Goal: Task Accomplishment & Management: Manage account settings

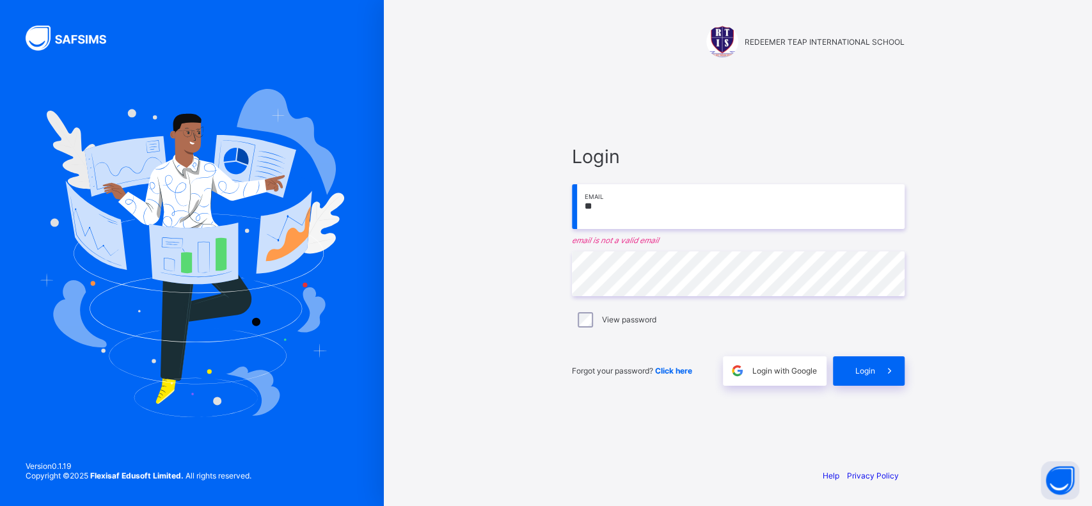
type input "**********"
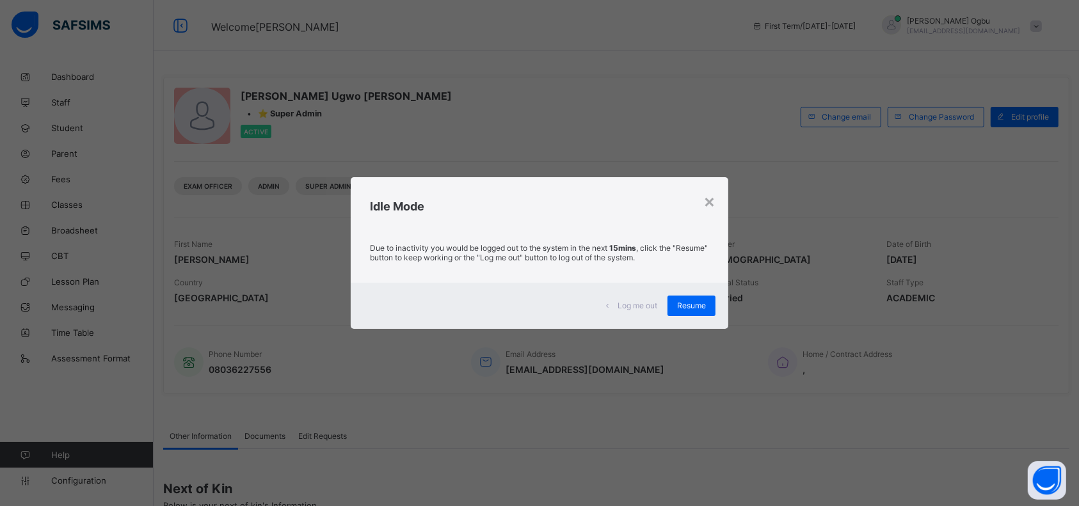
click at [692, 308] on span "Resume" at bounding box center [691, 306] width 29 height 10
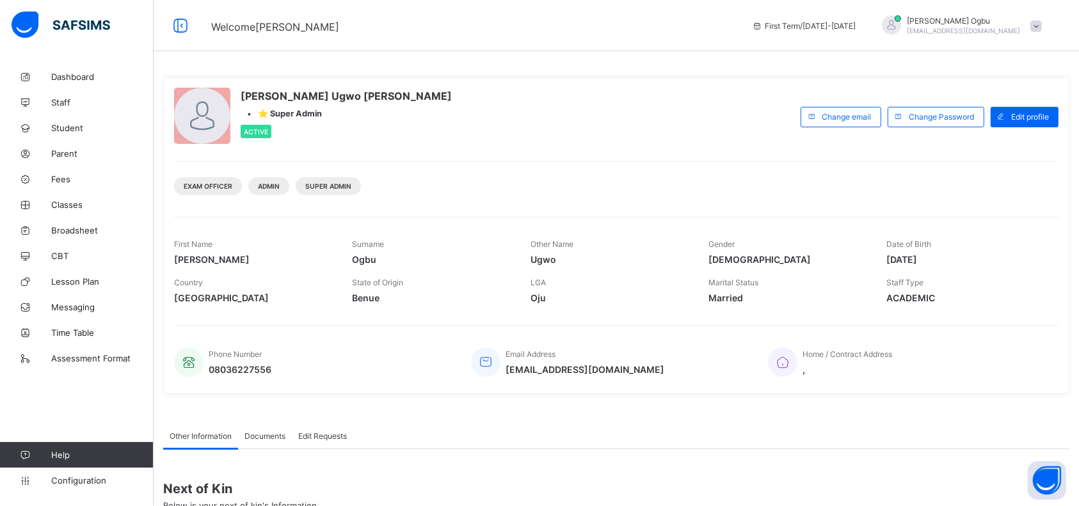
click at [70, 153] on span "Parent" at bounding box center [102, 153] width 102 height 10
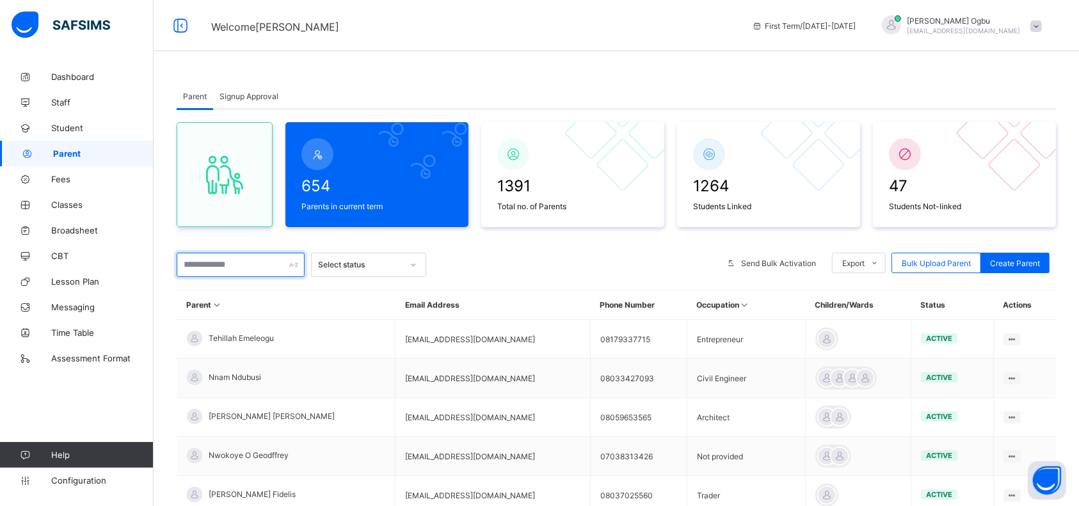
click at [213, 263] on input "text" at bounding box center [241, 265] width 128 height 24
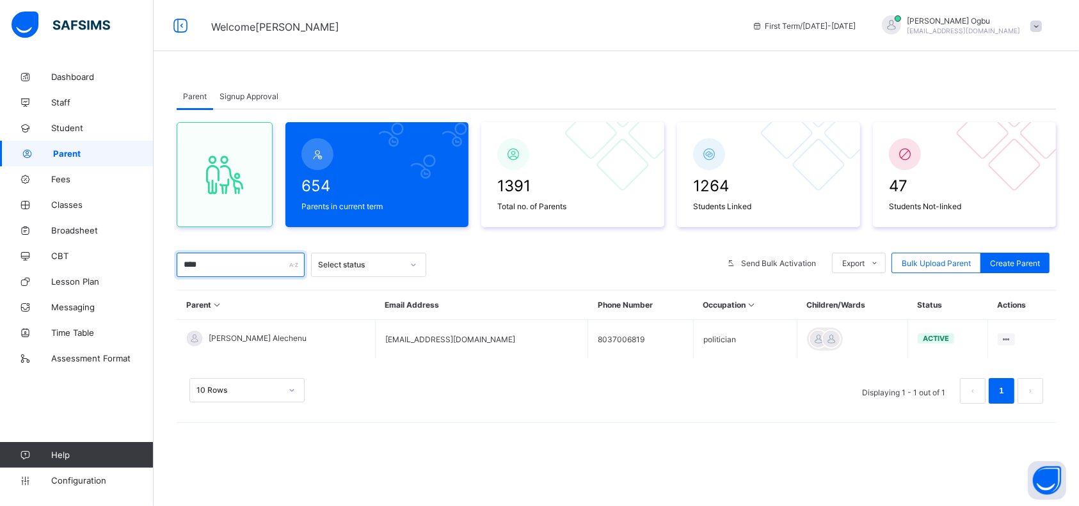
type input "****"
click at [0, 0] on div "Reset Password" at bounding box center [0, 0] width 0 height 0
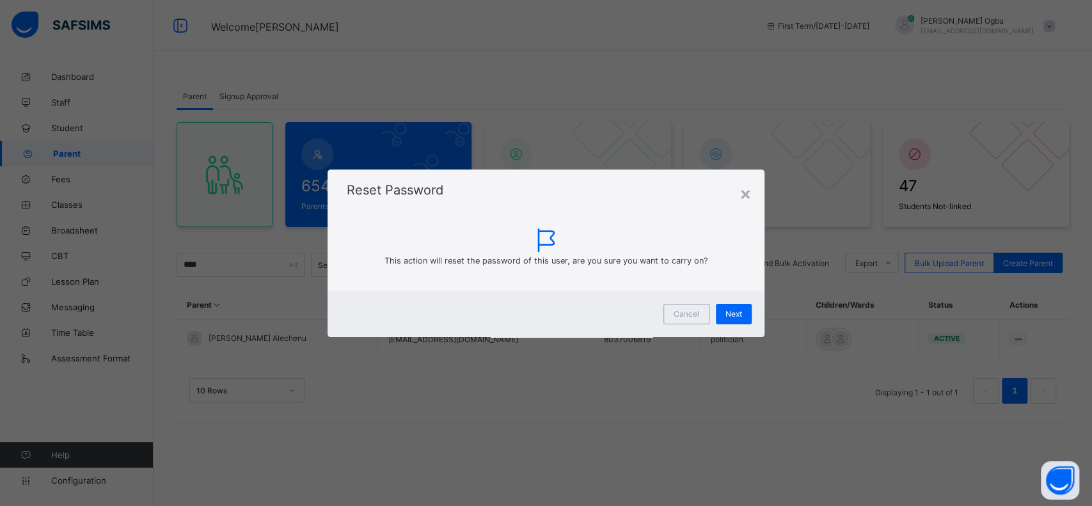
click at [736, 317] on span "Next" at bounding box center [733, 314] width 17 height 10
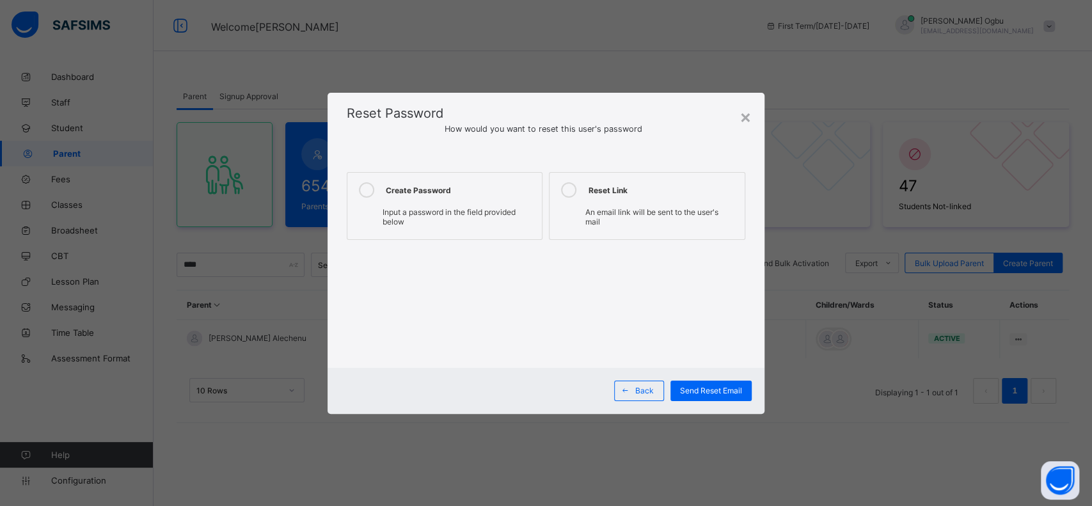
click at [476, 194] on div "Create Password" at bounding box center [461, 189] width 150 height 15
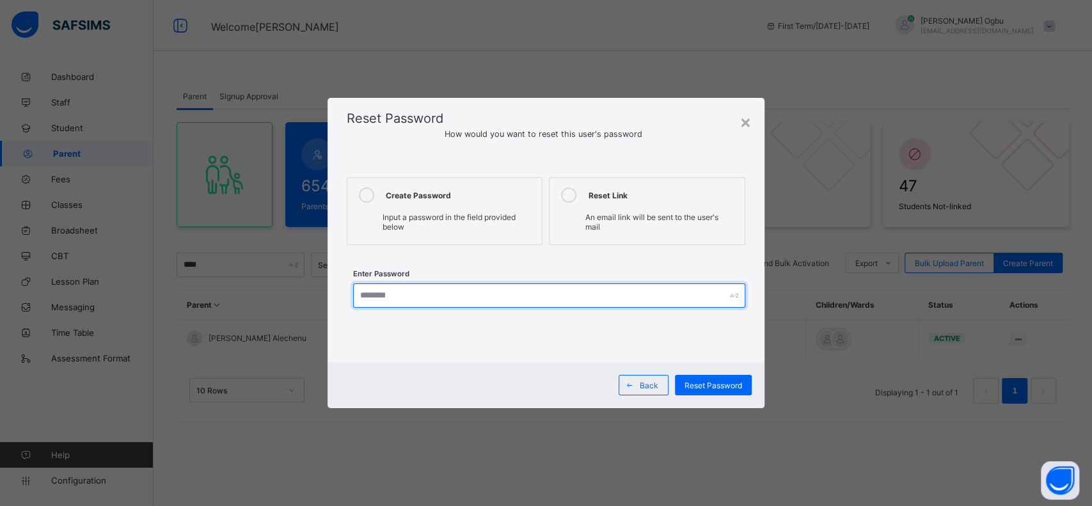
click at [438, 298] on input "text" at bounding box center [549, 295] width 392 height 24
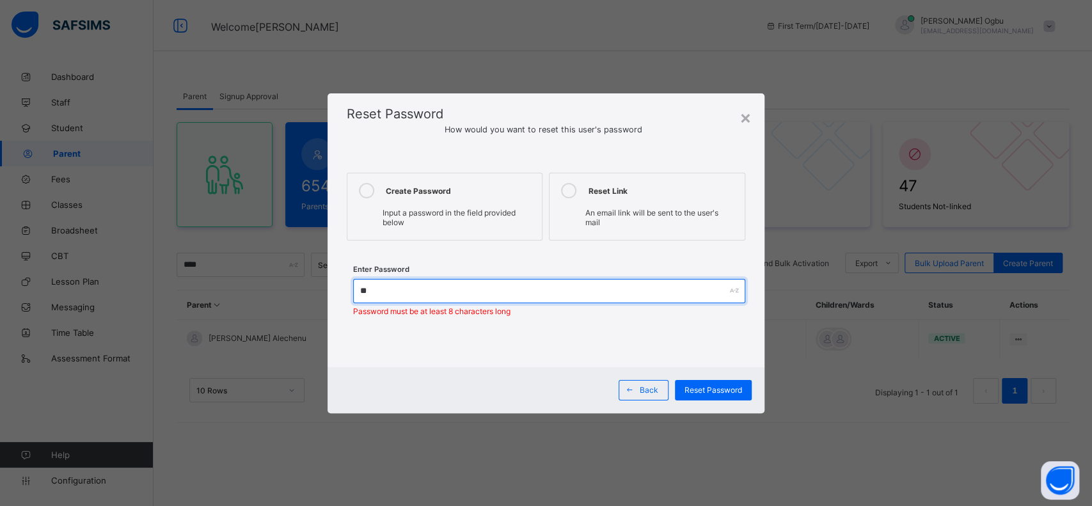
type input "*********"
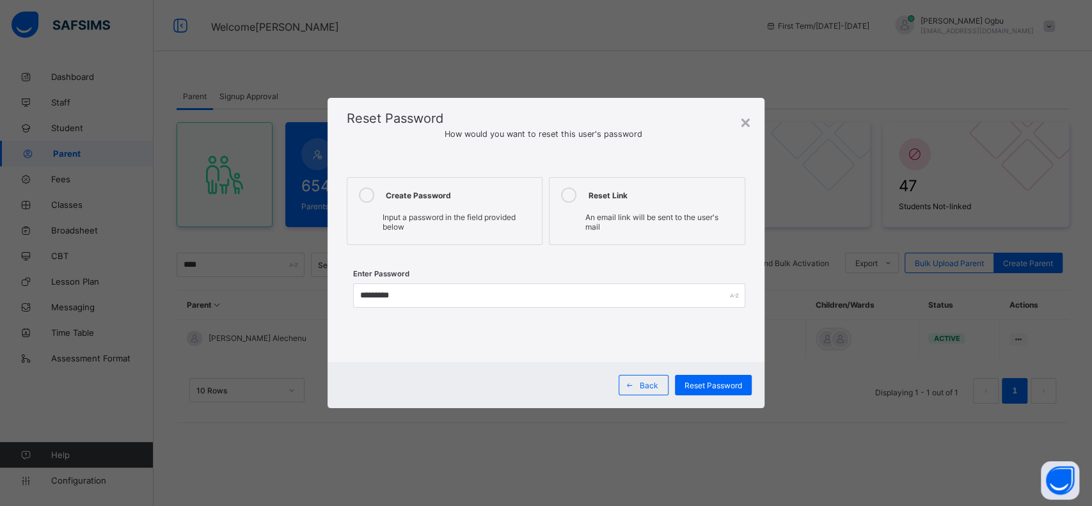
click at [713, 381] on span "Reset Password" at bounding box center [714, 386] width 58 height 10
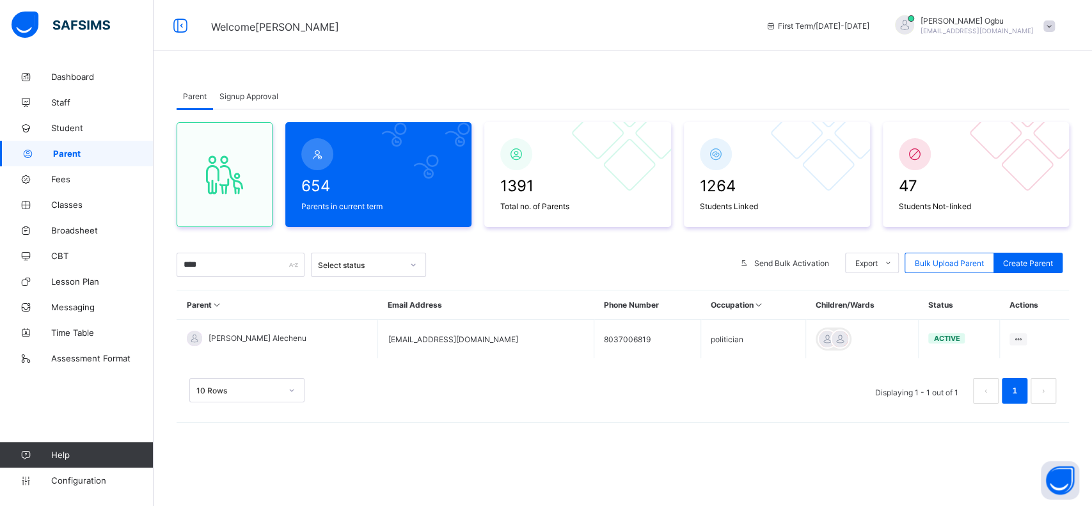
click at [67, 124] on span "Student" at bounding box center [102, 128] width 102 height 10
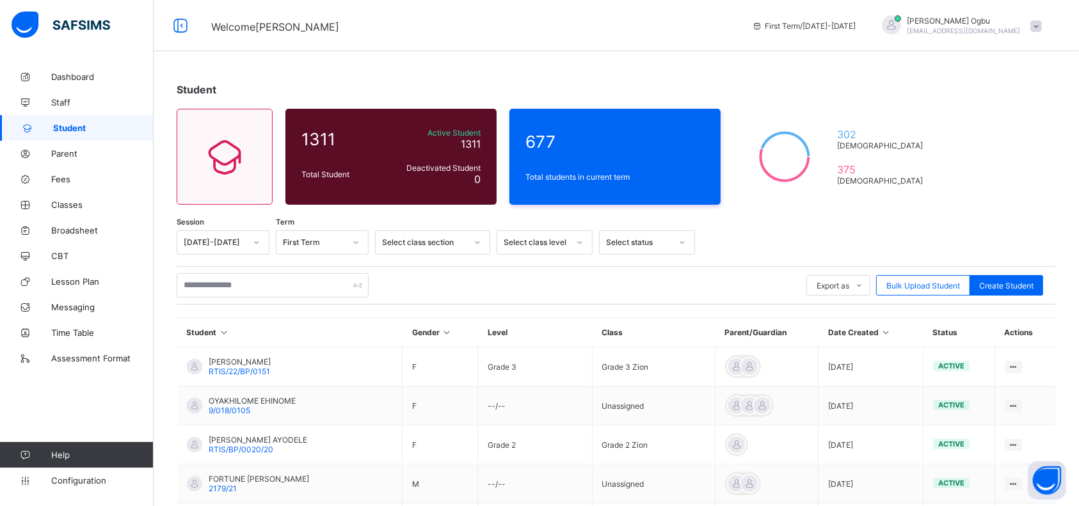
click at [947, 289] on div "Bulk Upload Student" at bounding box center [923, 285] width 94 height 20
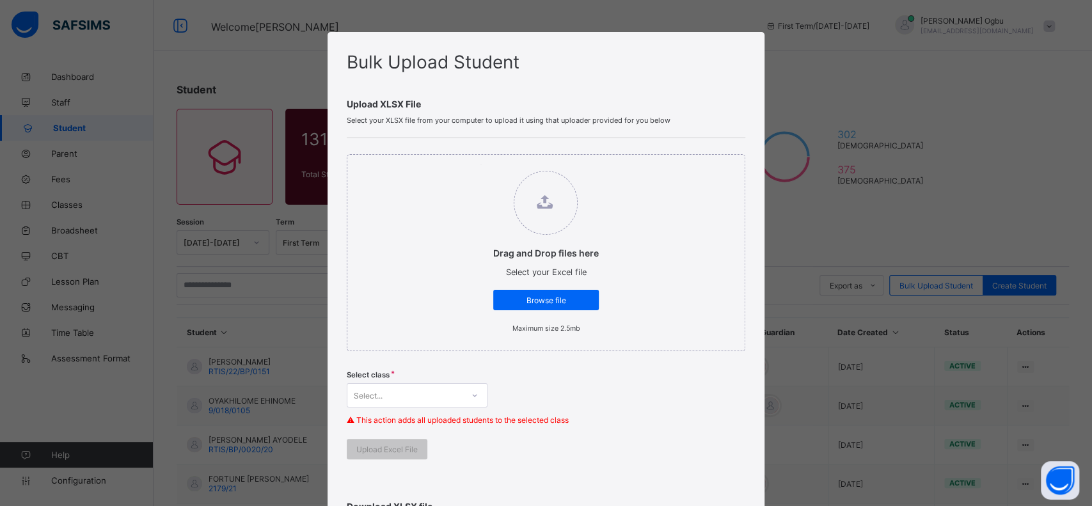
click at [562, 299] on span "Browse file" at bounding box center [546, 301] width 86 height 10
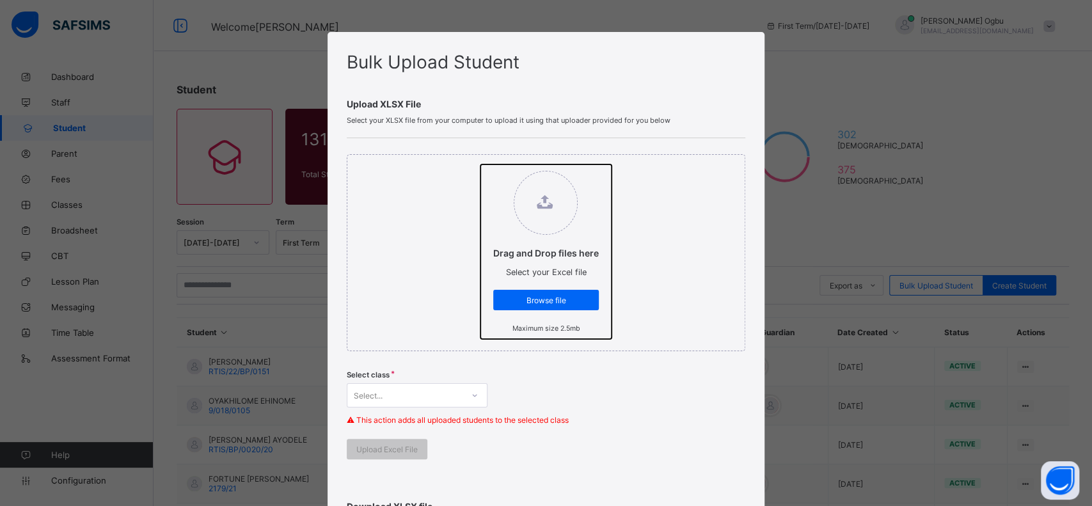
click at [480, 164] on input "Drag and Drop files here Select your Excel file Browse file Maximum size 2.5mb" at bounding box center [480, 164] width 0 height 0
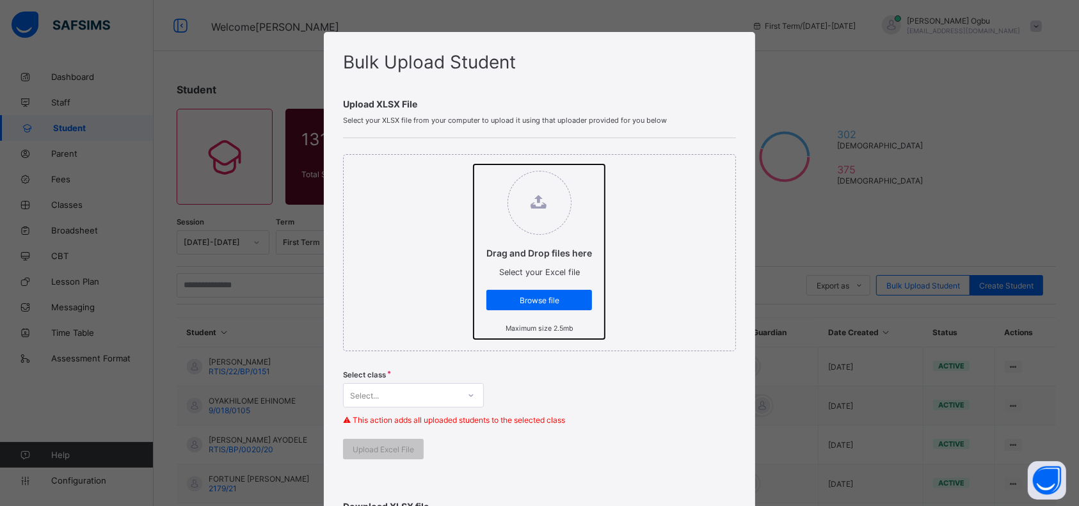
type input "**********"
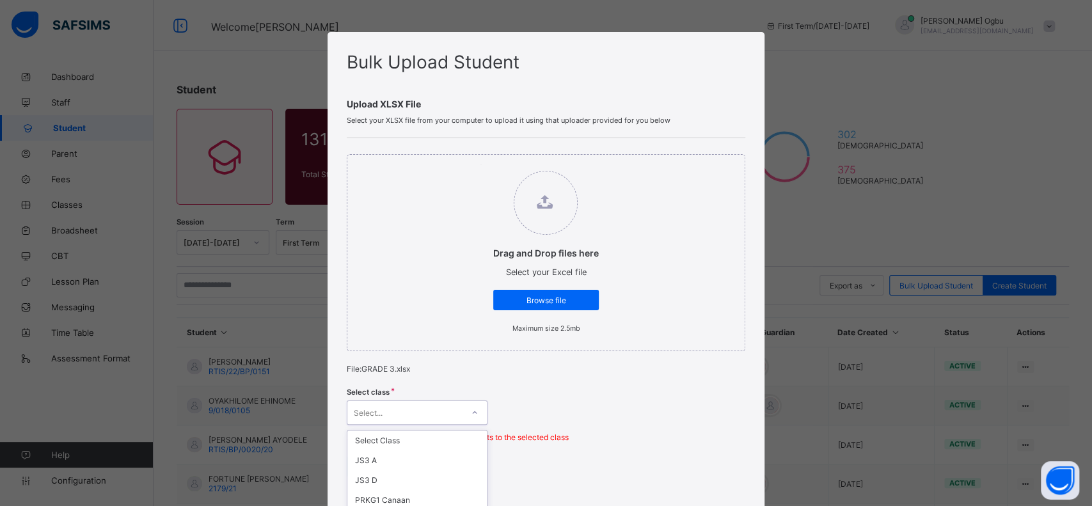
scroll to position [121, 0]
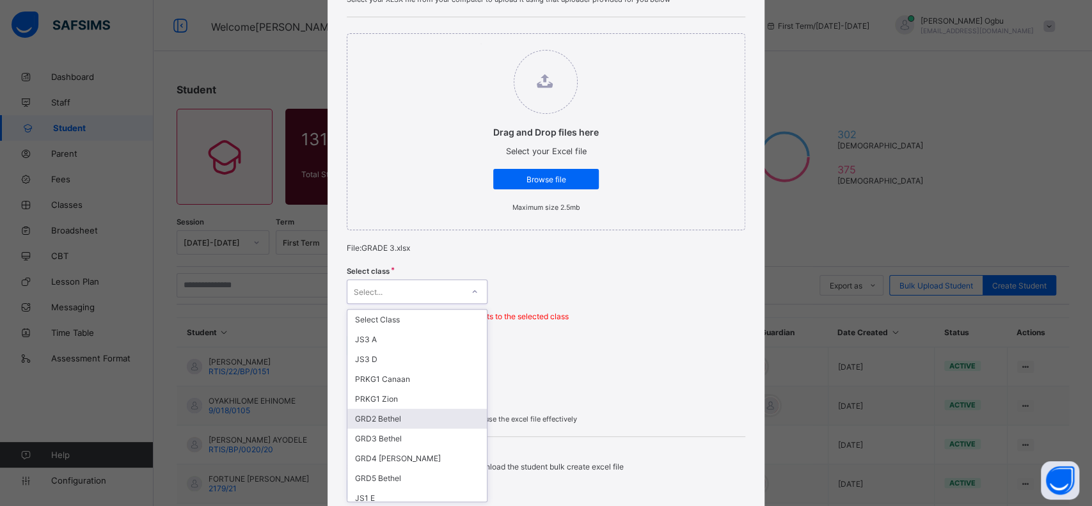
click at [436, 304] on div "option GRD2 Bethel focused, 6 of 63. 63 results available. Use Up and Down to c…" at bounding box center [417, 292] width 141 height 24
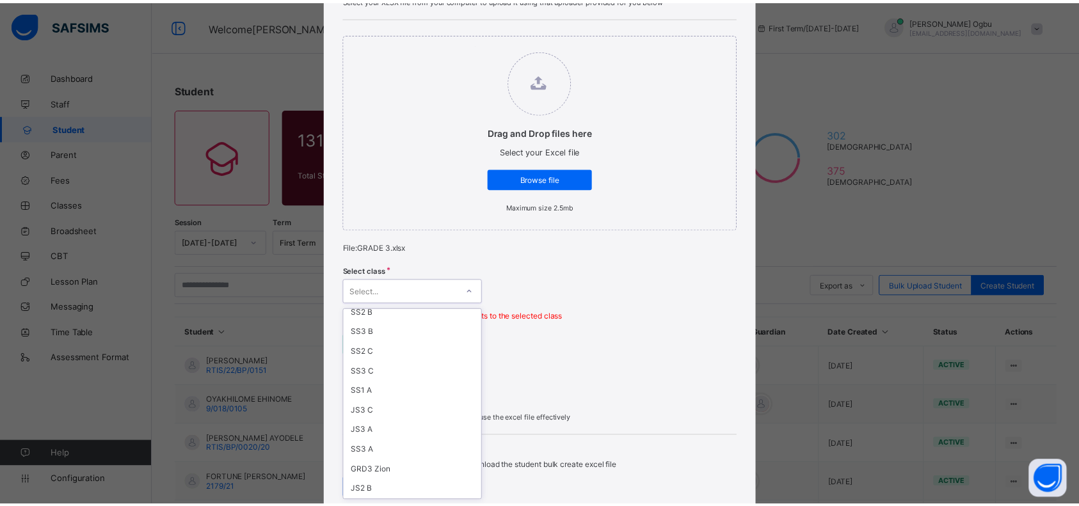
scroll to position [706, 0]
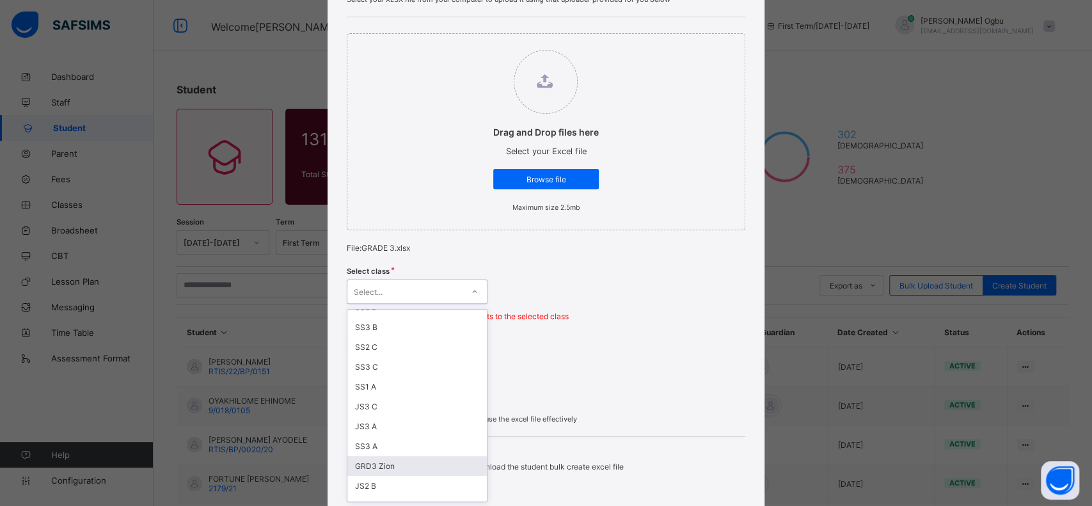
click at [358, 456] on div "GRD3 Zion" at bounding box center [416, 466] width 139 height 20
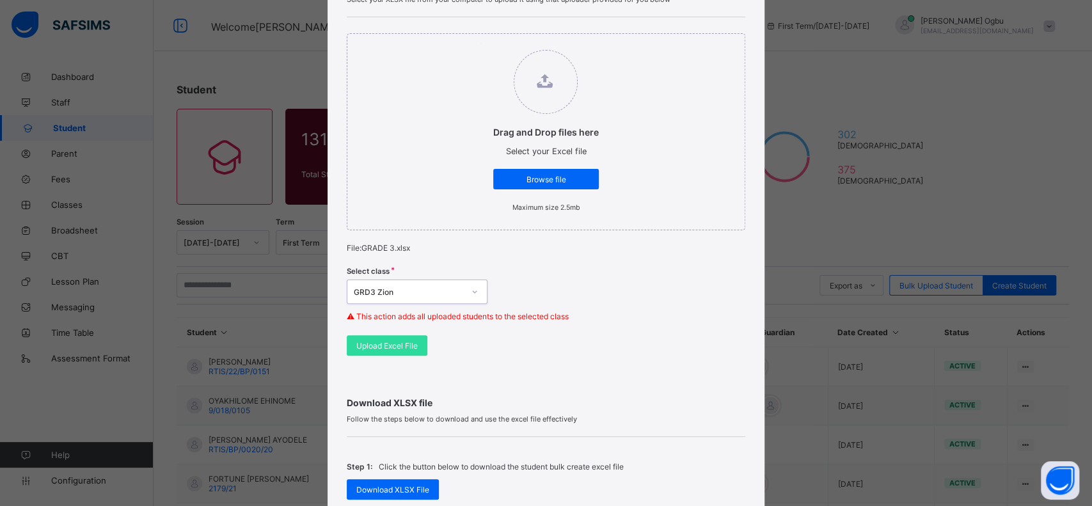
click at [400, 342] on span "Upload Excel File" at bounding box center [386, 346] width 61 height 10
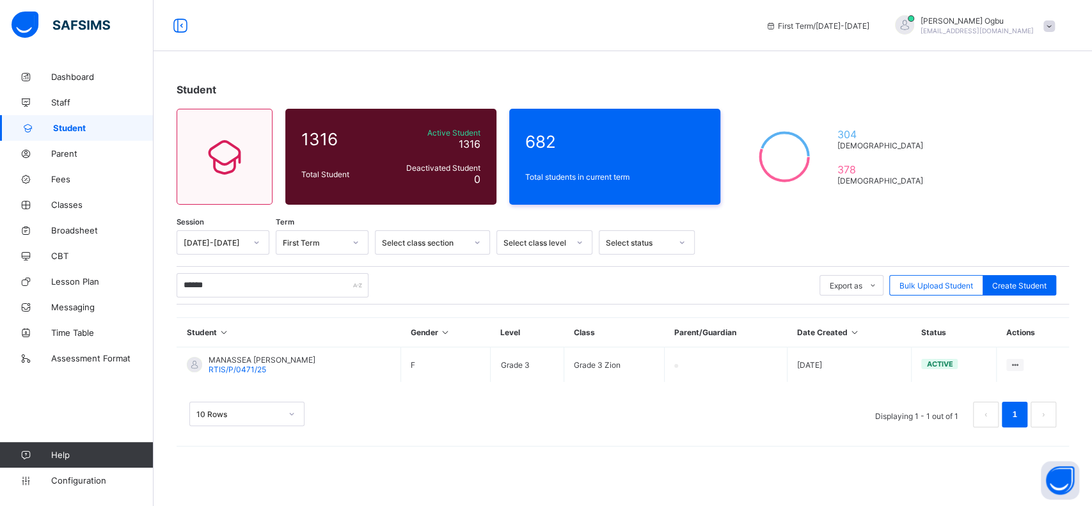
type input "******"
click at [972, 148] on div "Student 1316 Total Student Active Student 1316 Deactivated Student 0 682 Total …" at bounding box center [623, 261] width 939 height 395
click at [237, 371] on span "RTIS/P/0471/25" at bounding box center [238, 370] width 58 height 10
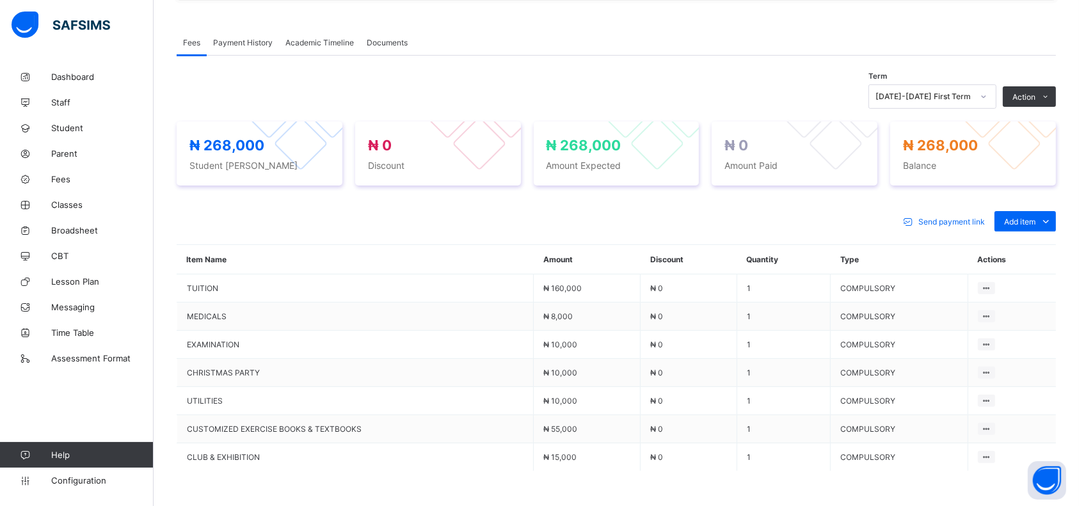
scroll to position [469, 0]
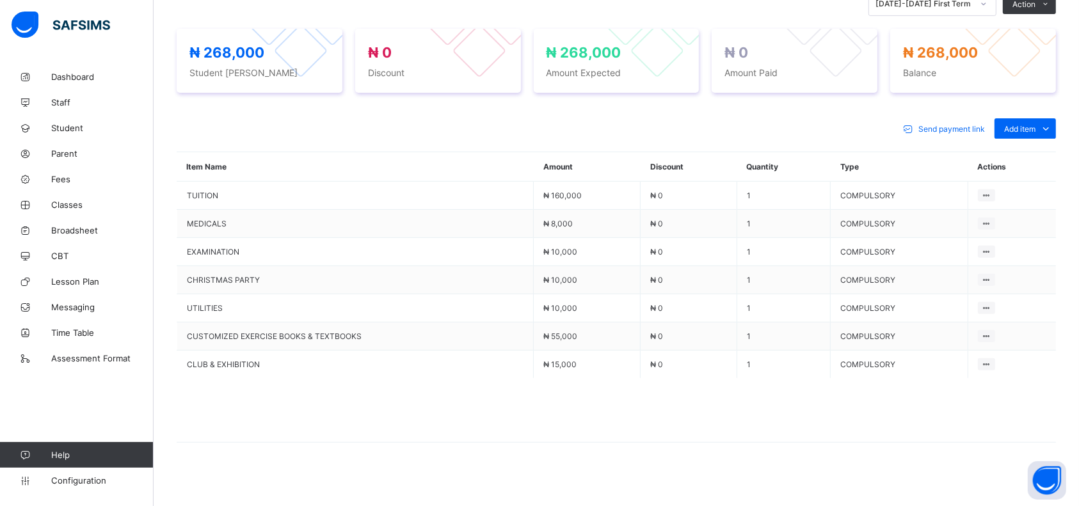
click at [0, 0] on div "Optional items" at bounding box center [0, 0] width 0 height 0
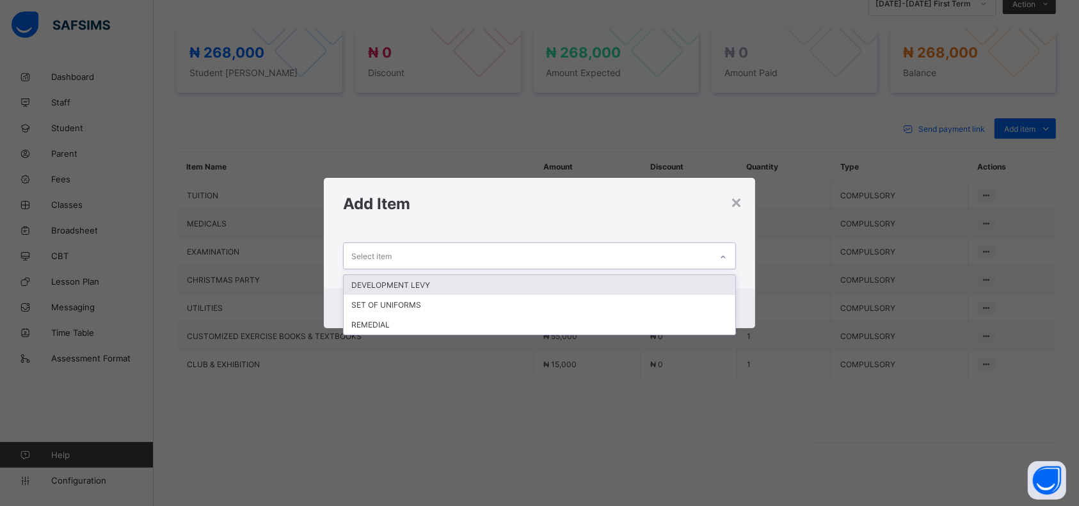
click at [706, 249] on div "Select item" at bounding box center [527, 255] width 367 height 25
click at [650, 276] on div "DEVELOPMENT LEVY" at bounding box center [540, 285] width 392 height 20
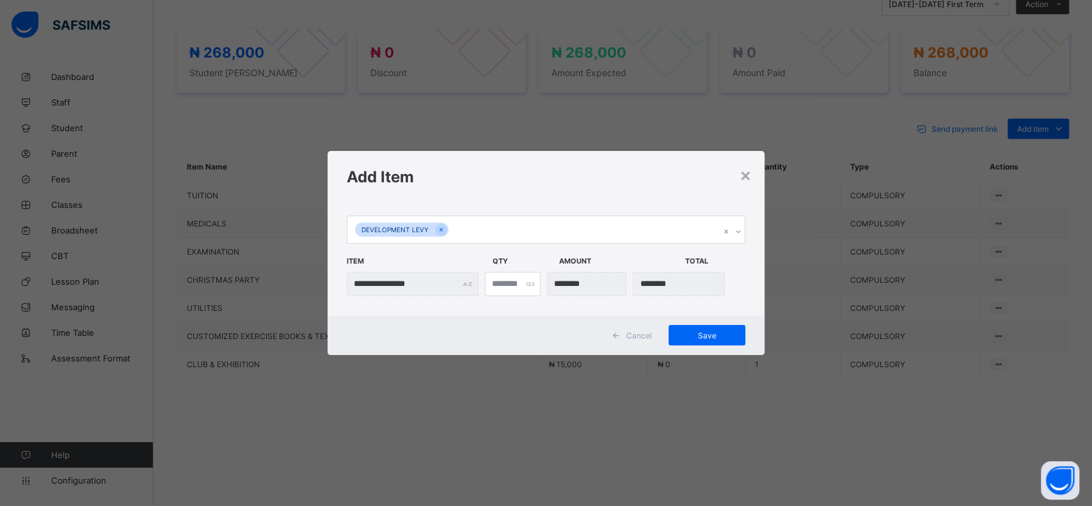
click at [697, 340] on div "Save" at bounding box center [707, 335] width 77 height 20
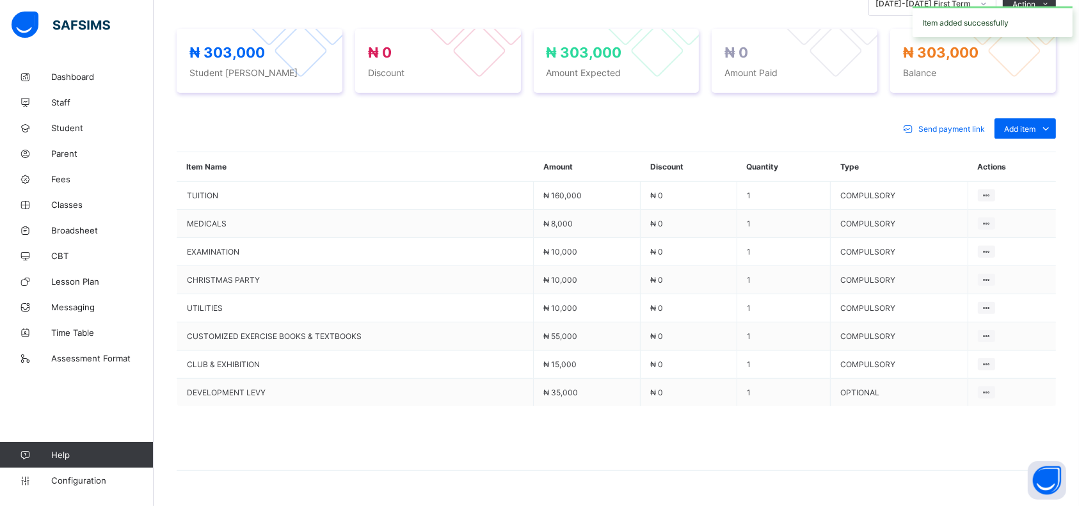
click at [0, 0] on div "Optional items" at bounding box center [0, 0] width 0 height 0
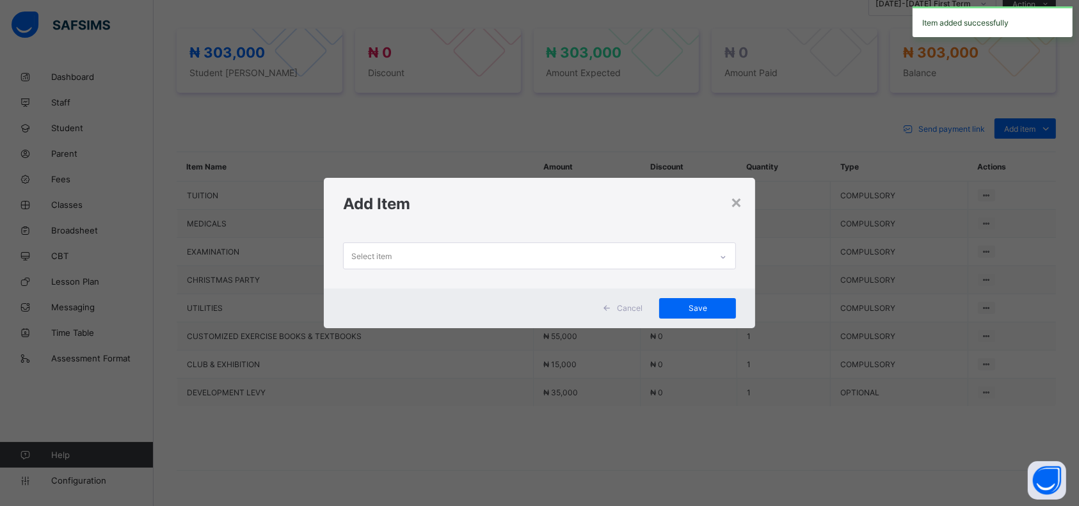
click at [670, 253] on div "Select item" at bounding box center [527, 255] width 367 height 25
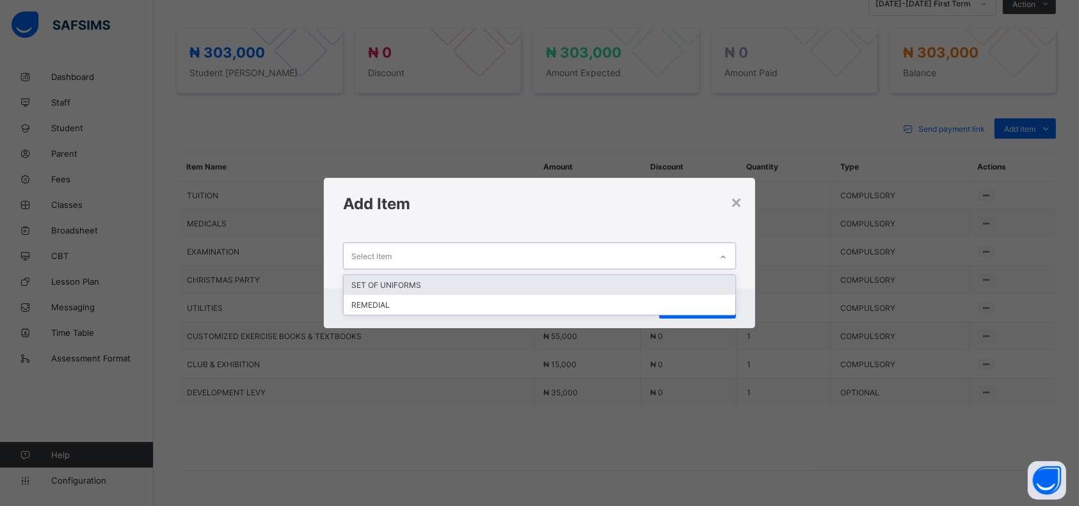
click at [627, 279] on div "SET OF UNIFORMS" at bounding box center [540, 285] width 392 height 20
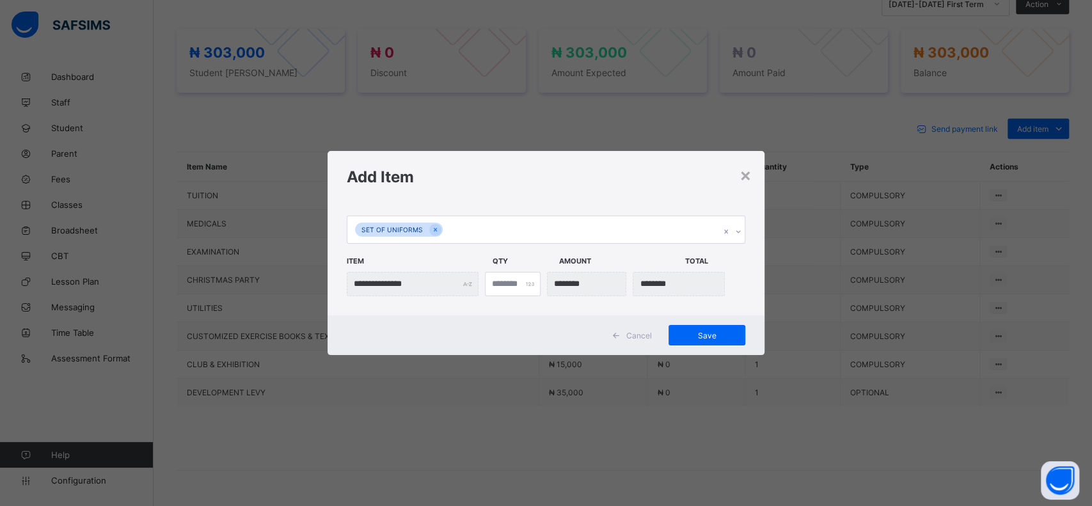
click at [695, 340] on div "Save" at bounding box center [707, 335] width 77 height 20
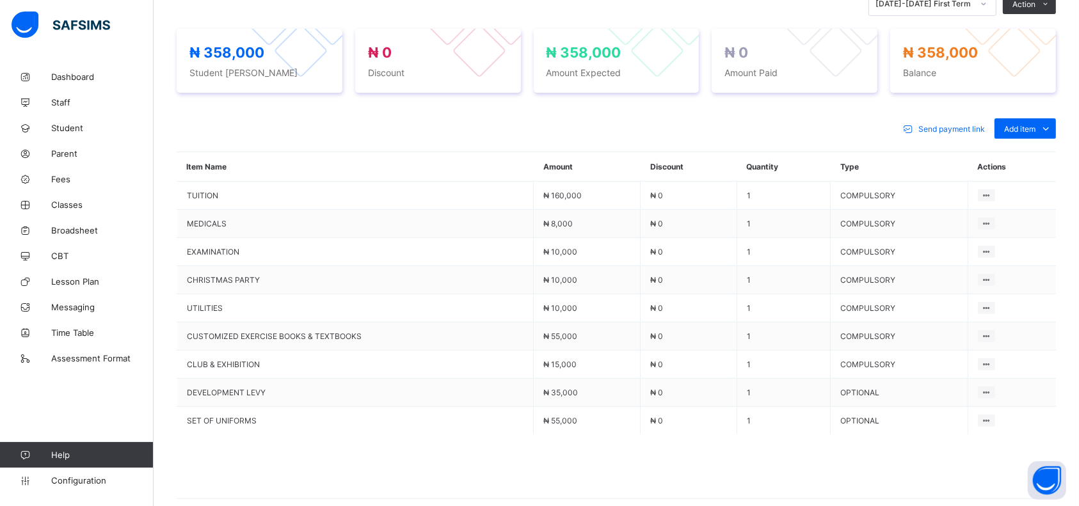
click at [1049, 118] on span at bounding box center [1045, 128] width 20 height 20
click at [0, 0] on div "Optional items" at bounding box center [0, 0] width 0 height 0
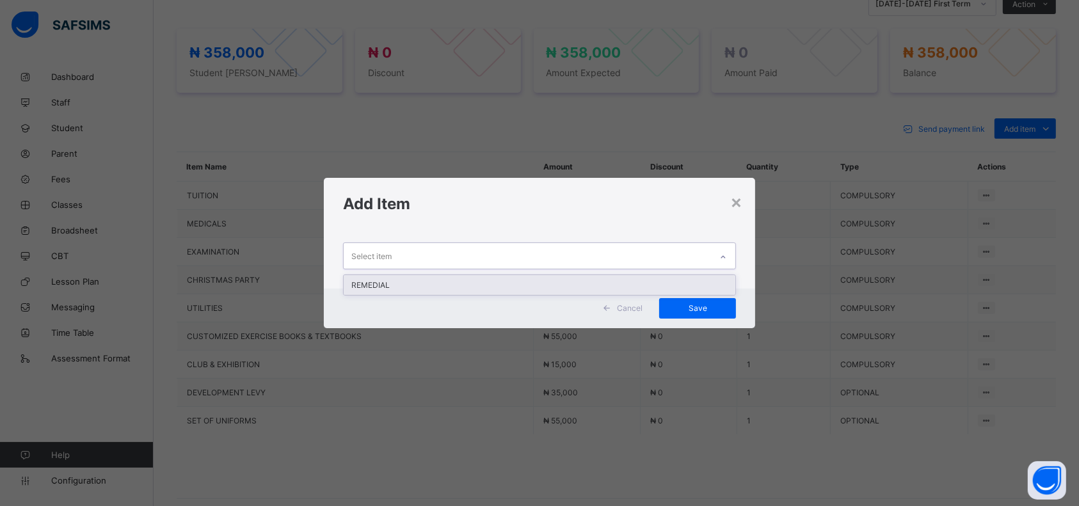
click at [693, 197] on h1 "Add Item" at bounding box center [539, 203] width 393 height 19
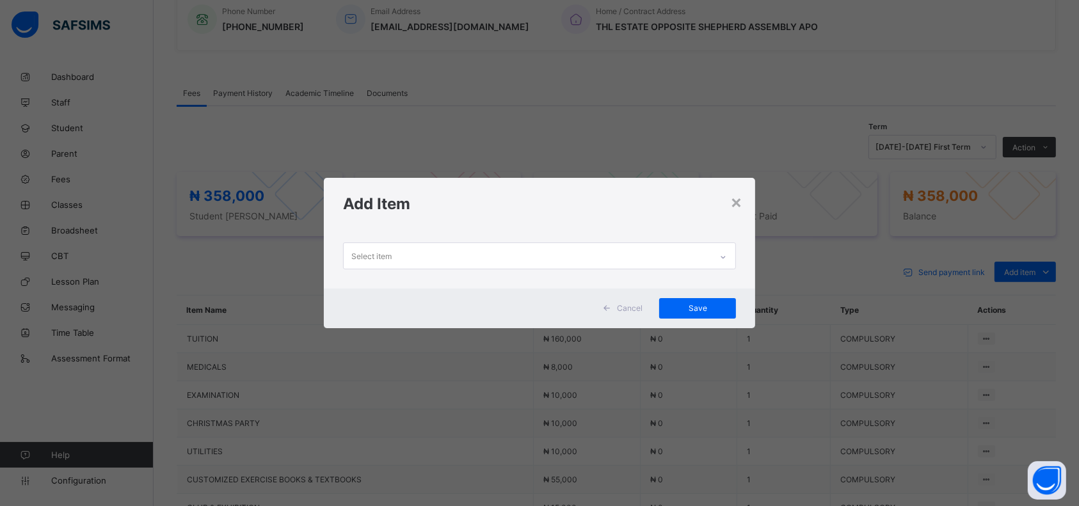
click at [738, 196] on div "×" at bounding box center [736, 202] width 12 height 22
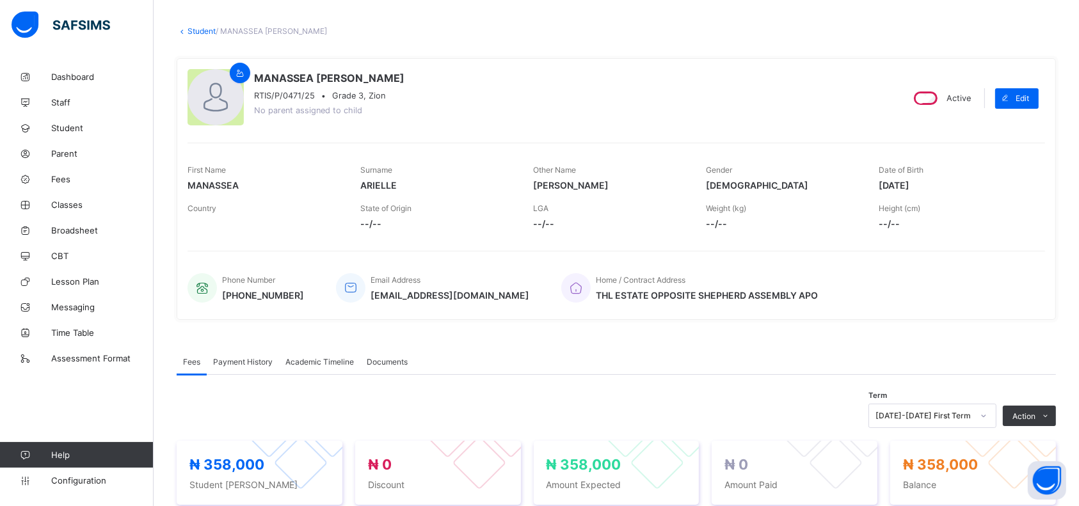
scroll to position [0, 0]
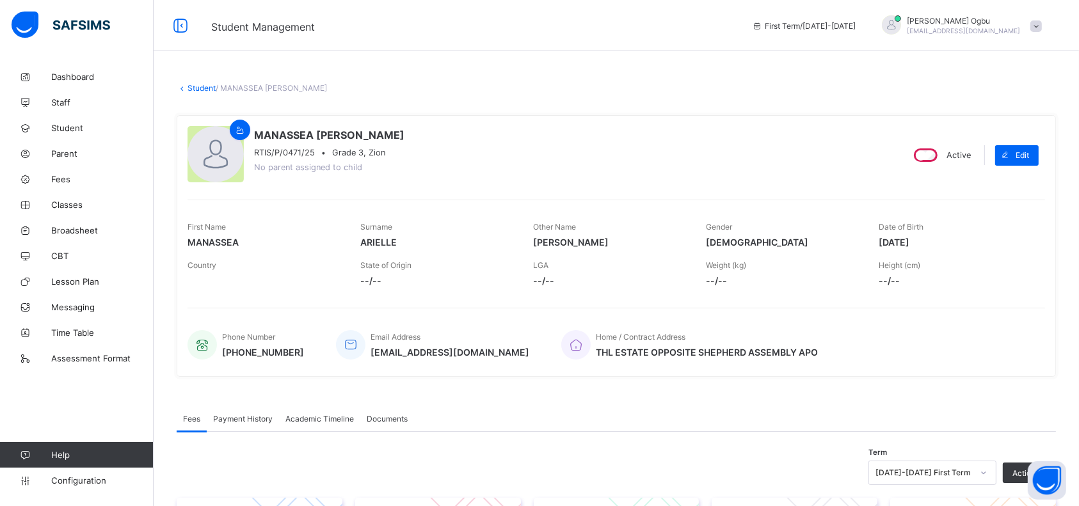
click at [1015, 162] on span at bounding box center [1005, 155] width 20 height 20
select select "**"
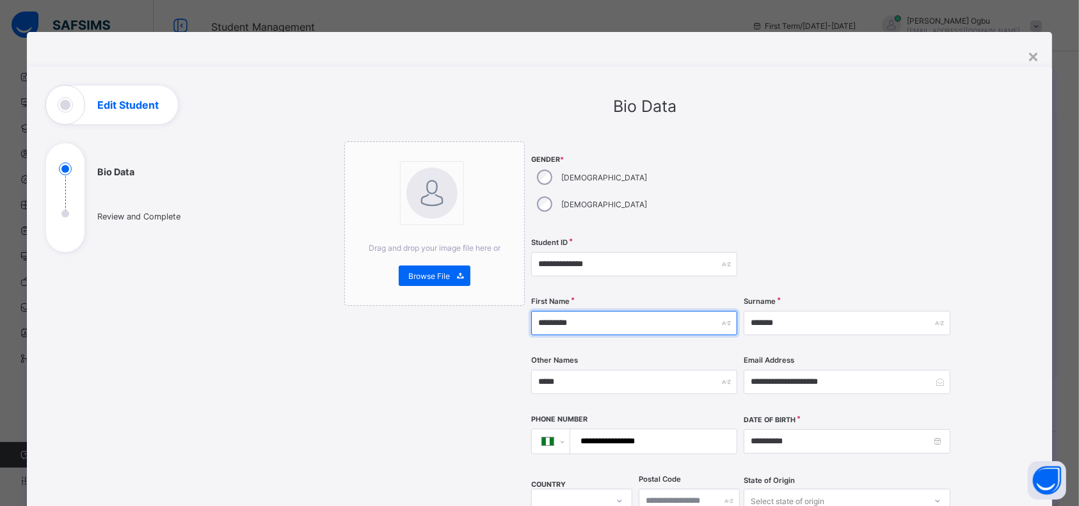
click at [655, 311] on input "********" at bounding box center [634, 323] width 206 height 24
type input "********"
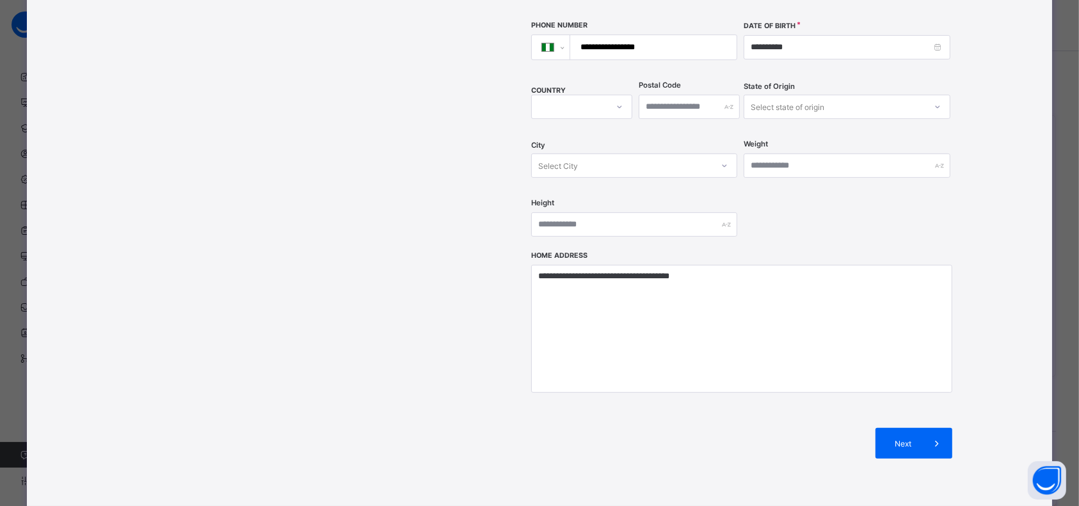
click at [910, 428] on div "Next" at bounding box center [913, 443] width 77 height 31
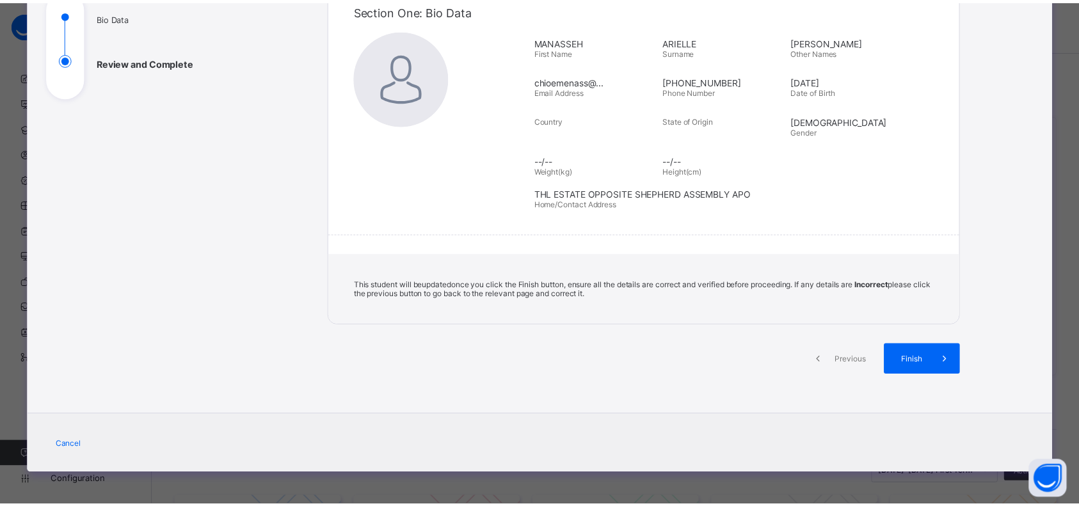
scroll to position [152, 0]
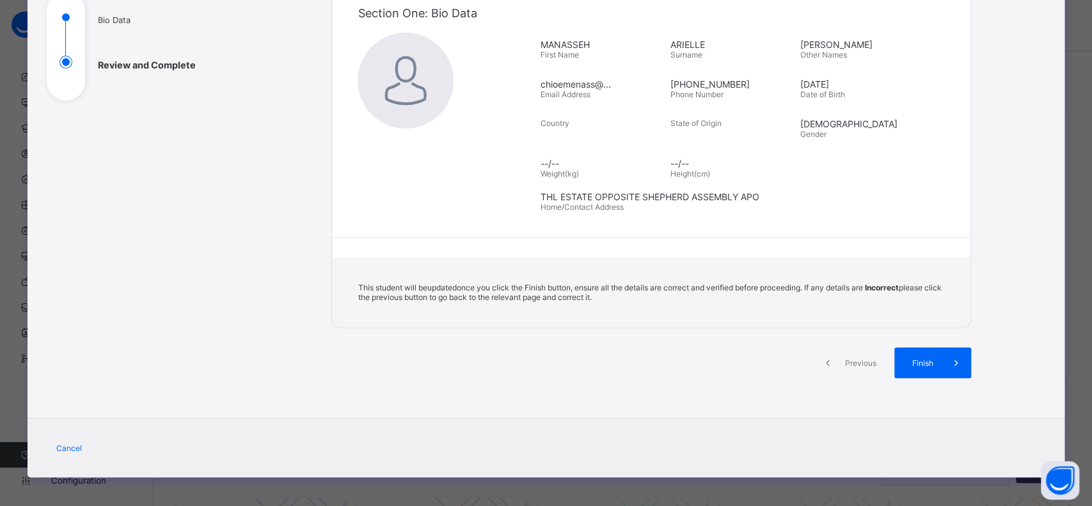
click at [942, 349] on span at bounding box center [955, 362] width 31 height 31
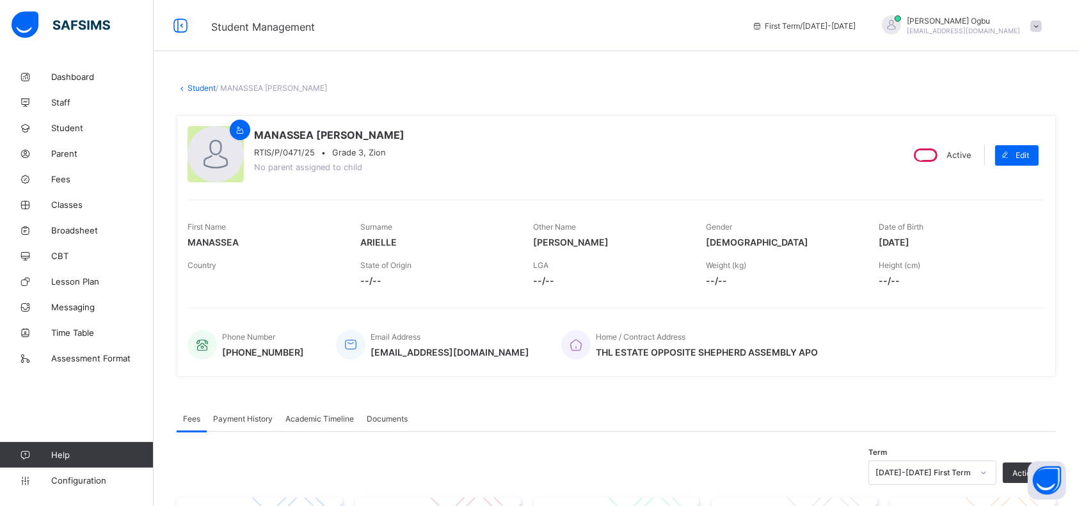
click at [1010, 157] on icon at bounding box center [1006, 155] width 10 height 8
select select "**"
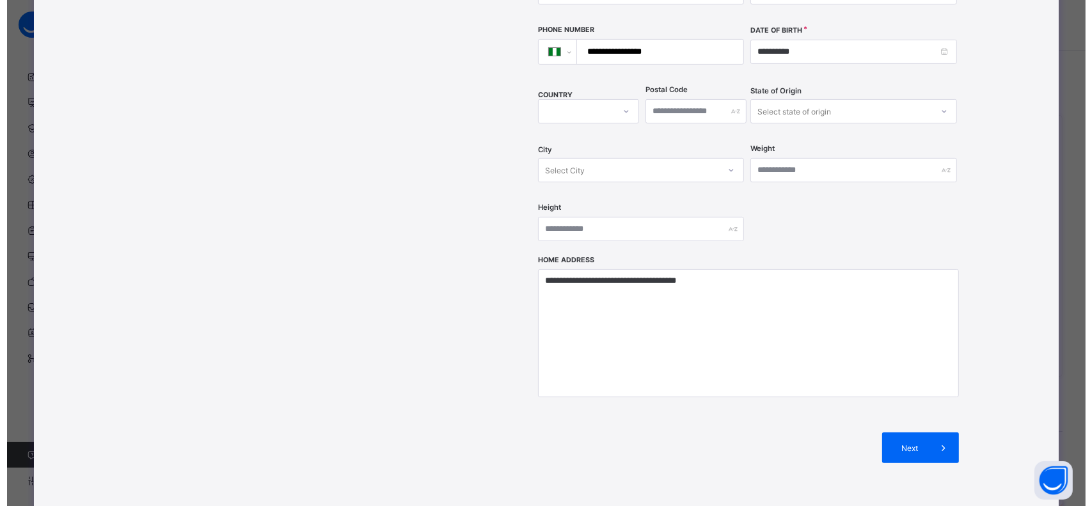
scroll to position [460, 0]
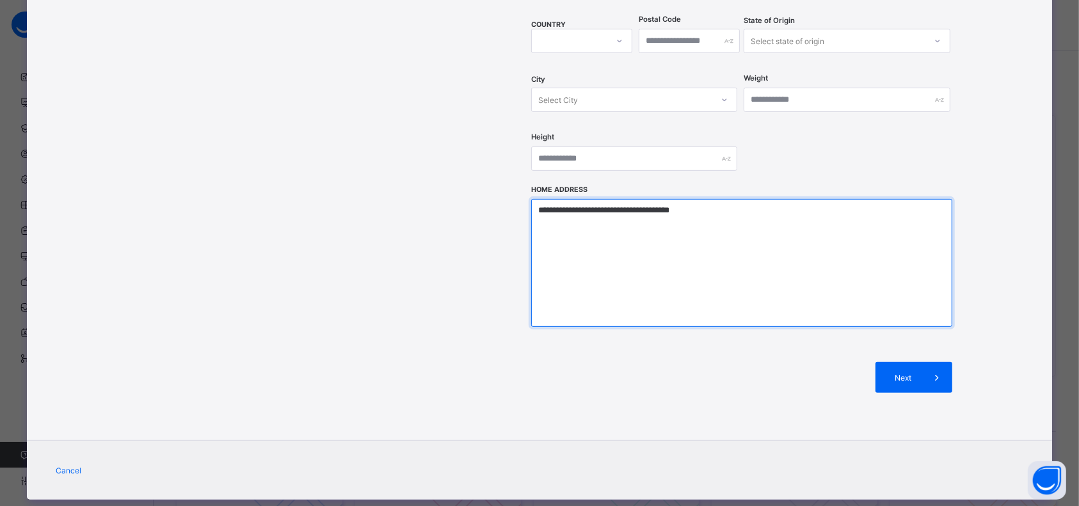
click at [766, 199] on textarea "**********" at bounding box center [741, 263] width 421 height 128
type textarea "**********"
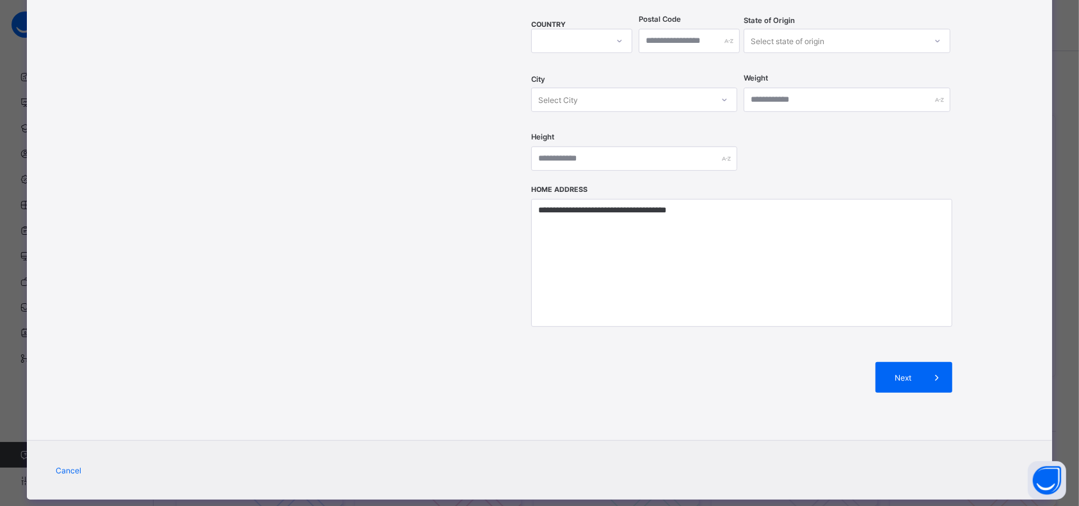
click at [924, 362] on span at bounding box center [936, 377] width 31 height 31
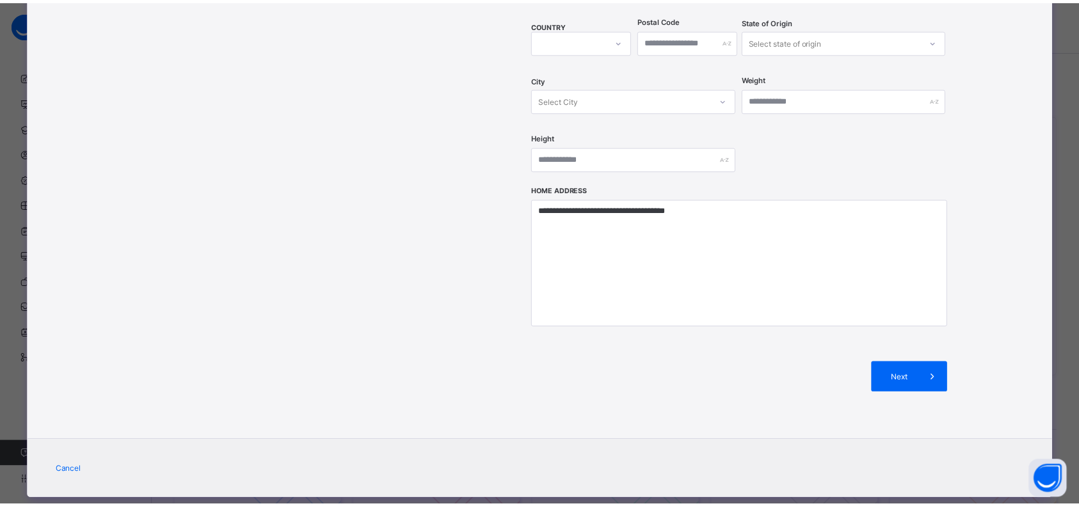
scroll to position [152, 0]
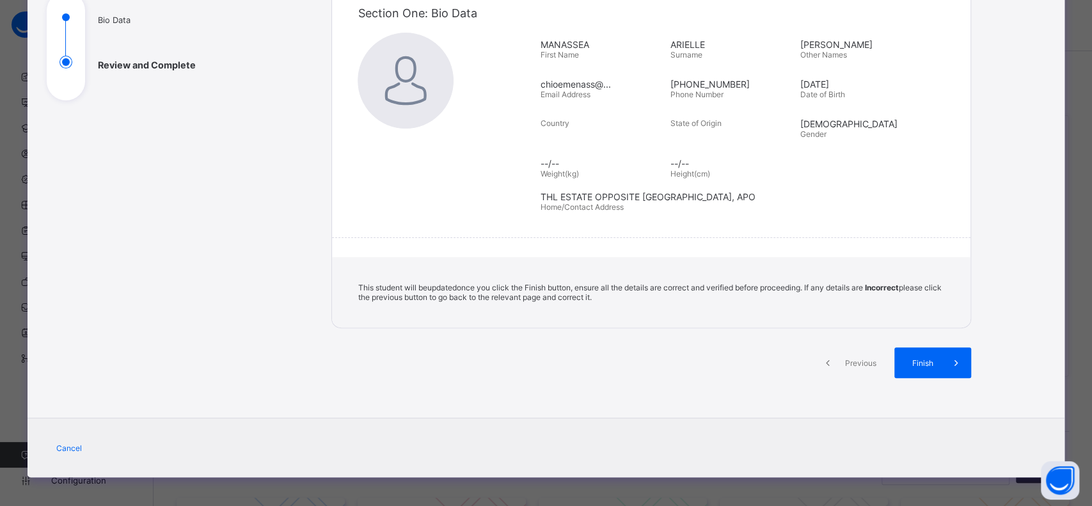
click at [929, 347] on div "Finish" at bounding box center [932, 362] width 77 height 31
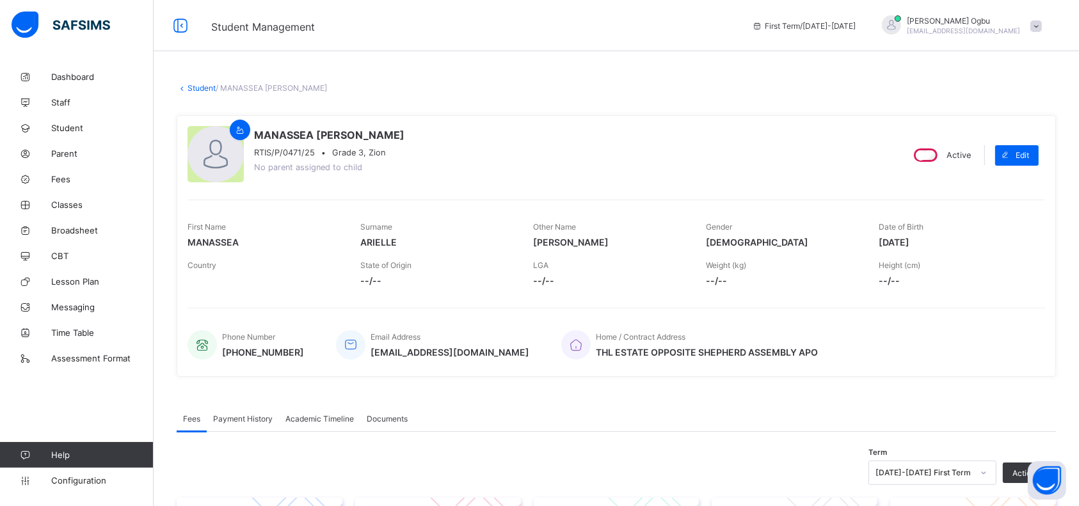
click at [72, 148] on span "Parent" at bounding box center [102, 153] width 102 height 10
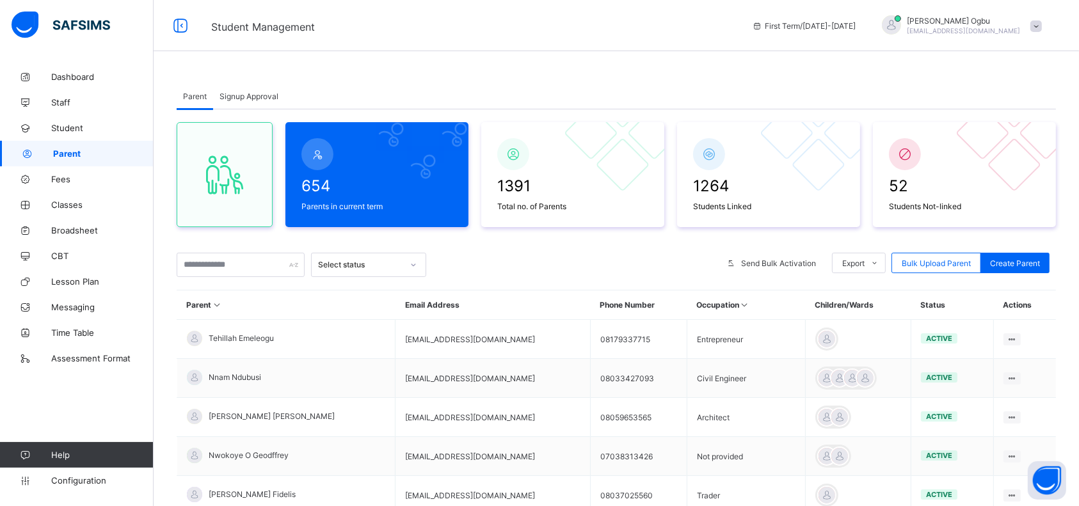
click at [235, 93] on span "Signup Approval" at bounding box center [248, 96] width 59 height 10
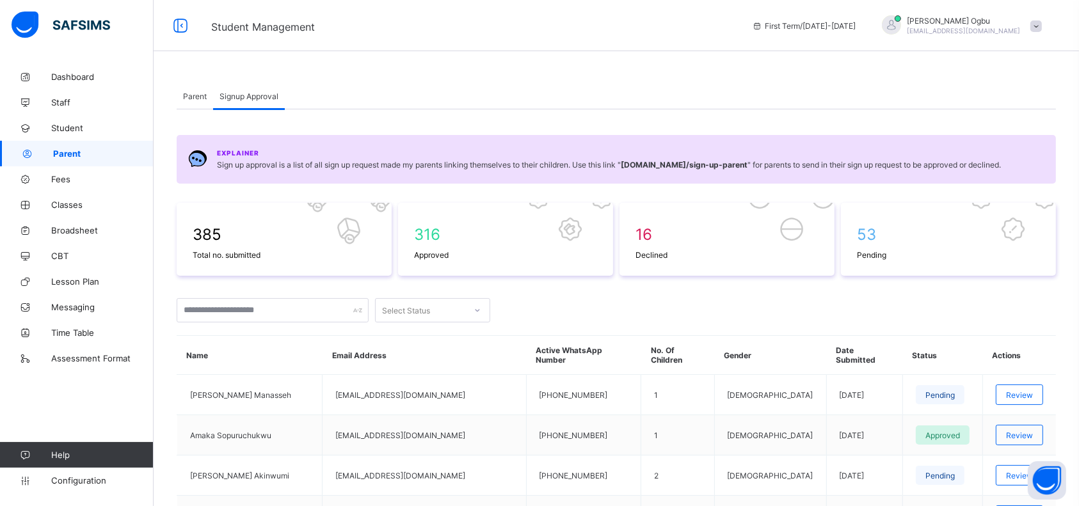
click at [1028, 391] on div "Review" at bounding box center [1018, 394] width 47 height 20
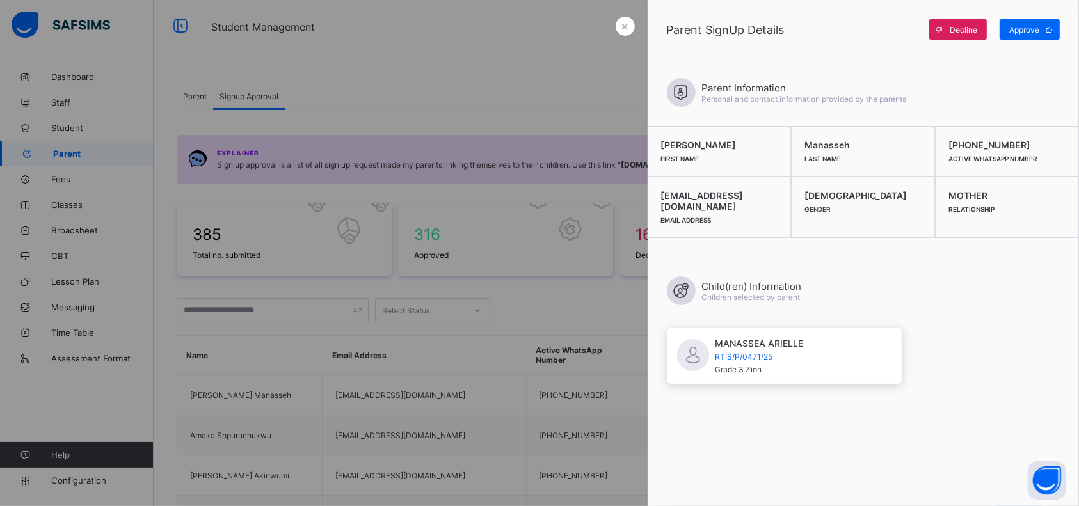
click at [1023, 33] on span "Approve" at bounding box center [1024, 30] width 30 height 10
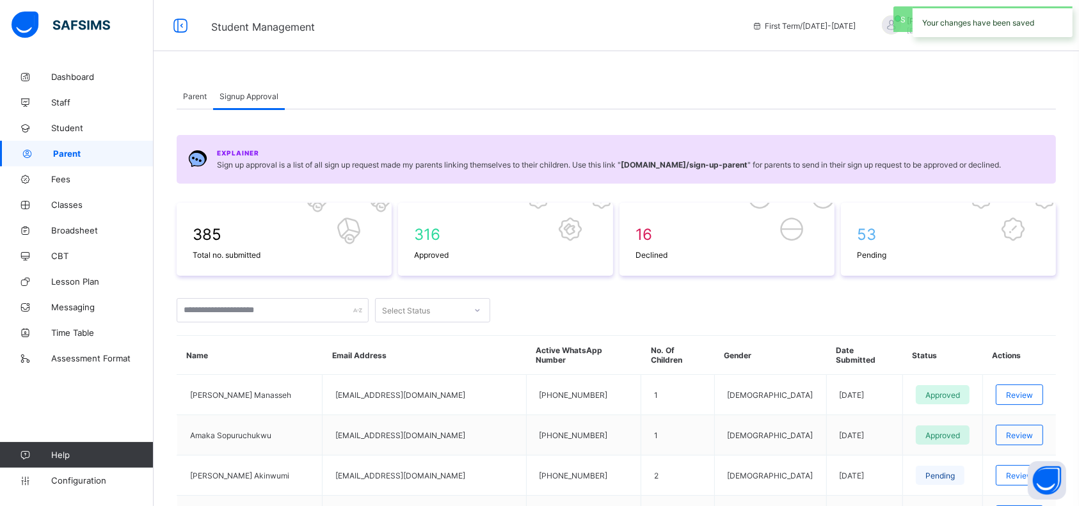
click at [447, 415] on td "janeamaka247@gmail.com" at bounding box center [423, 435] width 203 height 40
click at [67, 123] on span "Student" at bounding box center [102, 128] width 102 height 10
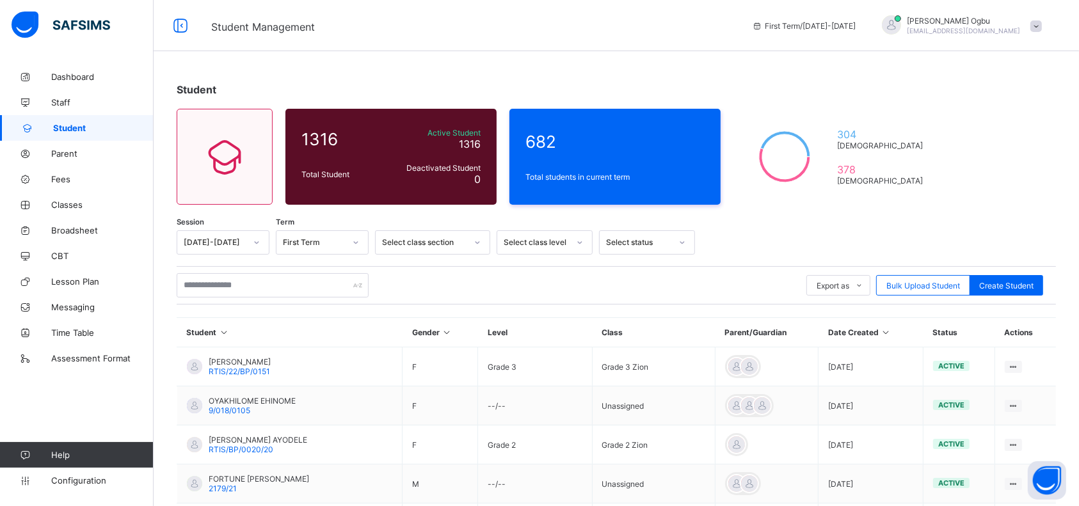
click at [68, 157] on span "Parent" at bounding box center [102, 153] width 102 height 10
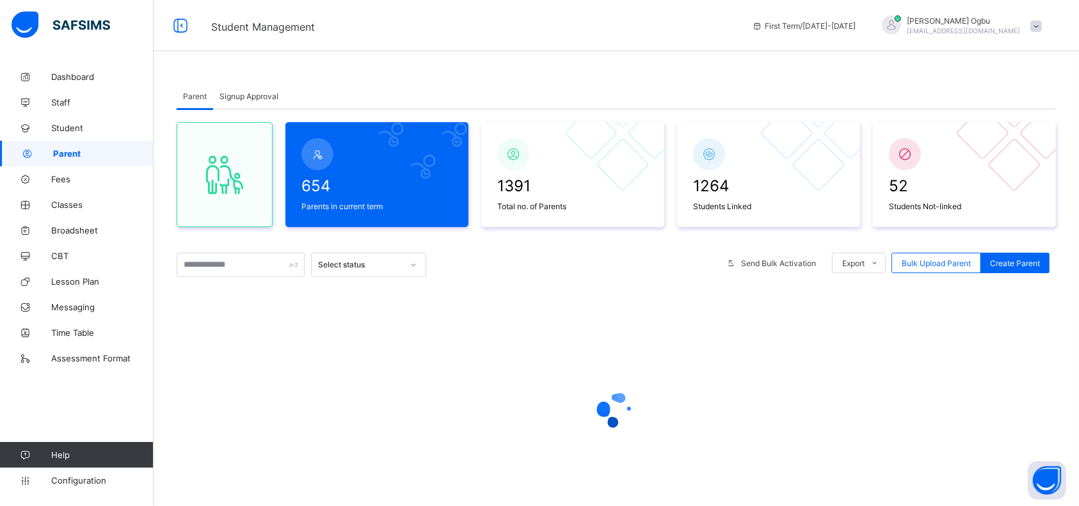
click at [234, 97] on span "Signup Approval" at bounding box center [248, 96] width 59 height 10
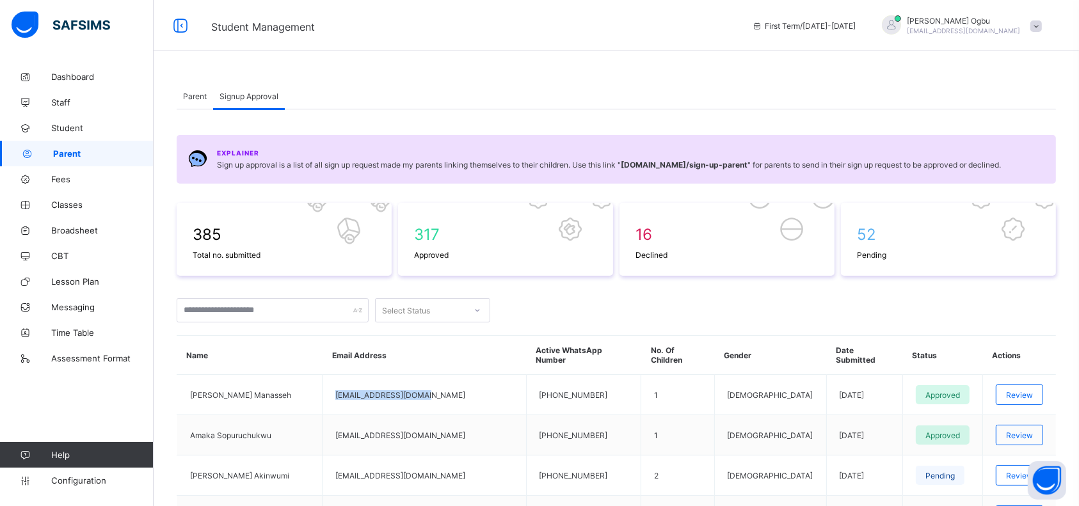
drag, startPoint x: 427, startPoint y: 379, endPoint x: 322, endPoint y: 388, distance: 104.7
click at [322, 388] on td "chloemanass@gmail.com" at bounding box center [423, 395] width 203 height 40
copy td "chloemanass@gmail.com"
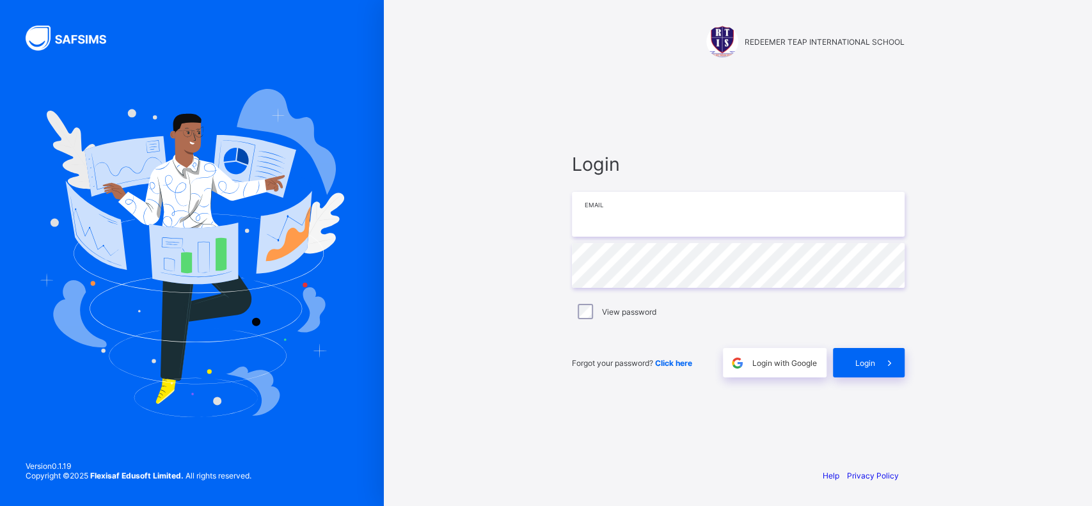
click at [802, 212] on input "email" at bounding box center [738, 214] width 333 height 45
type input "**********"
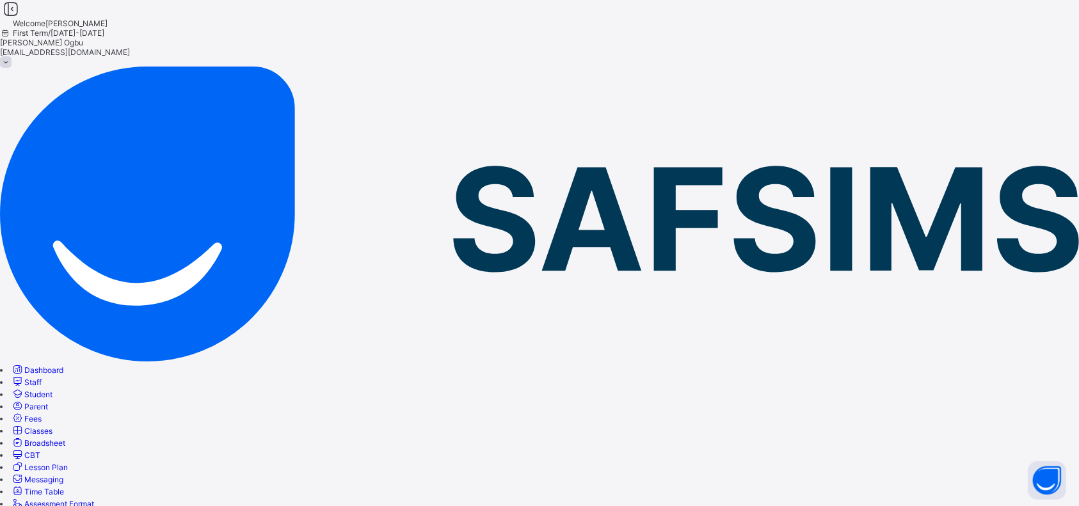
click at [42, 414] on span "Fees" at bounding box center [32, 419] width 17 height 10
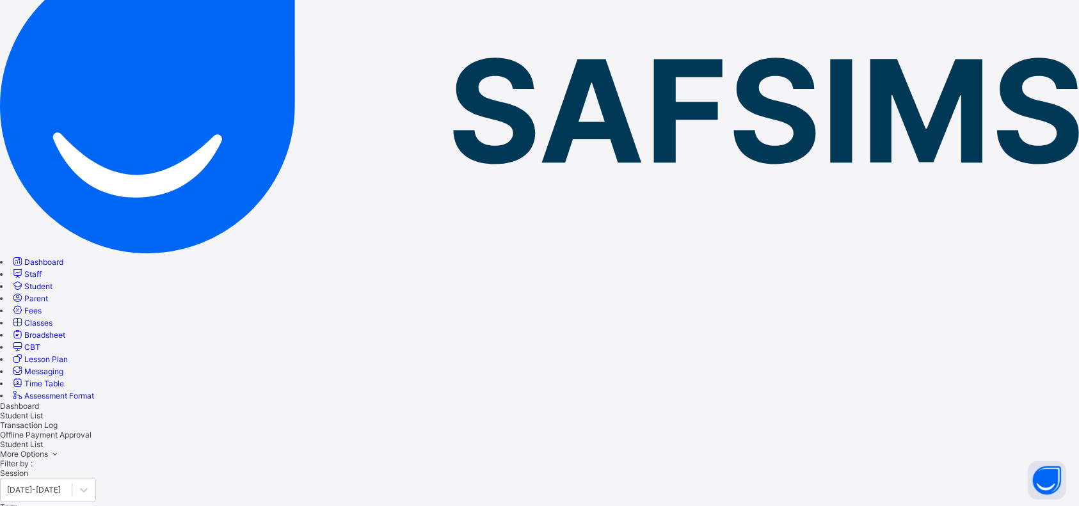
scroll to position [107, 0]
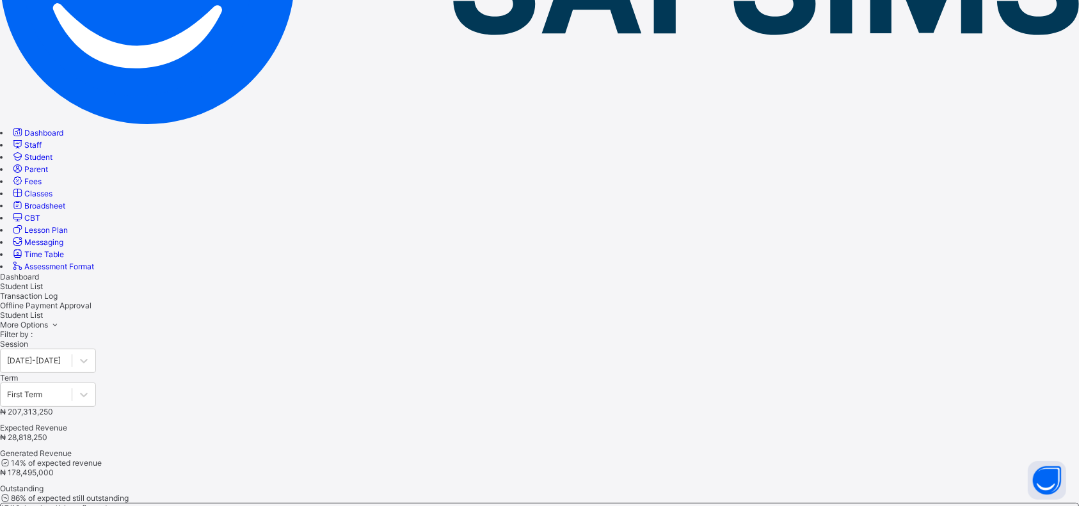
scroll to position [0, 0]
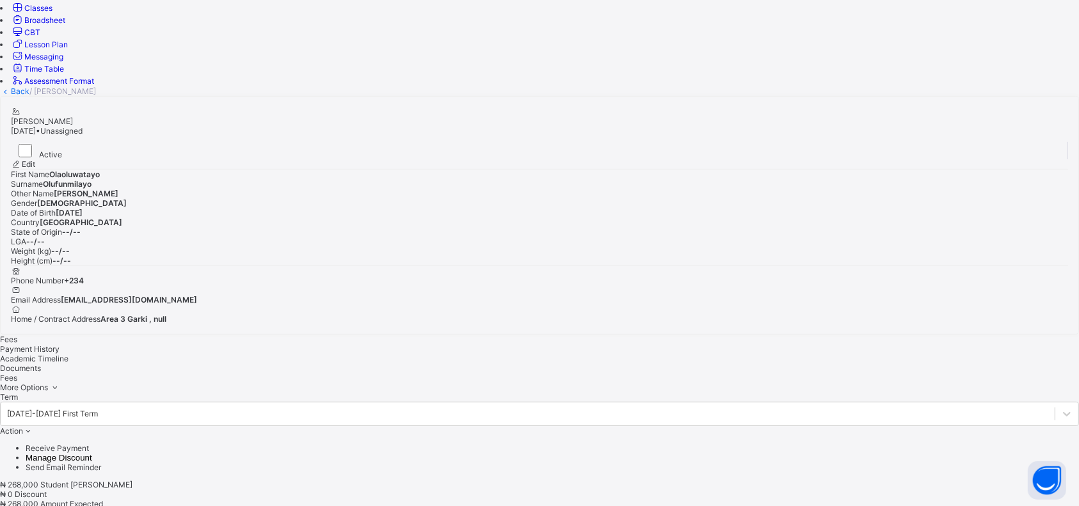
scroll to position [469, 0]
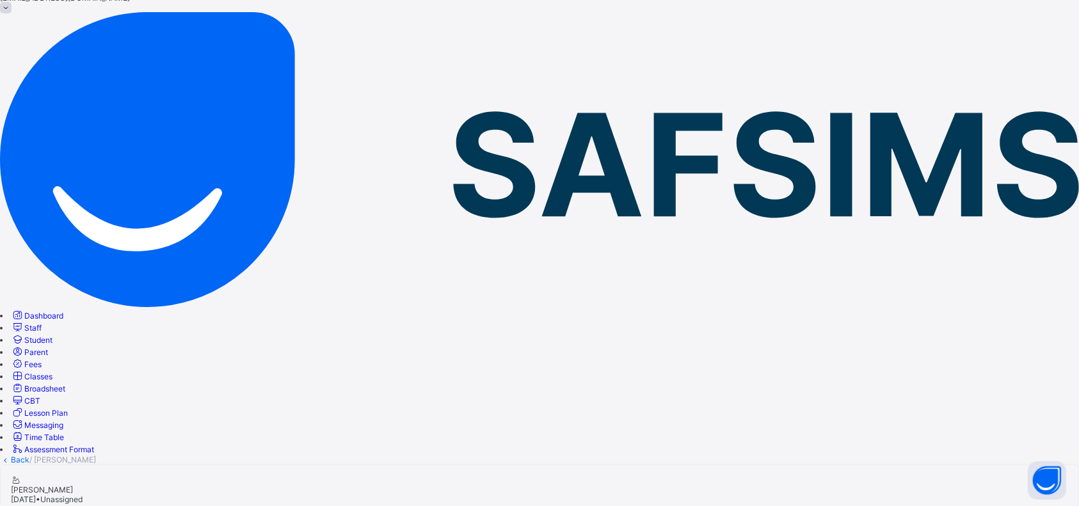
scroll to position [0, 0]
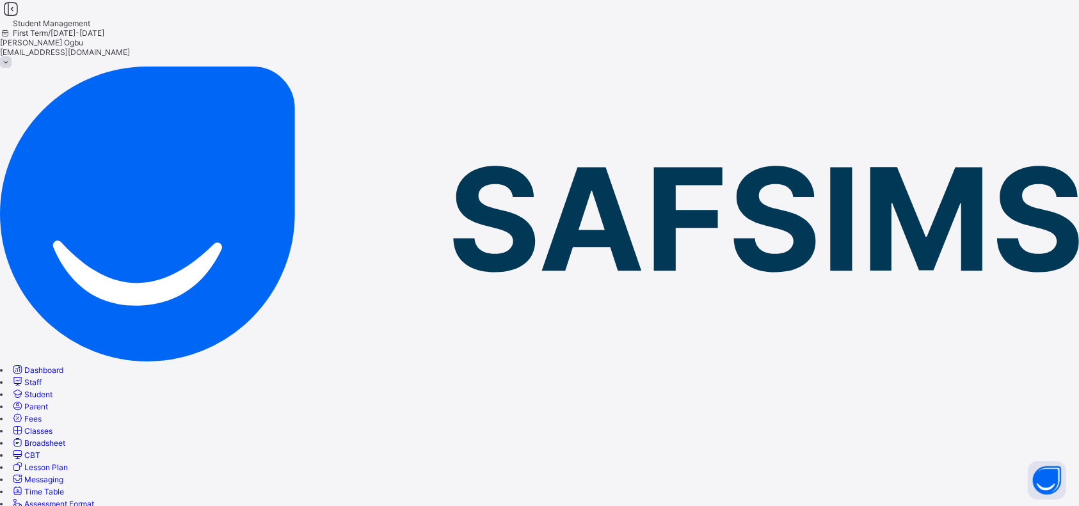
click at [29, 505] on link "Back" at bounding box center [20, 514] width 19 height 10
type input "*********"
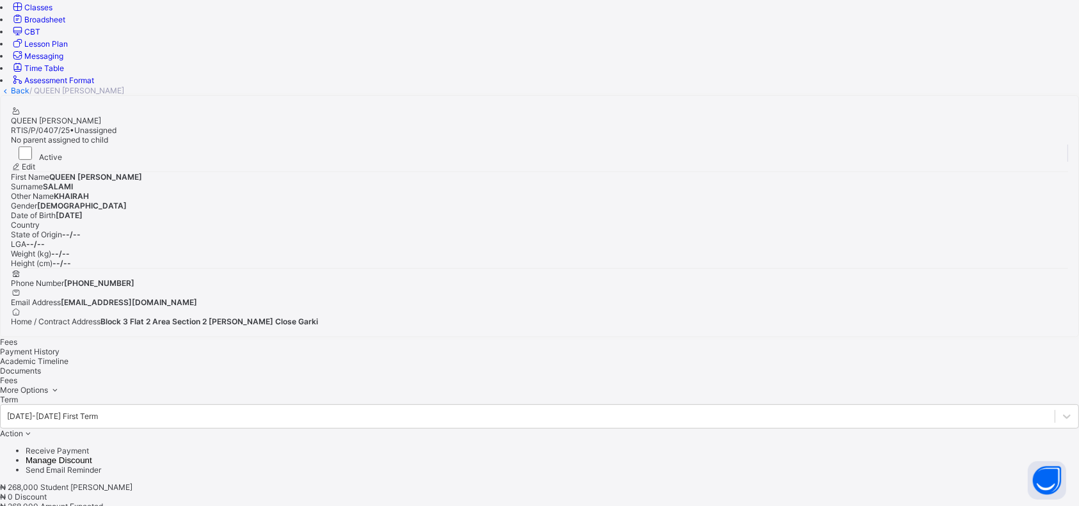
scroll to position [431, 0]
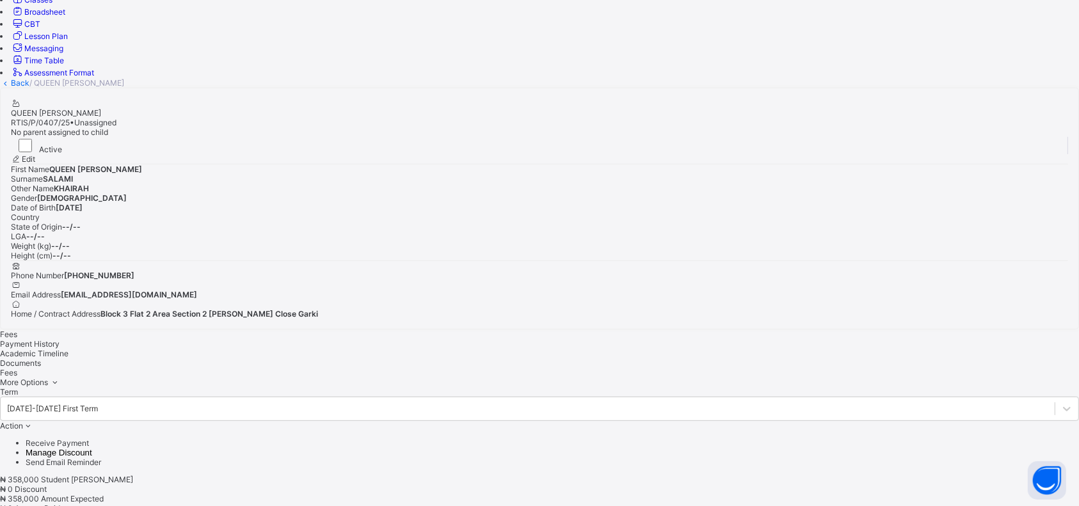
scroll to position [0, 0]
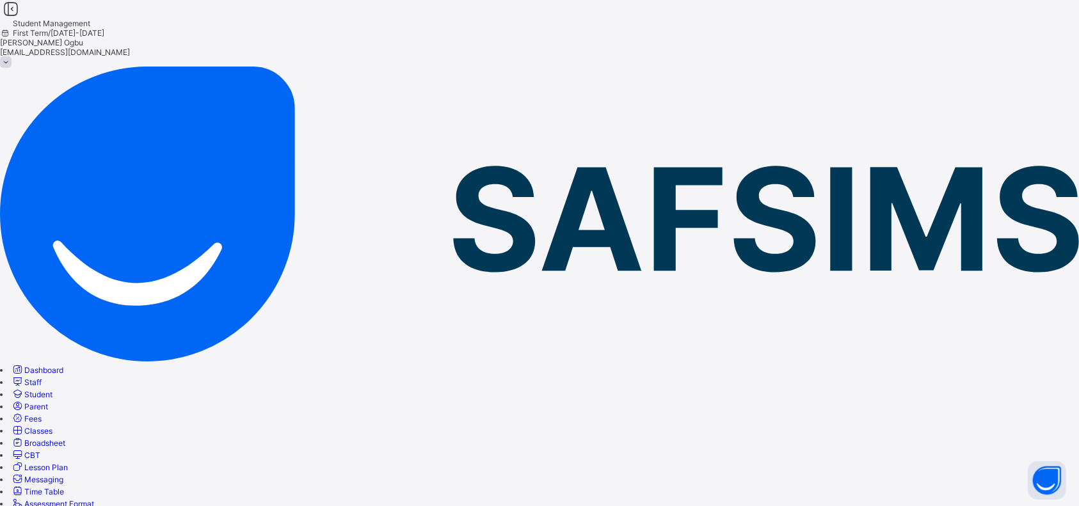
click at [29, 505] on link "Back" at bounding box center [20, 514] width 19 height 10
type input "**********"
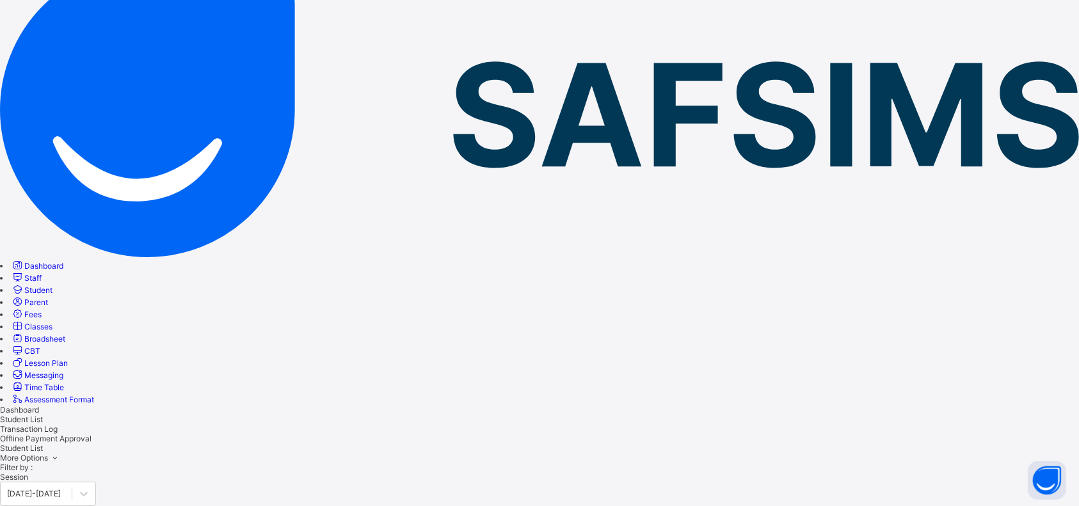
scroll to position [96, 0]
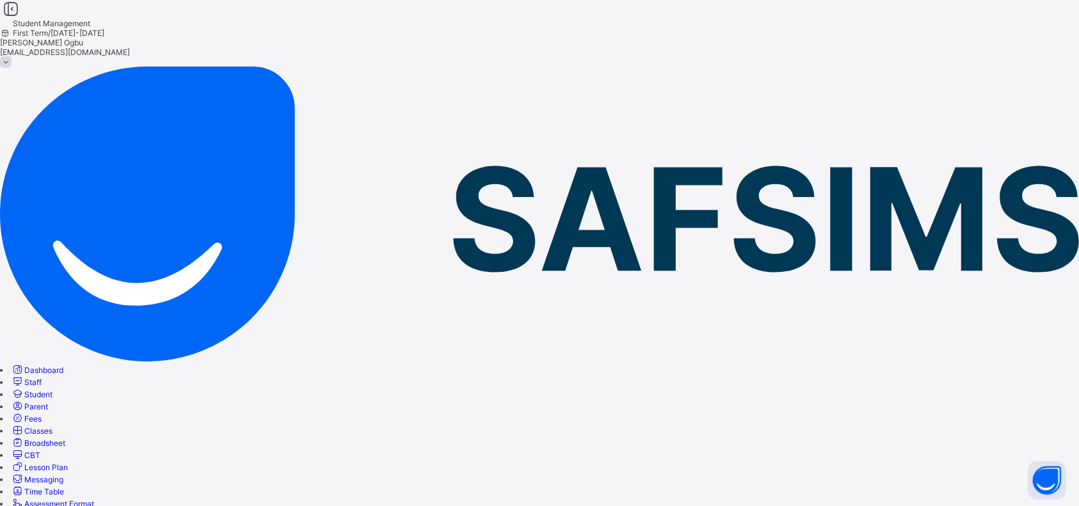
scroll to position [289, 0]
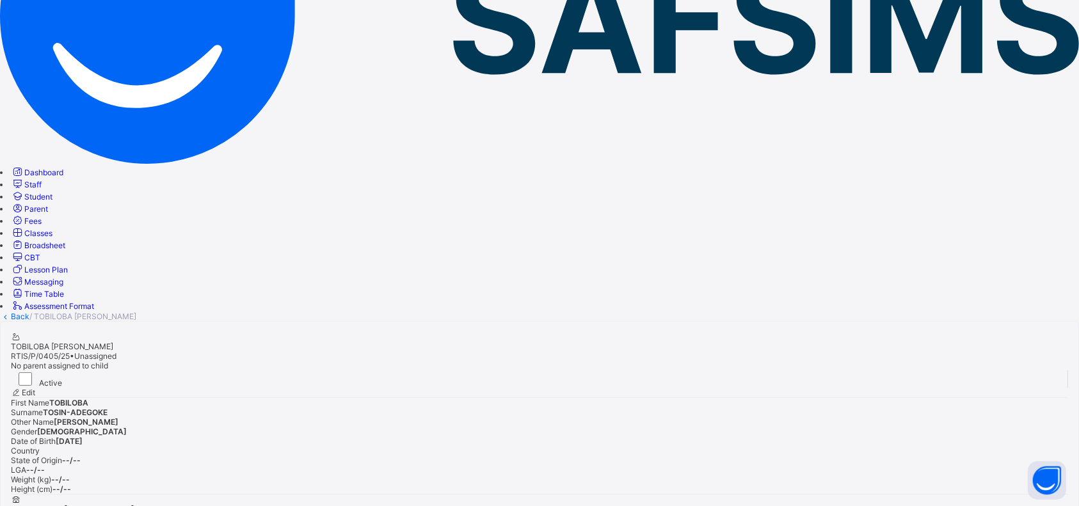
scroll to position [0, 0]
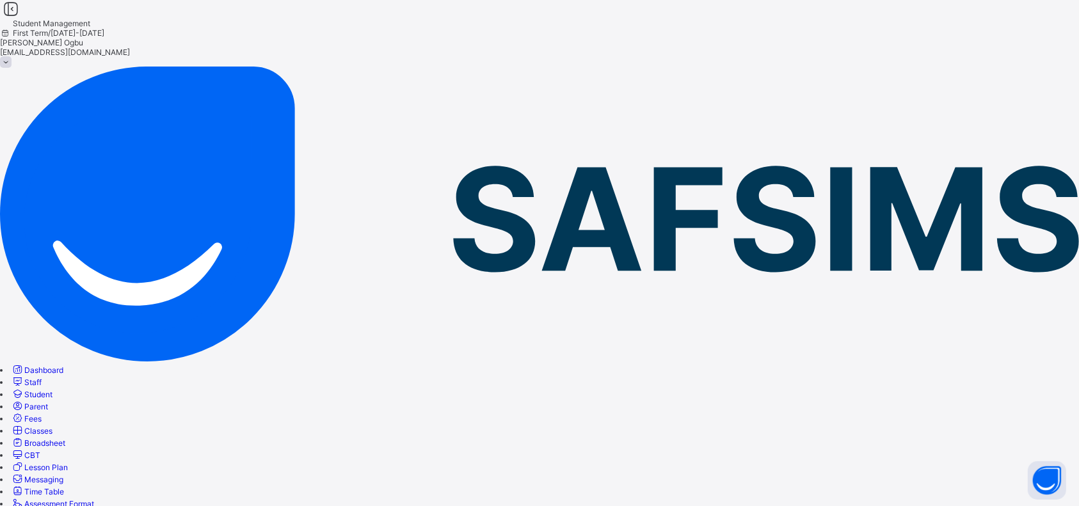
click at [29, 505] on link "Back" at bounding box center [20, 514] width 19 height 10
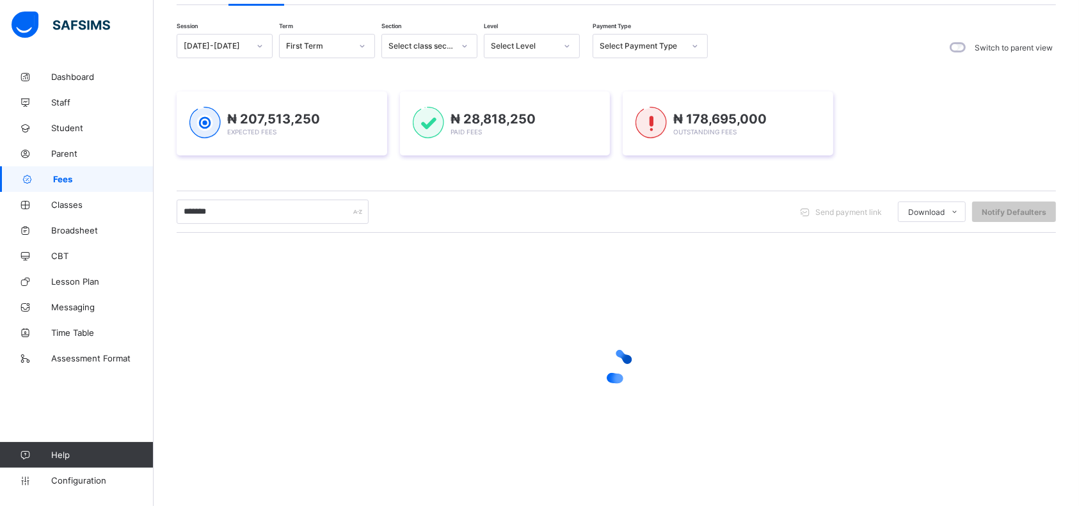
scroll to position [104, 0]
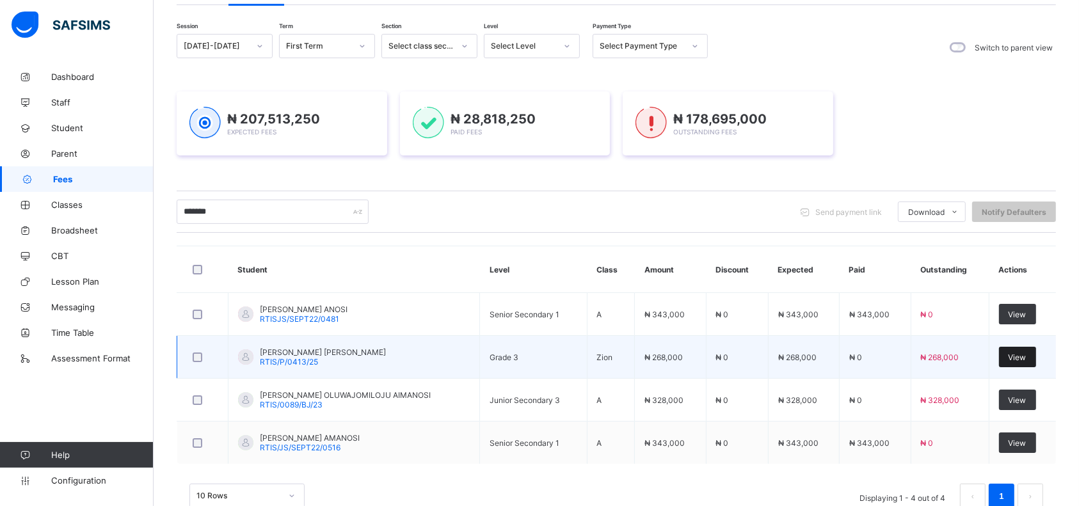
type input "*******"
click at [1026, 353] on span "View" at bounding box center [1017, 358] width 18 height 10
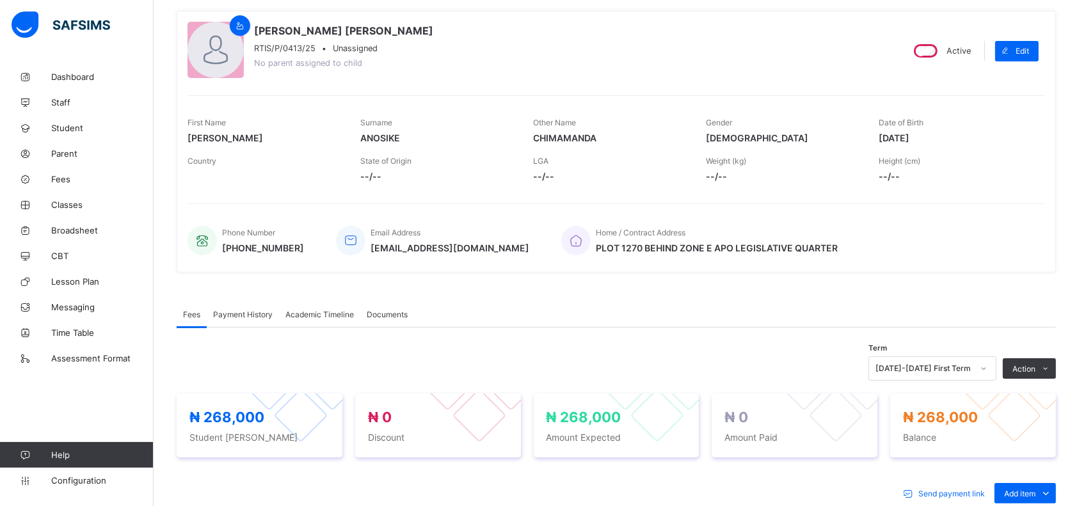
scroll to position [469, 0]
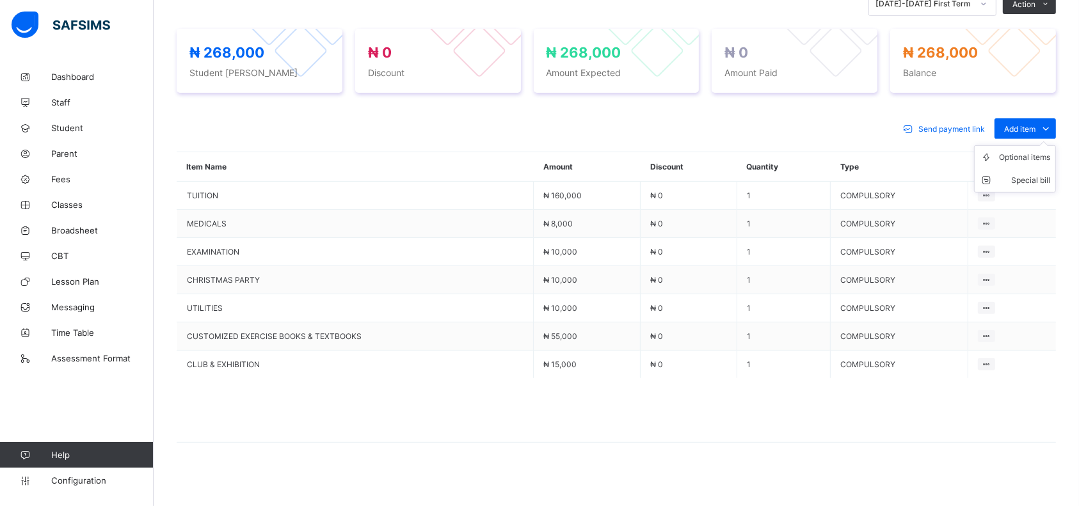
click at [1039, 145] on ul "Optional items Special bill" at bounding box center [1015, 168] width 82 height 47
click at [1033, 151] on div "Optional items" at bounding box center [1024, 157] width 51 height 13
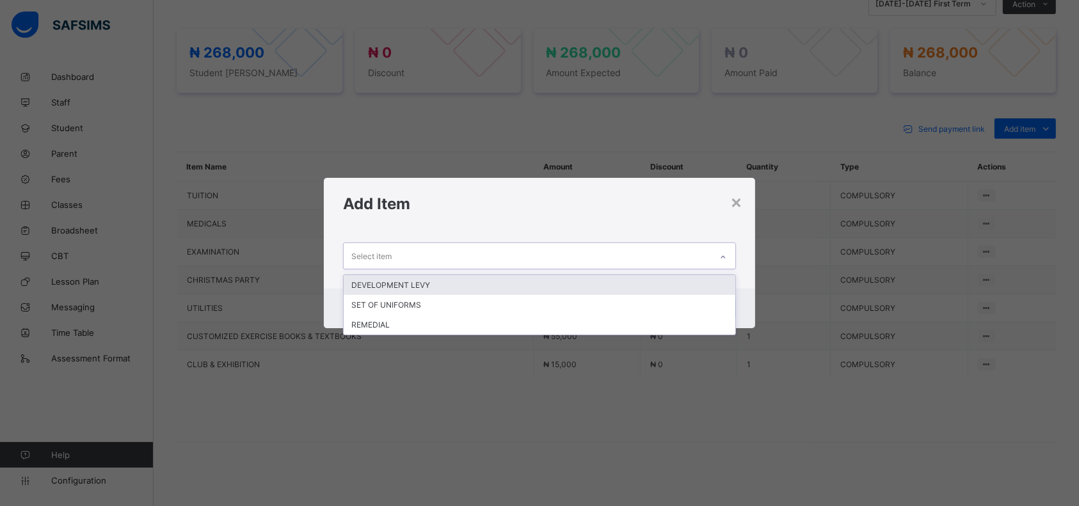
click at [646, 279] on div "DEVELOPMENT LEVY" at bounding box center [540, 285] width 392 height 20
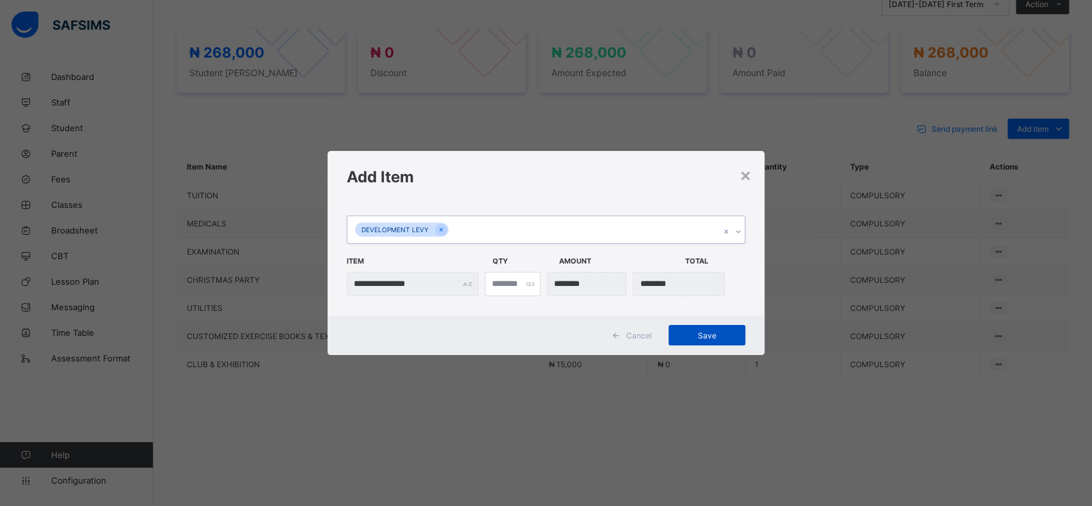
click at [706, 338] on span "Save" at bounding box center [707, 336] width 58 height 10
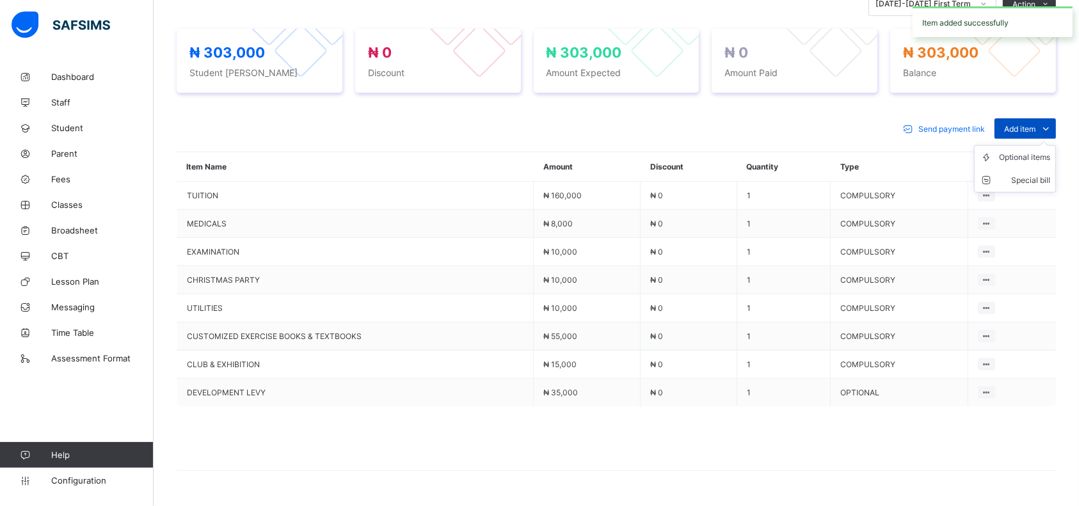
click at [1029, 129] on span "Add item" at bounding box center [1019, 129] width 31 height 10
click at [1020, 155] on div "Optional items" at bounding box center [1024, 157] width 51 height 13
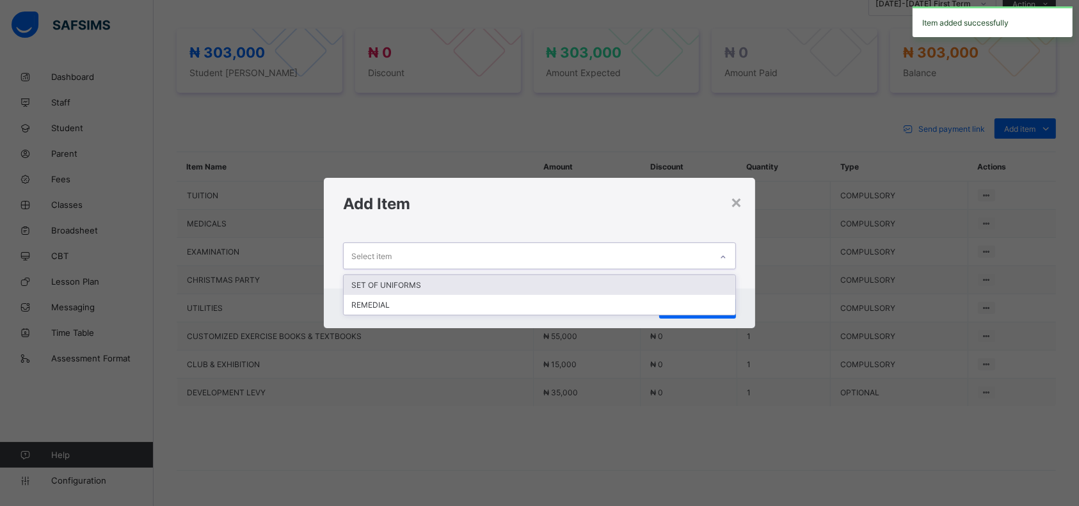
click at [635, 287] on div "SET OF UNIFORMS" at bounding box center [540, 285] width 392 height 20
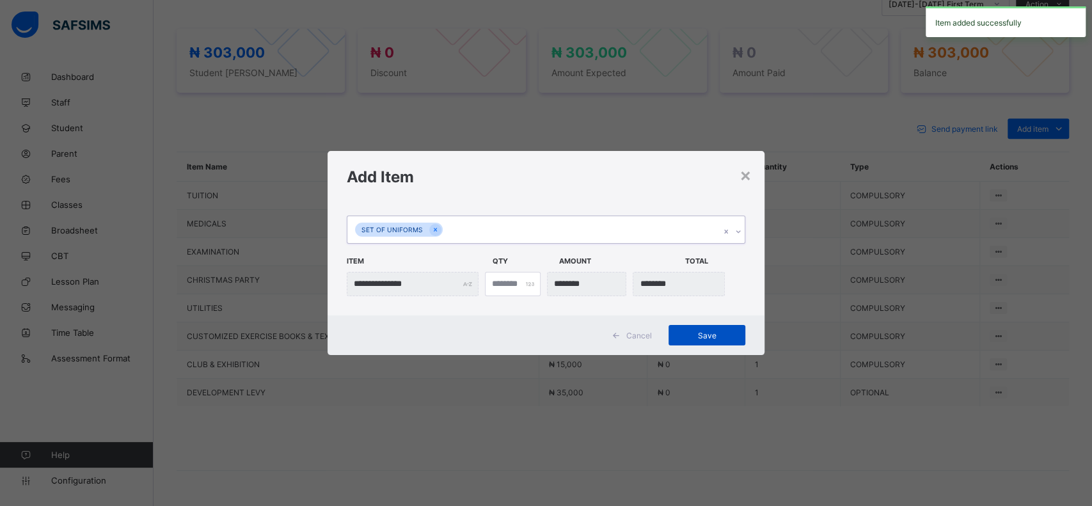
click at [711, 338] on span "Save" at bounding box center [707, 336] width 58 height 10
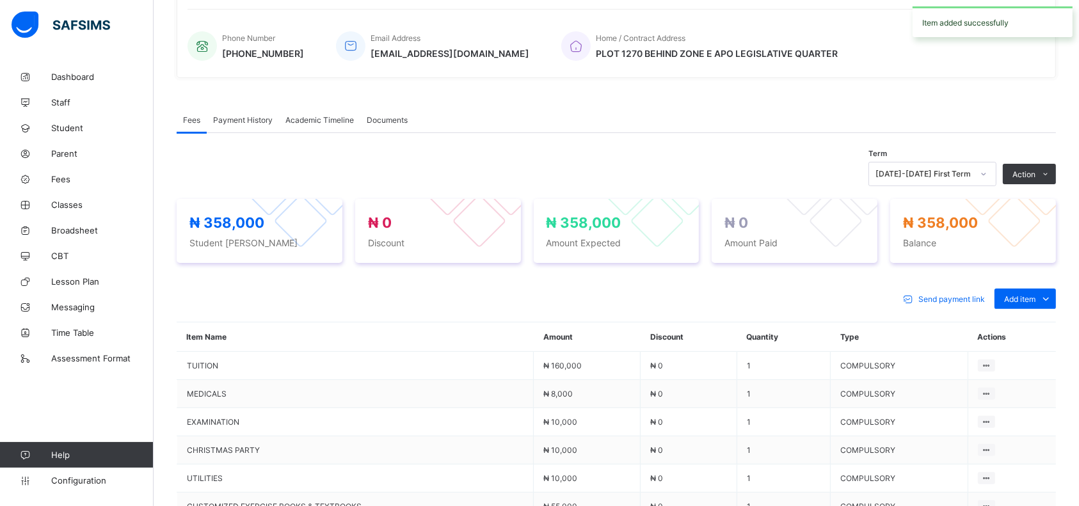
scroll to position [0, 0]
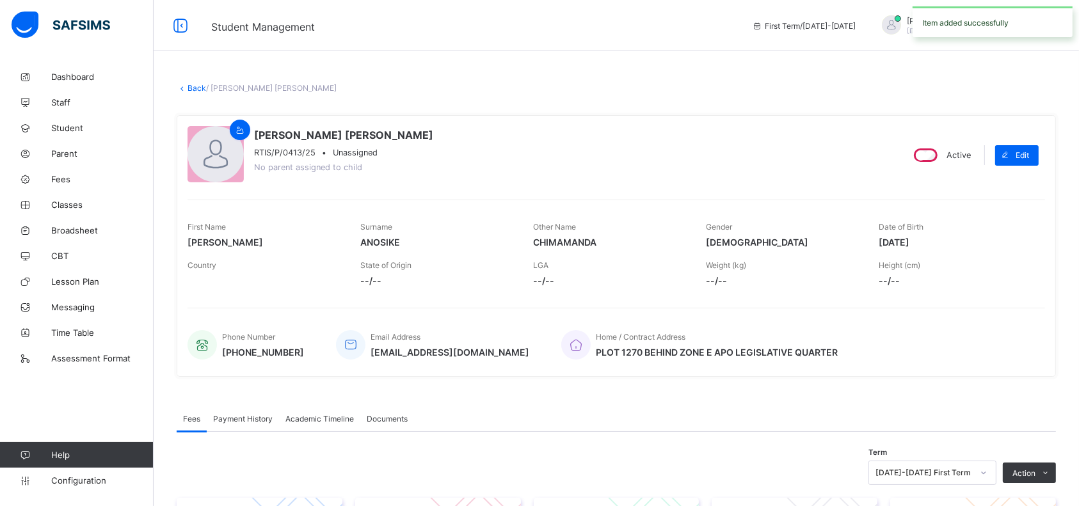
click at [195, 89] on link "Back" at bounding box center [196, 88] width 19 height 10
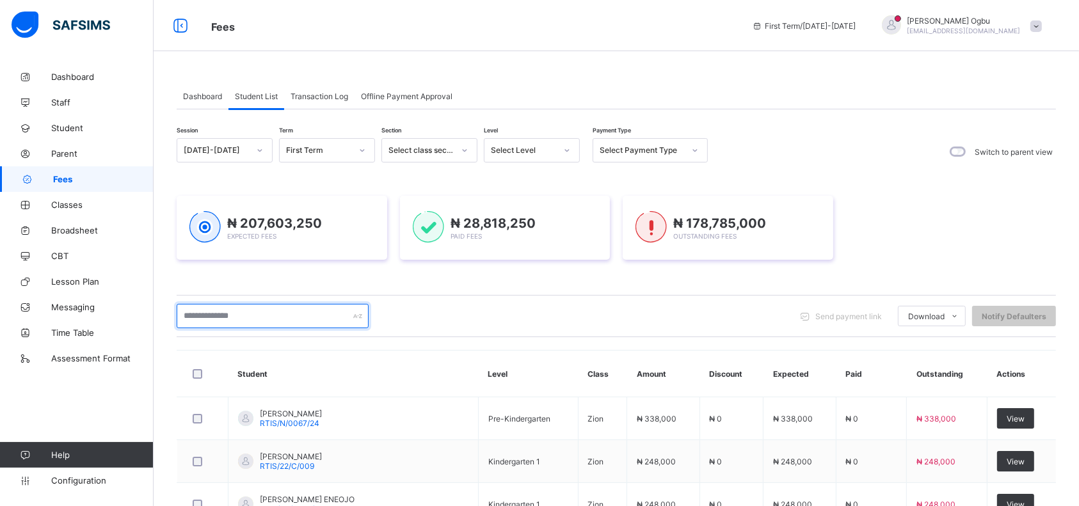
click at [292, 316] on input "text" at bounding box center [273, 316] width 192 height 24
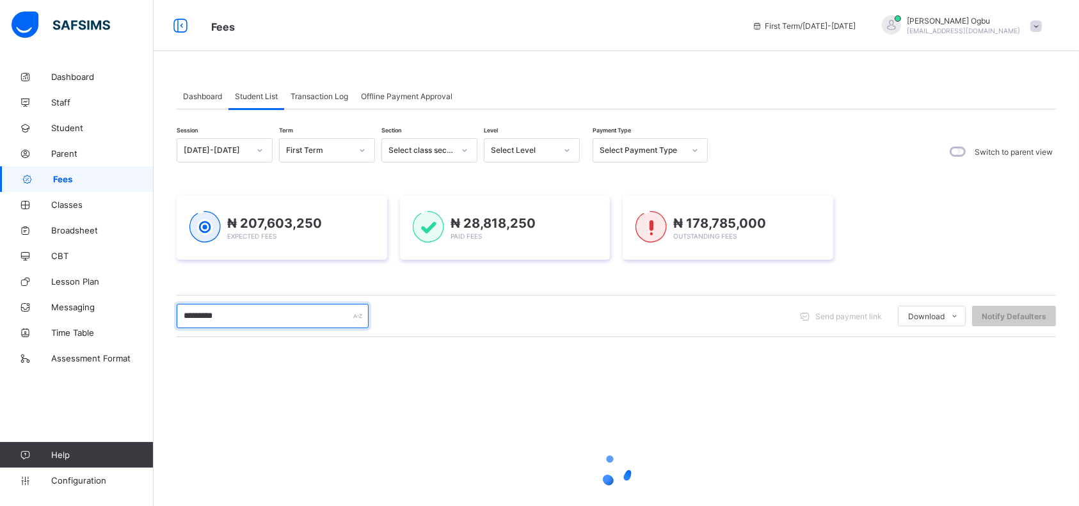
type input "**********"
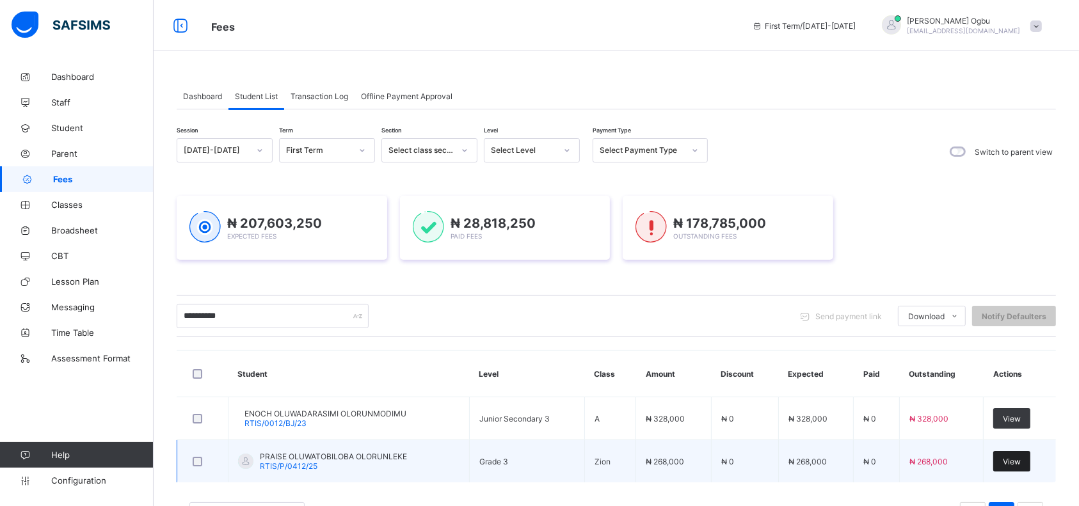
click at [1020, 459] on span "View" at bounding box center [1011, 462] width 18 height 10
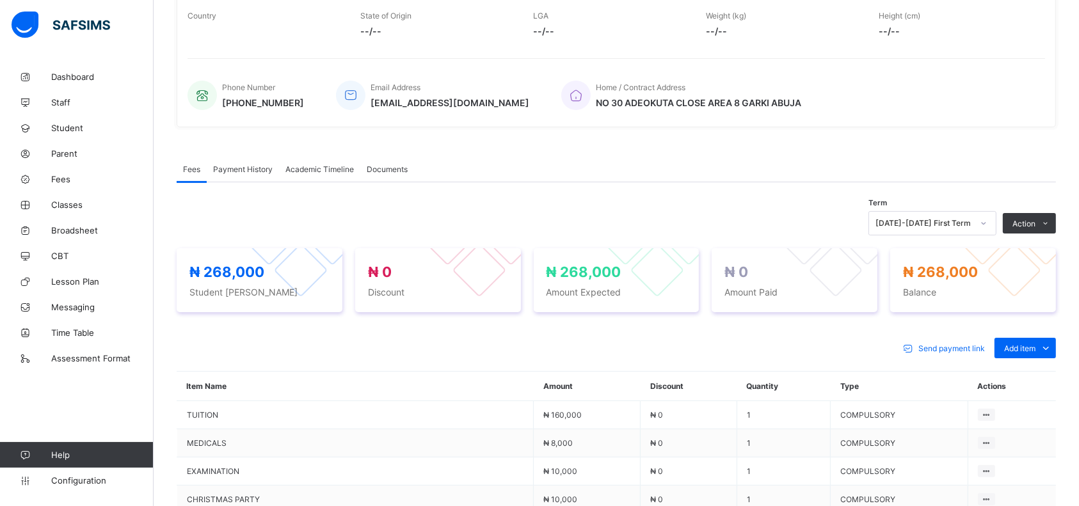
scroll to position [246, 0]
click at [1035, 349] on span "Add item" at bounding box center [1019, 347] width 31 height 10
click at [1018, 379] on div "Optional items" at bounding box center [1024, 375] width 51 height 13
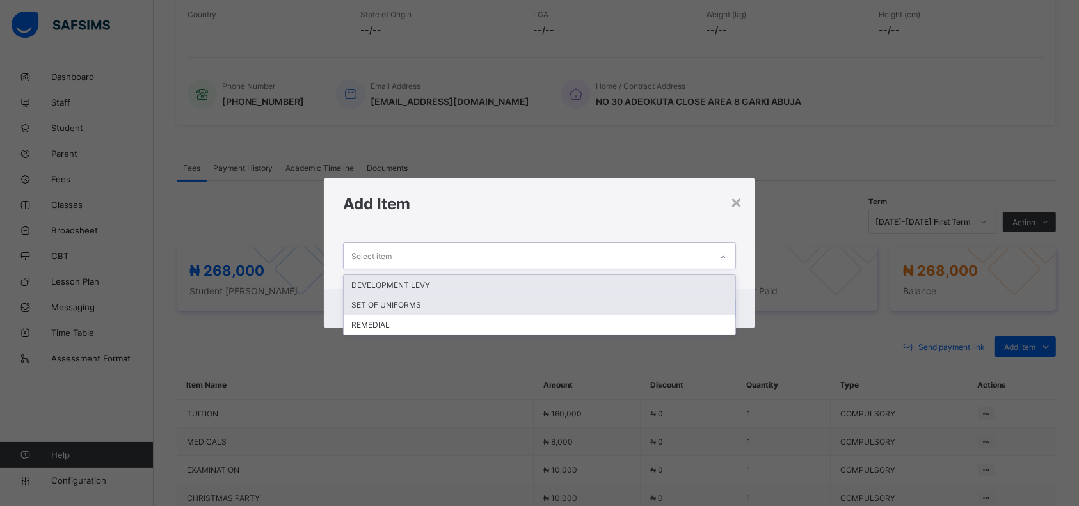
click at [645, 296] on div "SET OF UNIFORMS" at bounding box center [540, 305] width 392 height 20
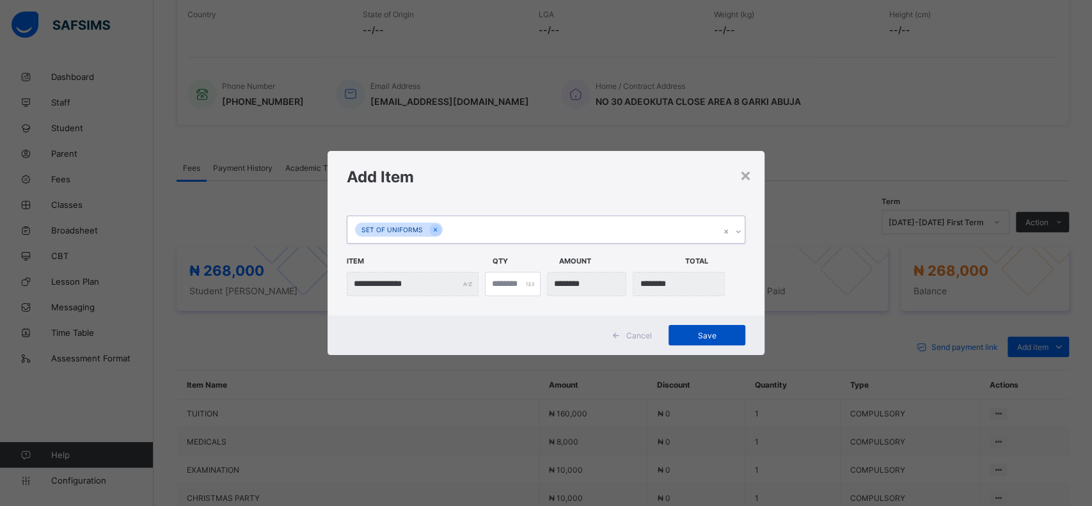
click at [696, 334] on span "Save" at bounding box center [707, 336] width 58 height 10
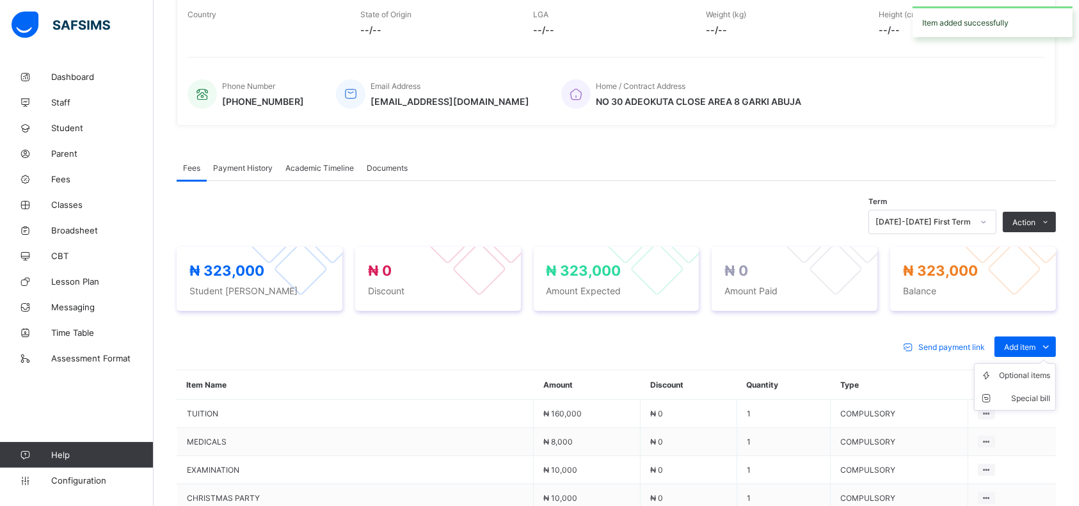
click at [1047, 363] on ul "Optional items Special bill" at bounding box center [1015, 386] width 82 height 47
click at [1026, 370] on ul "Optional items Special bill" at bounding box center [1015, 386] width 82 height 47
click at [1022, 382] on div "Optional items" at bounding box center [1024, 375] width 51 height 13
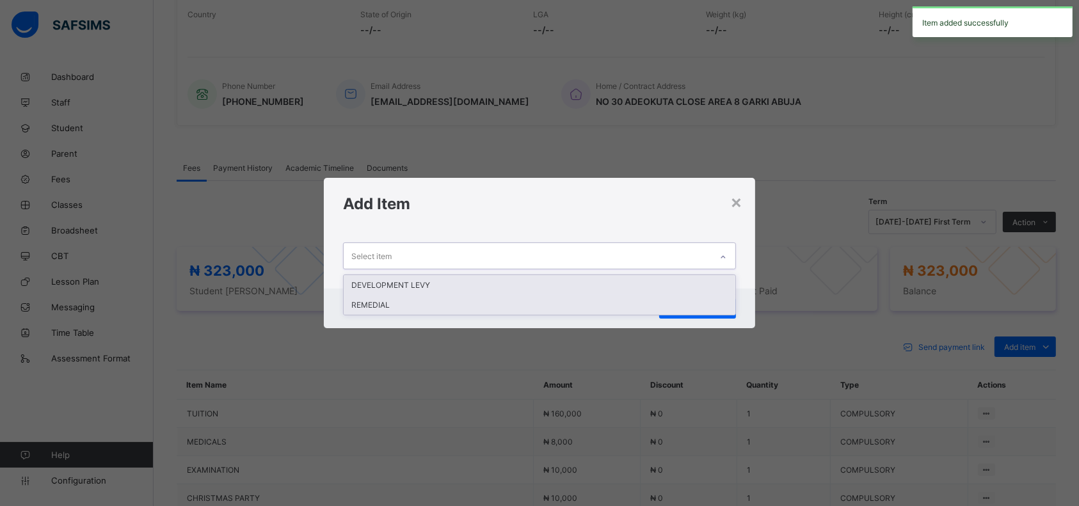
click at [673, 297] on div "REMEDIAL" at bounding box center [540, 305] width 392 height 20
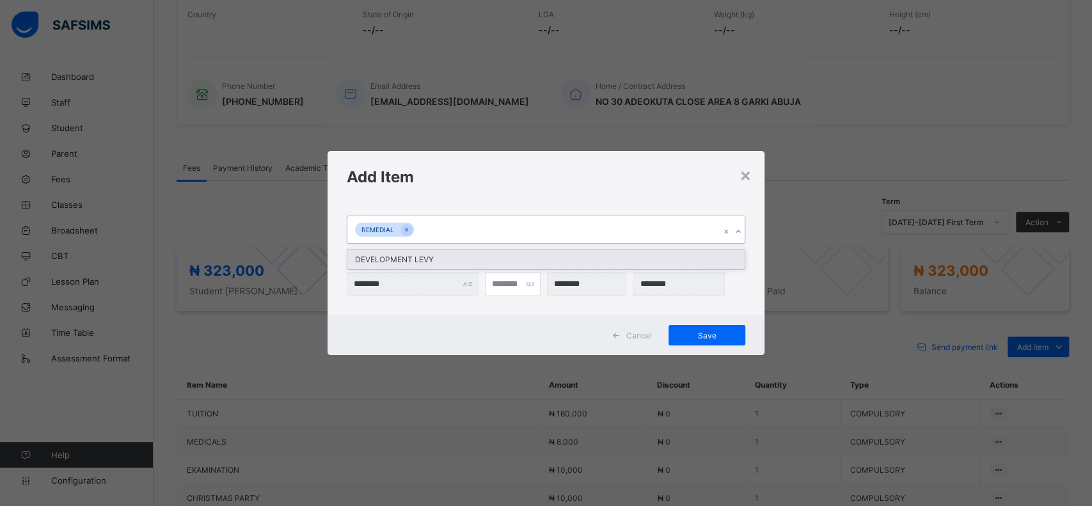
click at [711, 261] on div "DEVELOPMENT LEVY" at bounding box center [545, 260] width 397 height 20
click at [711, 336] on span "Save" at bounding box center [707, 336] width 58 height 10
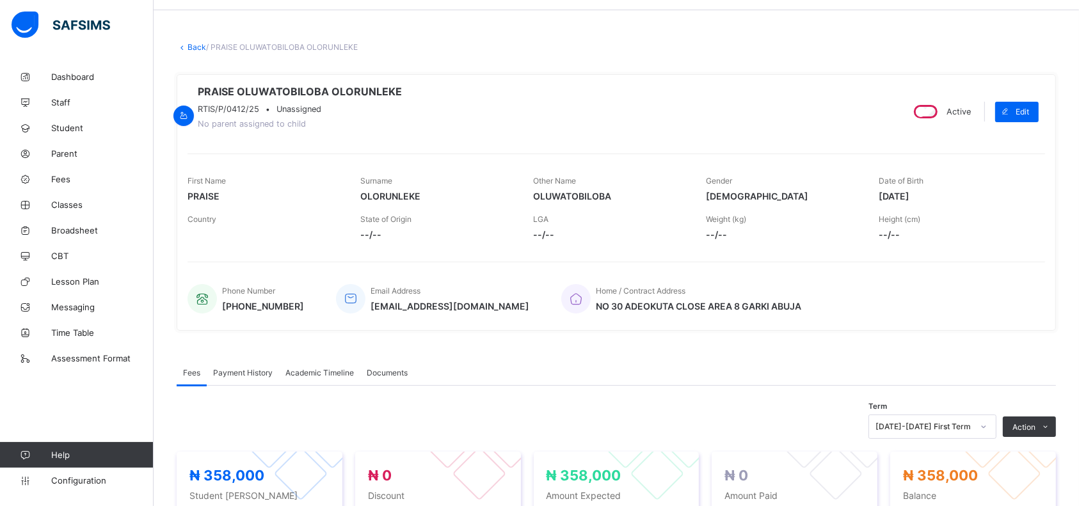
scroll to position [0, 0]
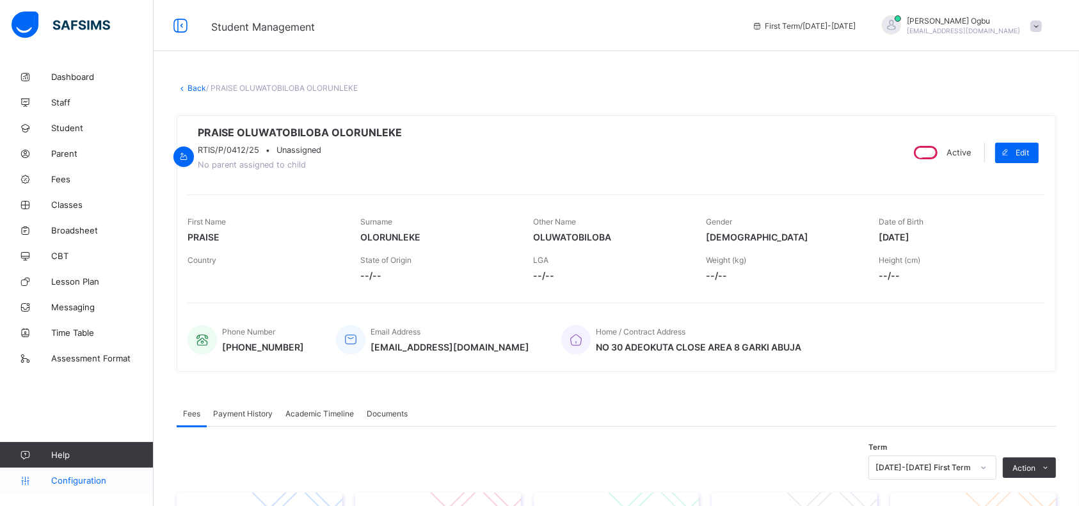
click at [42, 491] on link "Configuration" at bounding box center [76, 481] width 153 height 26
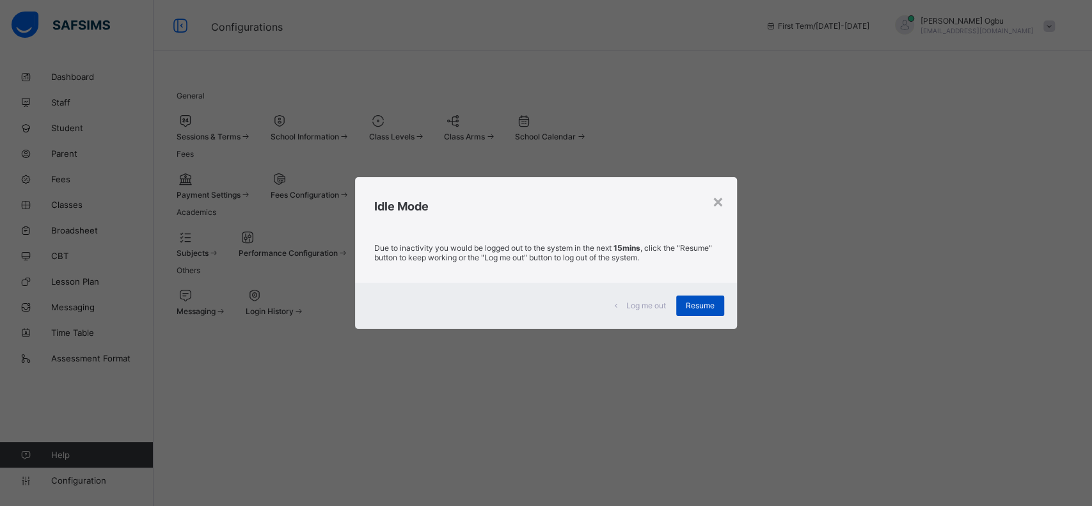
click at [705, 301] on span "Resume" at bounding box center [700, 306] width 29 height 10
click at [701, 305] on span "Resume" at bounding box center [700, 306] width 29 height 10
click at [714, 303] on span "Resume" at bounding box center [700, 306] width 29 height 10
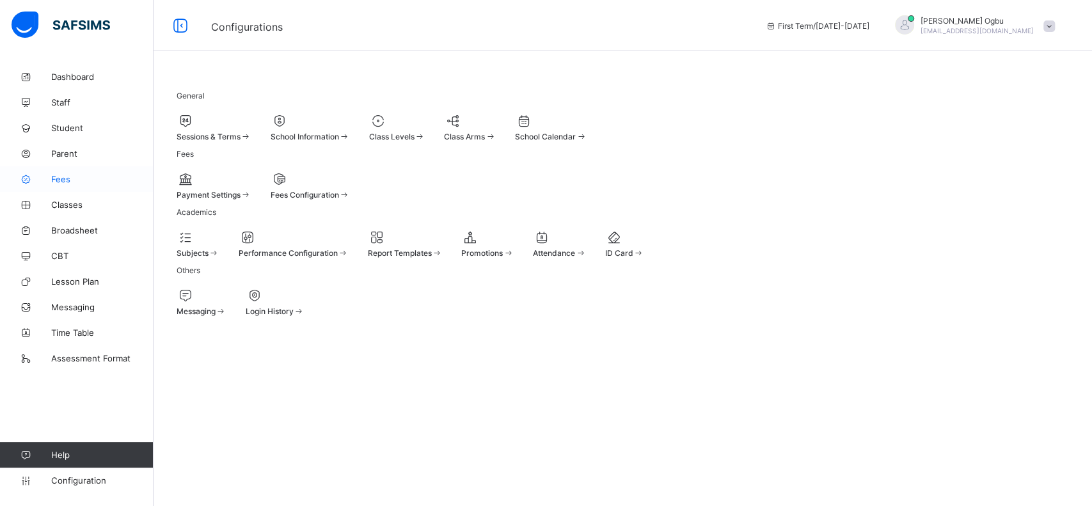
click at [75, 184] on link "Fees" at bounding box center [77, 179] width 154 height 26
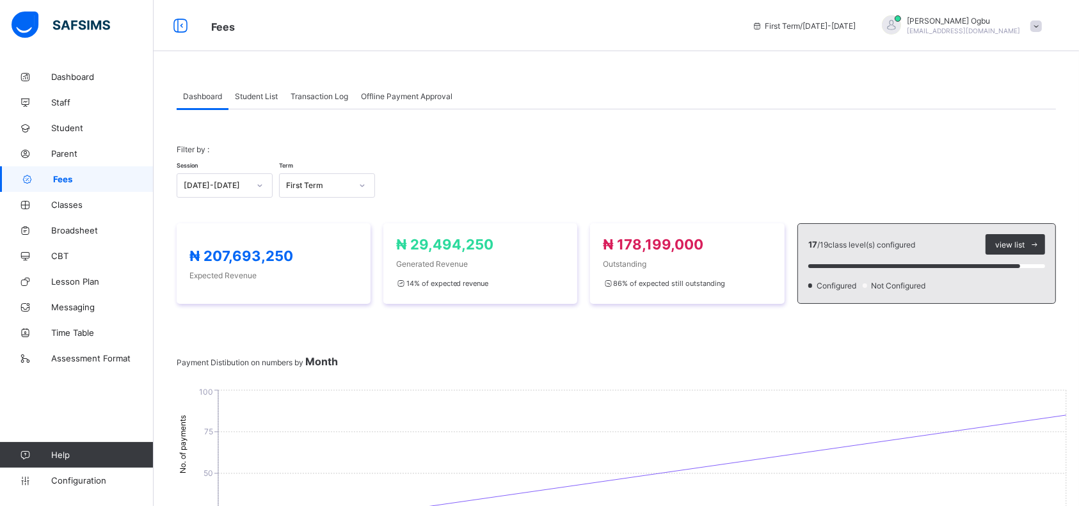
click at [271, 101] on div "Student List" at bounding box center [256, 96] width 56 height 26
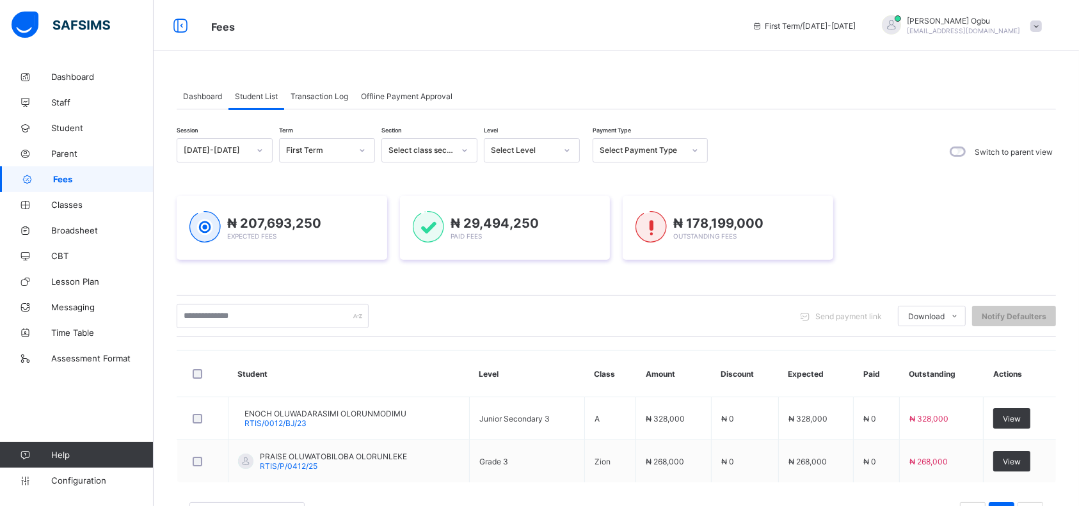
click at [326, 105] on div "Transaction Log" at bounding box center [319, 96] width 70 height 26
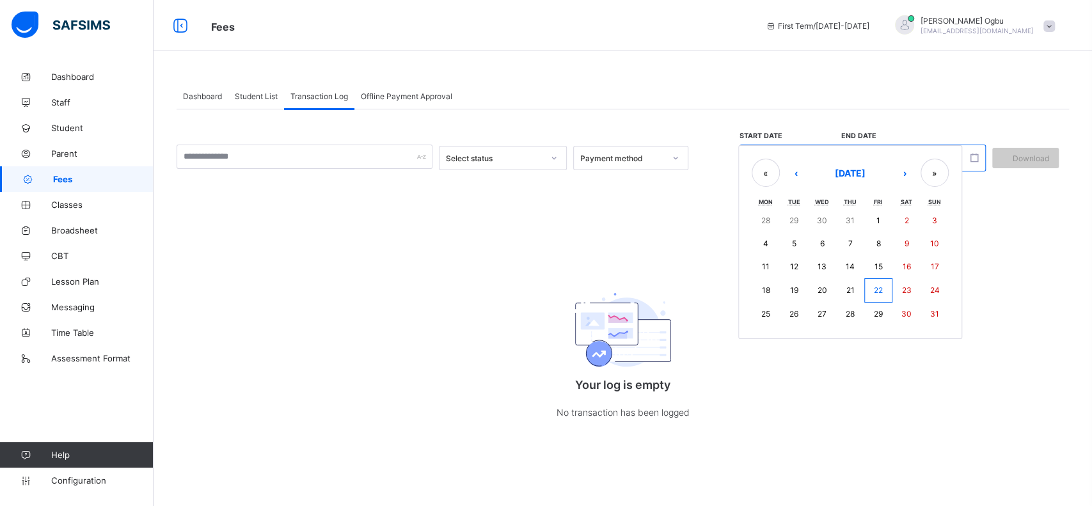
click at [789, 159] on div "/ / – / / « ‹ August 2025 › » Mon Tue Wed Thu Fri Sat Sun 28 29 30 31 1 2 3 4 5…" at bounding box center [863, 158] width 246 height 27
click at [878, 285] on abbr "22" at bounding box center [878, 290] width 9 height 10
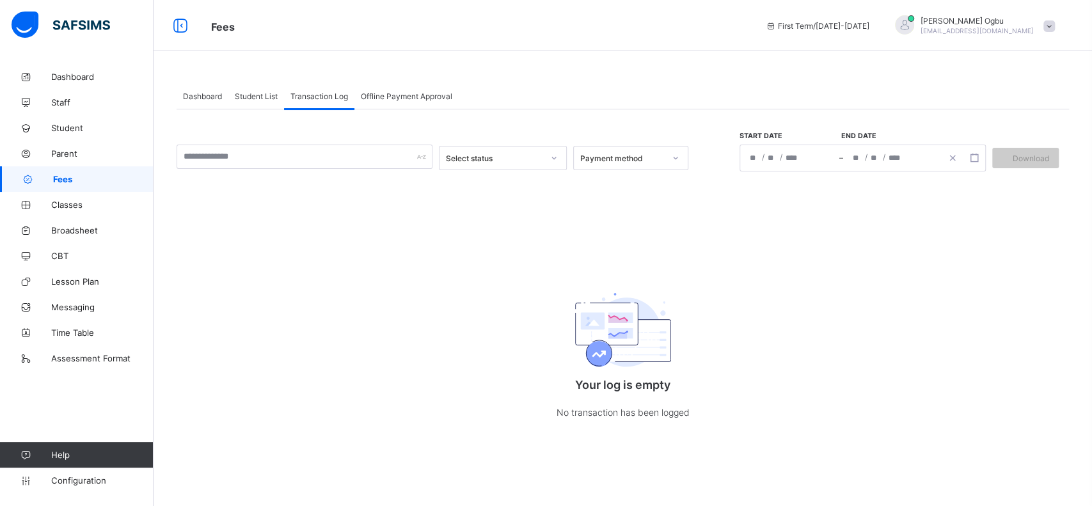
click at [621, 252] on div "Select status Payment method Start date End date / / – / / « ‹ August 2025 › » …" at bounding box center [623, 277] width 892 height 337
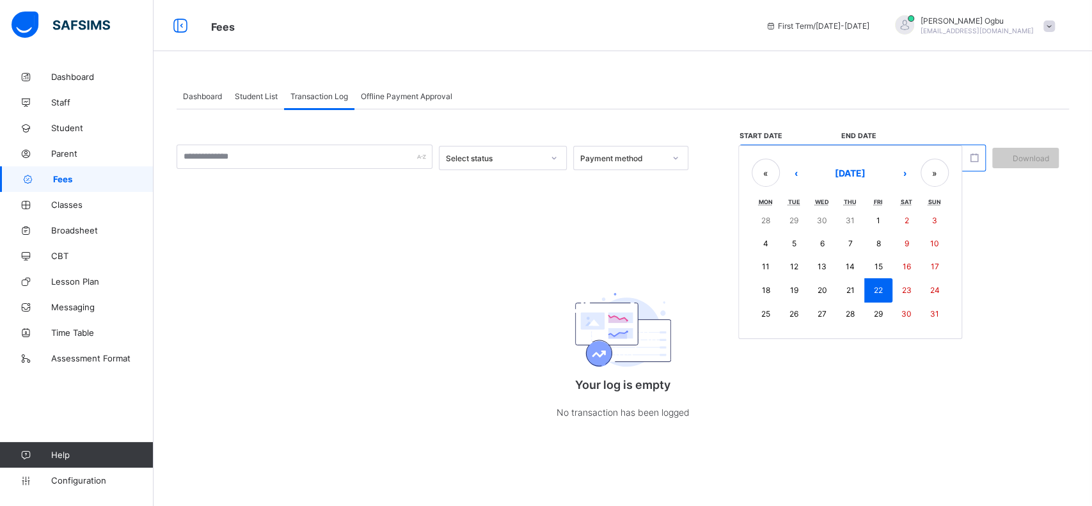
click at [767, 159] on div "/ / – / / « ‹ August 2025 › » Mon Tue Wed Thu Fri Sat Sun 28 29 30 31 1 2 3 4 5…" at bounding box center [863, 158] width 246 height 27
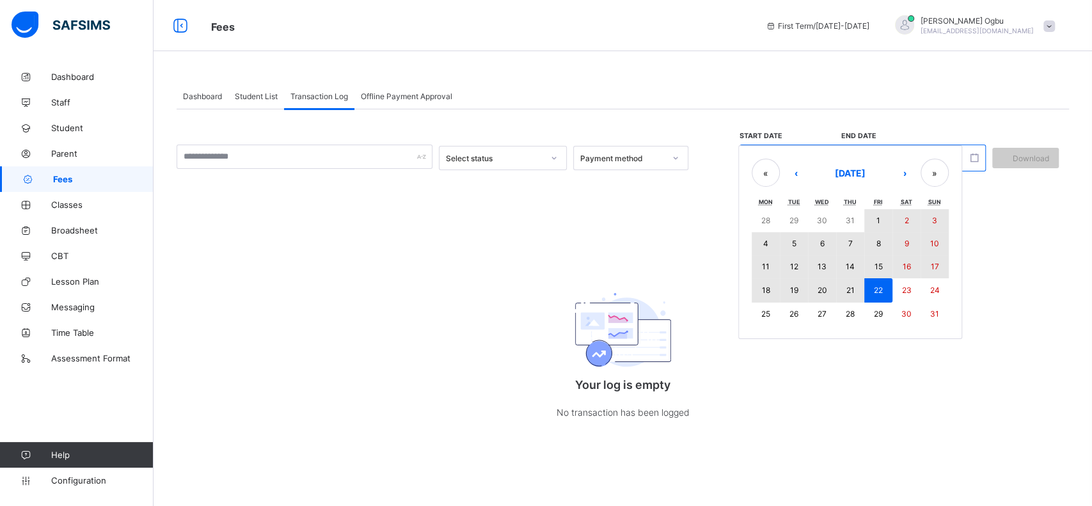
click at [875, 221] on button "1" at bounding box center [878, 220] width 28 height 23
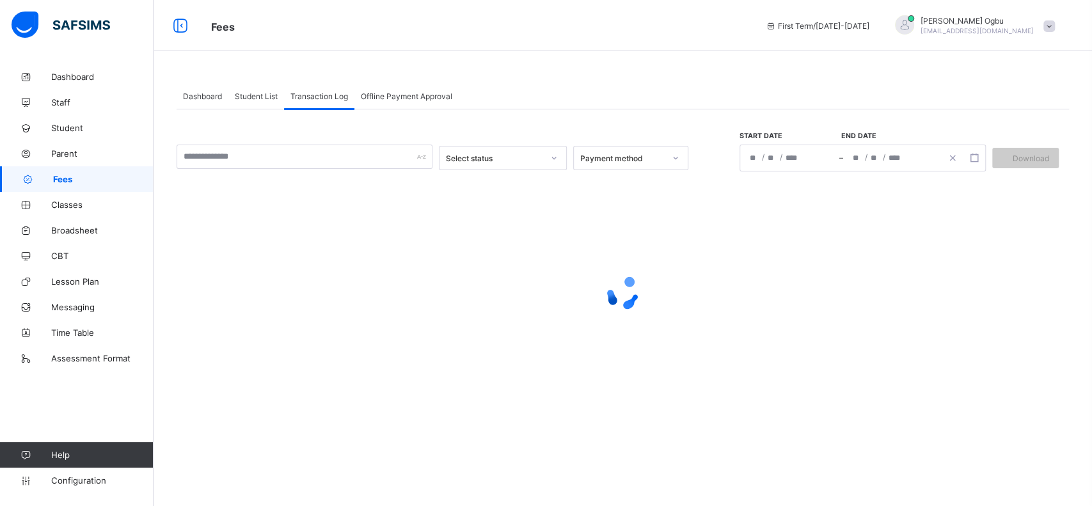
type input "**********"
type input "*"
type input "****"
type input "**********"
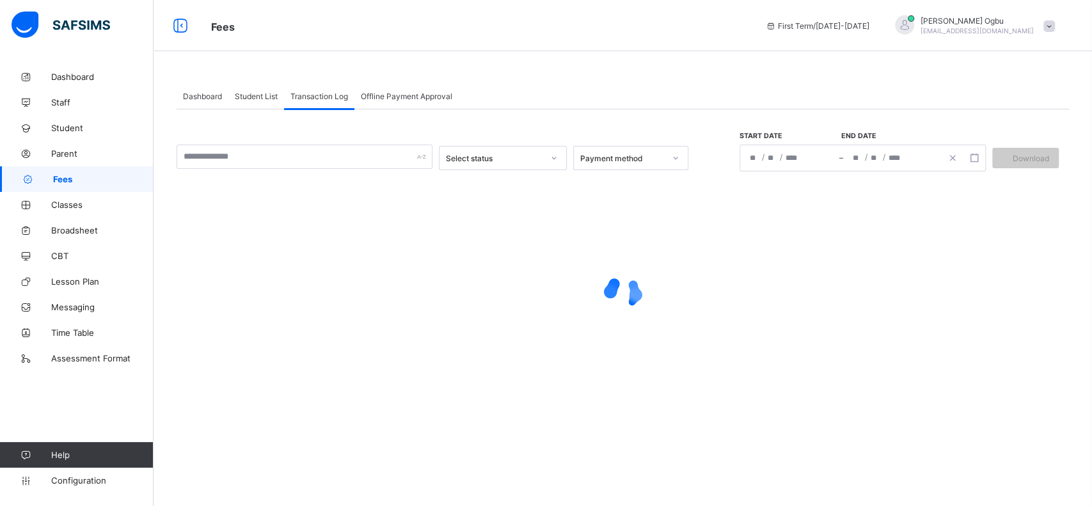
type input "**"
type input "*"
type input "****"
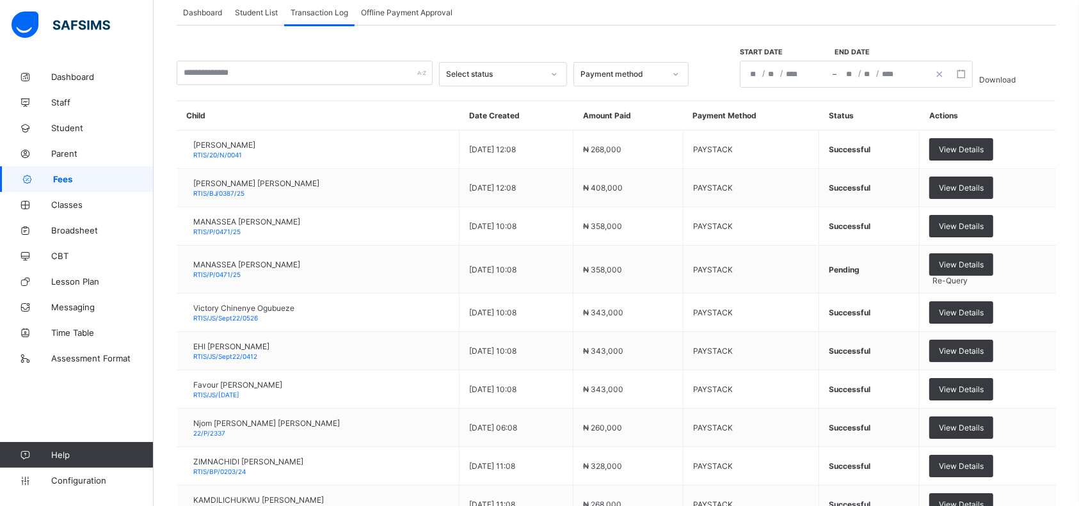
scroll to position [186, 0]
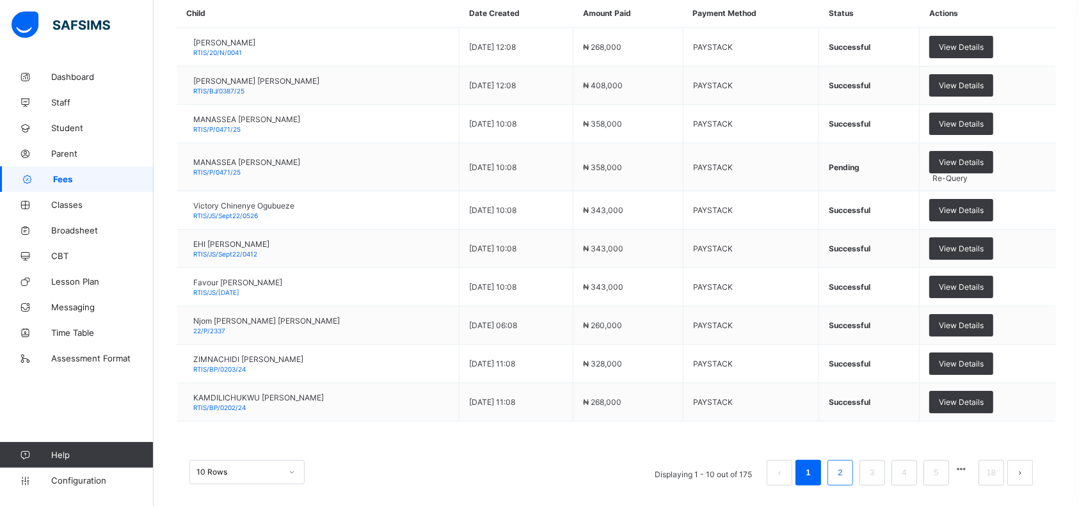
click at [845, 460] on li "2" at bounding box center [840, 473] width 26 height 26
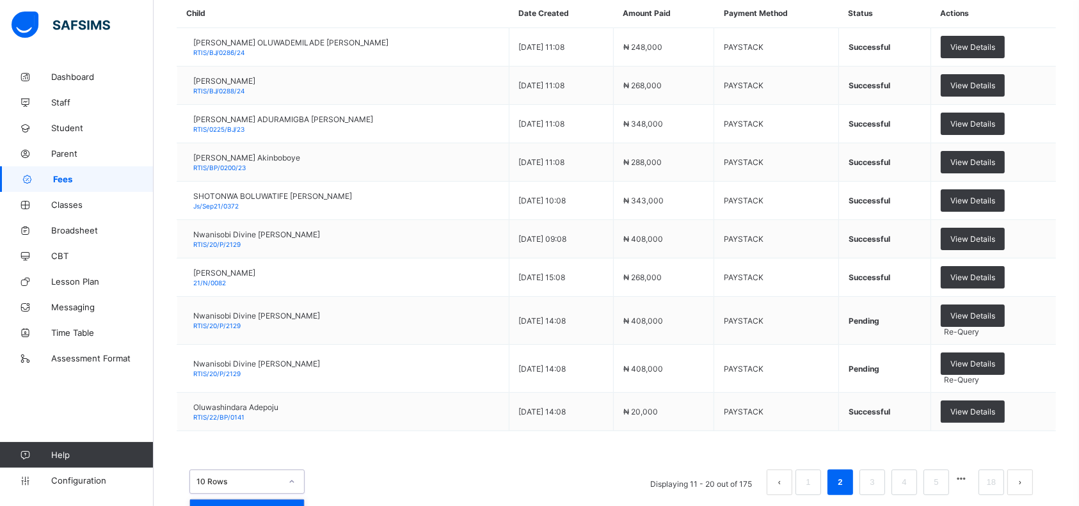
scroll to position [218, 0]
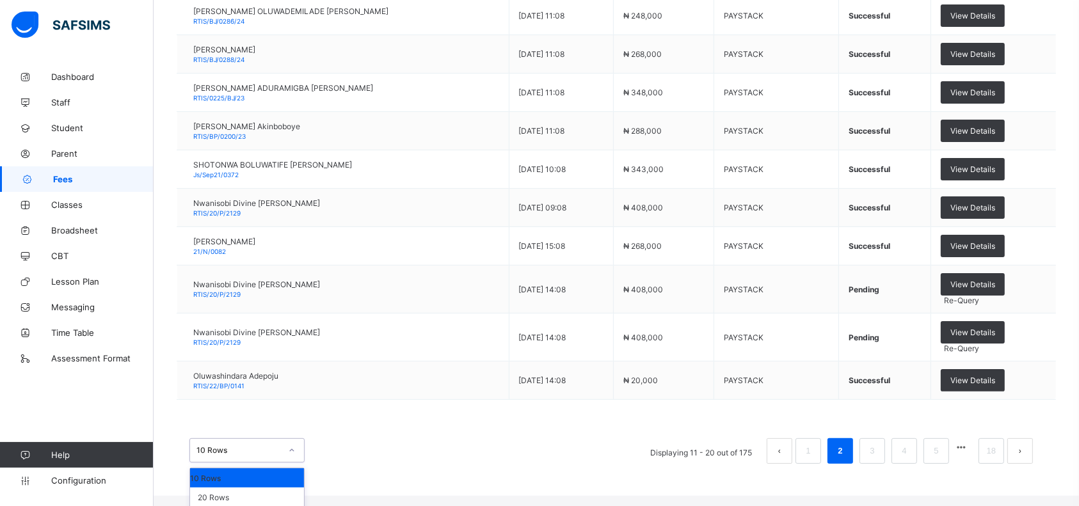
click at [271, 463] on div "option 10 Rows focused, 1 of 3. 3 results available. Use Up and Down to choose …" at bounding box center [246, 450] width 115 height 24
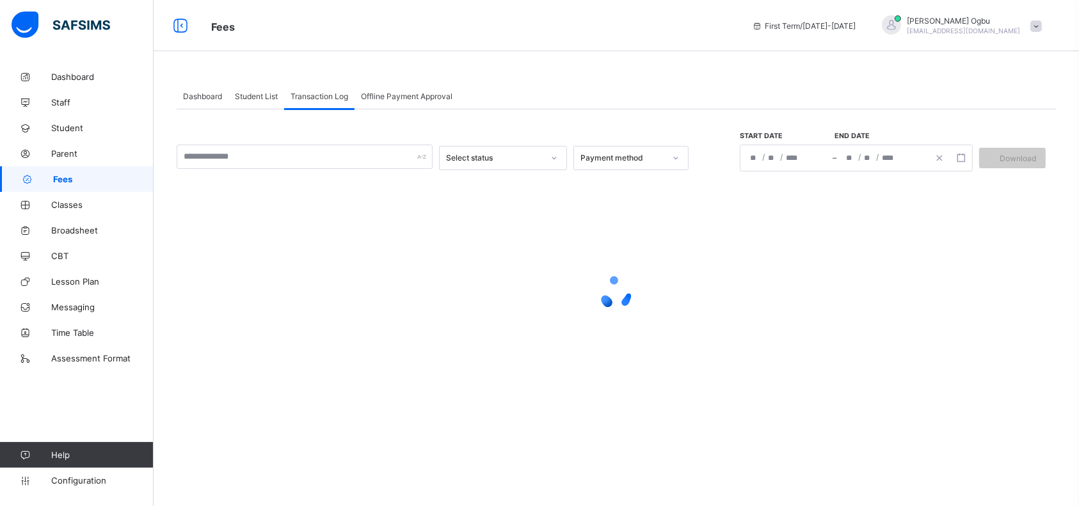
scroll to position [0, 0]
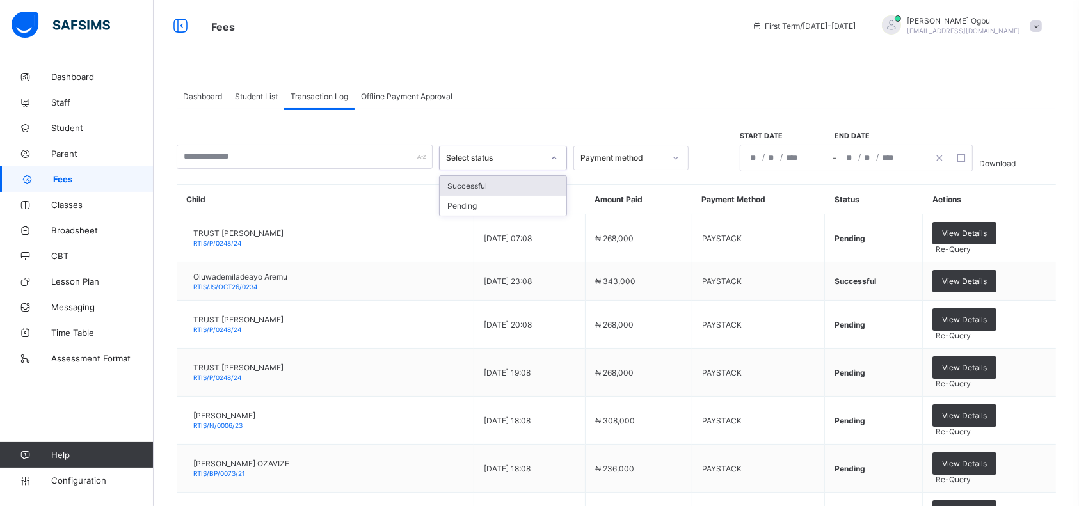
click at [532, 154] on div "Select status" at bounding box center [494, 159] width 97 height 10
click at [477, 187] on div "Successful" at bounding box center [503, 186] width 127 height 20
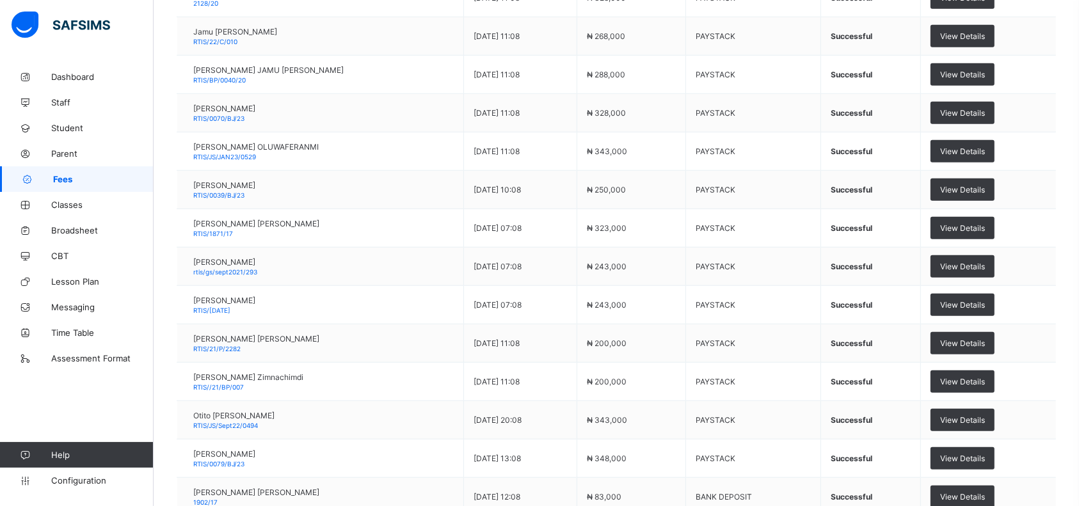
scroll to position [1182, 0]
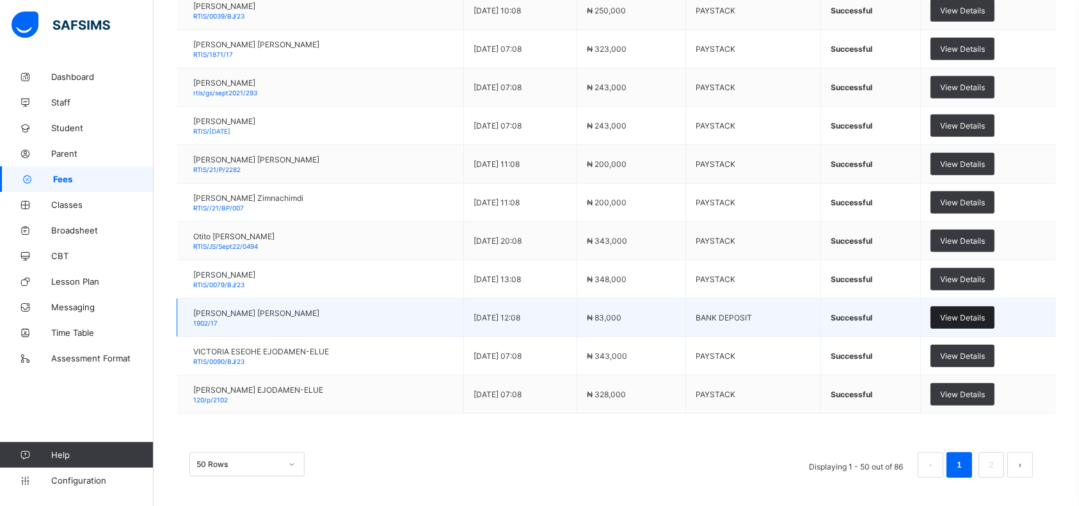
click at [958, 313] on div "View Details" at bounding box center [962, 317] width 64 height 22
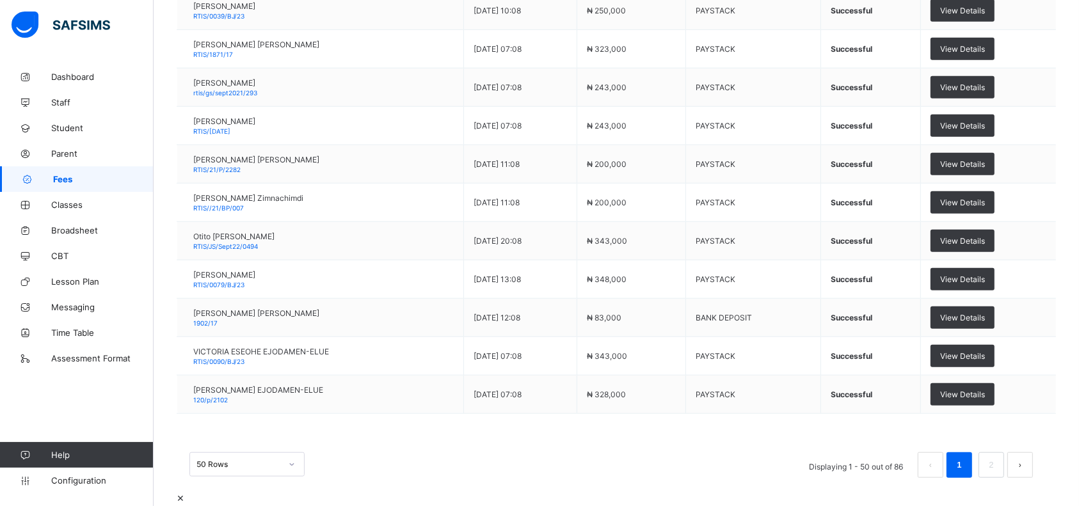
click at [567, 491] on div at bounding box center [616, 491] width 879 height 0
click at [997, 462] on link "2" at bounding box center [991, 465] width 12 height 17
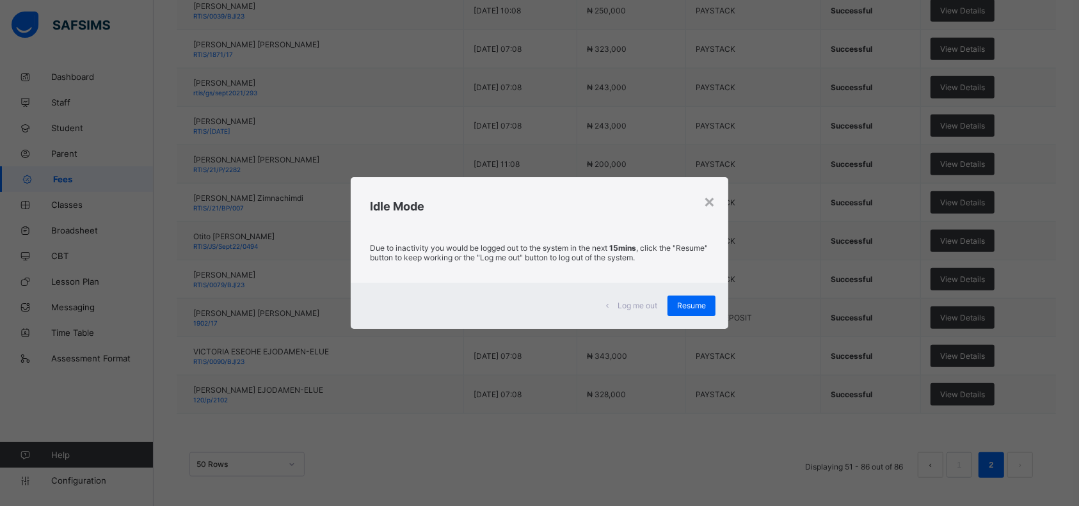
click at [685, 303] on span "Resume" at bounding box center [691, 306] width 29 height 10
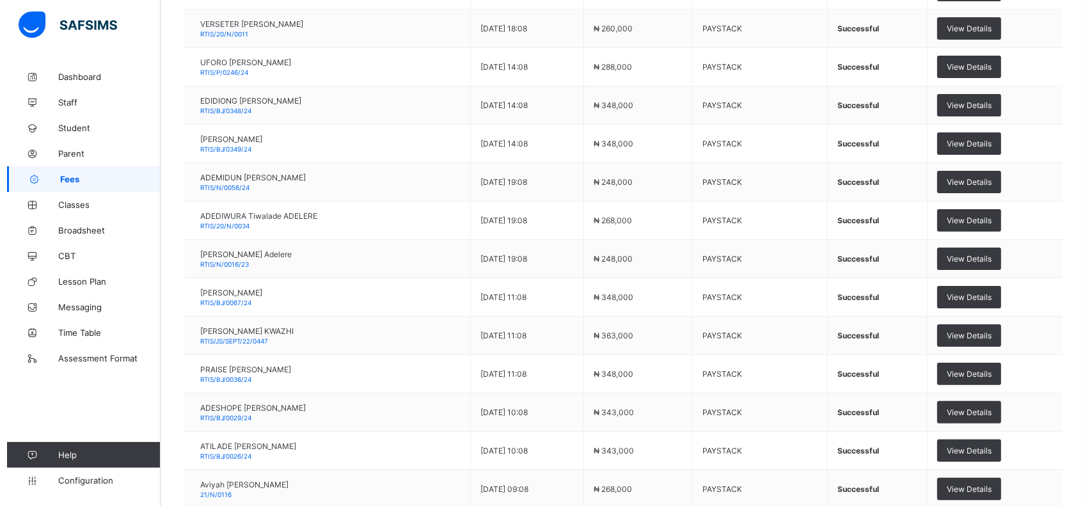
scroll to position [0, 0]
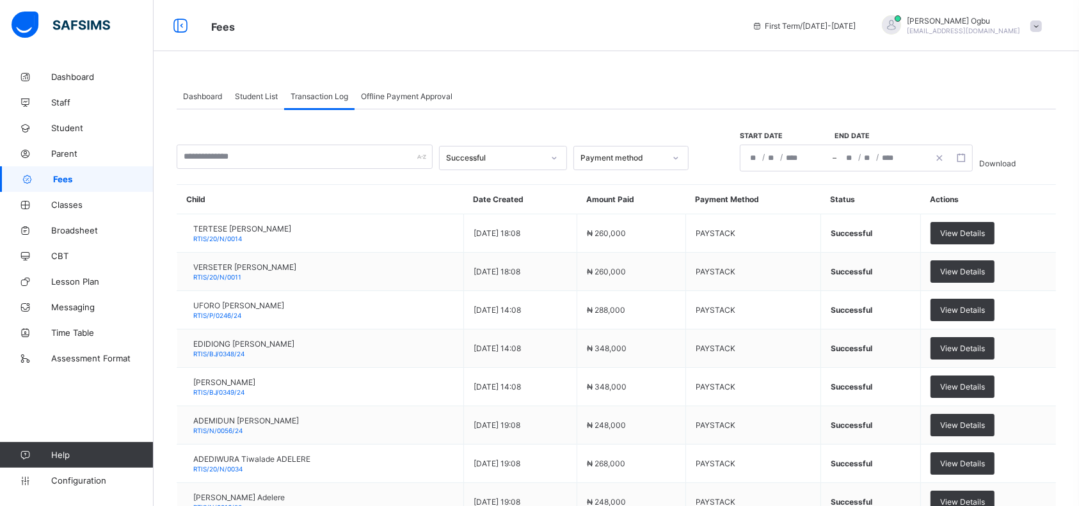
click at [71, 130] on span "Student" at bounding box center [102, 128] width 102 height 10
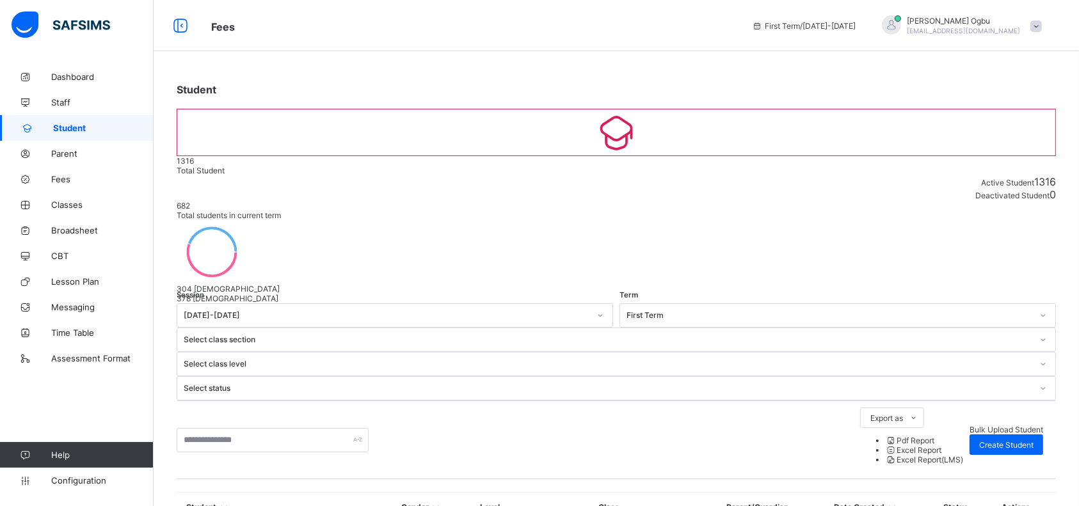
click at [1014, 440] on span "Create Student" at bounding box center [1006, 445] width 54 height 10
select select "**"
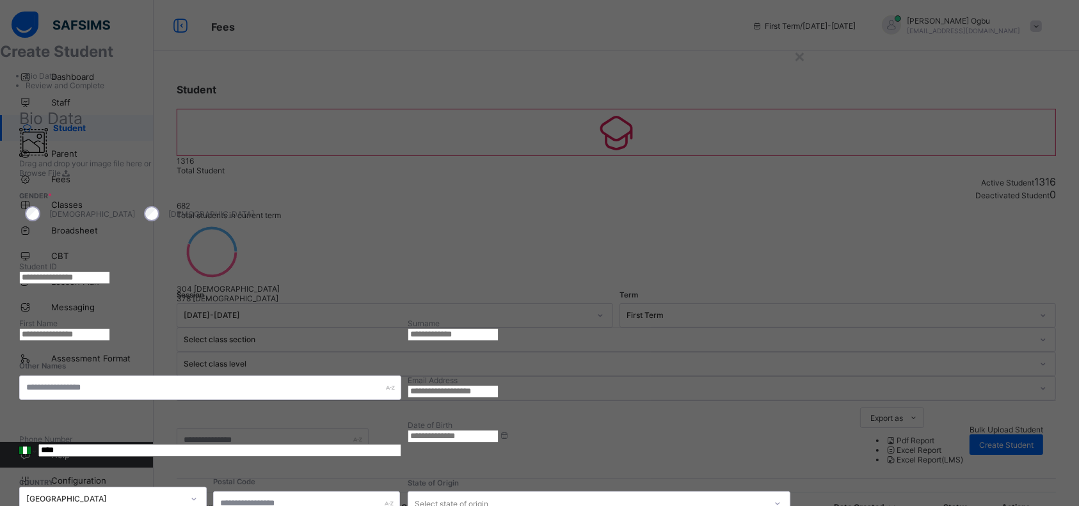
click at [805, 54] on div "×" at bounding box center [799, 56] width 12 height 22
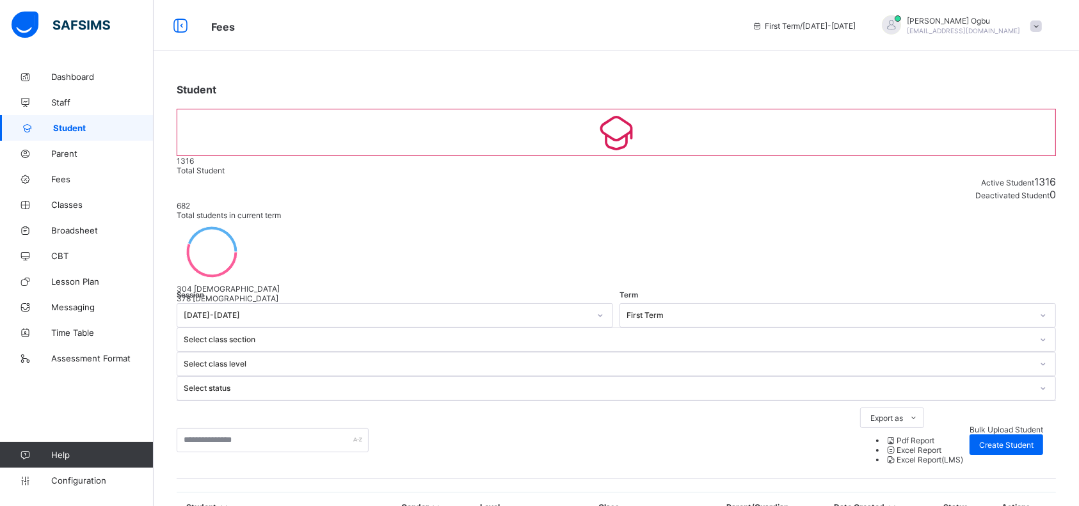
click at [969, 425] on span "Bulk Upload Student" at bounding box center [1006, 430] width 74 height 10
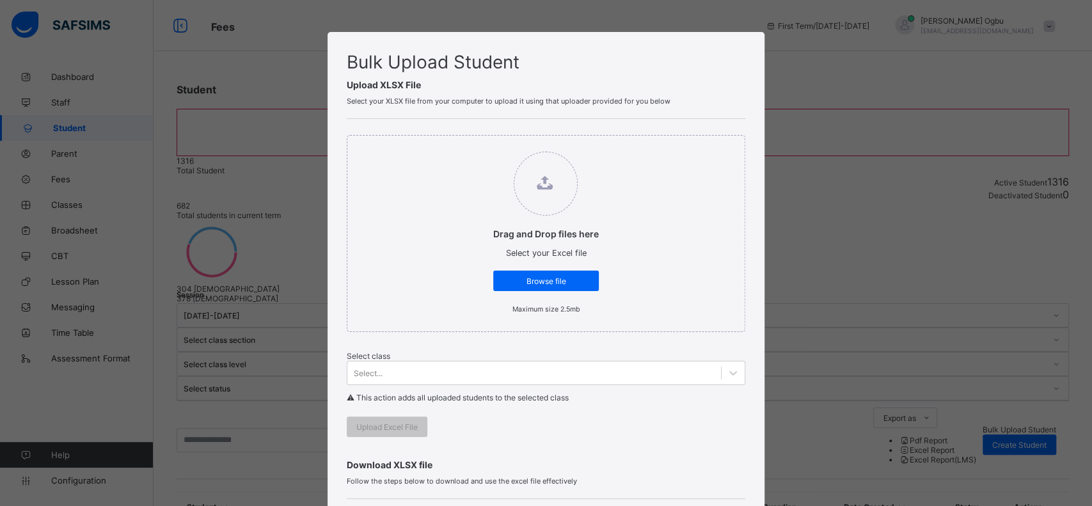
click at [530, 291] on div "Browse file" at bounding box center [546, 281] width 106 height 20
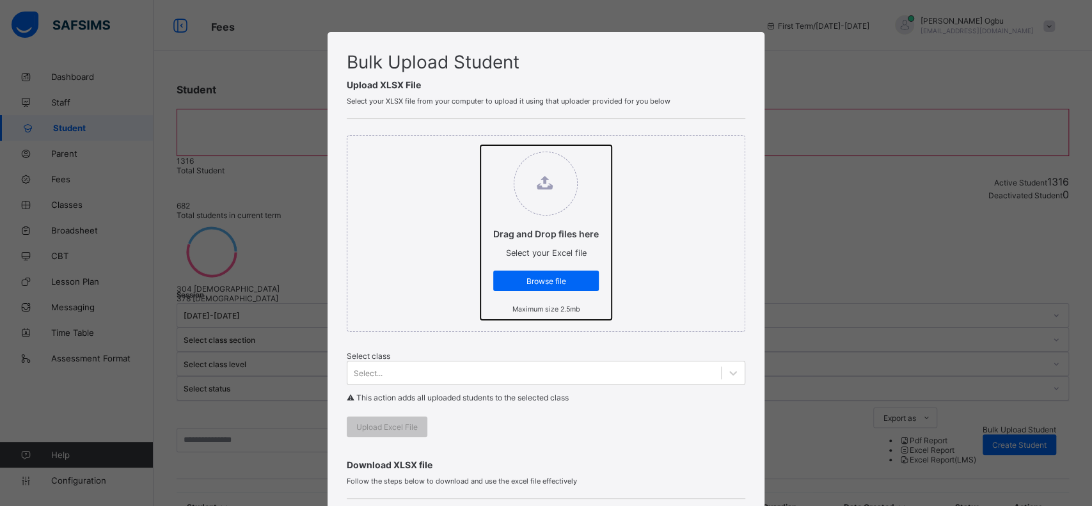
click at [480, 145] on input "Drag and Drop files here Select your Excel file Browse file Maximum size 2.5mb" at bounding box center [480, 145] width 0 height 0
type input "**********"
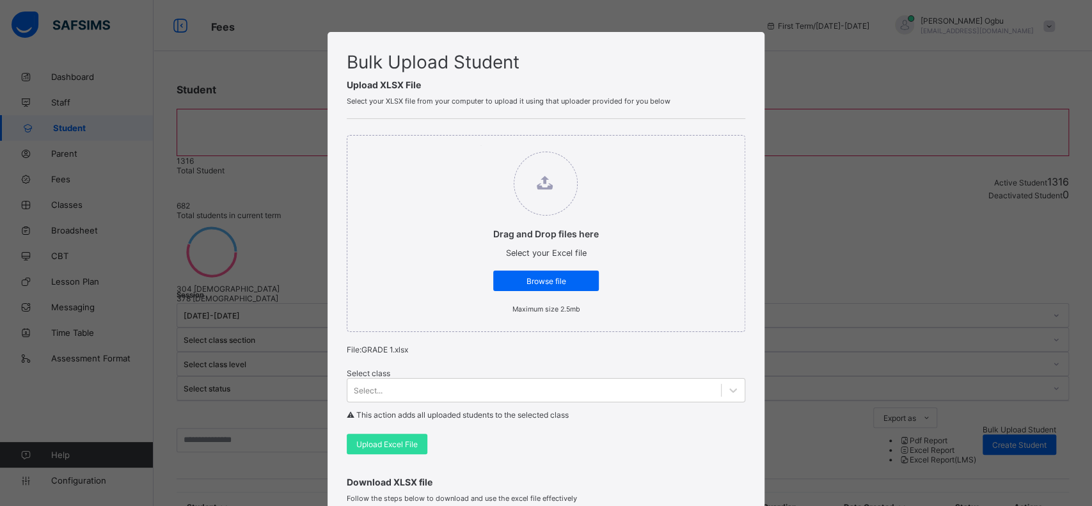
click at [463, 402] on div "Select..." at bounding box center [546, 390] width 399 height 24
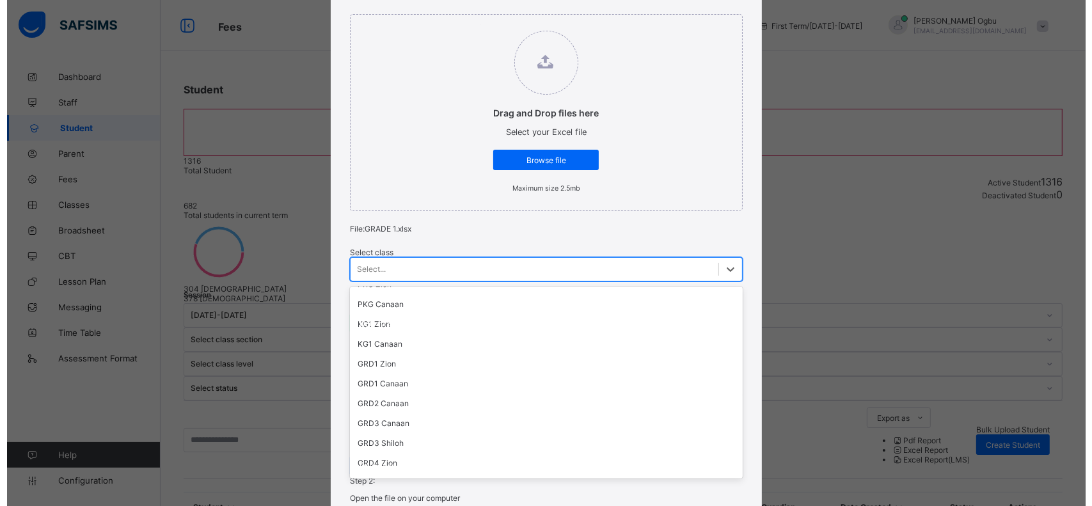
scroll to position [1015, 0]
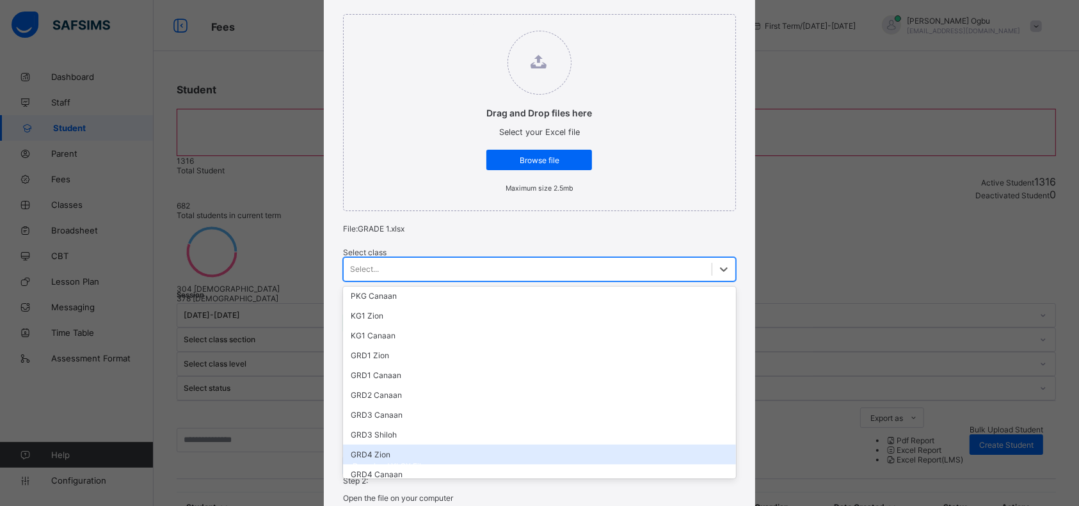
click at [396, 445] on div "GRD4 Zion" at bounding box center [539, 455] width 393 height 20
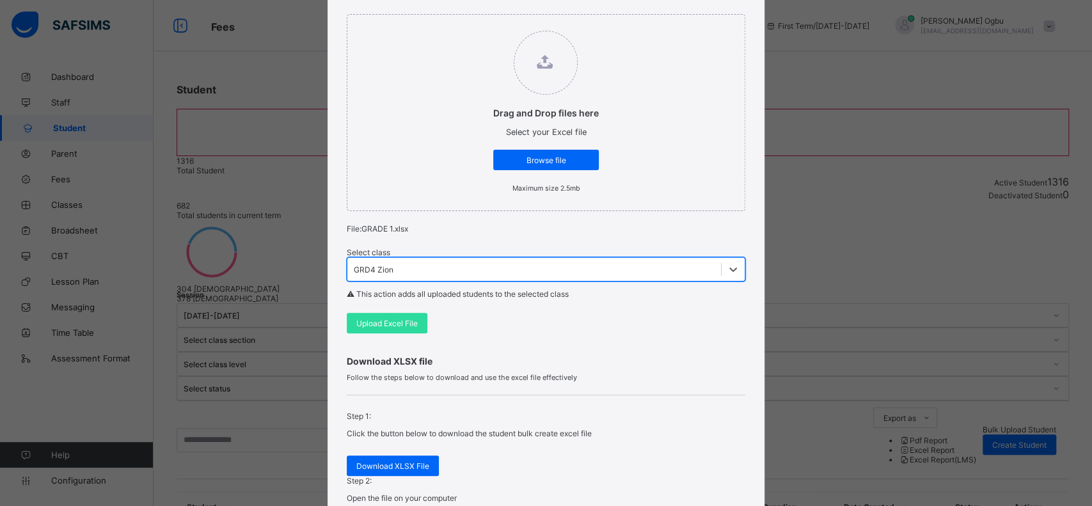
click at [385, 328] on span "Upload Excel File" at bounding box center [386, 324] width 61 height 10
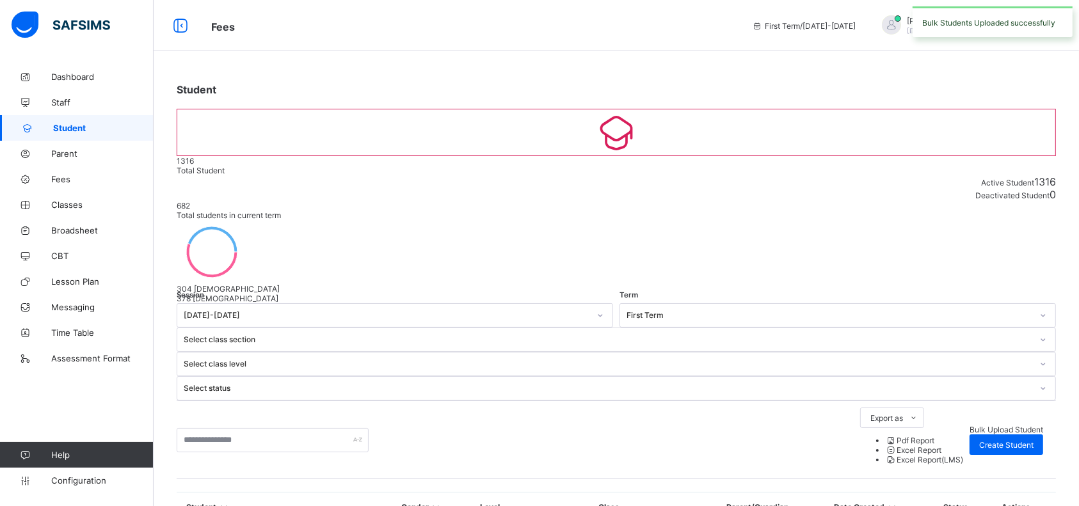
click at [969, 425] on span "Bulk Upload Student" at bounding box center [1006, 430] width 74 height 10
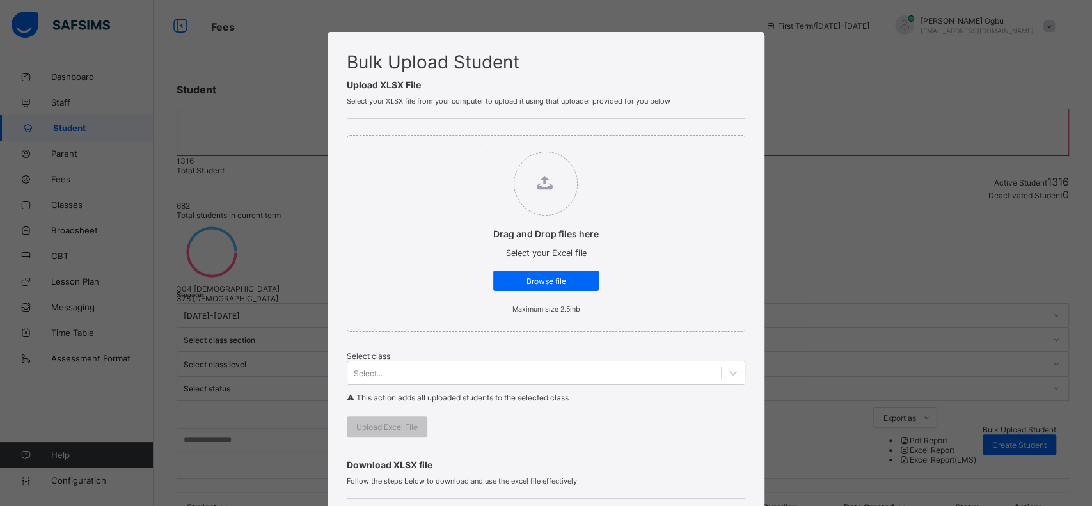
click at [402, 385] on div "Select..." at bounding box center [546, 373] width 399 height 24
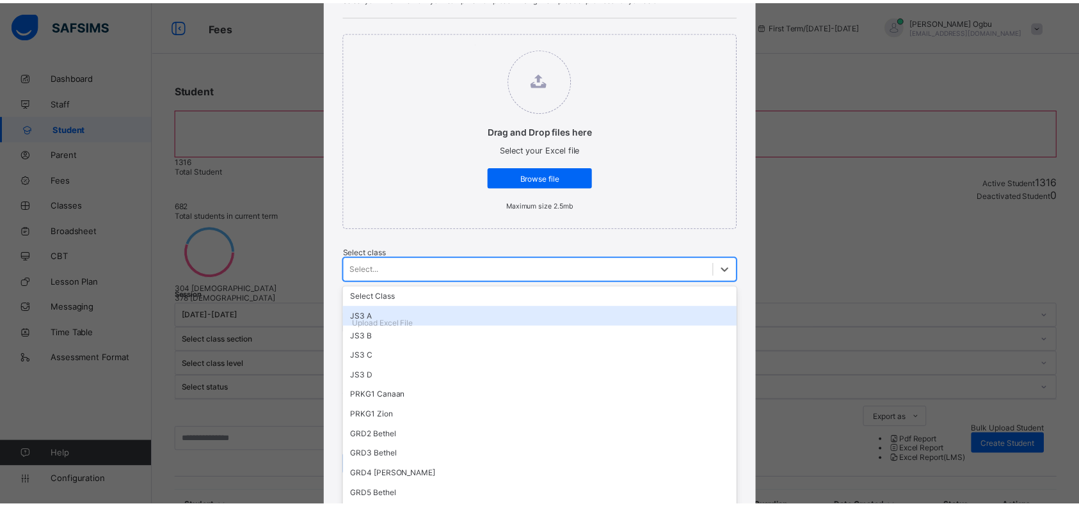
scroll to position [989, 0]
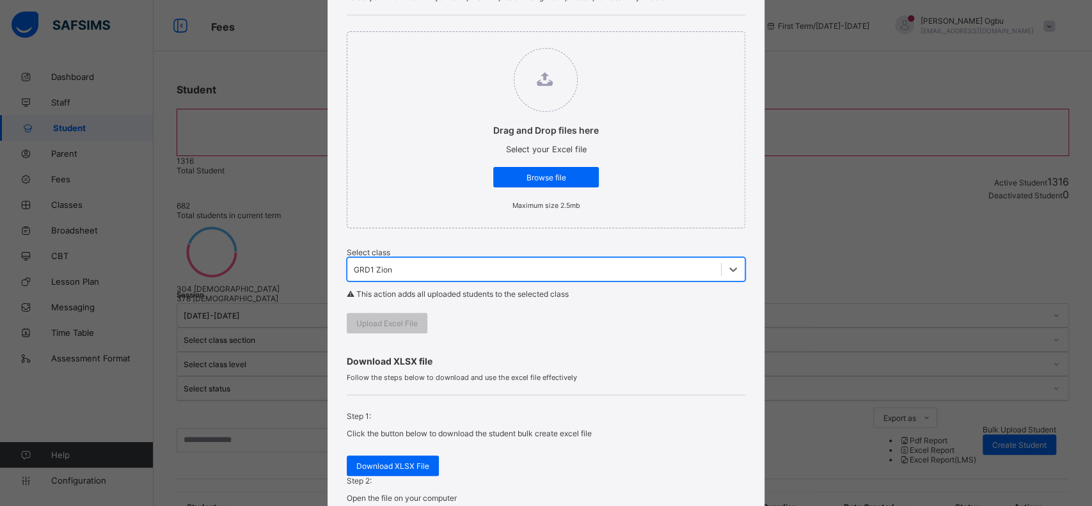
click at [537, 187] on div "Browse file" at bounding box center [546, 177] width 106 height 20
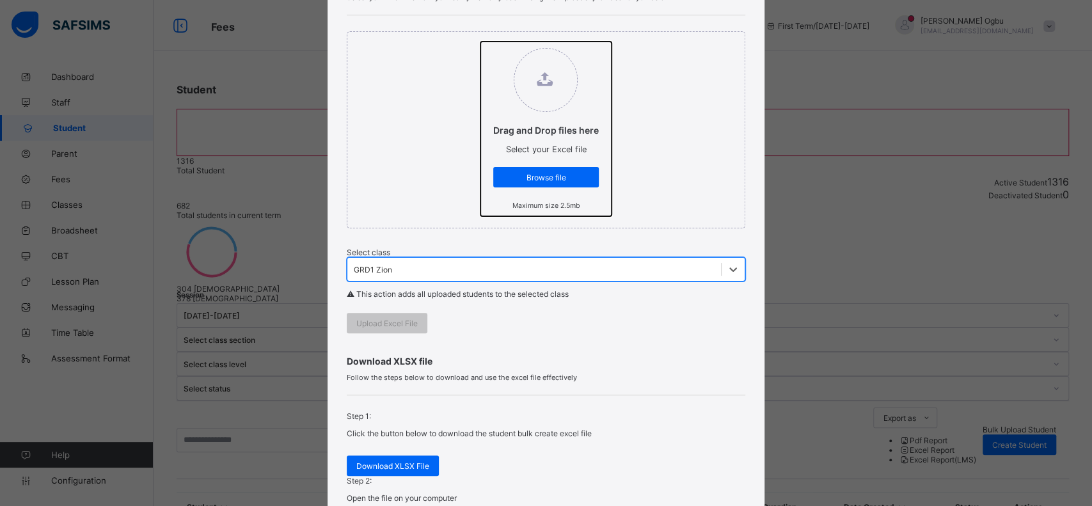
click at [480, 42] on input "Drag and Drop files here Select your Excel file Browse file Maximum size 2.5mb" at bounding box center [480, 42] width 0 height 0
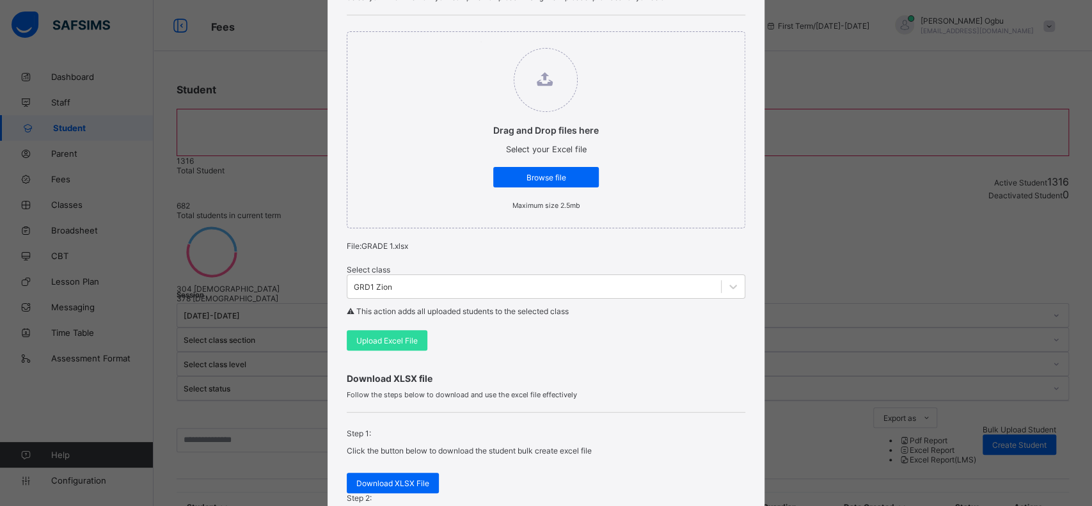
click at [370, 351] on div "Upload Excel File" at bounding box center [387, 340] width 81 height 20
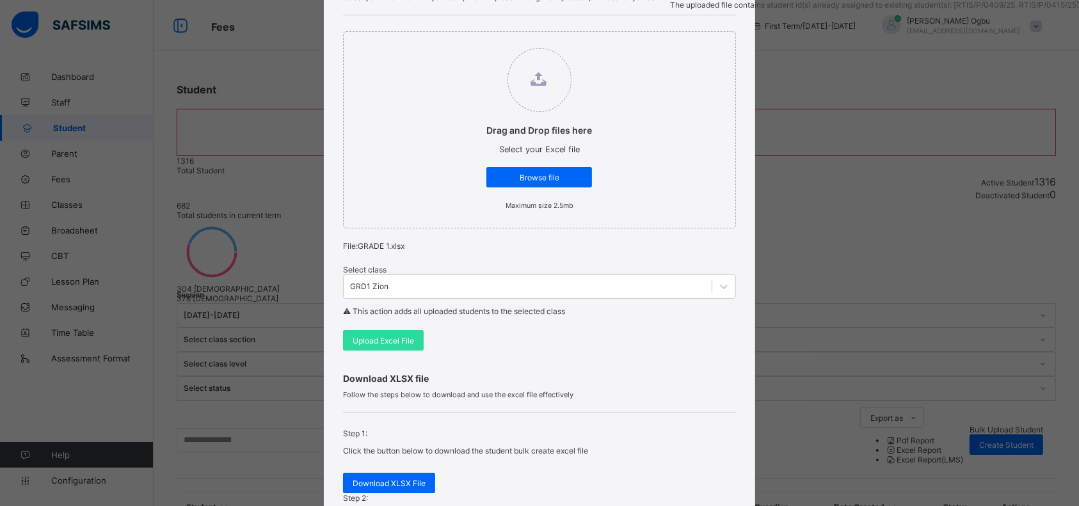
click at [385, 306] on div "Select class GRD1 Zion ⚠ This action adds all uploaded students to the selected…" at bounding box center [539, 294] width 393 height 72
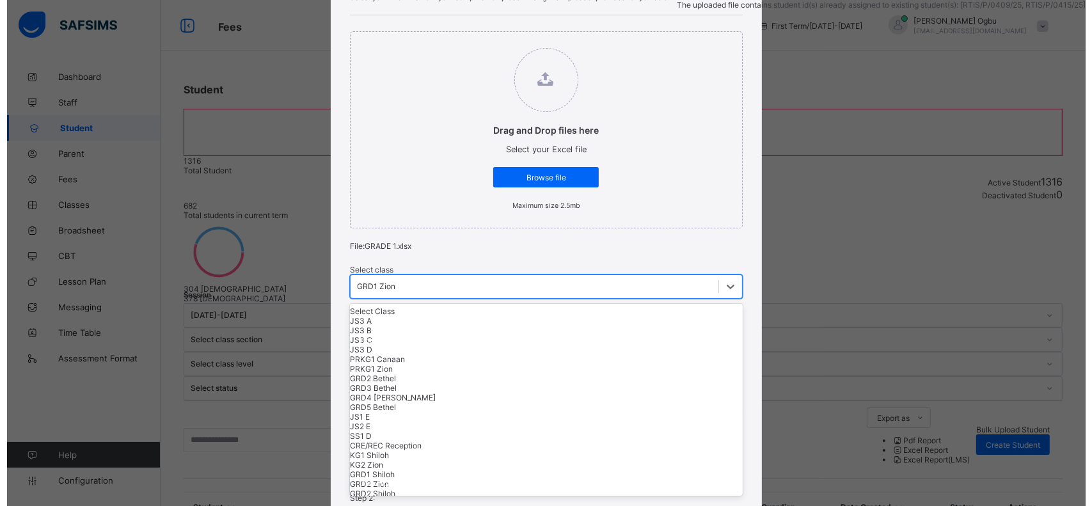
scroll to position [121, 0]
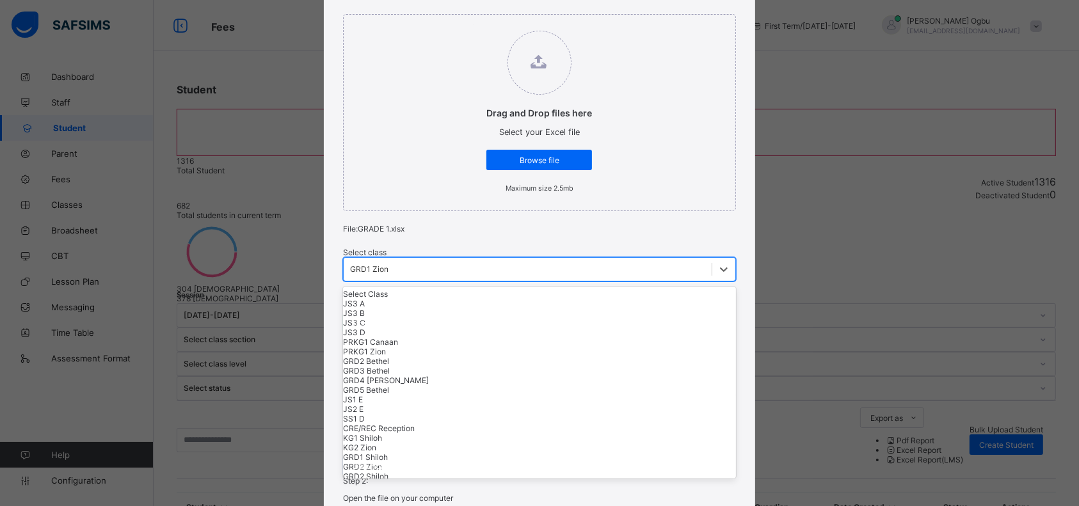
click at [420, 308] on div "JS3 A" at bounding box center [539, 304] width 393 height 10
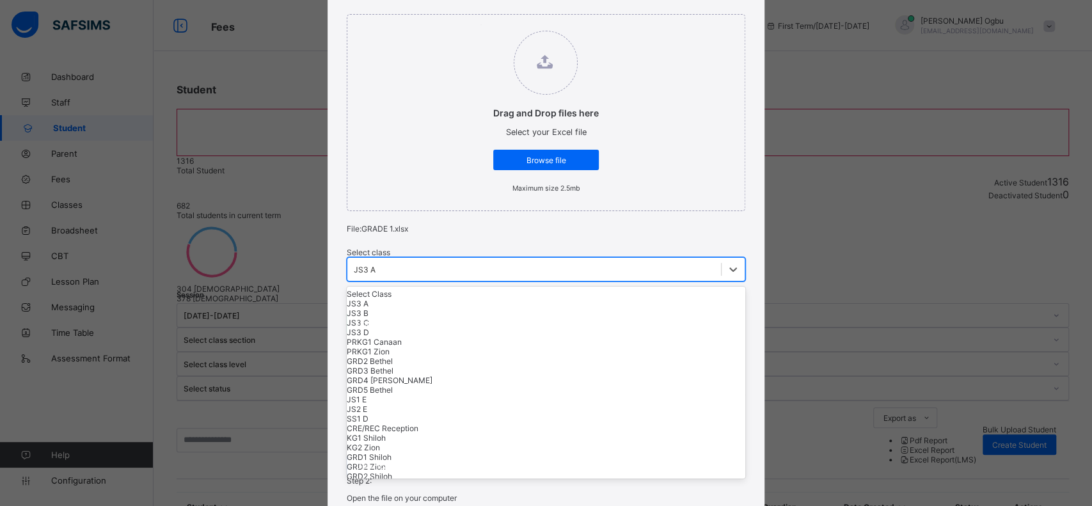
click at [376, 274] on div "JS3 A" at bounding box center [365, 270] width 22 height 10
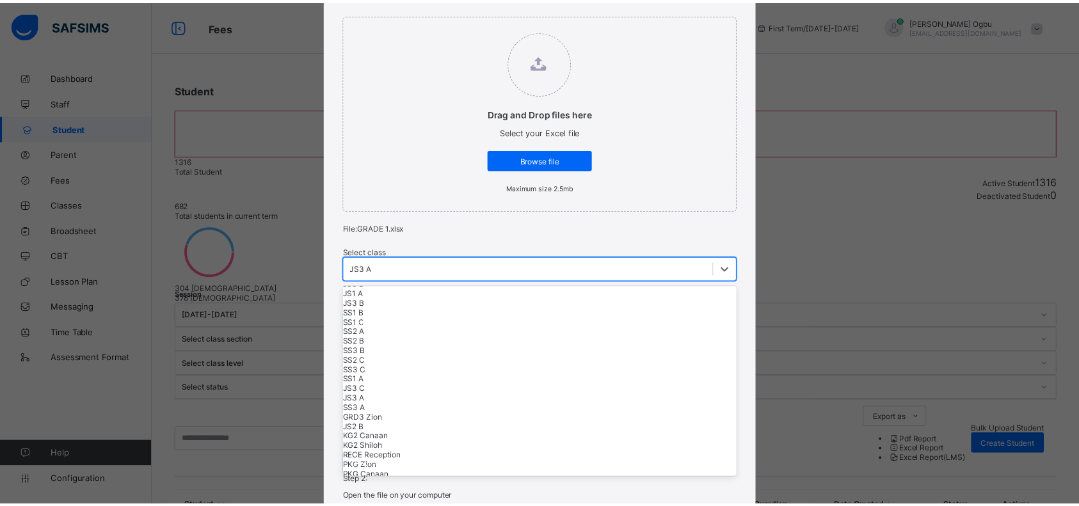
scroll to position [319, 0]
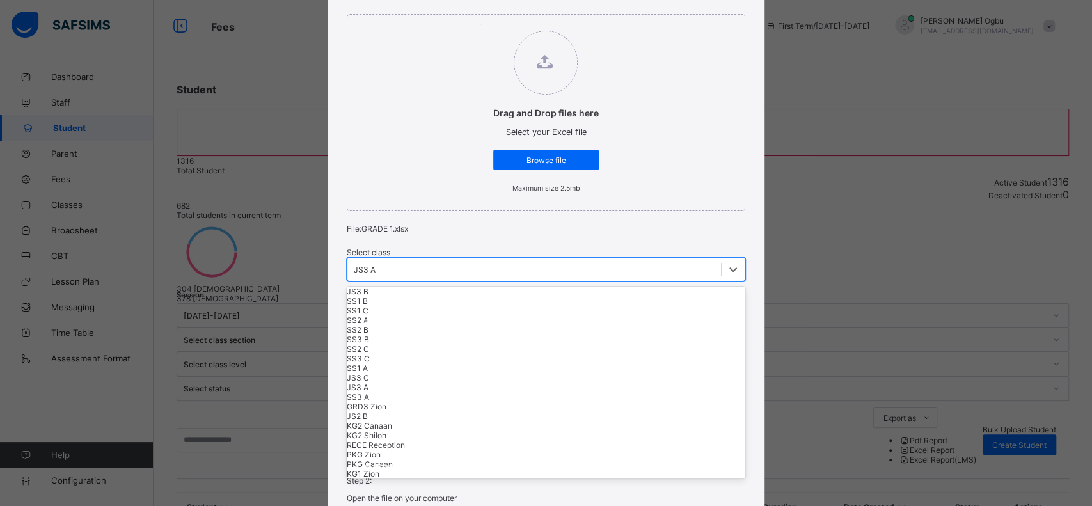
click at [370, 191] on div "GRD6 Canaan" at bounding box center [546, 186] width 399 height 10
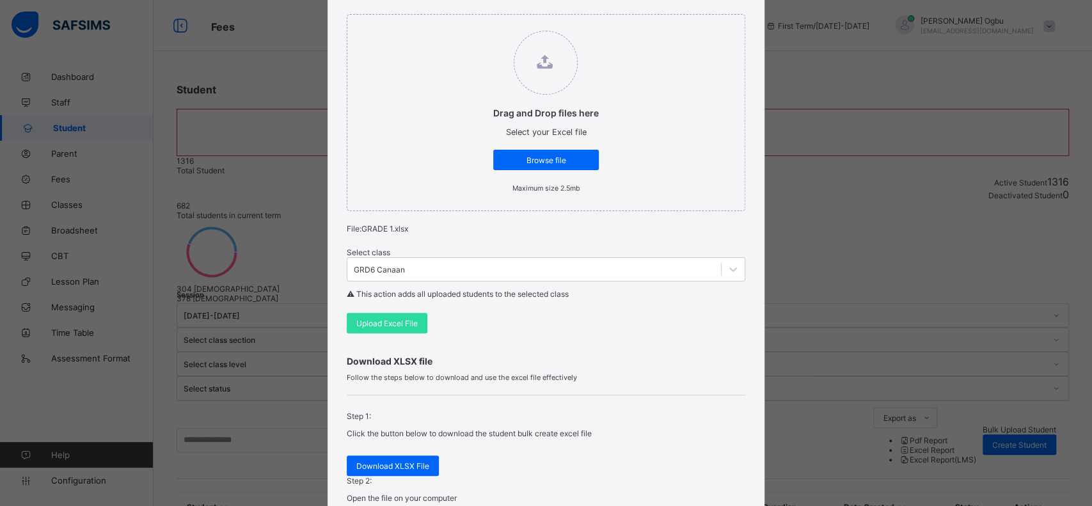
click at [542, 170] on div "Browse file" at bounding box center [546, 160] width 106 height 20
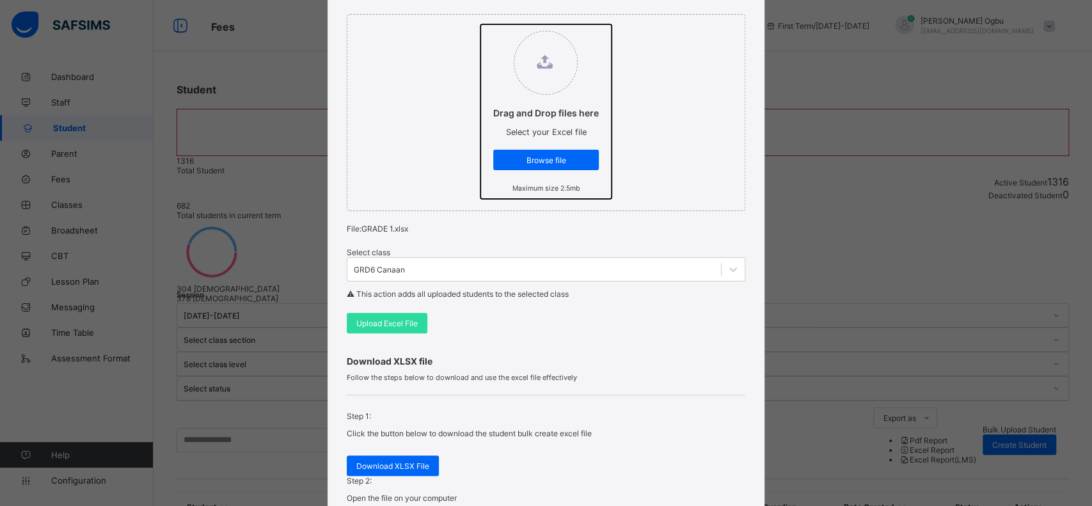
click at [480, 24] on input "Drag and Drop files here Select your Excel file Browse file Maximum size 2.5mb" at bounding box center [480, 24] width 0 height 0
type input "**********"
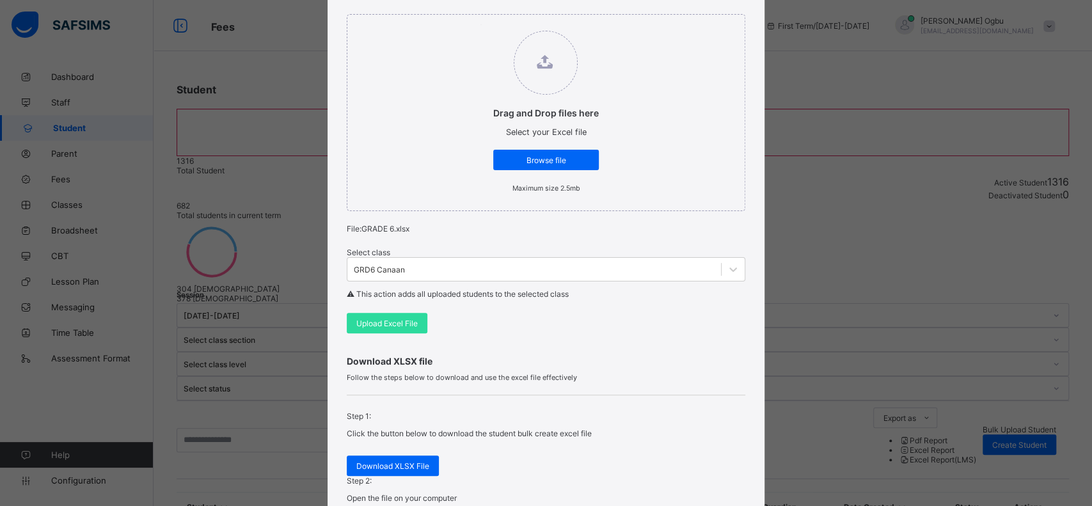
click at [389, 328] on span "Upload Excel File" at bounding box center [386, 324] width 61 height 10
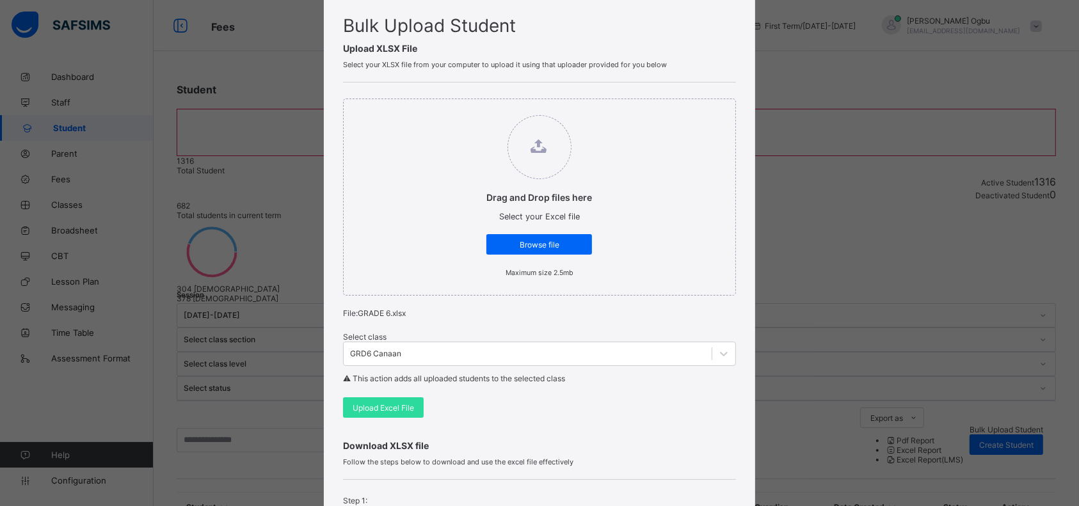
scroll to position [0, 0]
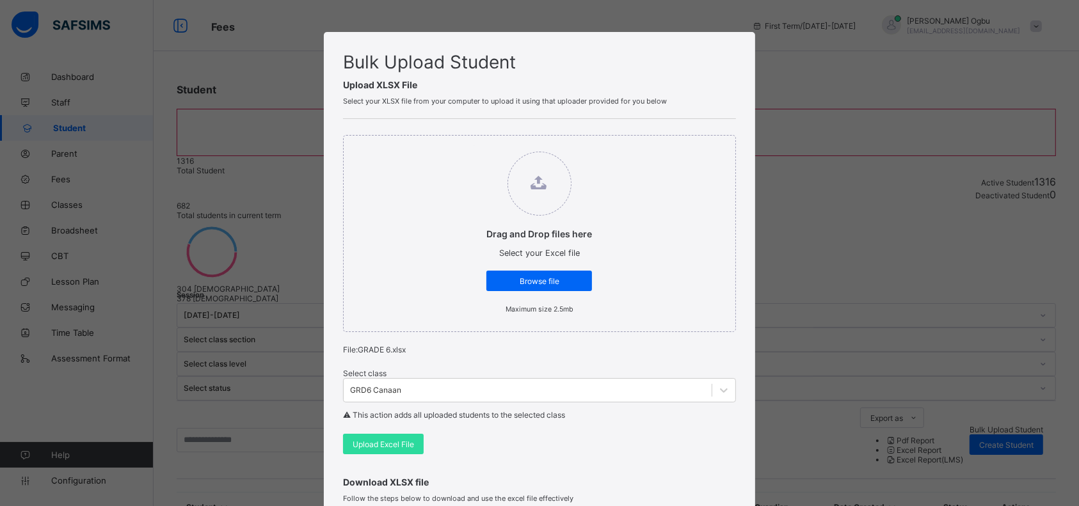
click at [593, 363] on div "Drag and Drop files here Select your Excel file Browse file Maximum size 2.5mb …" at bounding box center [539, 294] width 393 height 351
click at [626, 159] on div "Drag and Drop files here Select your Excel file Browse file Maximum size 2.5mb" at bounding box center [539, 233] width 393 height 197
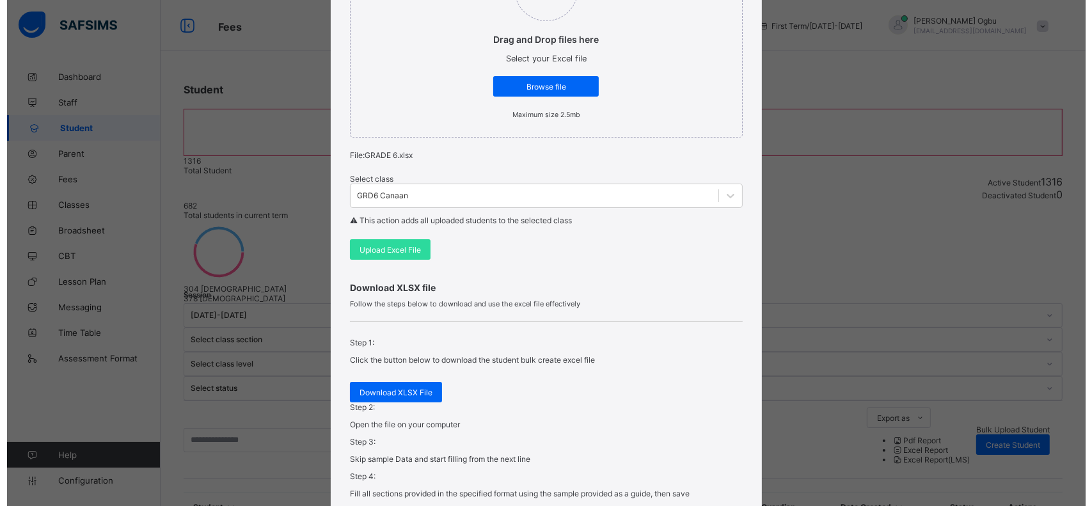
scroll to position [388, 0]
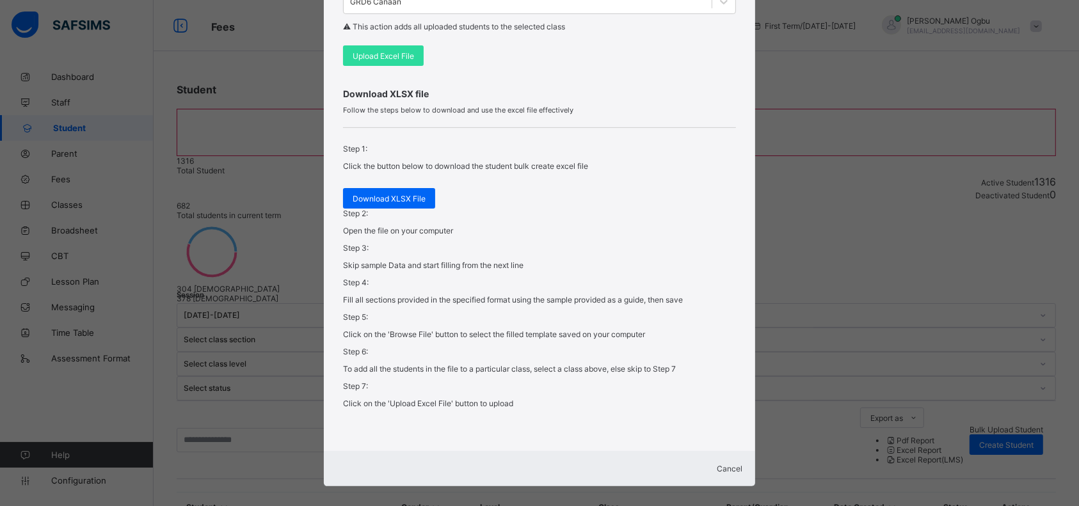
click at [724, 464] on span "Cancel" at bounding box center [730, 469] width 26 height 10
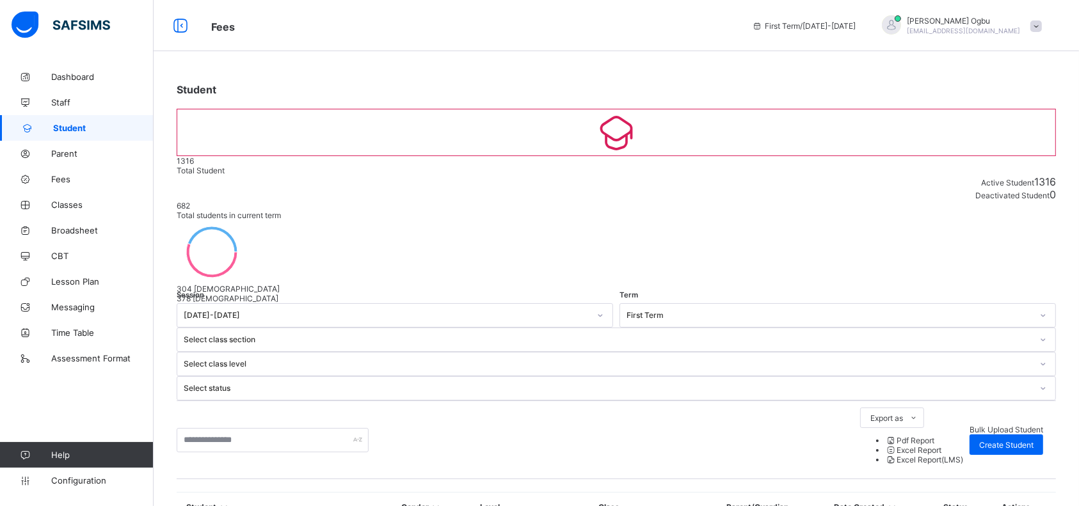
click at [1013, 440] on span "Create Student" at bounding box center [1006, 445] width 54 height 10
select select "**"
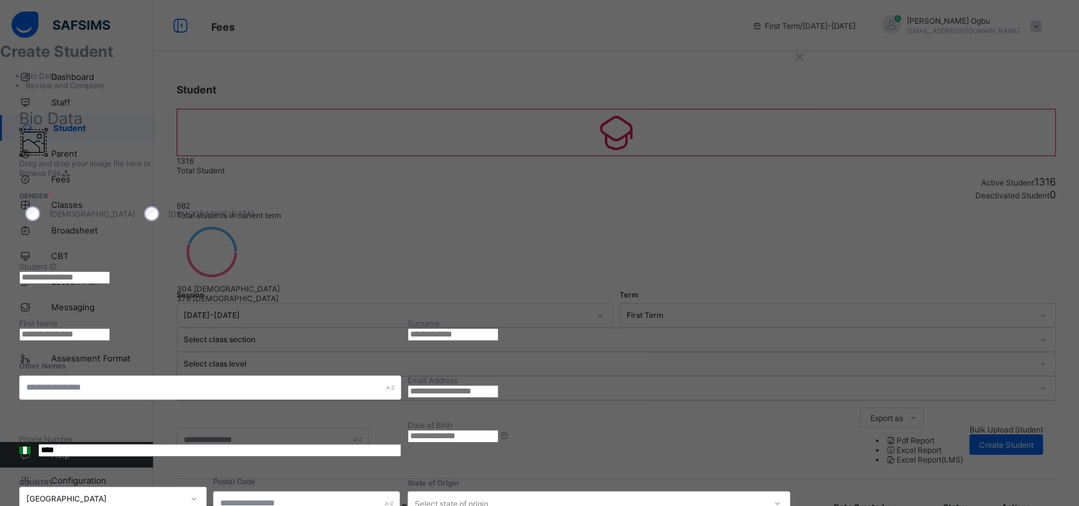
click at [110, 271] on input "text" at bounding box center [64, 277] width 91 height 13
click at [805, 57] on div "×" at bounding box center [799, 56] width 12 height 22
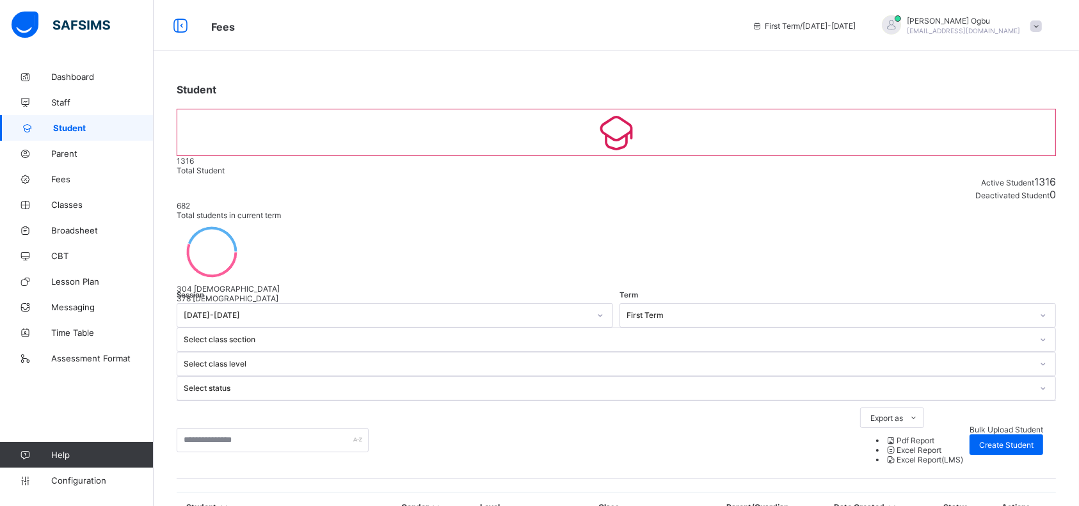
click at [969, 425] on span "Bulk Upload Student" at bounding box center [1006, 430] width 74 height 10
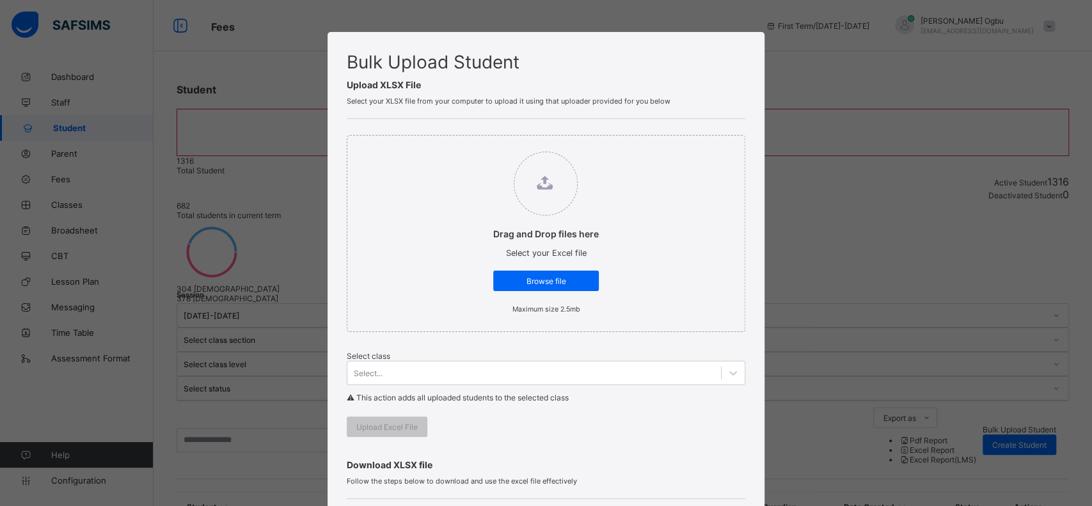
click at [401, 385] on div "Select..." at bounding box center [546, 373] width 399 height 24
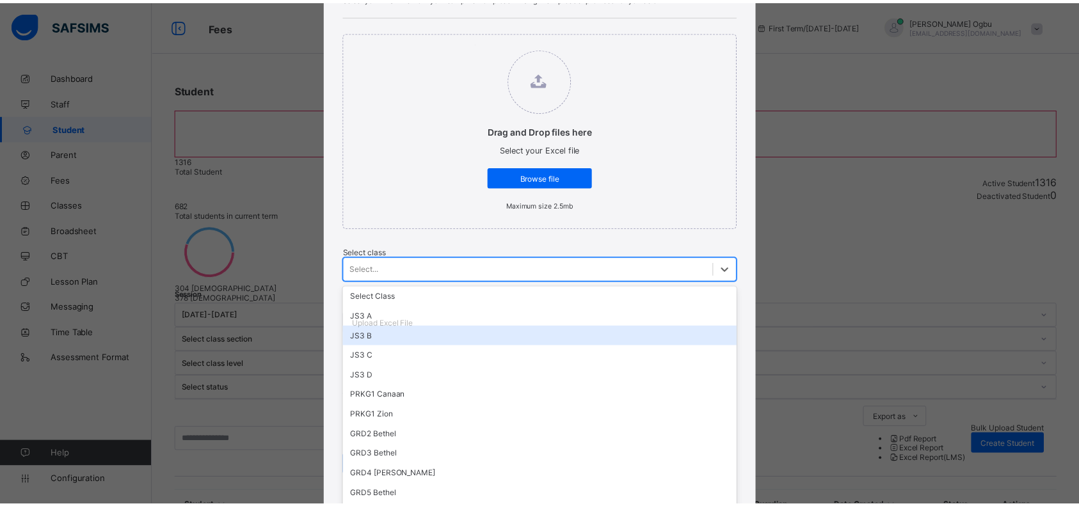
scroll to position [344, 0]
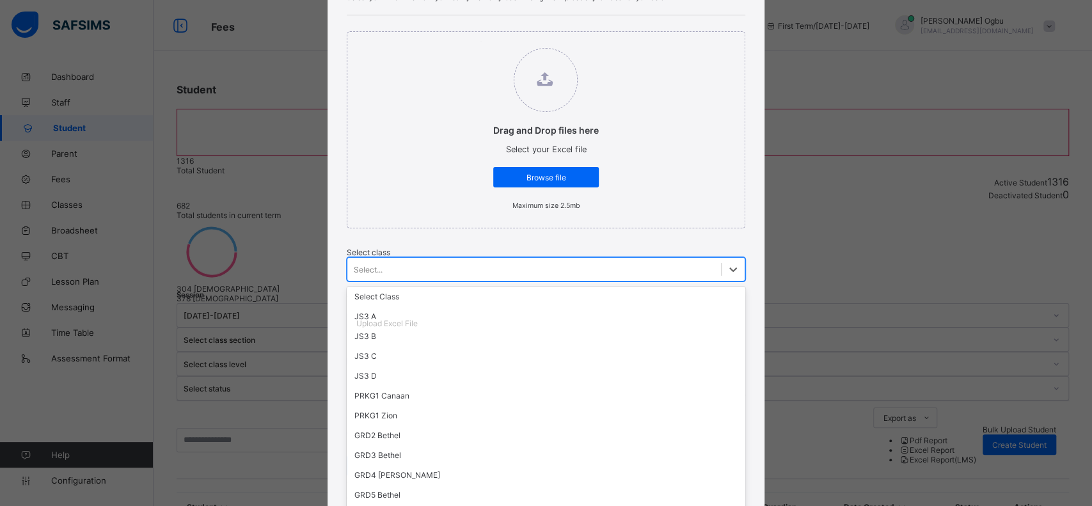
click at [707, 177] on div "Drag and Drop files here Select your Excel file Browse file Maximum size 2.5mb" at bounding box center [546, 129] width 399 height 197
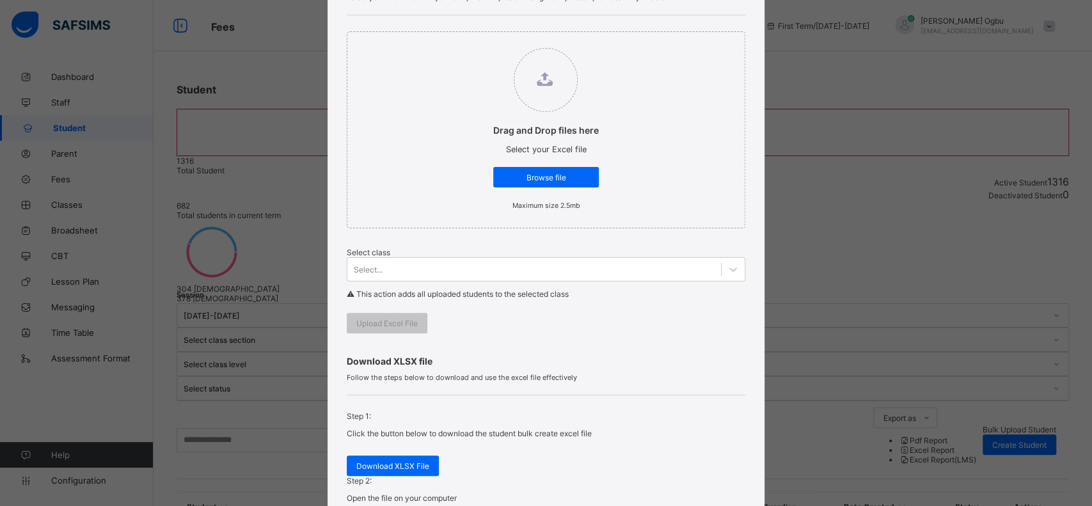
click at [384, 471] on span "Download XLSX File" at bounding box center [392, 466] width 73 height 10
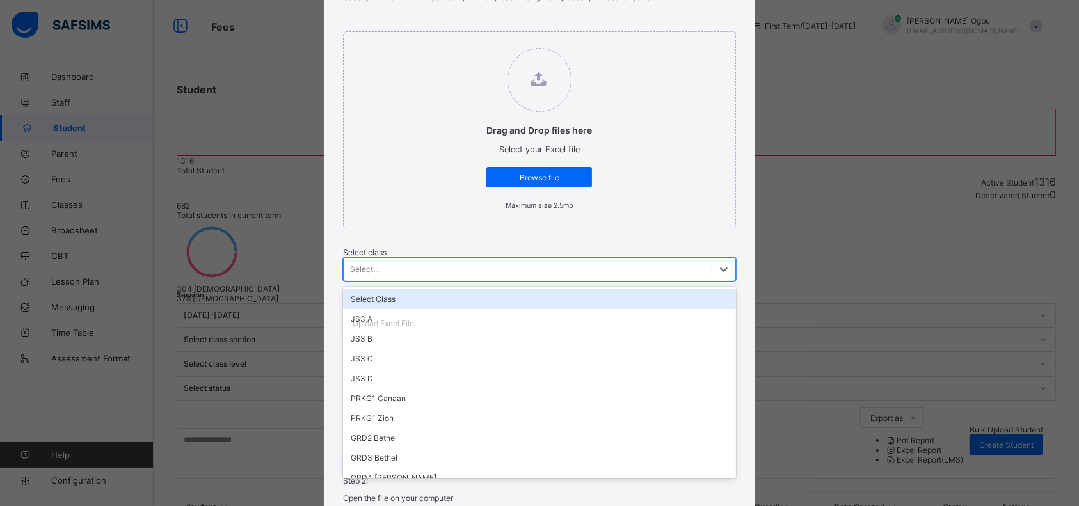
click at [368, 274] on div "Select..." at bounding box center [364, 270] width 29 height 10
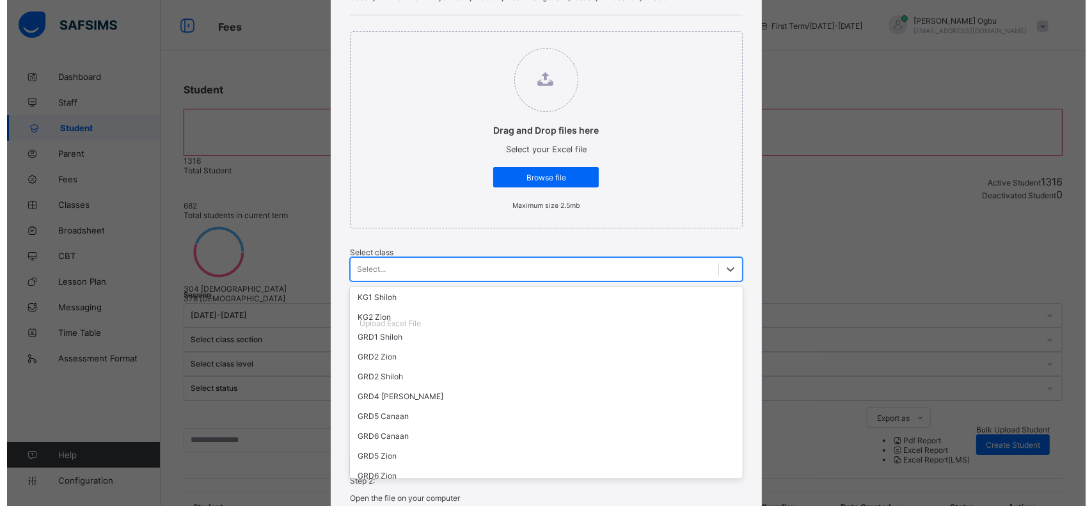
scroll to position [304, 0]
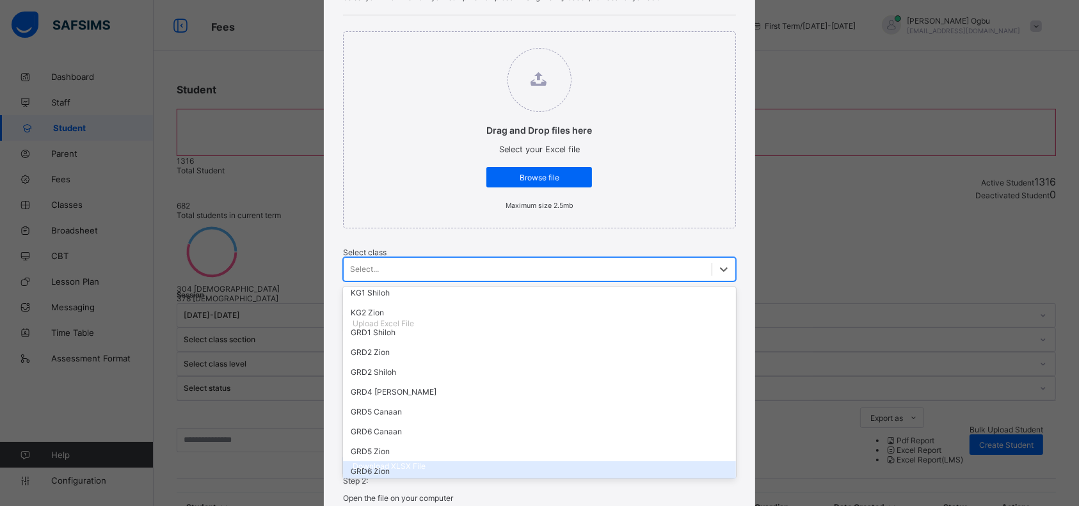
click at [358, 479] on div "GRD6 Zion" at bounding box center [539, 471] width 393 height 20
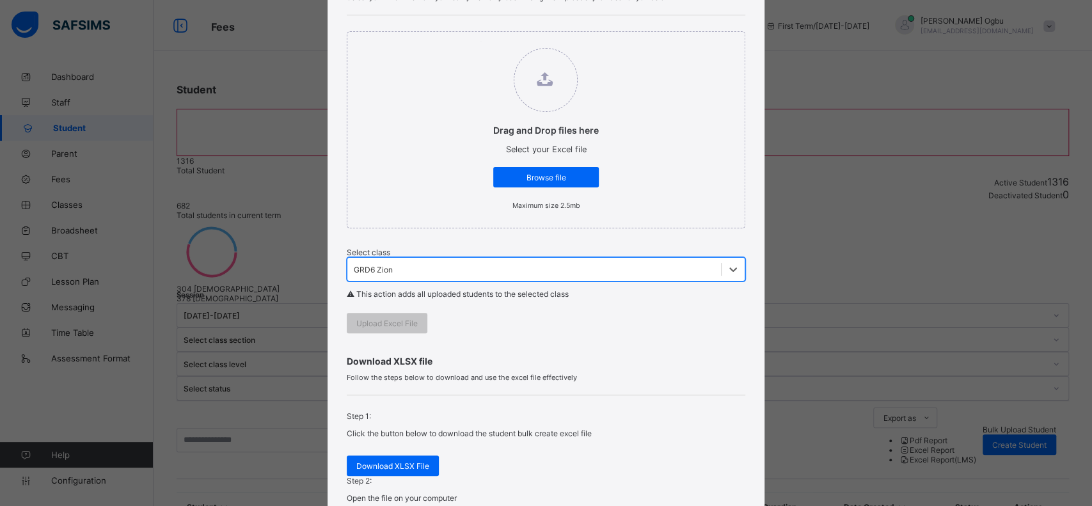
click at [544, 182] on span "Browse file" at bounding box center [546, 178] width 86 height 10
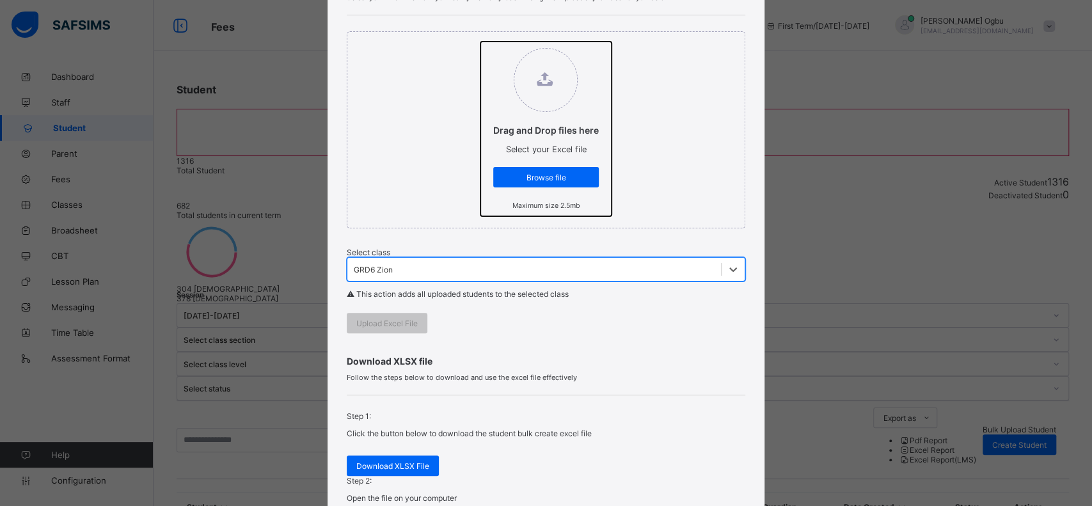
click at [480, 42] on input "Drag and Drop files here Select your Excel file Browse file Maximum size 2.5mb" at bounding box center [480, 42] width 0 height 0
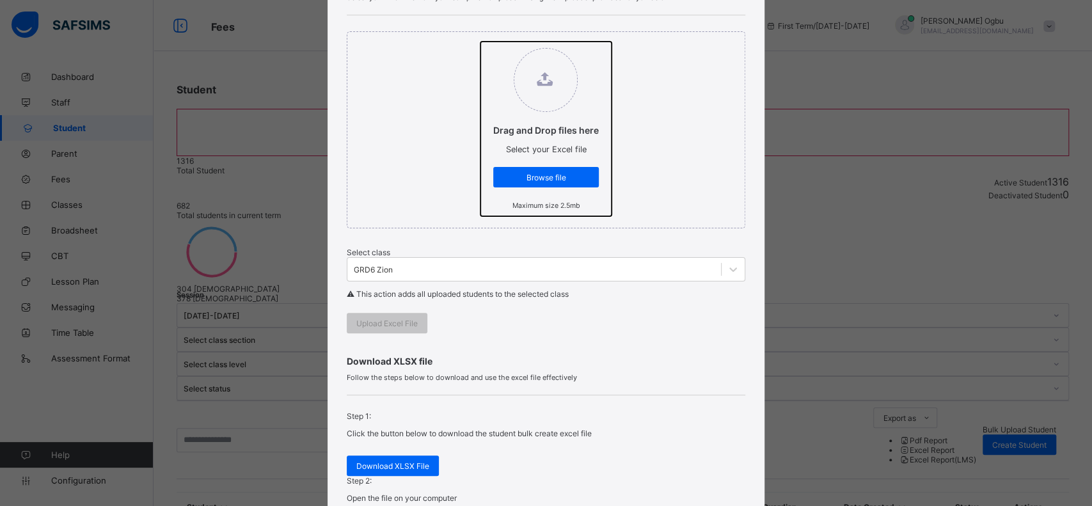
type input "**********"
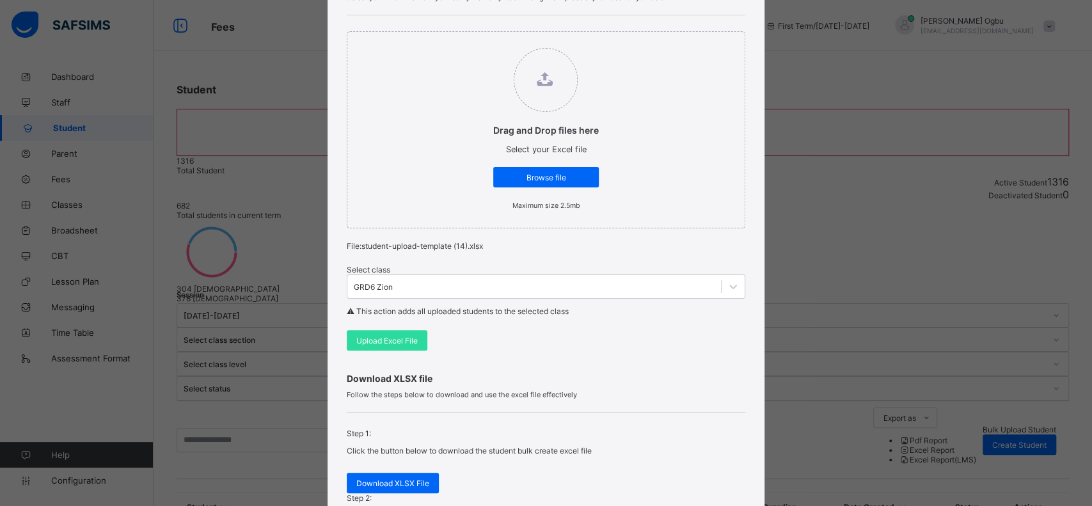
click at [379, 345] on span "Upload Excel File" at bounding box center [386, 341] width 61 height 10
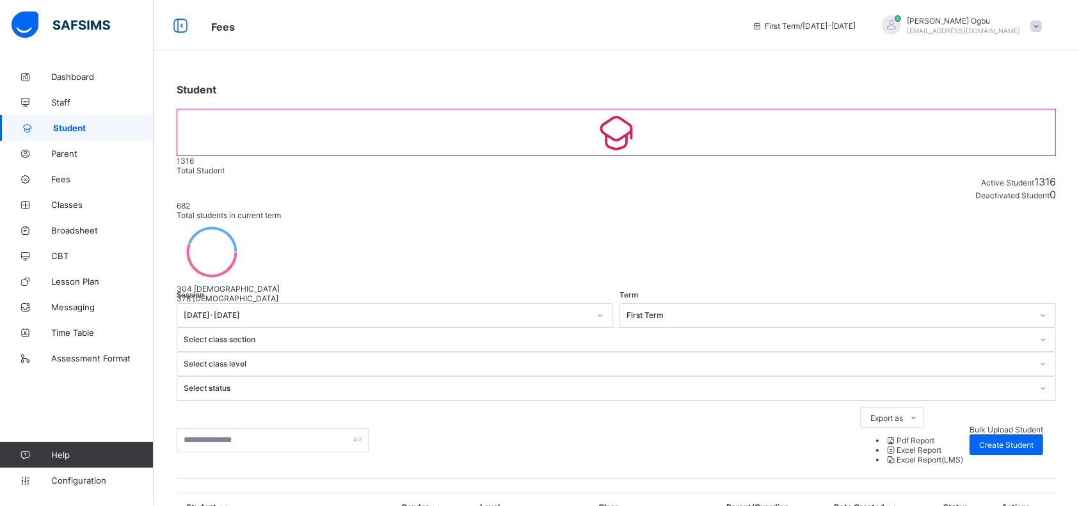
click at [969, 425] on span "Bulk Upload Student" at bounding box center [1006, 430] width 74 height 10
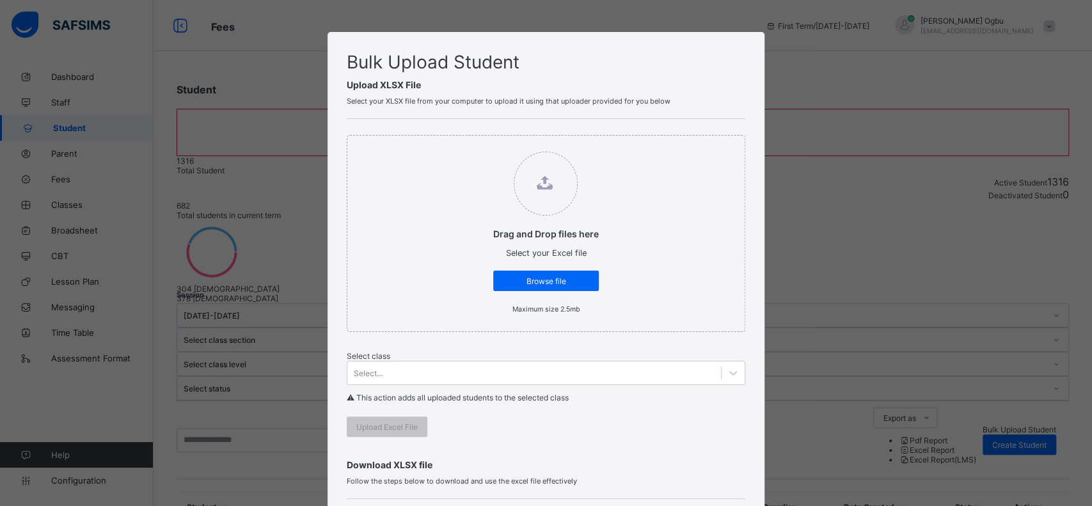
click at [546, 286] on span "Browse file" at bounding box center [546, 281] width 86 height 10
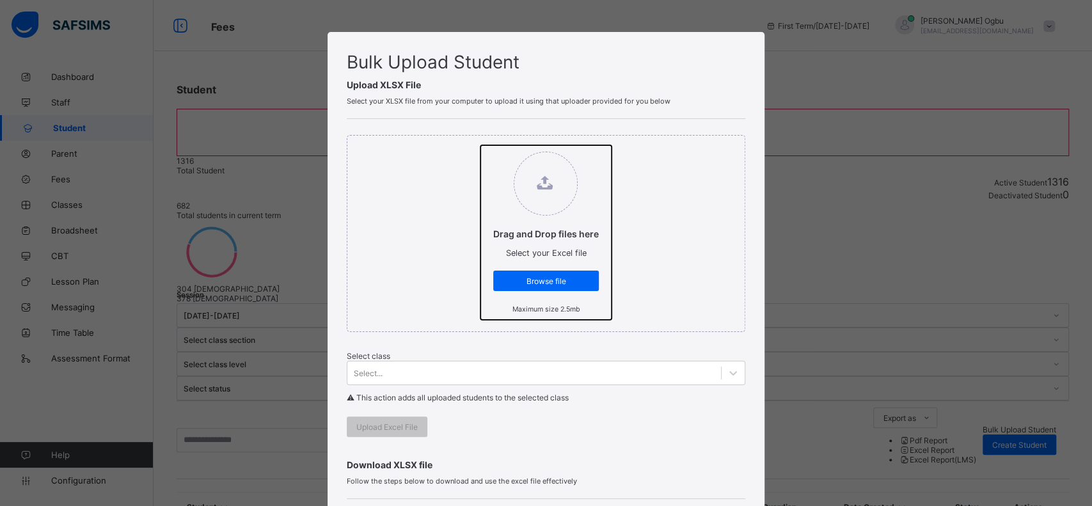
click at [480, 145] on input "Drag and Drop files here Select your Excel file Browse file Maximum size 2.5mb" at bounding box center [480, 145] width 0 height 0
type input "**********"
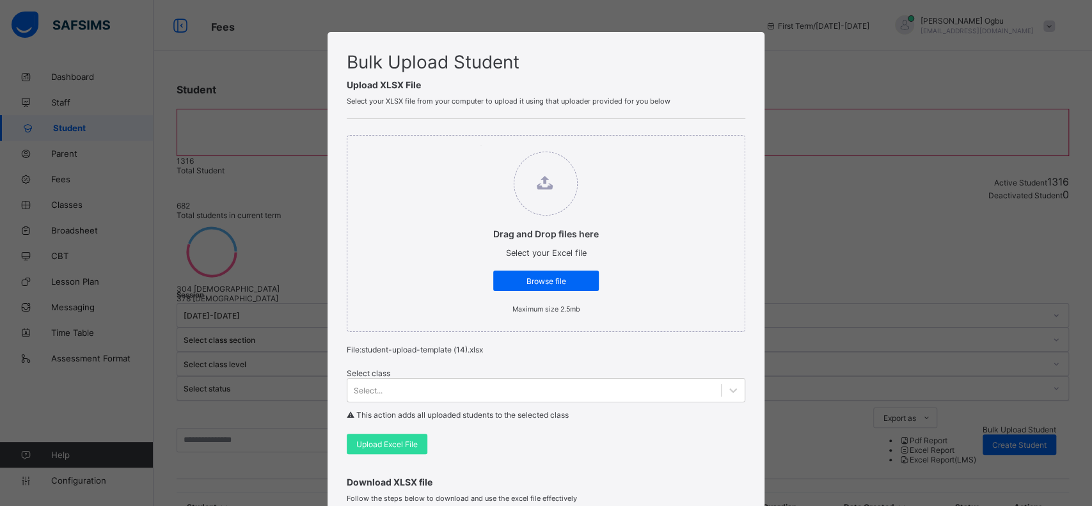
click at [442, 402] on div "Select..." at bounding box center [546, 390] width 399 height 24
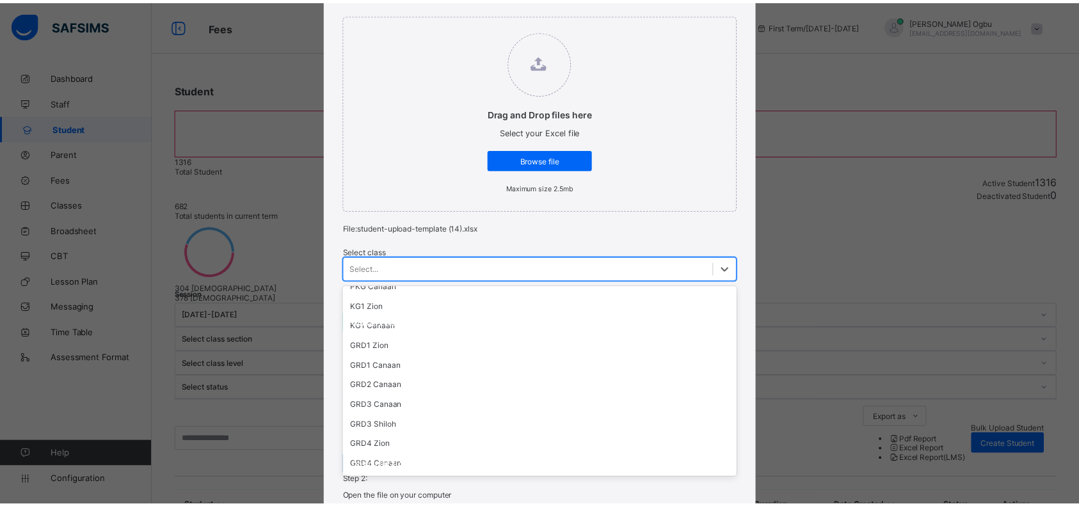
scroll to position [1026, 0]
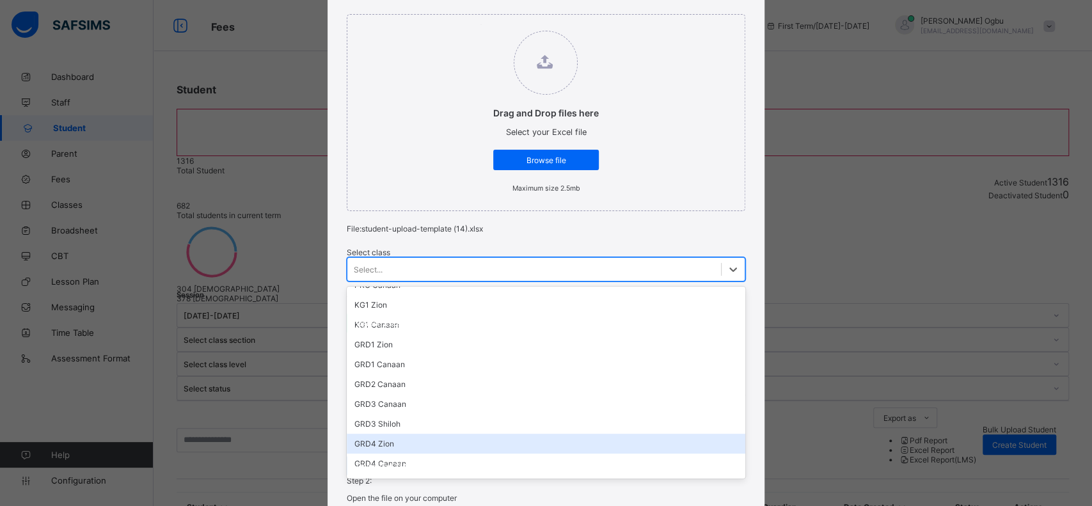
click at [389, 435] on div "GRD4 Zion" at bounding box center [546, 444] width 399 height 20
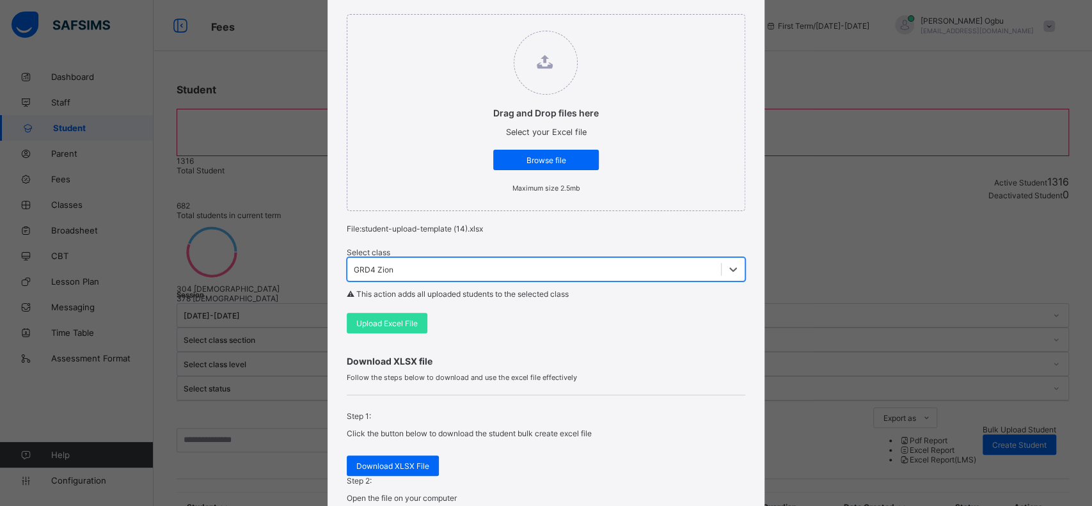
click at [368, 328] on span "Upload Excel File" at bounding box center [386, 324] width 61 height 10
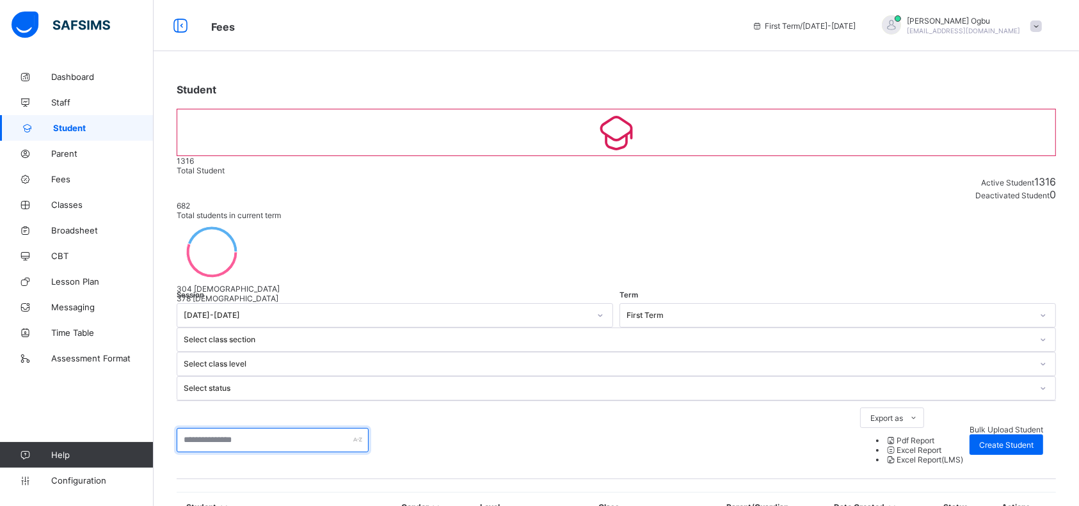
click at [223, 428] on input "text" at bounding box center [273, 440] width 192 height 24
type input "*"
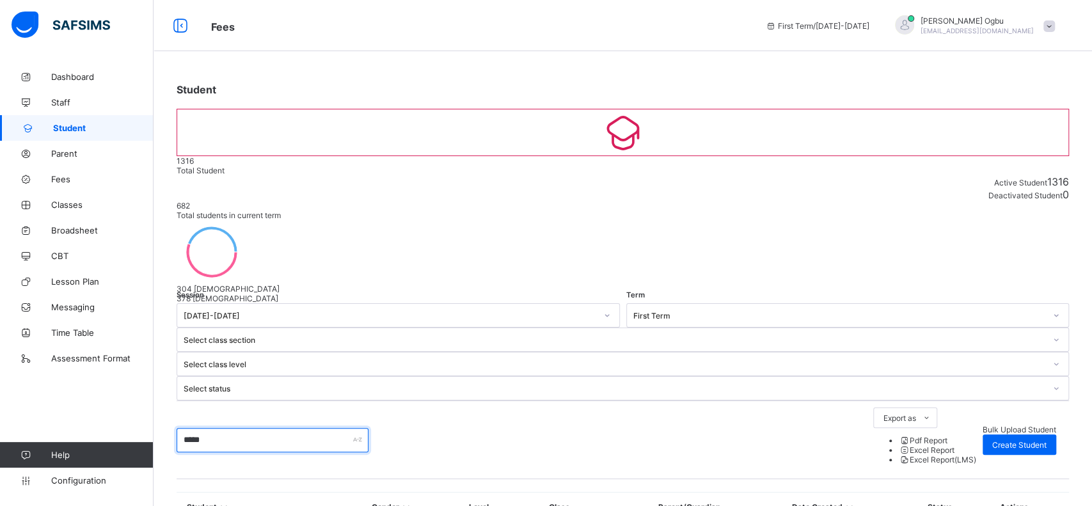
type input "*****"
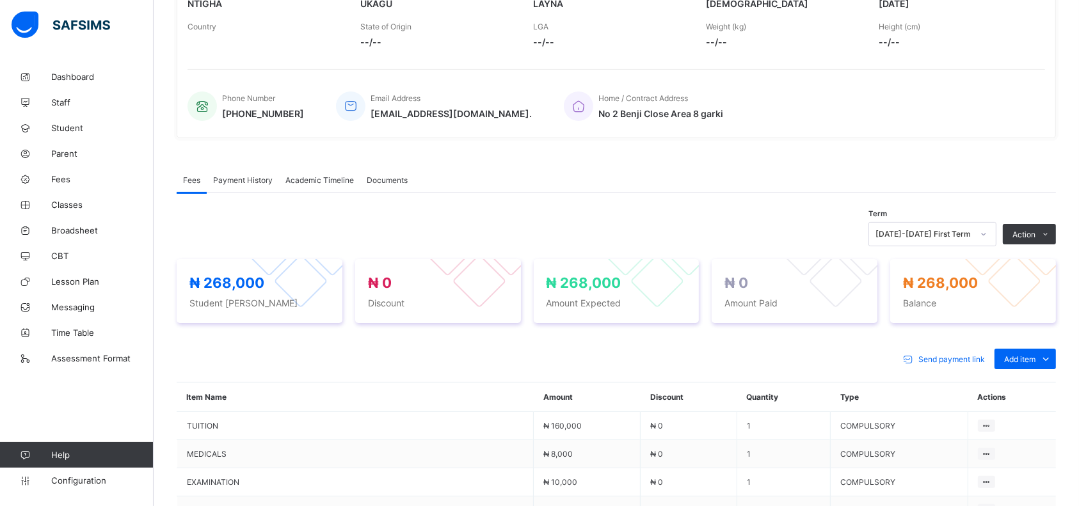
scroll to position [234, 0]
click at [1035, 358] on span "Add item" at bounding box center [1019, 359] width 31 height 10
click at [0, 0] on div "Optional items" at bounding box center [0, 0] width 0 height 0
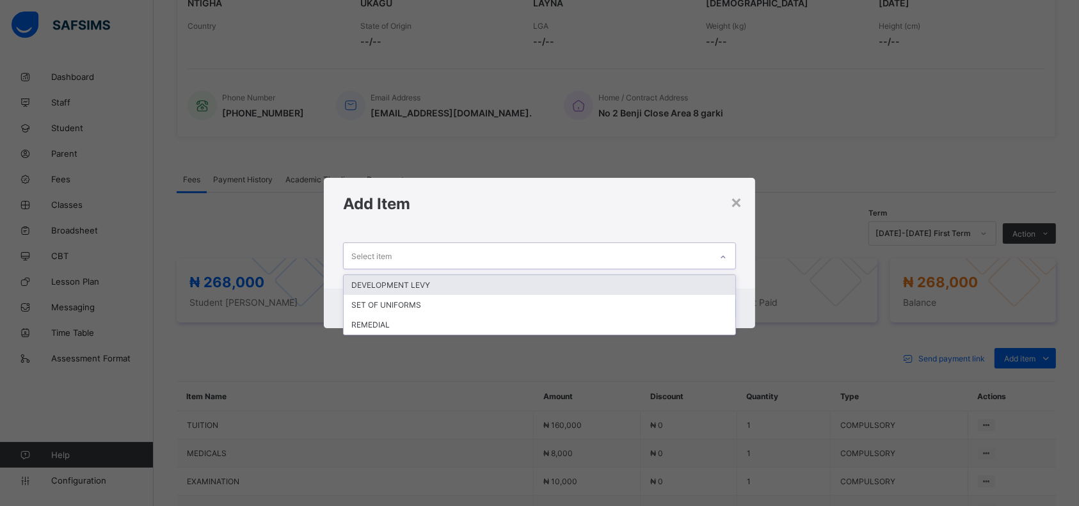
click at [594, 281] on div "DEVELOPMENT LEVY" at bounding box center [540, 285] width 392 height 20
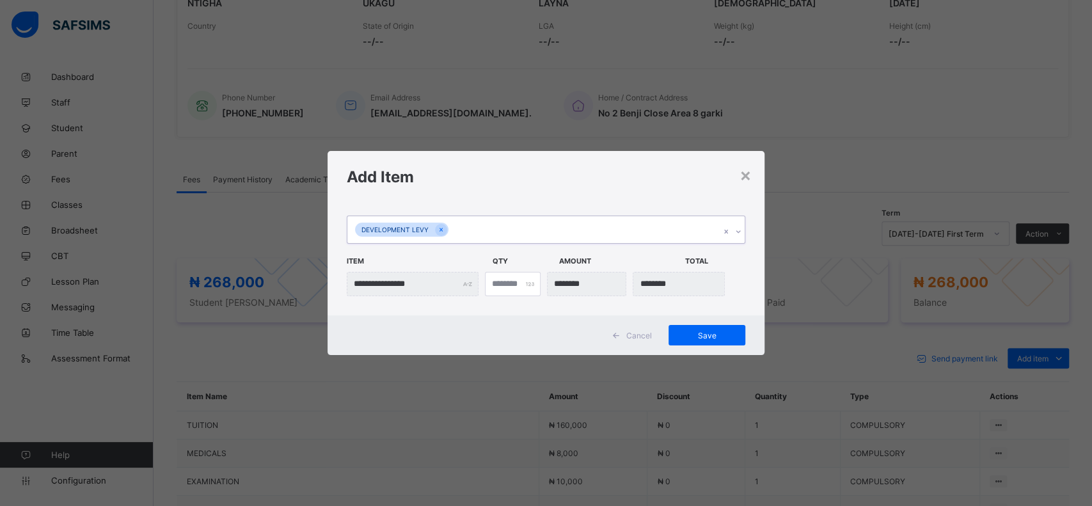
click at [705, 336] on span "Save" at bounding box center [707, 336] width 58 height 10
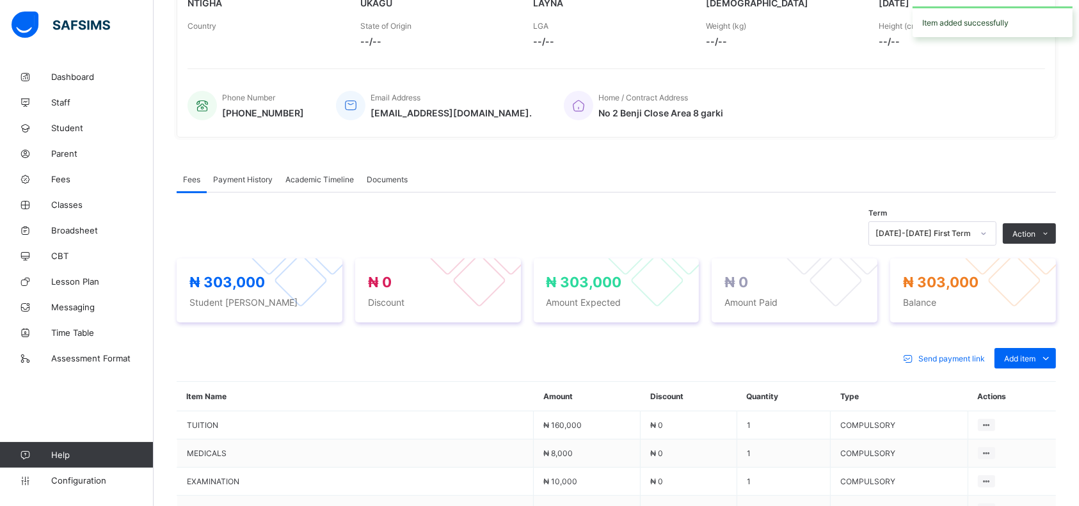
click at [1035, 363] on span "Add item" at bounding box center [1019, 359] width 31 height 10
click at [0, 0] on div "Optional items" at bounding box center [0, 0] width 0 height 0
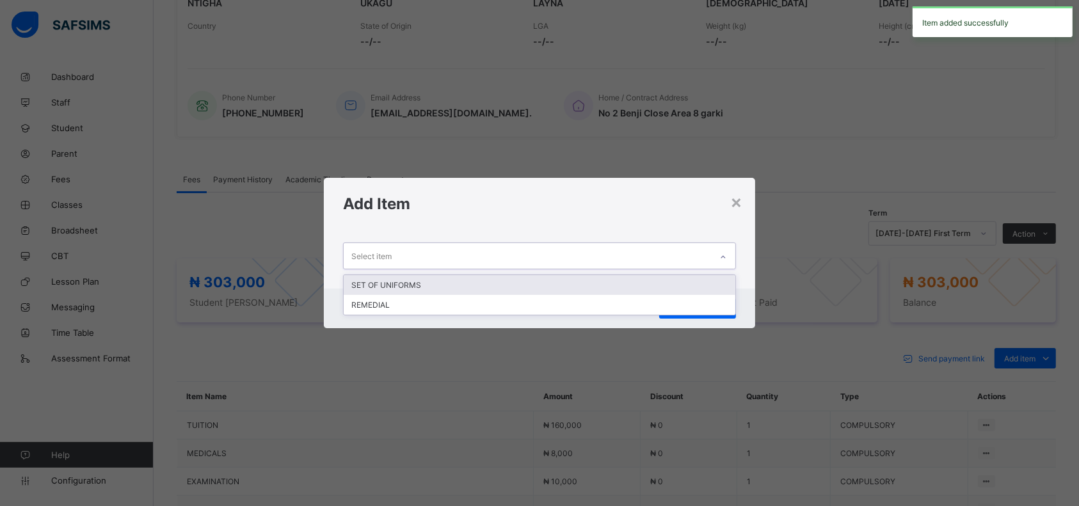
click at [614, 288] on div "SET OF UNIFORMS" at bounding box center [540, 285] width 392 height 20
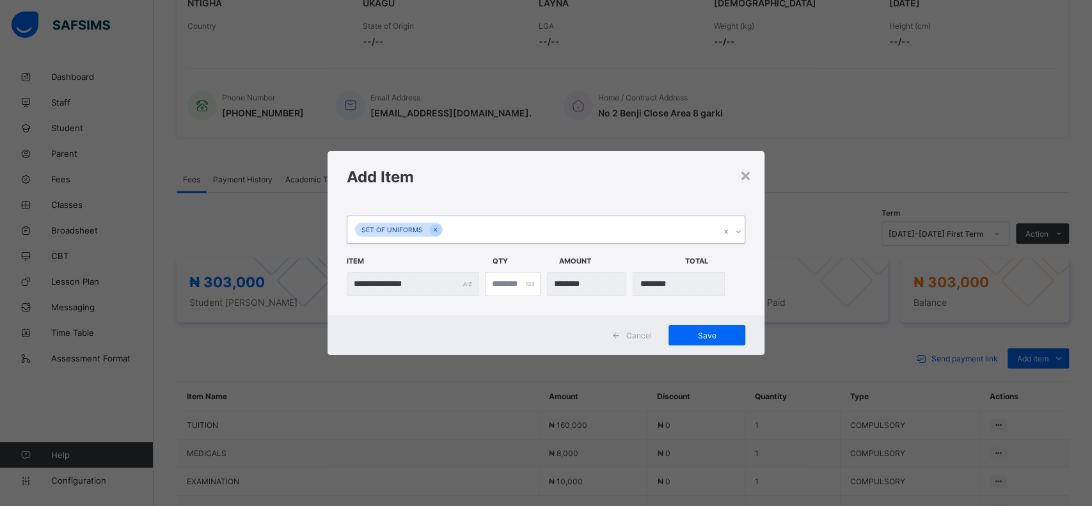
click at [706, 333] on span "Save" at bounding box center [707, 336] width 58 height 10
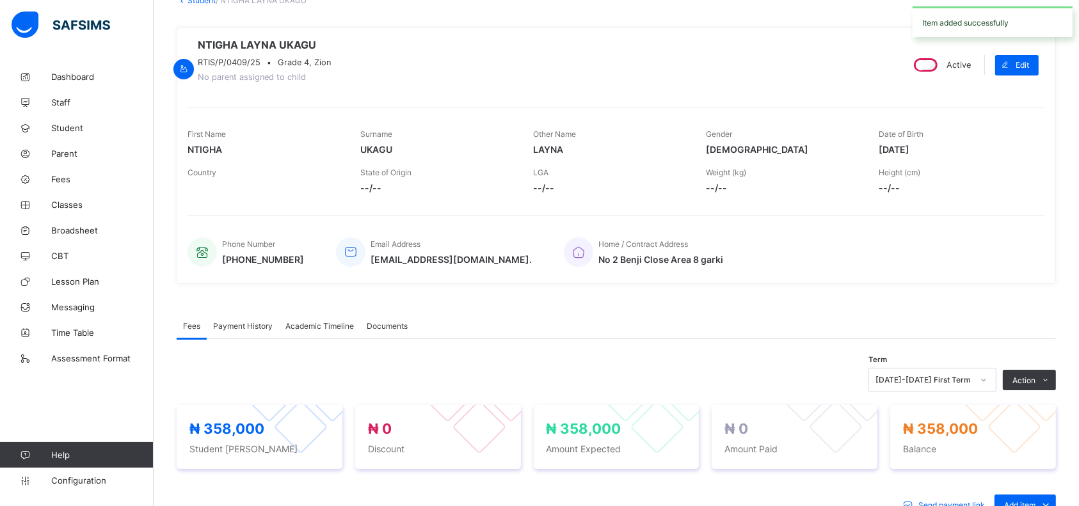
scroll to position [0, 0]
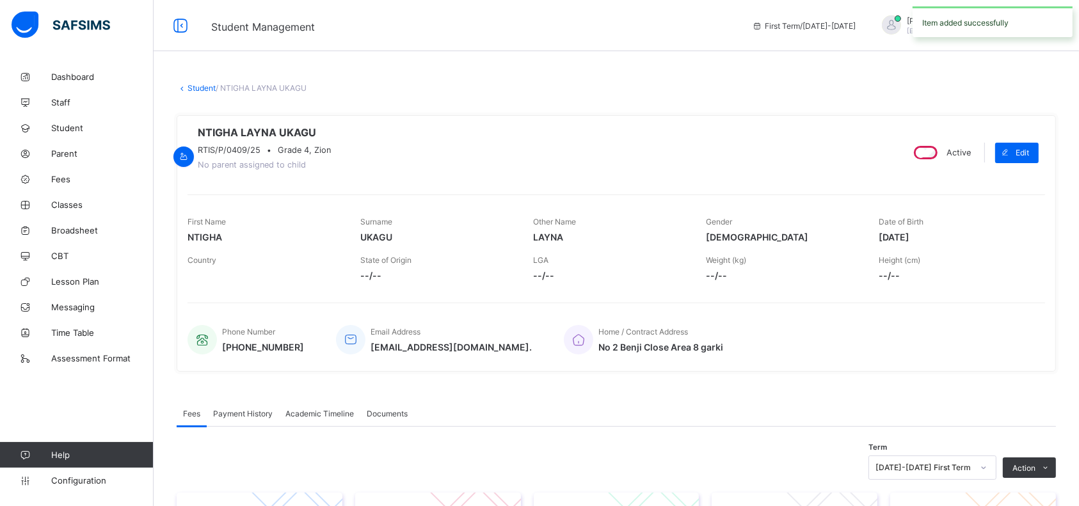
click at [200, 92] on link "Student" at bounding box center [201, 88] width 28 height 10
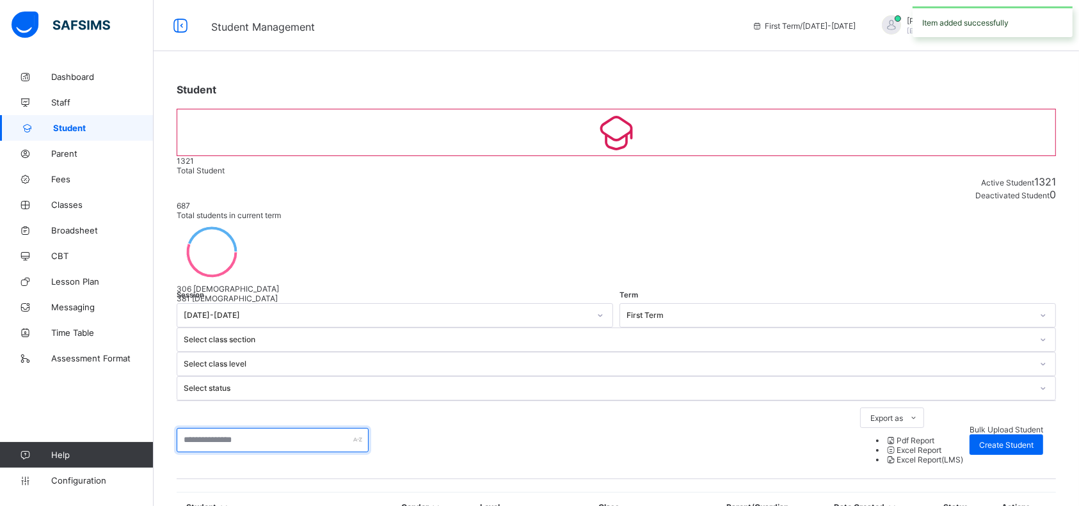
click at [287, 428] on input "text" at bounding box center [273, 440] width 192 height 24
type input "*****"
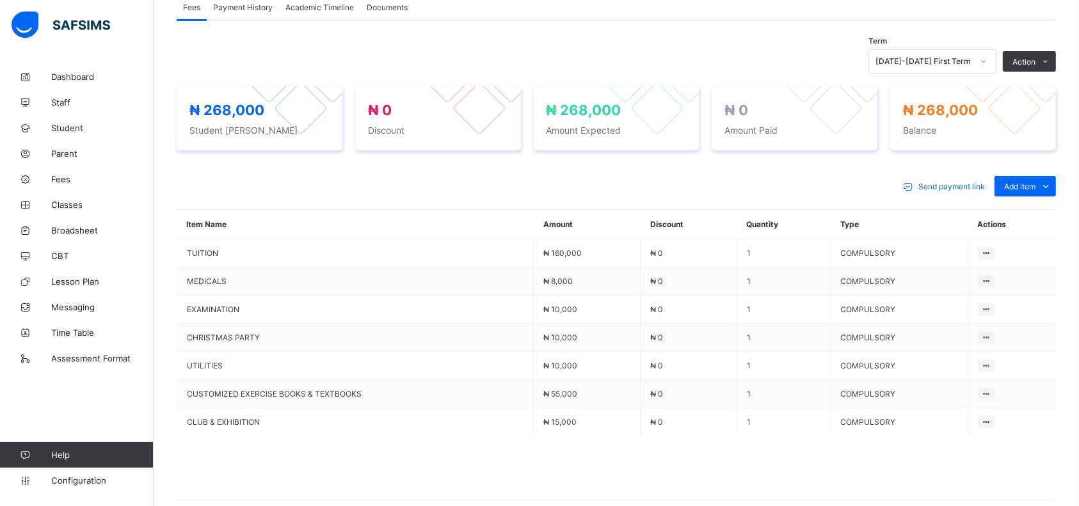
scroll to position [407, 0]
click at [0, 0] on ul "Optional items Special bill" at bounding box center [0, 0] width 0 height 0
click at [0, 0] on div "Optional items" at bounding box center [0, 0] width 0 height 0
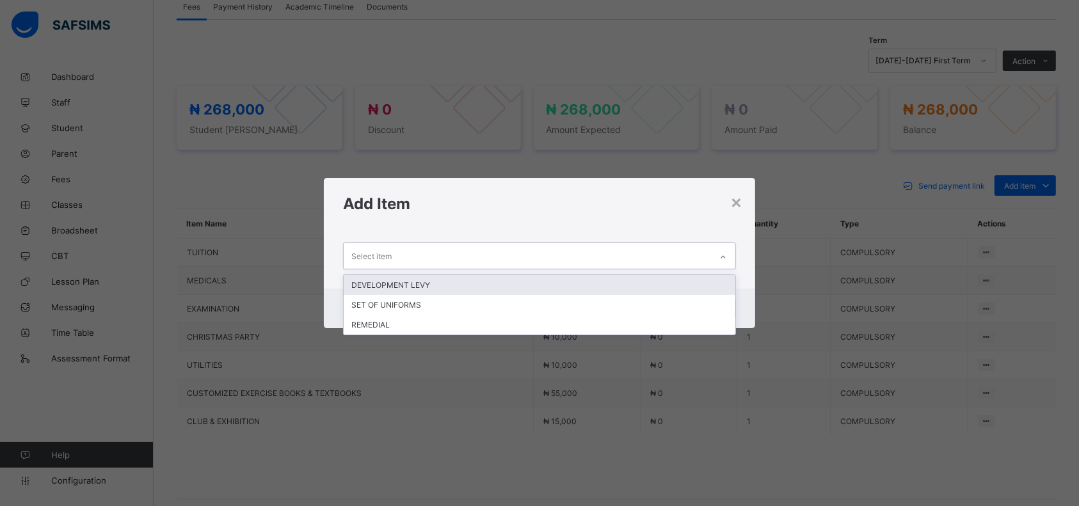
click at [556, 287] on div "DEVELOPMENT LEVY" at bounding box center [540, 285] width 392 height 20
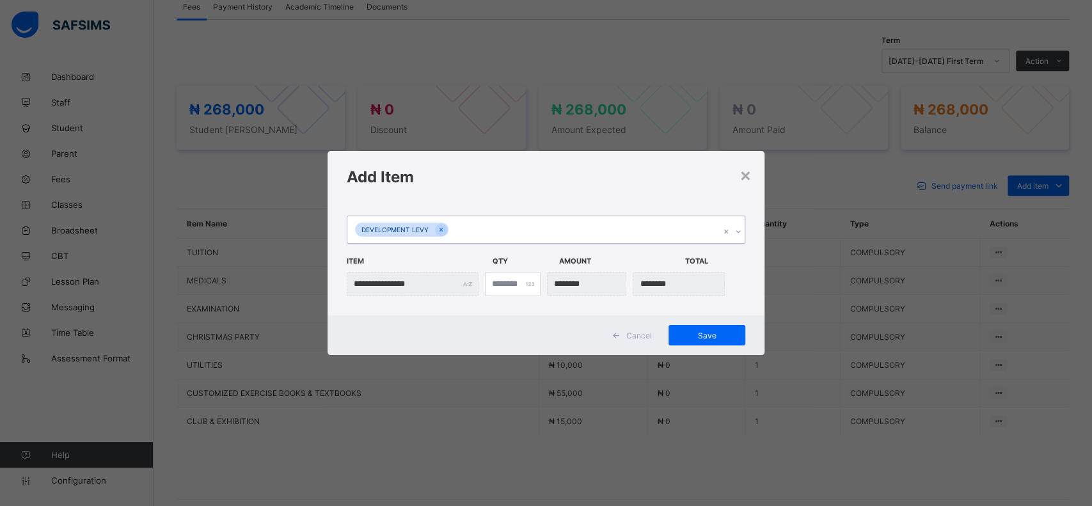
click at [713, 337] on span "Save" at bounding box center [707, 336] width 58 height 10
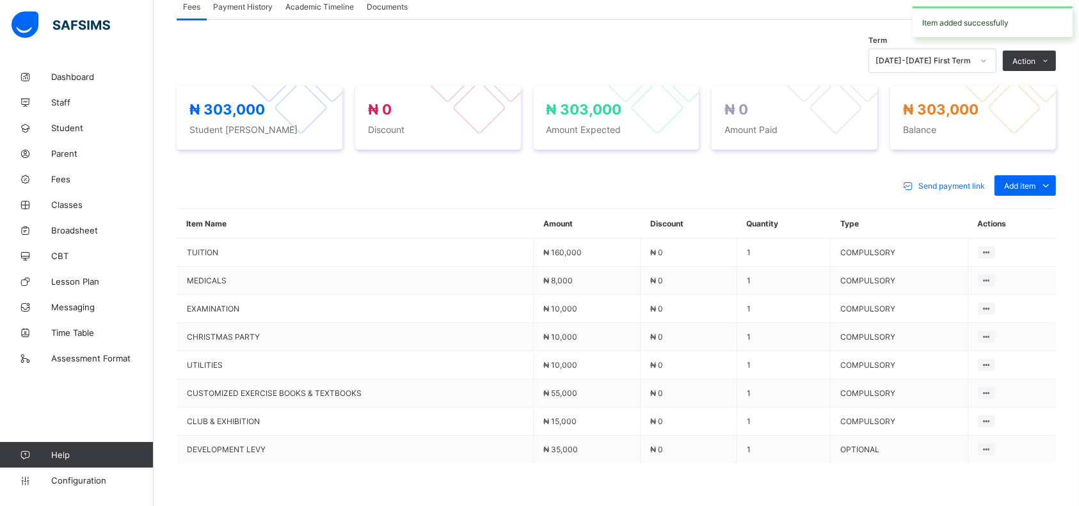
click at [1035, 187] on span "Add item" at bounding box center [1019, 186] width 31 height 10
click at [0, 0] on ul "Optional items Special bill" at bounding box center [0, 0] width 0 height 0
click at [0, 0] on div "Optional items" at bounding box center [0, 0] width 0 height 0
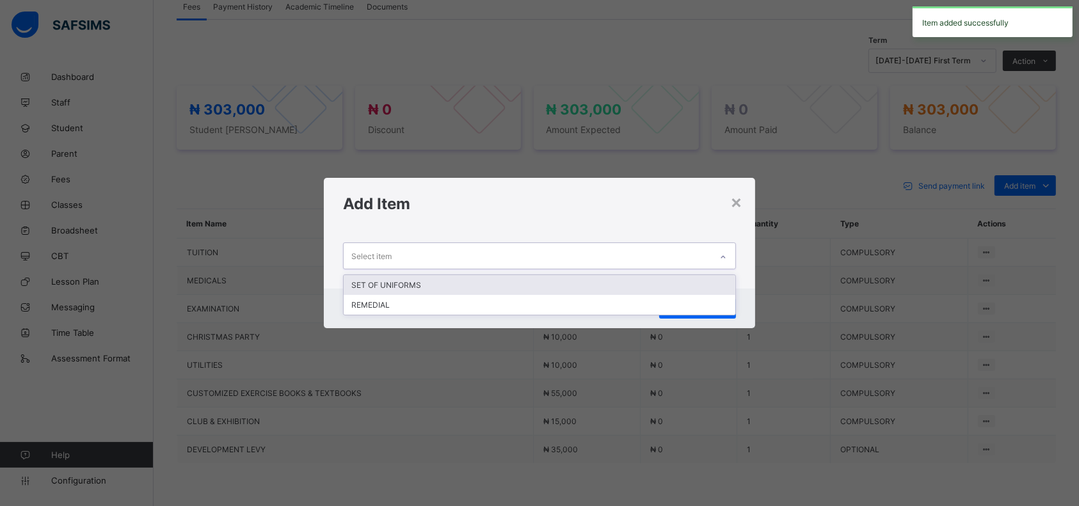
click at [622, 285] on div "SET OF UNIFORMS" at bounding box center [540, 285] width 392 height 20
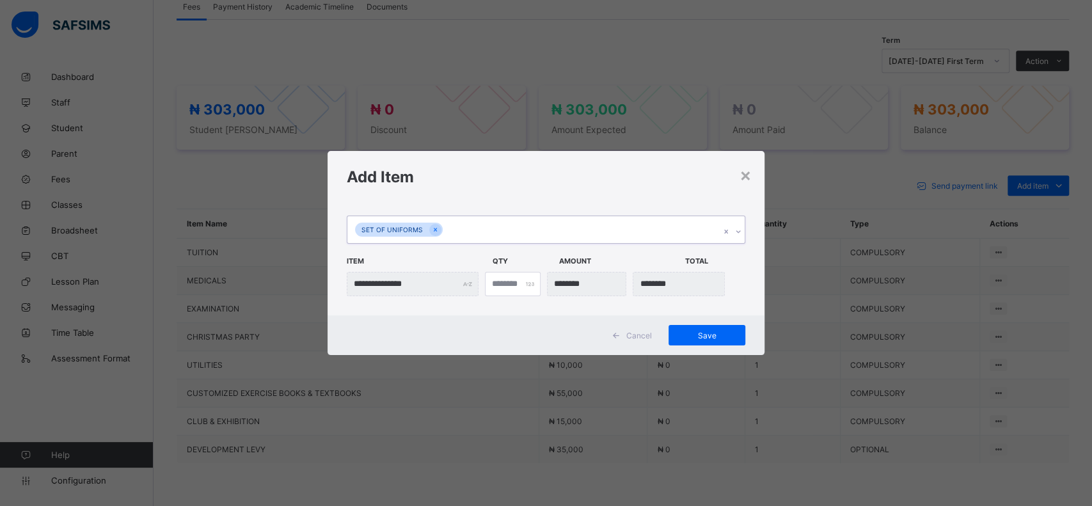
click at [704, 333] on span "Save" at bounding box center [707, 336] width 58 height 10
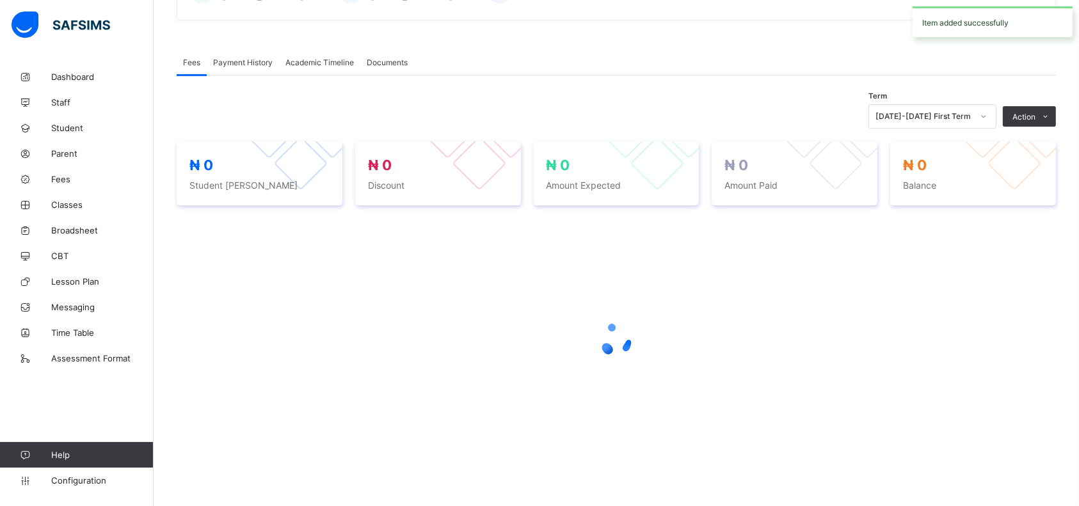
scroll to position [354, 0]
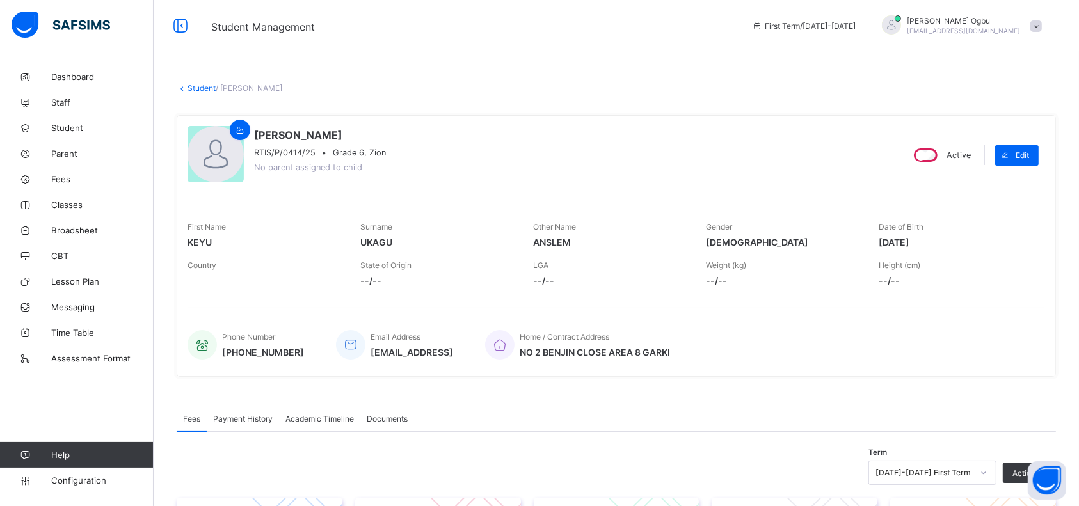
click at [202, 89] on link "Student" at bounding box center [201, 88] width 28 height 10
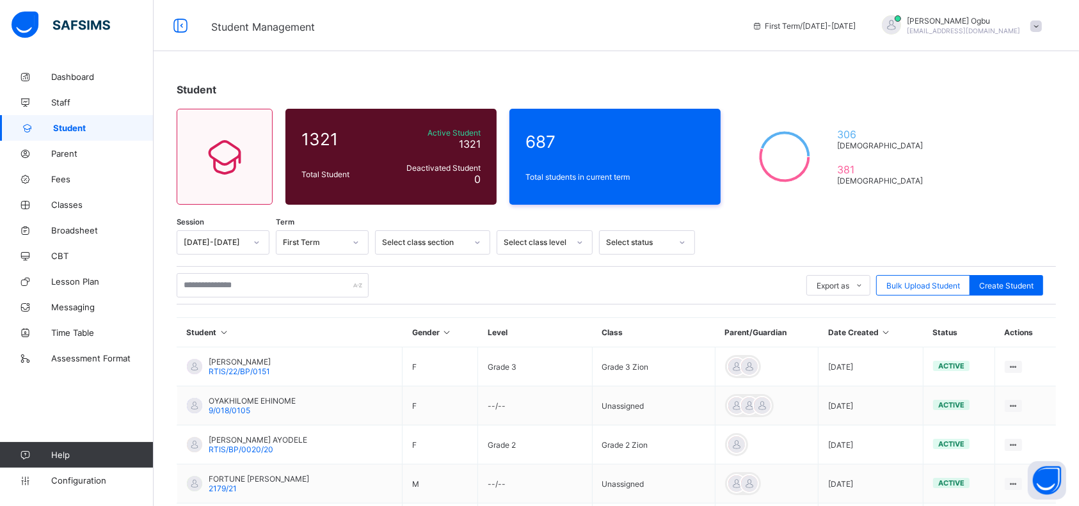
click at [919, 282] on span "Bulk Upload Student" at bounding box center [923, 286] width 74 height 10
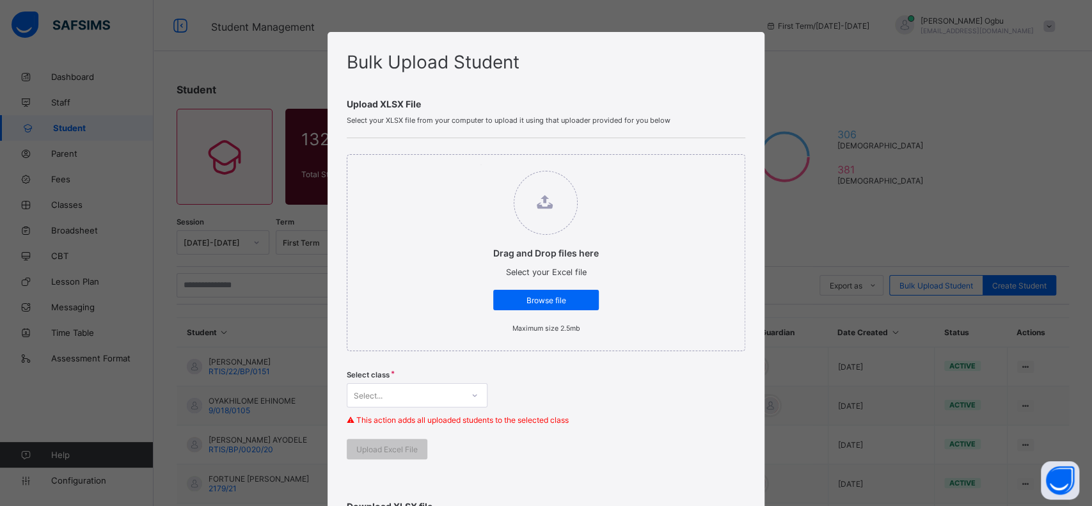
click at [551, 296] on span "Browse file" at bounding box center [546, 301] width 86 height 10
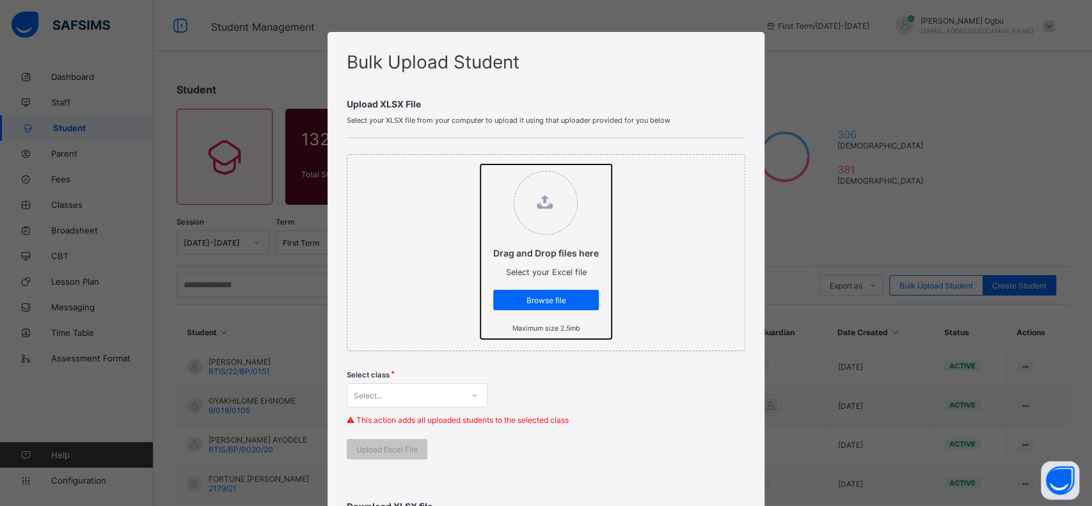
click at [480, 164] on input "Drag and Drop files here Select your Excel file Browse file Maximum size 2.5mb" at bounding box center [480, 164] width 0 height 0
type input "**********"
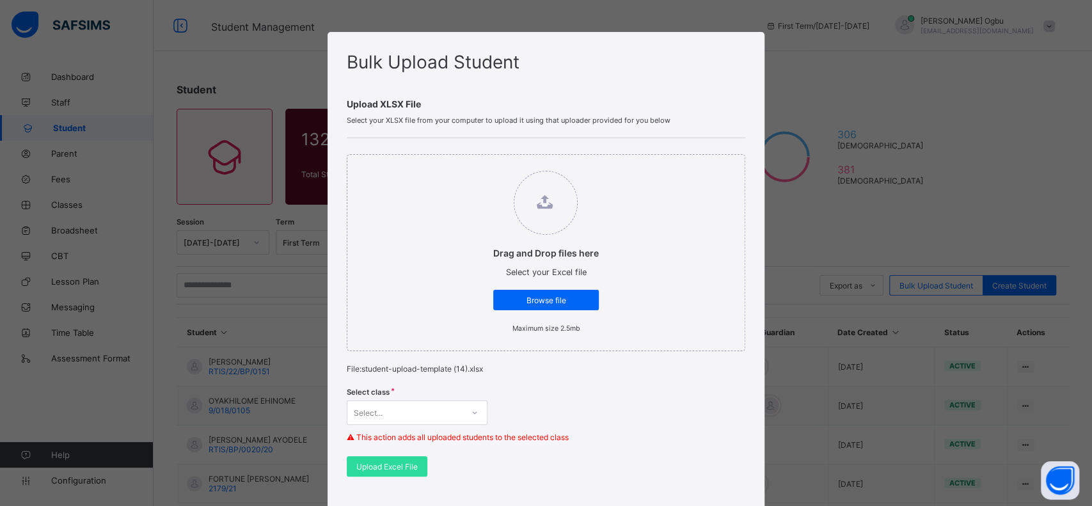
scroll to position [121, 0]
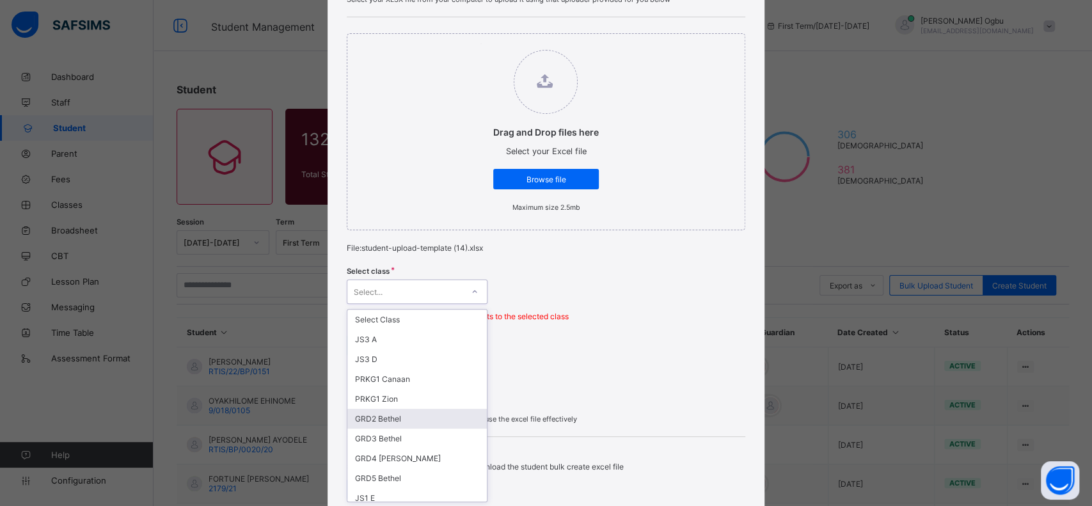
click at [436, 304] on div "option GRD2 Bethel focused, 6 of 63. 63 results available. Use Up and Down to c…" at bounding box center [417, 292] width 141 height 24
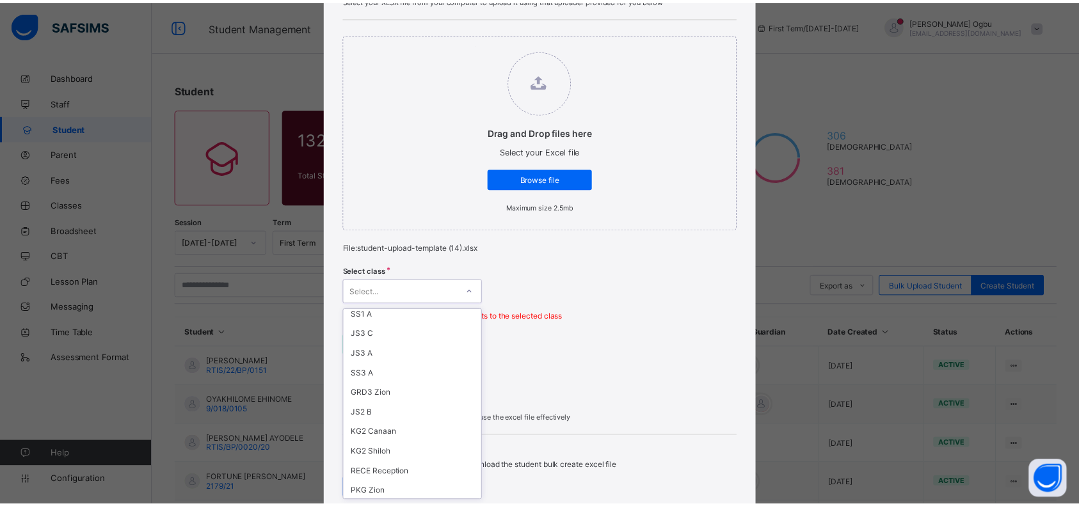
scroll to position [1026, 0]
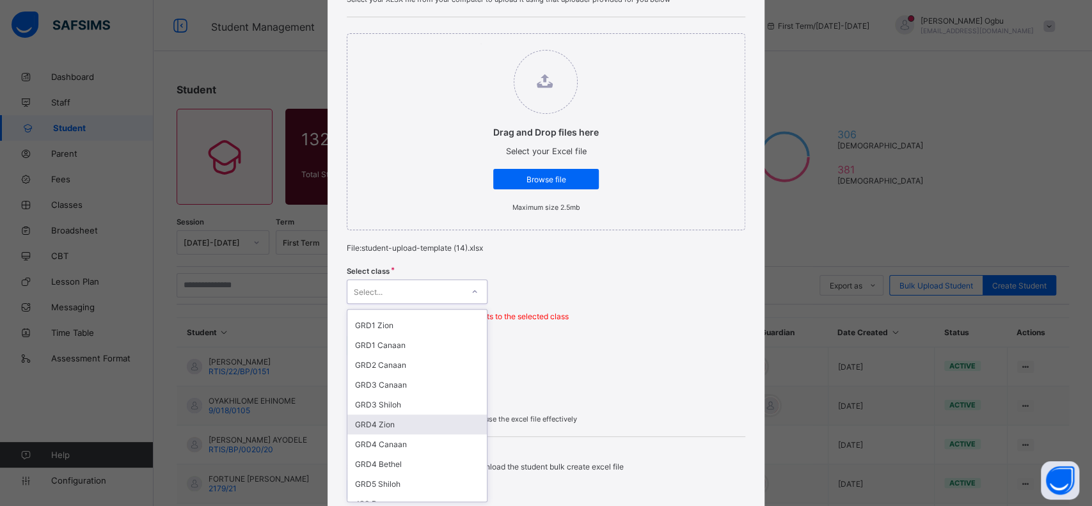
click at [404, 415] on div "GRD4 Zion" at bounding box center [416, 425] width 139 height 20
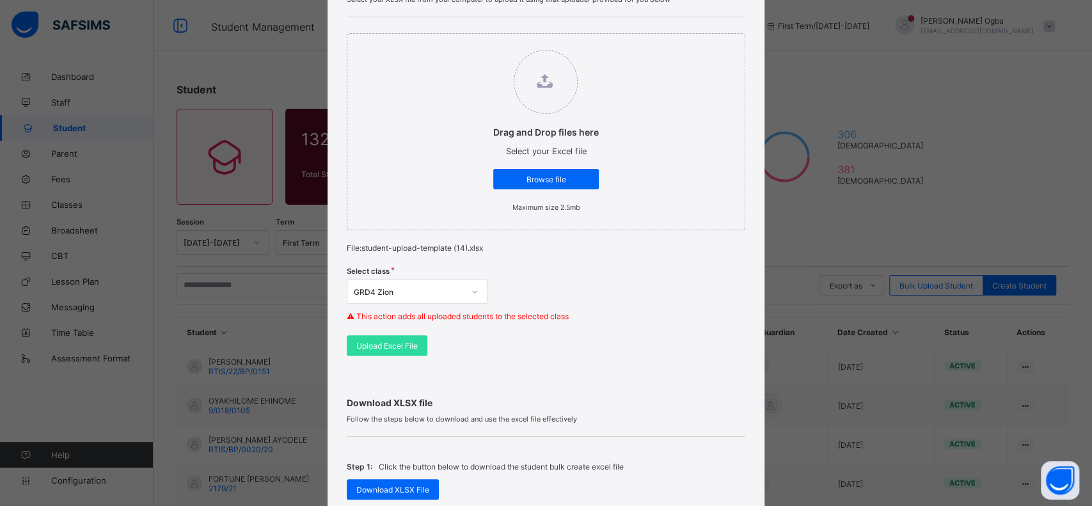
click at [383, 344] on span "Upload Excel File" at bounding box center [386, 346] width 61 height 10
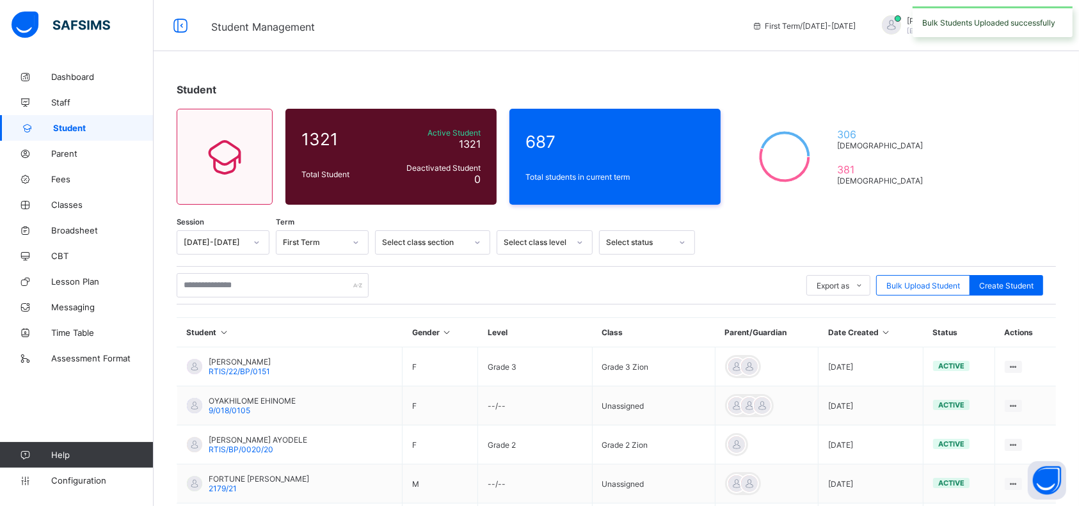
click at [995, 194] on div "Student 1321 Total Student Active Student 1321 Deactivated Student 0 687 Total …" at bounding box center [616, 439] width 925 height 750
click at [258, 285] on input "text" at bounding box center [273, 285] width 192 height 24
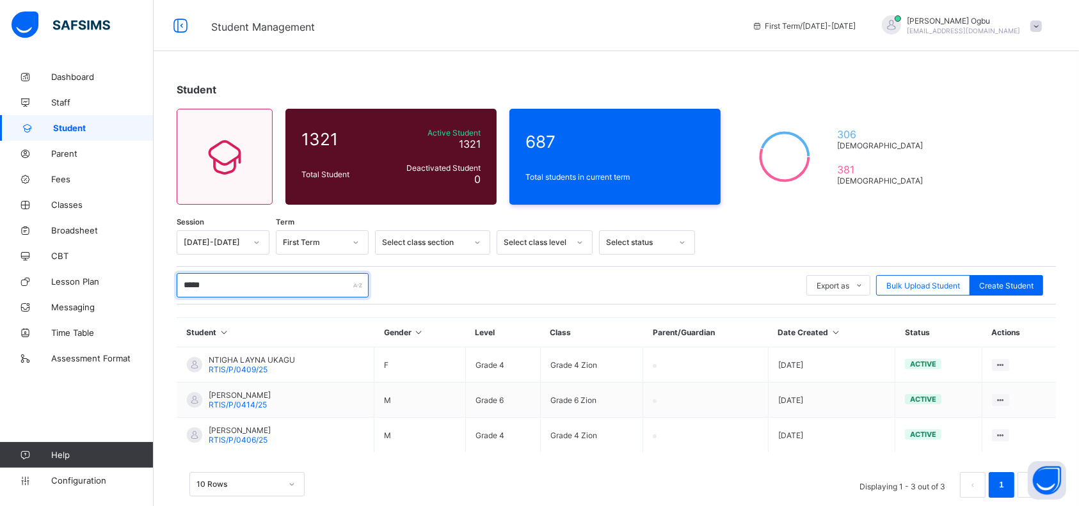
type input "*****"
click at [222, 428] on span "[PERSON_NAME]" at bounding box center [240, 430] width 62 height 10
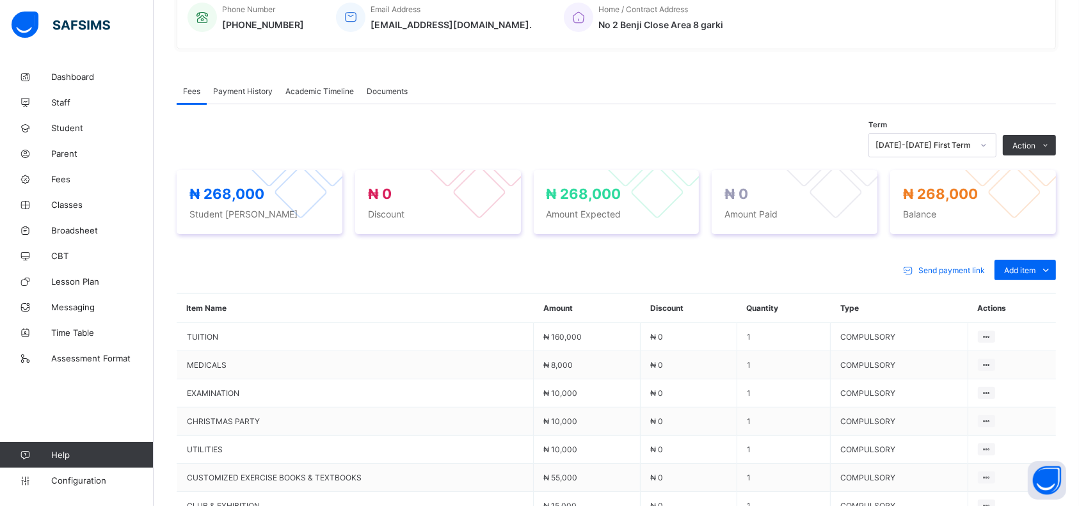
scroll to position [332, 0]
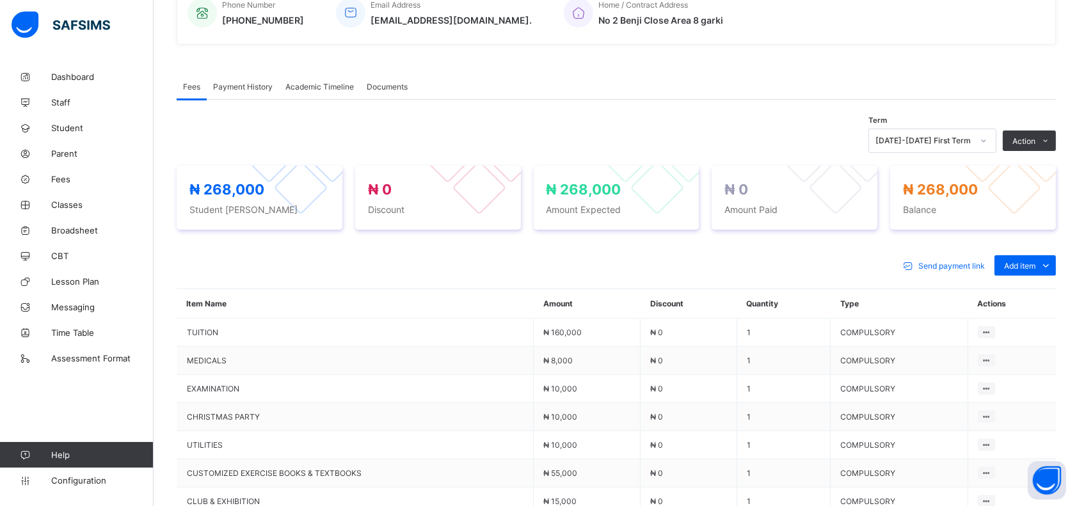
click at [0, 0] on div "Optional items" at bounding box center [0, 0] width 0 height 0
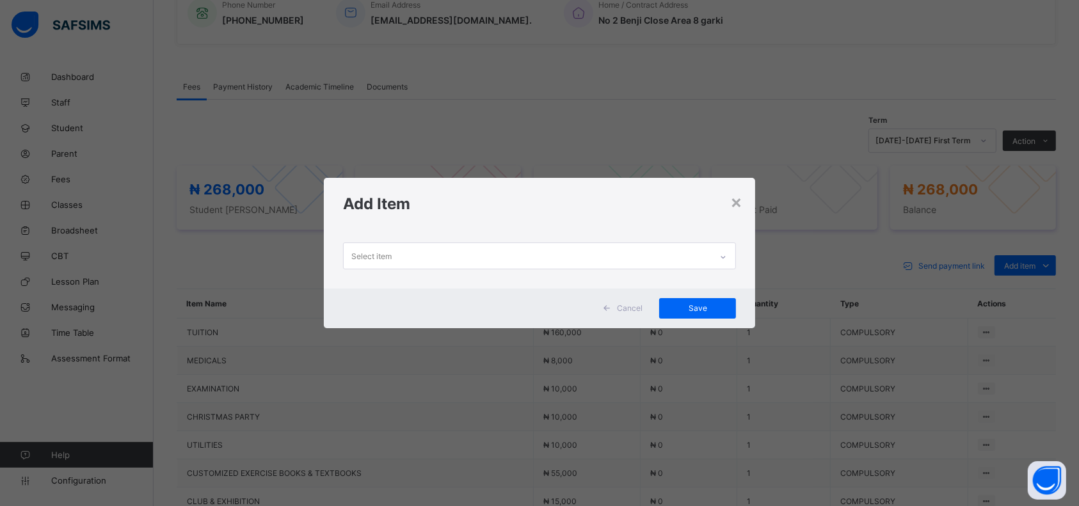
click at [685, 262] on div "Select item" at bounding box center [527, 255] width 367 height 25
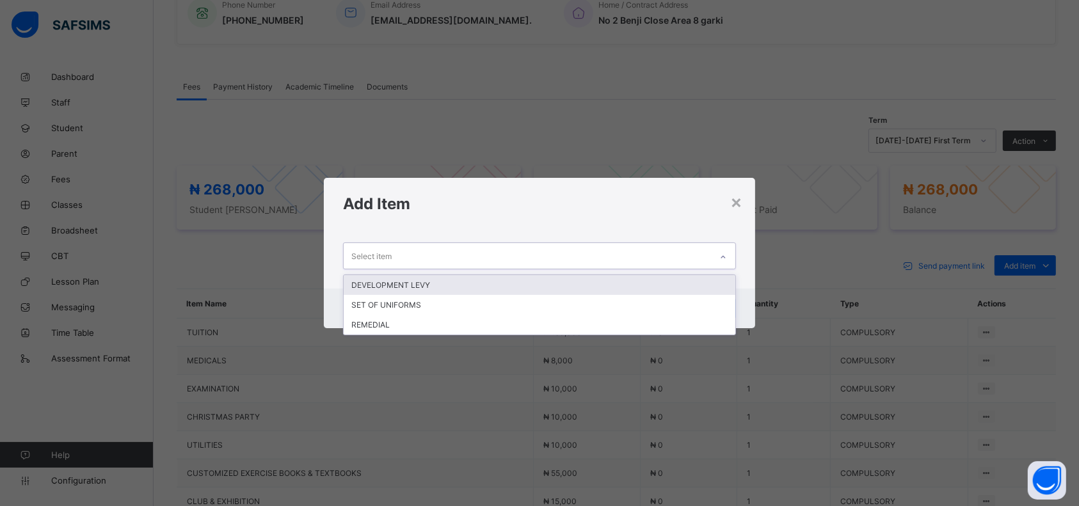
click at [631, 283] on div "DEVELOPMENT LEVY" at bounding box center [540, 285] width 392 height 20
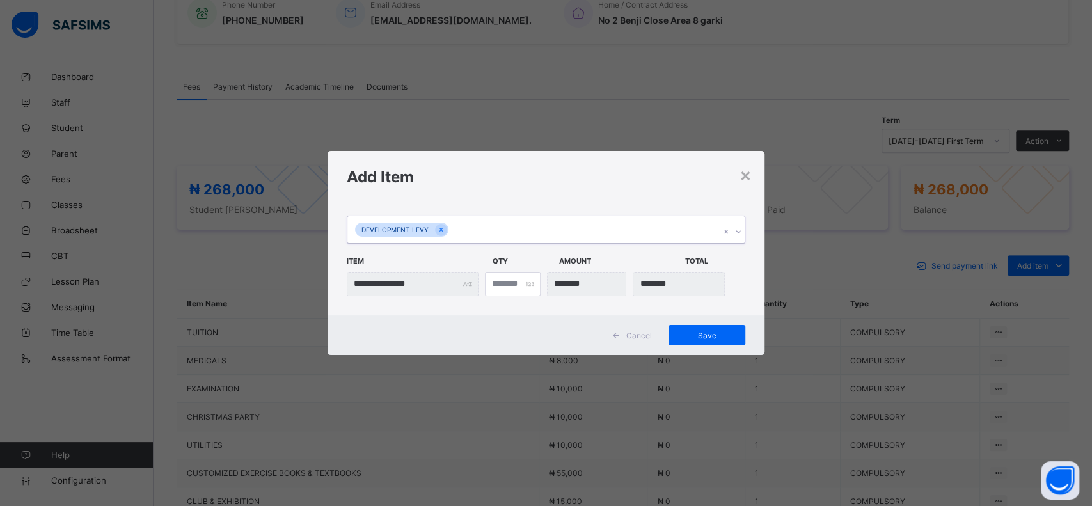
click at [712, 336] on span "Save" at bounding box center [707, 336] width 58 height 10
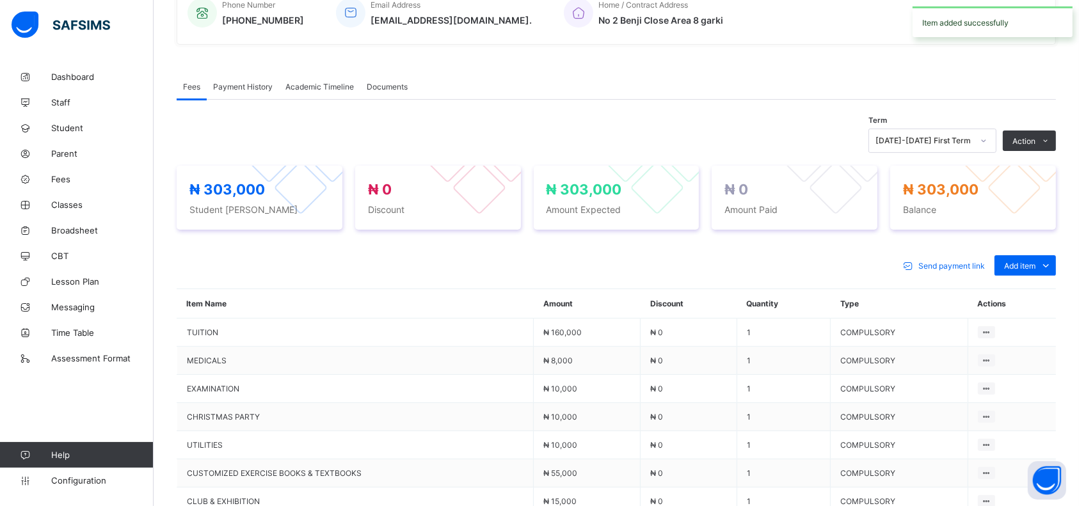
click at [0, 0] on div "Optional items" at bounding box center [0, 0] width 0 height 0
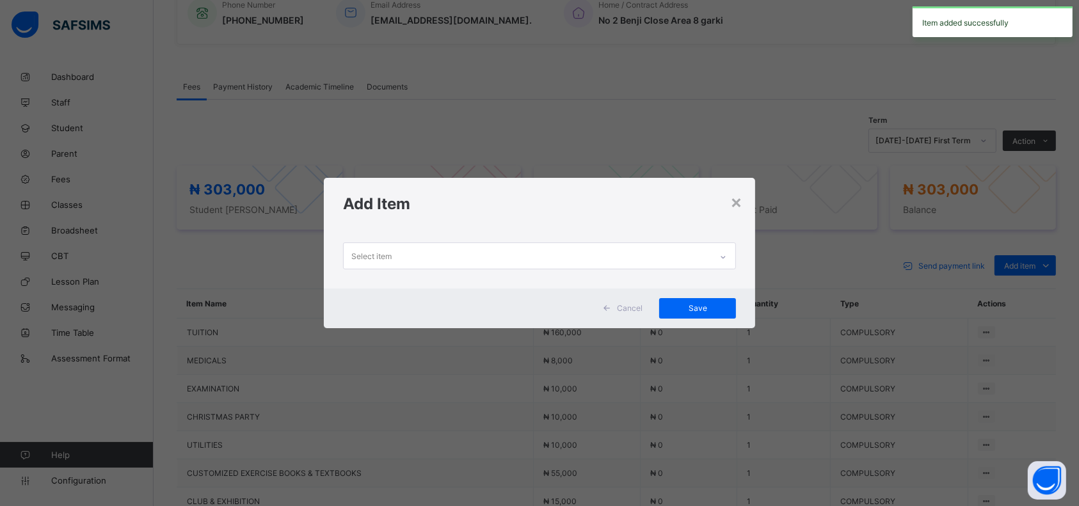
click at [589, 253] on div "Select item" at bounding box center [527, 255] width 367 height 25
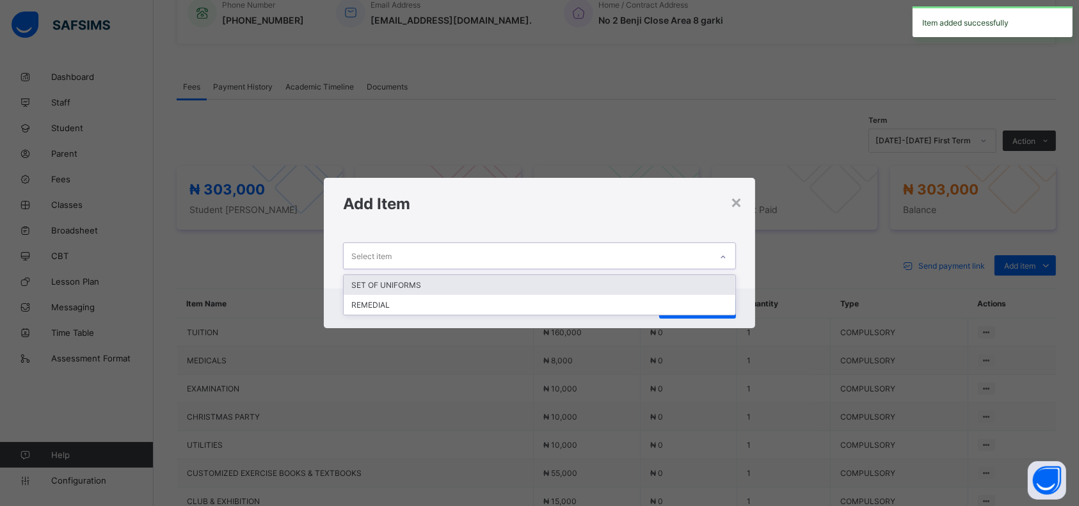
click at [563, 278] on div "SET OF UNIFORMS" at bounding box center [540, 285] width 392 height 20
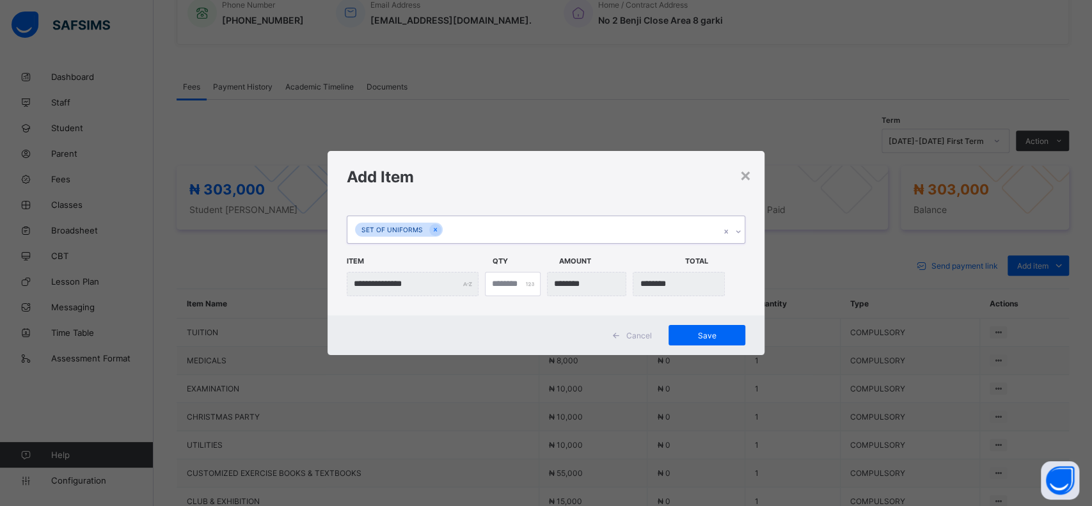
click at [697, 342] on div "Save" at bounding box center [707, 335] width 77 height 20
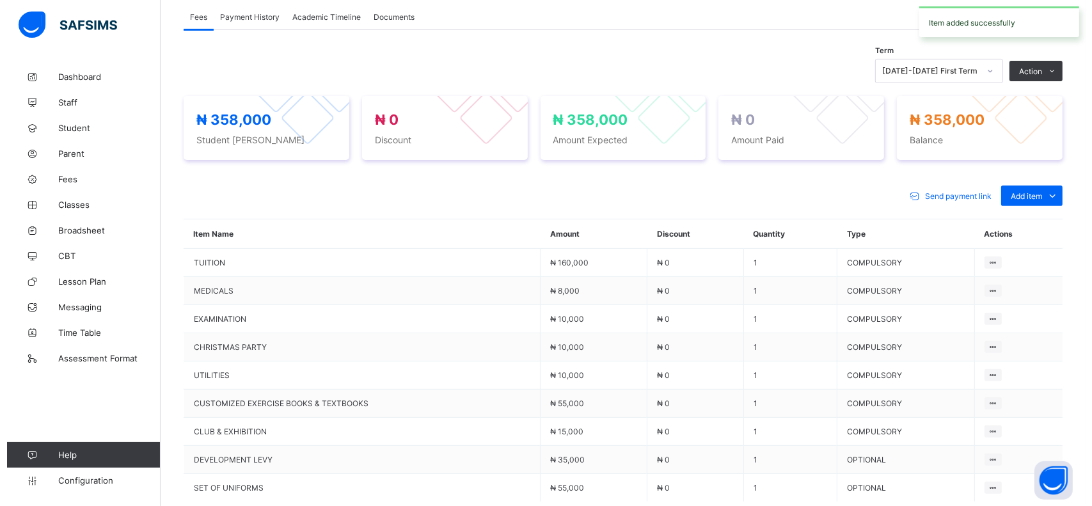
scroll to position [418, 0]
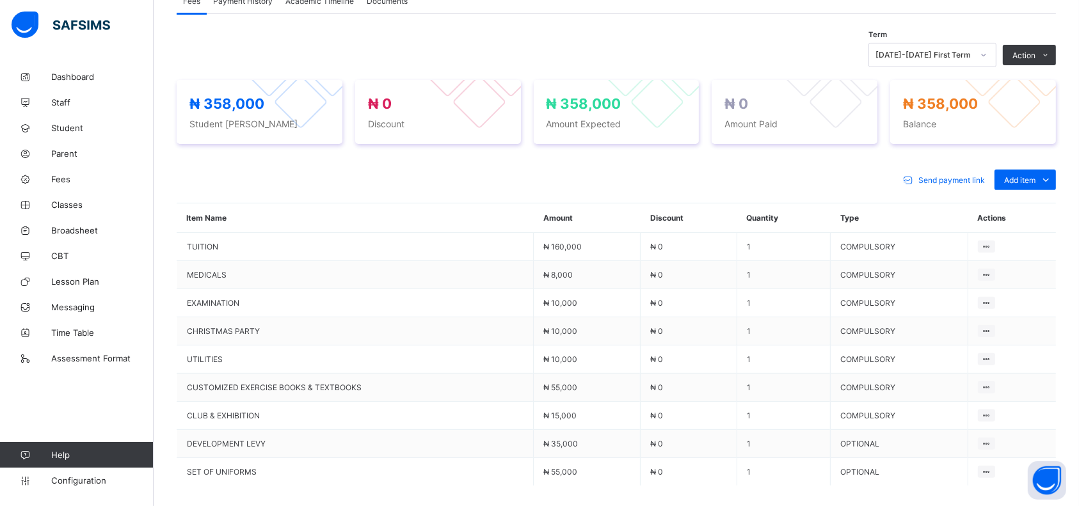
click at [992, 245] on icon at bounding box center [986, 247] width 11 height 10
click at [992, 244] on icon at bounding box center [986, 247] width 11 height 10
click at [0, 0] on button "Manage Discount" at bounding box center [0, 0] width 0 height 0
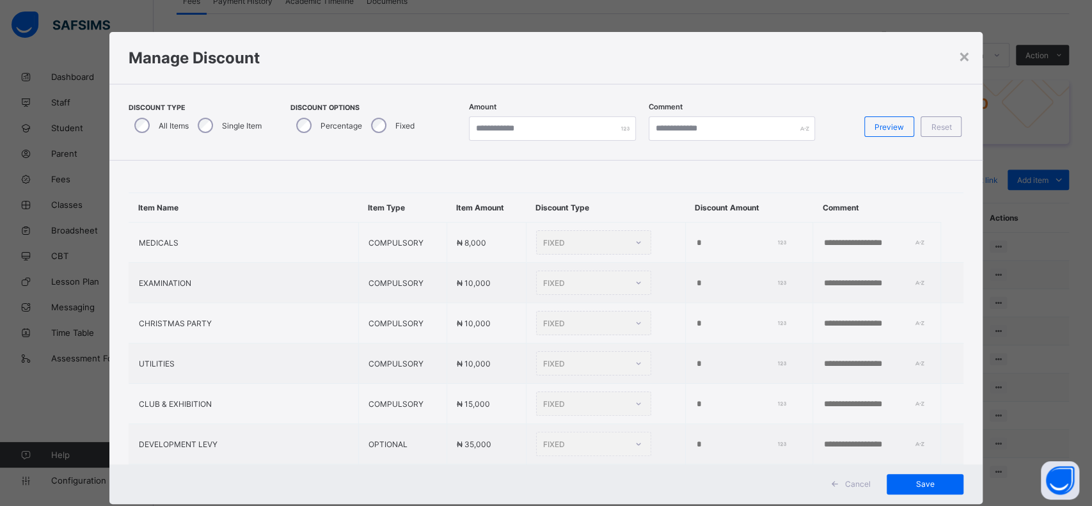
click at [223, 122] on label "Single Item" at bounding box center [242, 126] width 40 height 10
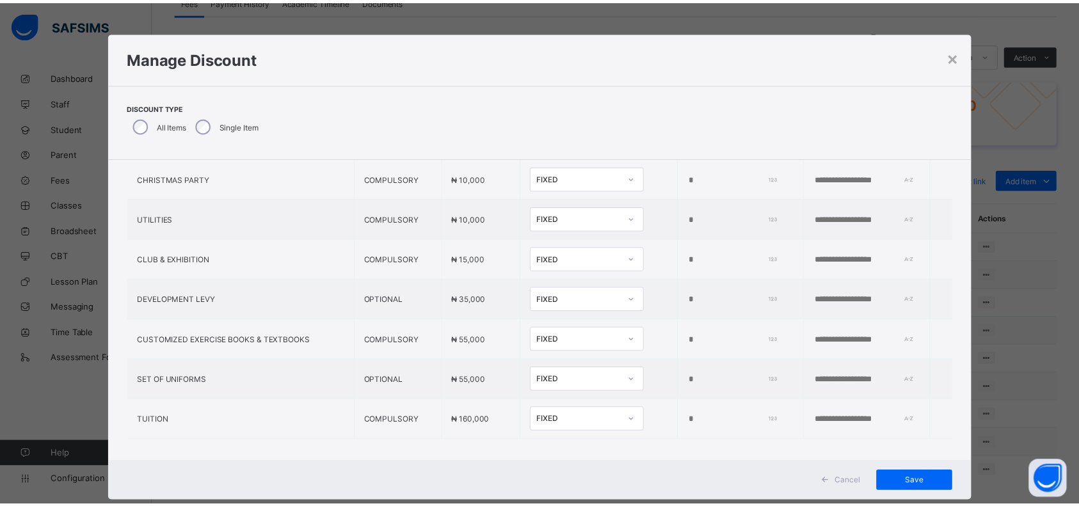
scroll to position [164, 0]
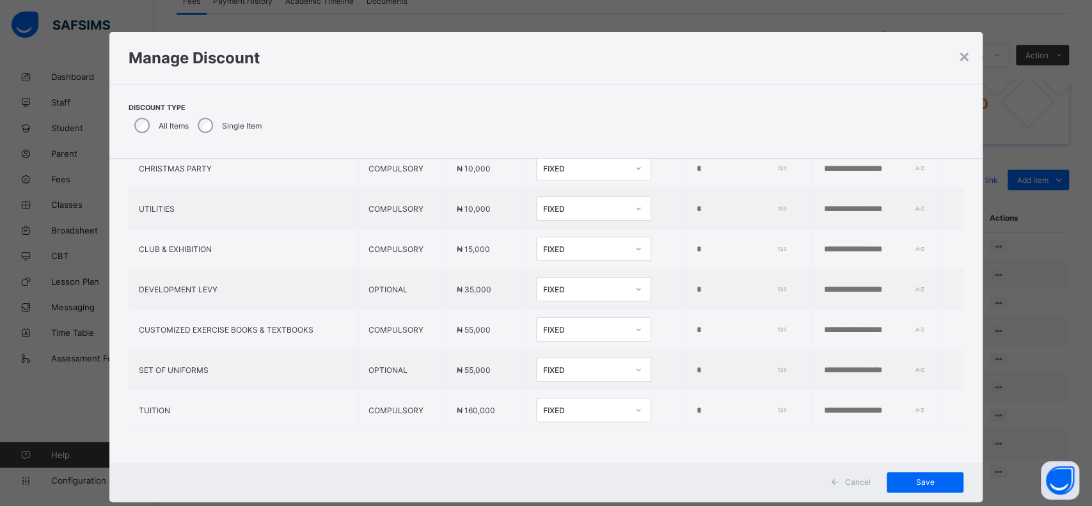
click at [565, 406] on div "FIXED" at bounding box center [585, 411] width 84 height 10
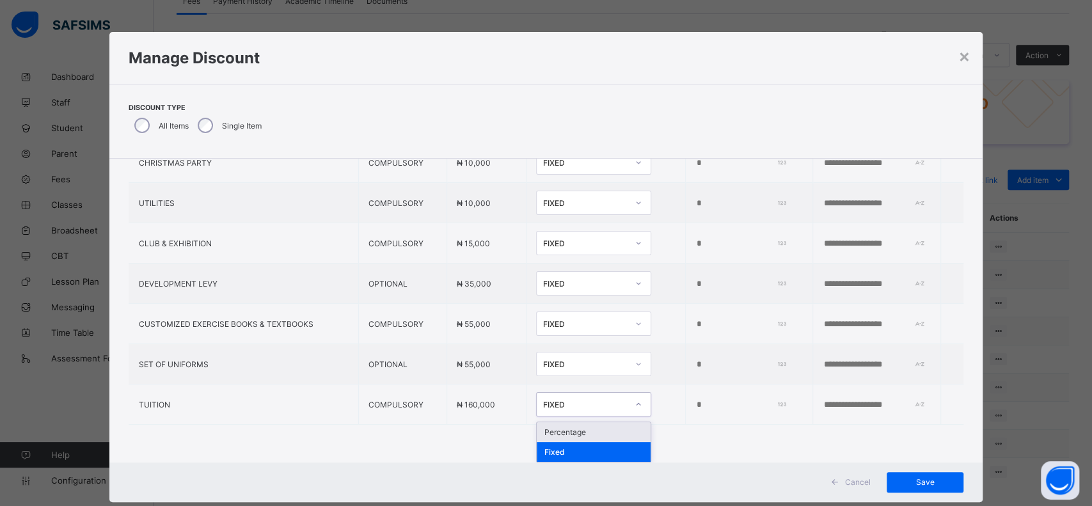
click at [544, 425] on div "Percentage" at bounding box center [594, 432] width 114 height 20
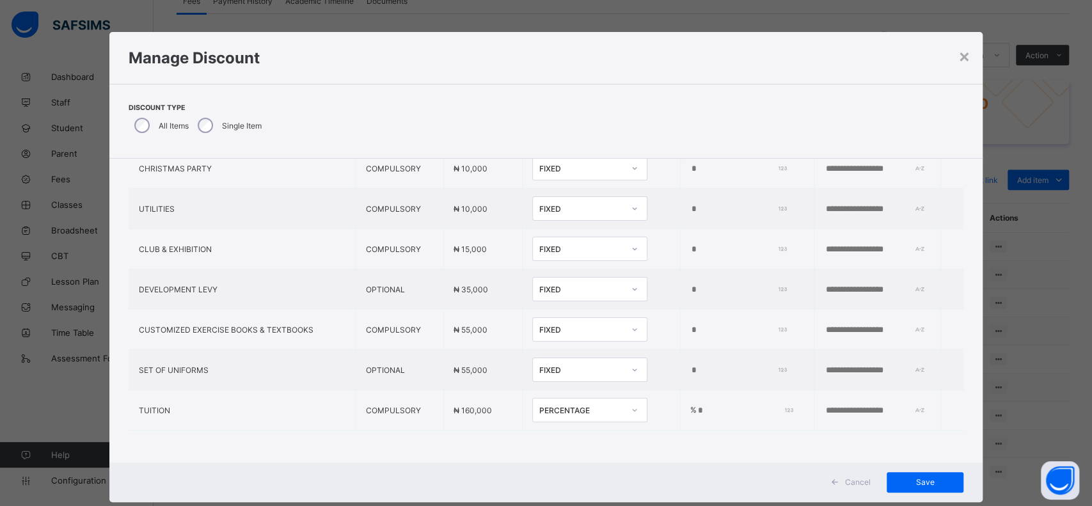
click at [697, 406] on input "*" at bounding box center [743, 411] width 93 height 10
type input "*"
click at [852, 115] on div "Discount Type All Items Single Item" at bounding box center [547, 121] width 836 height 35
click at [624, 427] on div "Item Name Item Type Item Amount Discount Type Discount Amount Comment MEDICALS …" at bounding box center [546, 234] width 874 height 457
click at [920, 484] on span "Save" at bounding box center [925, 482] width 58 height 10
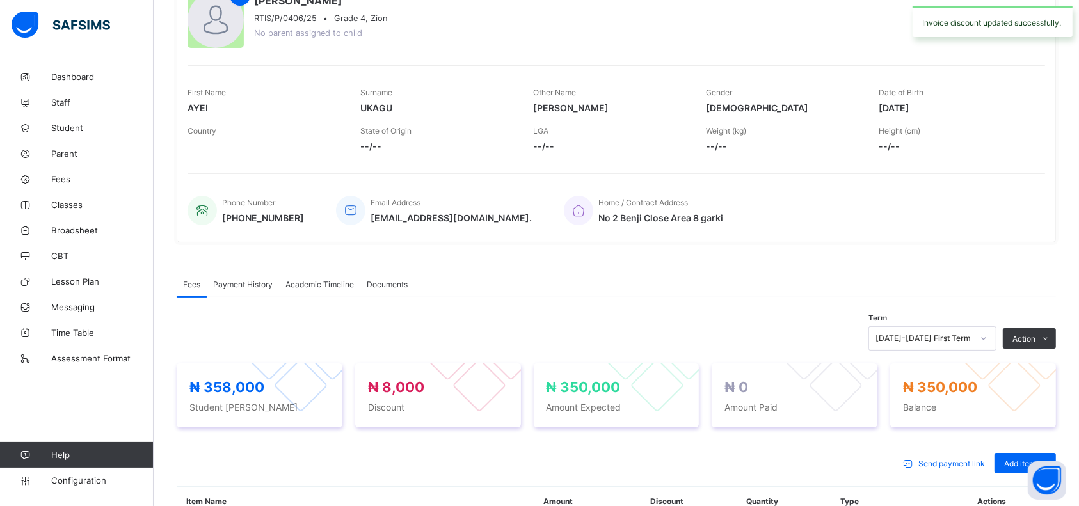
scroll to position [0, 0]
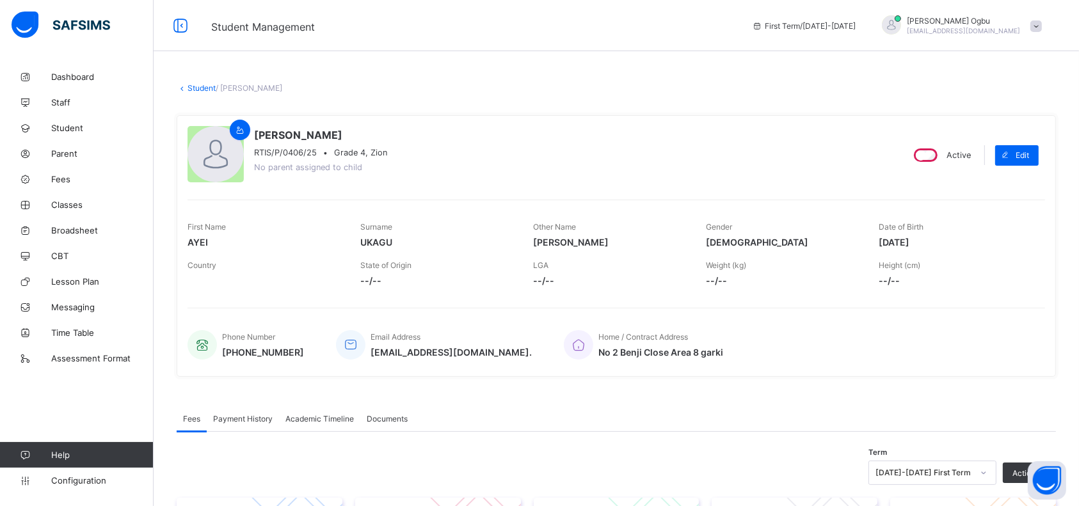
click at [196, 83] on link "Student" at bounding box center [201, 88] width 28 height 10
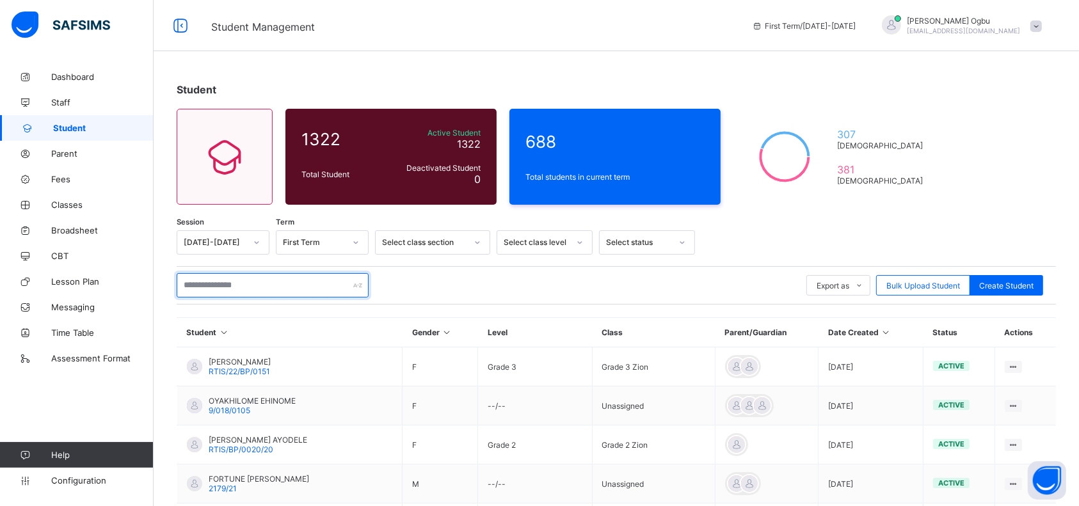
click at [204, 283] on input "text" at bounding box center [273, 285] width 192 height 24
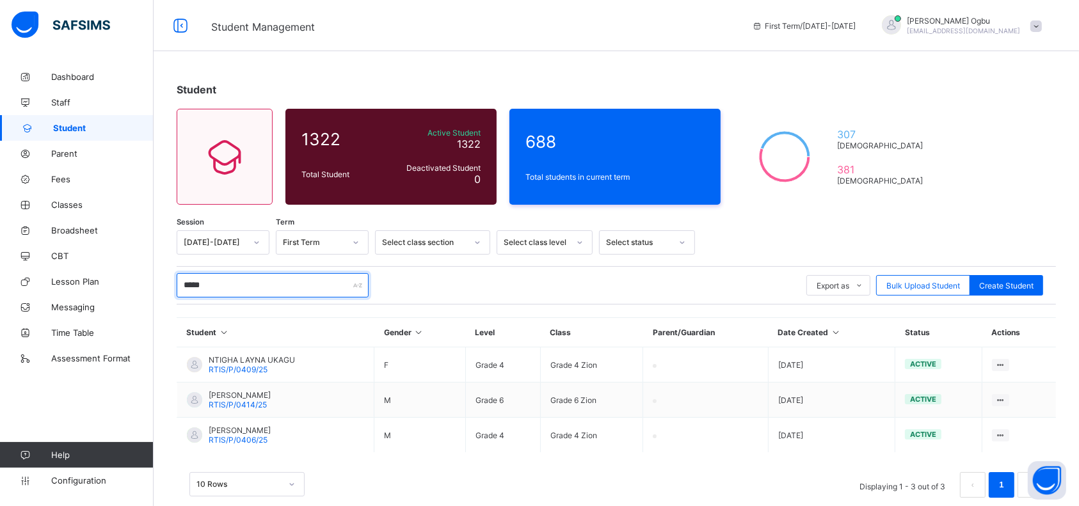
type input "*****"
click at [225, 365] on span "RTIS/P/0409/25" at bounding box center [238, 370] width 59 height 10
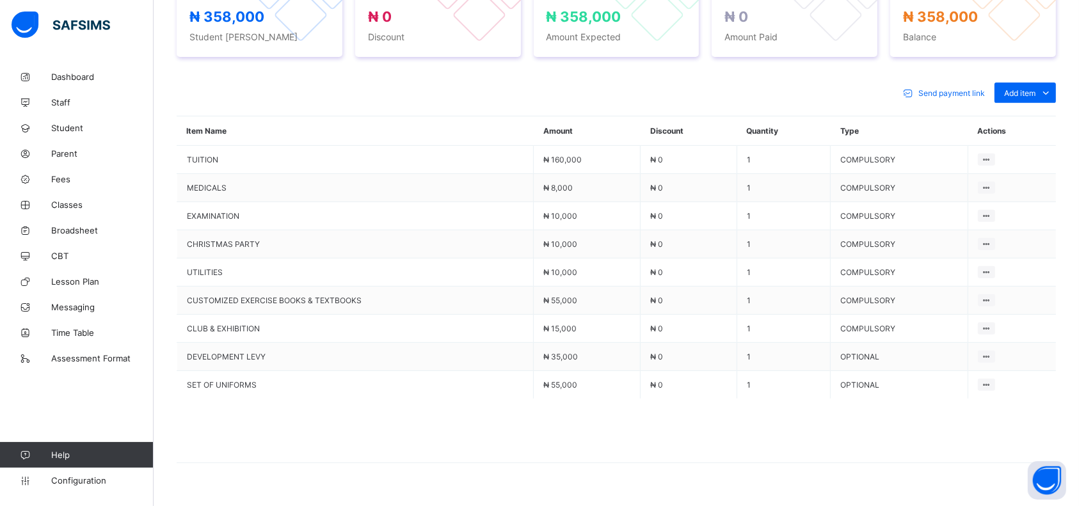
scroll to position [508, 0]
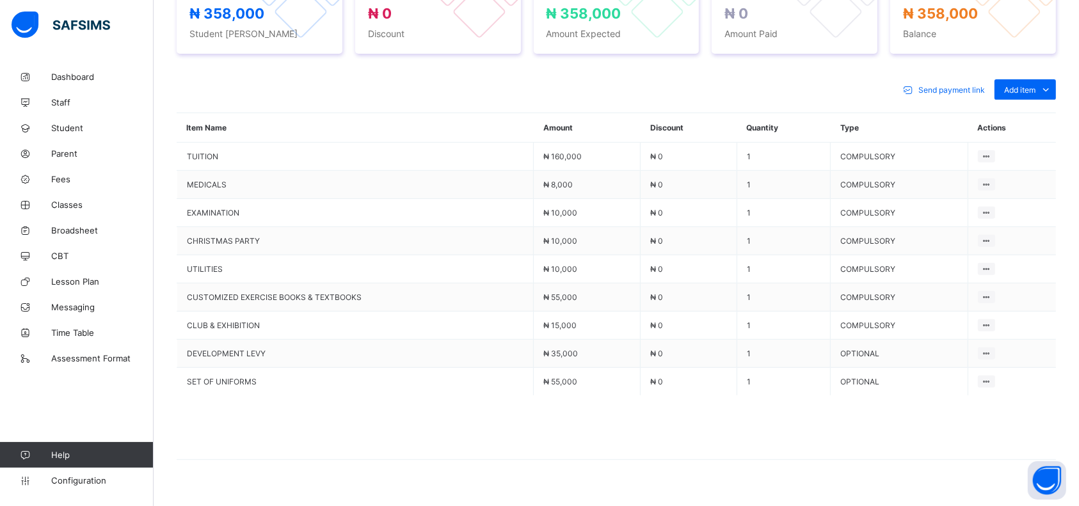
click at [0, 0] on ul "Optional items Special bill" at bounding box center [0, 0] width 0 height 0
click at [0, 0] on div "Optional items" at bounding box center [0, 0] width 0 height 0
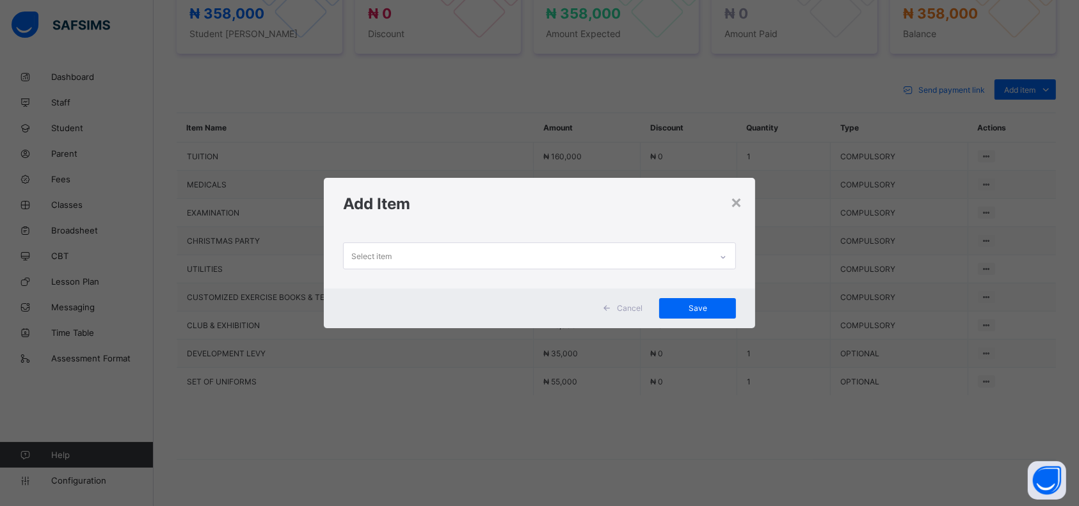
click at [742, 202] on div "×" at bounding box center [736, 202] width 12 height 22
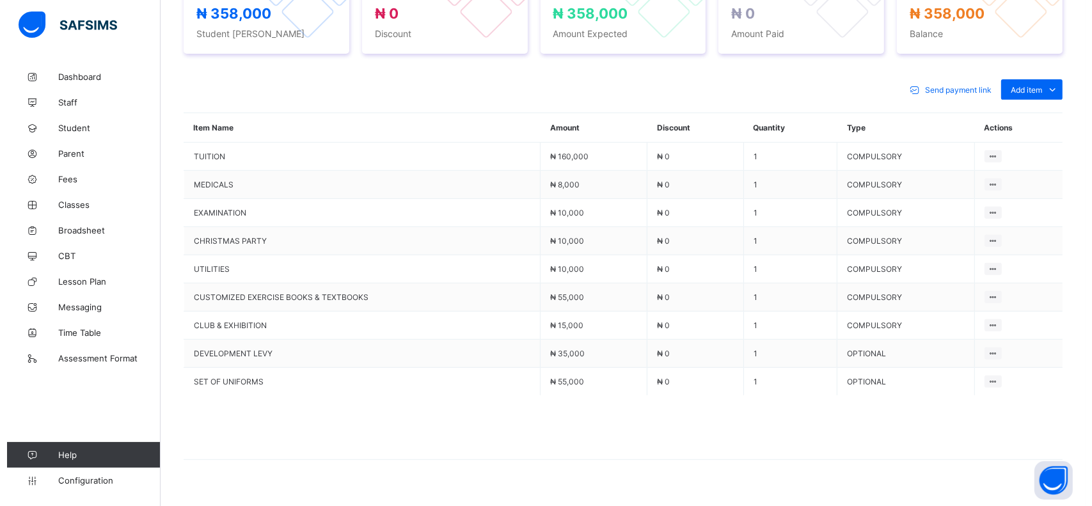
scroll to position [276, 0]
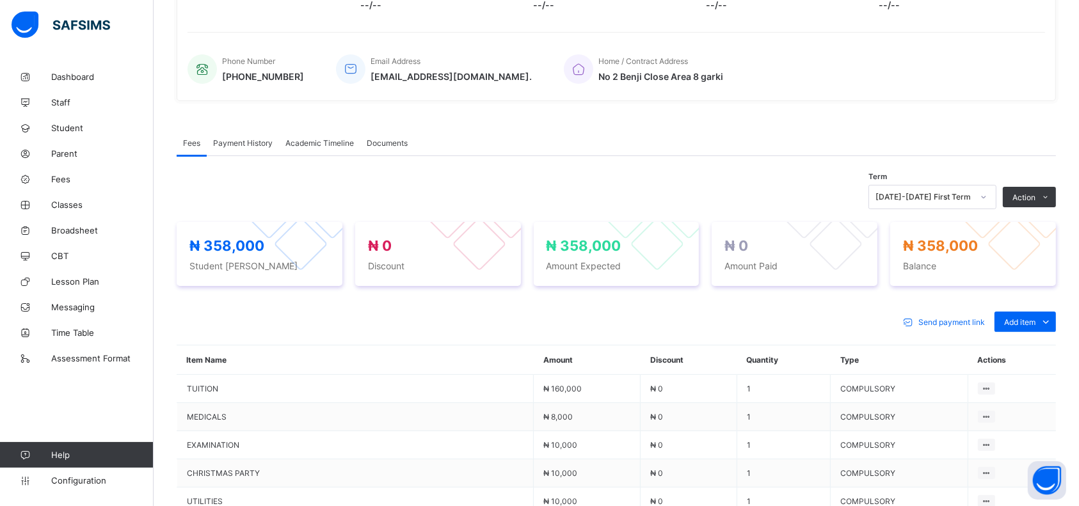
click at [0, 0] on ul "Receive Payment Manage Discount Send Email Reminder" at bounding box center [0, 0] width 0 height 0
click at [0, 0] on button "Manage Discount" at bounding box center [0, 0] width 0 height 0
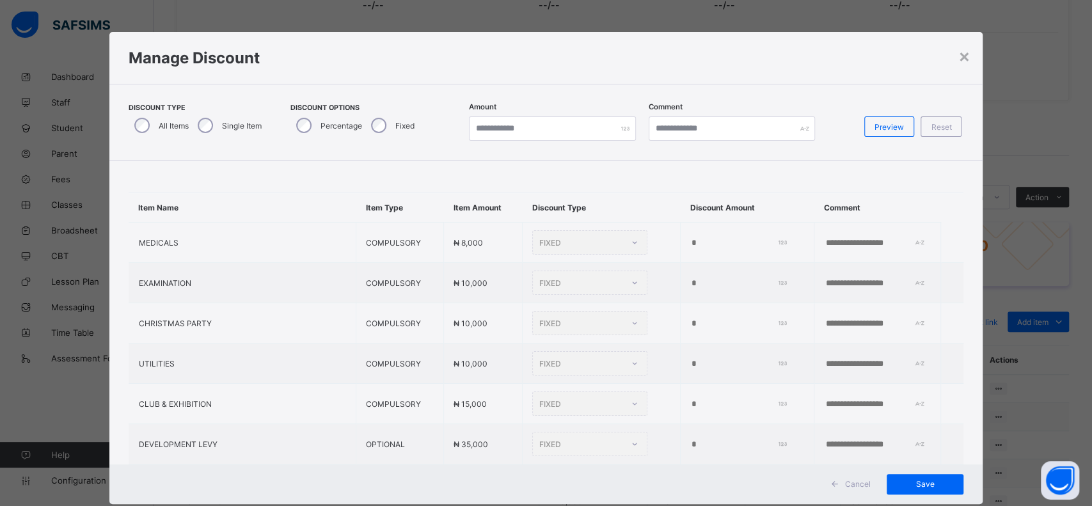
type input "*"
click at [224, 124] on label "Single Item" at bounding box center [242, 126] width 40 height 10
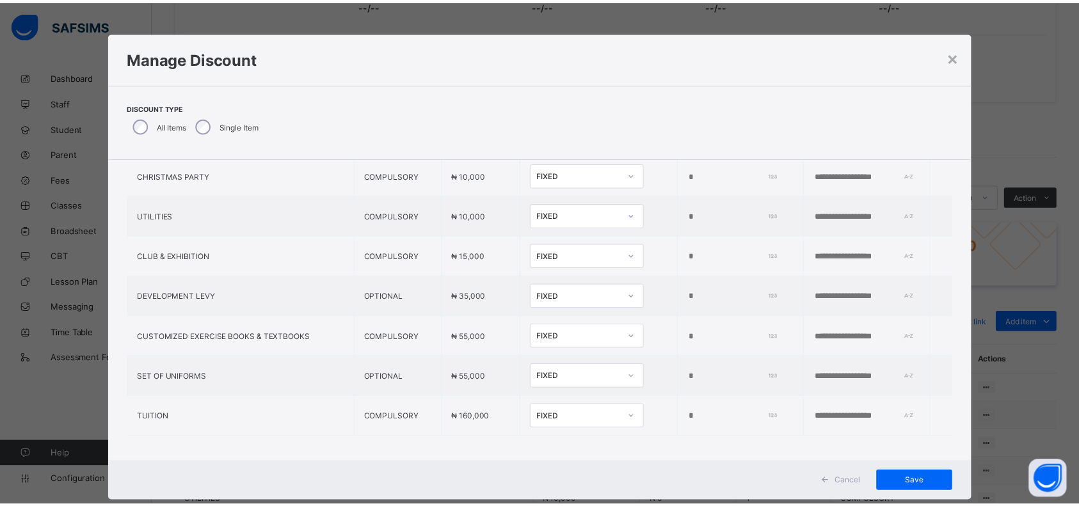
scroll to position [164, 0]
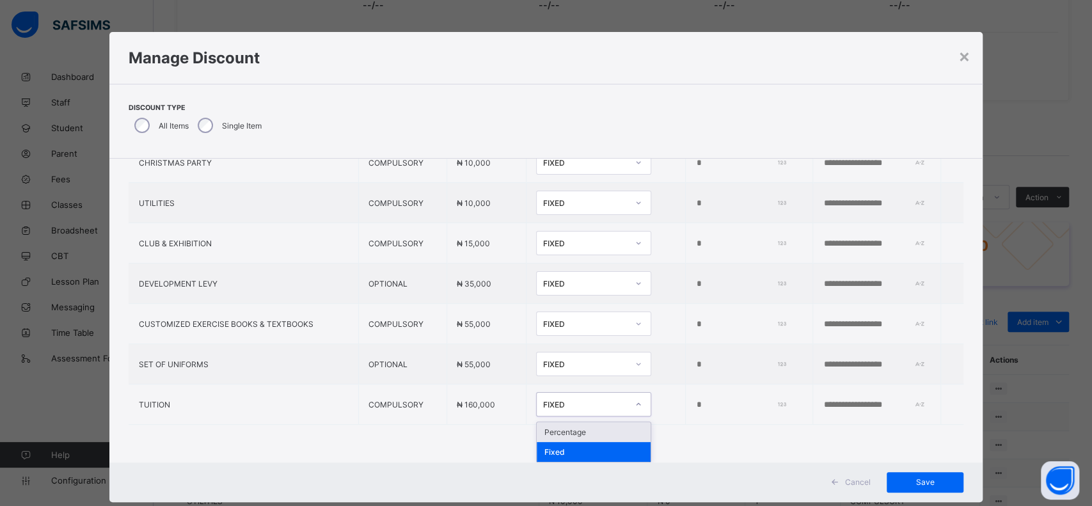
click at [562, 400] on div "FIXED" at bounding box center [585, 405] width 84 height 10
click at [537, 427] on div "Percentage" at bounding box center [594, 432] width 114 height 20
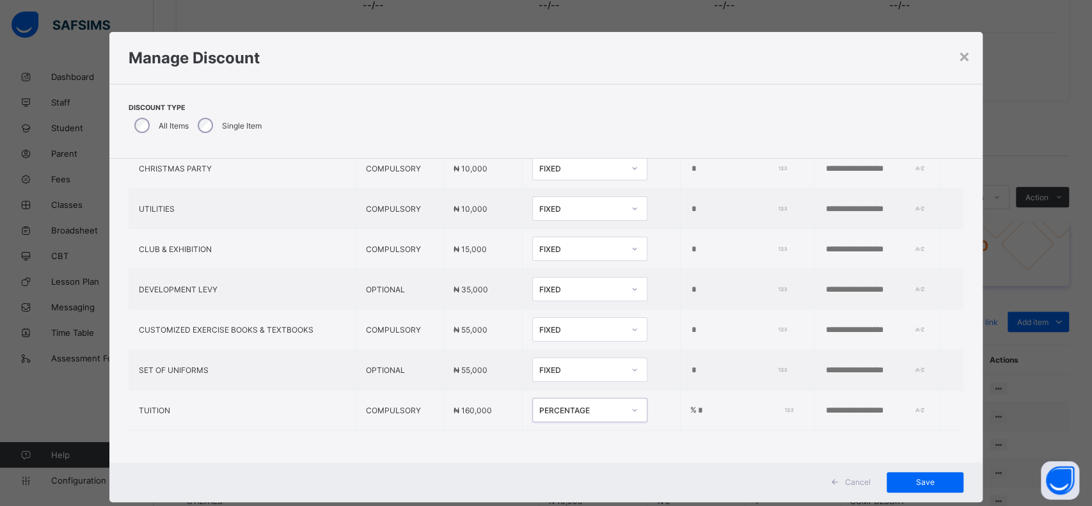
click at [680, 390] on td "% *" at bounding box center [747, 410] width 134 height 40
click at [697, 406] on input "*" at bounding box center [743, 411] width 93 height 10
type input "*"
click at [683, 412] on td "% *" at bounding box center [747, 410] width 134 height 40
click at [680, 408] on td "% *" at bounding box center [747, 410] width 134 height 40
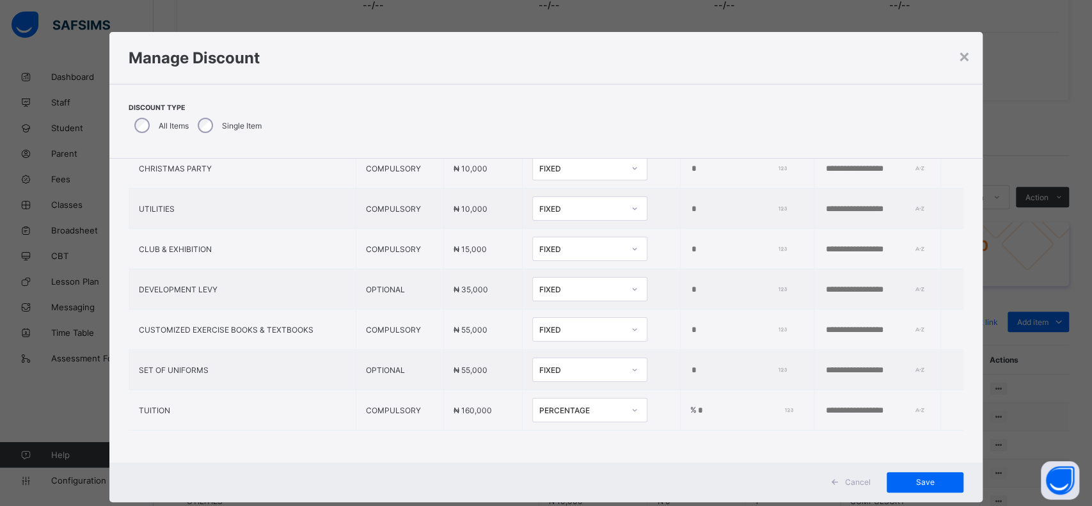
click at [914, 487] on span "Save" at bounding box center [925, 482] width 58 height 10
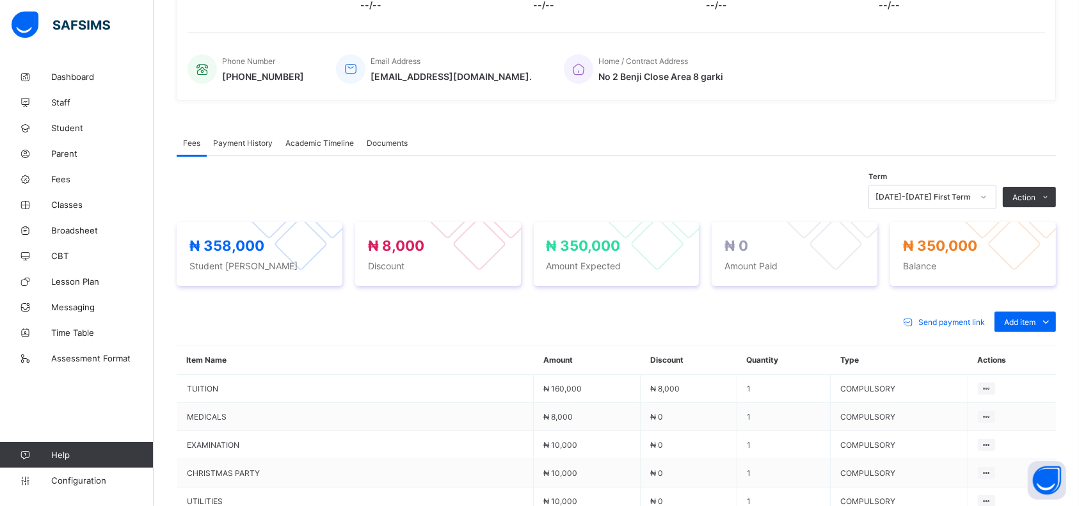
scroll to position [0, 0]
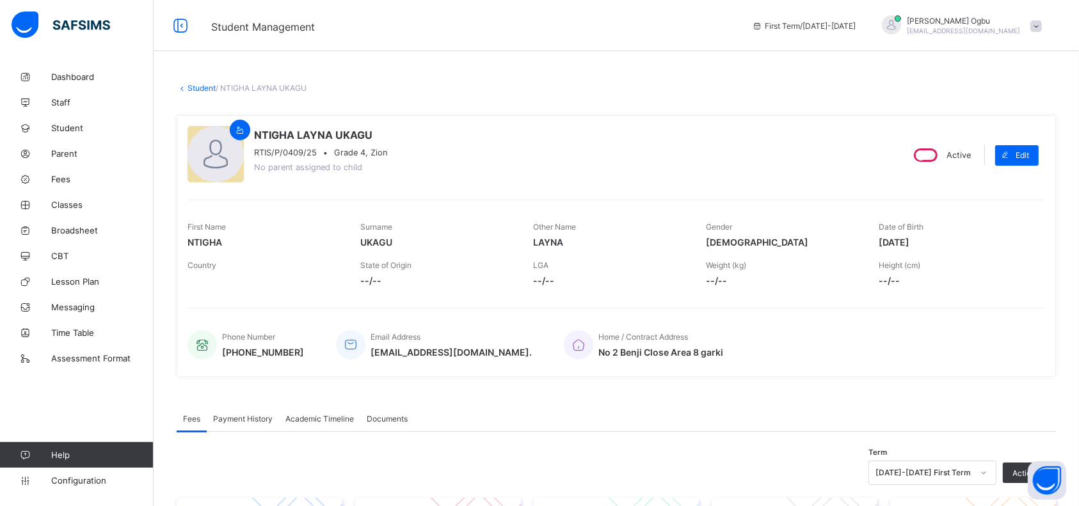
click at [204, 88] on link "Student" at bounding box center [201, 88] width 28 height 10
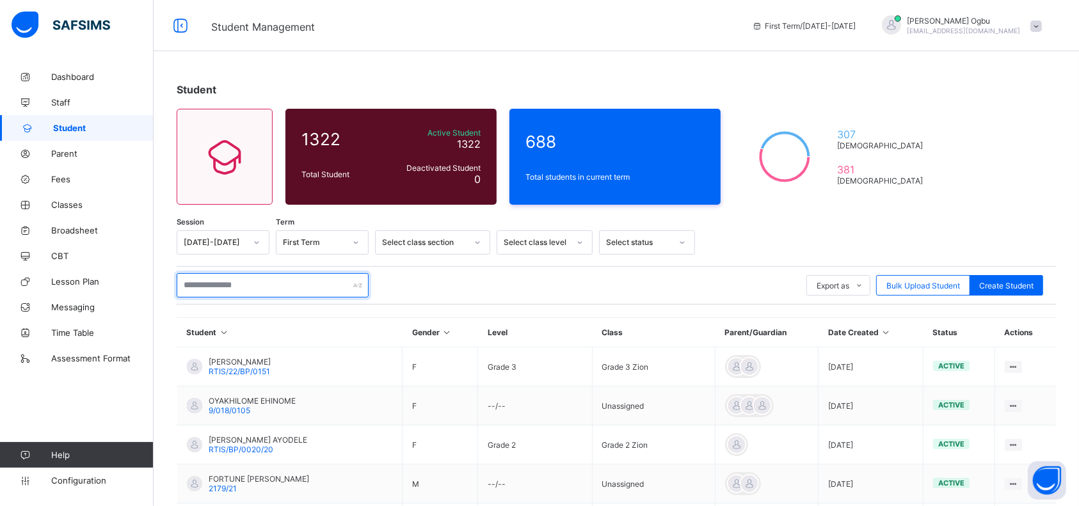
click at [244, 283] on input "text" at bounding box center [273, 285] width 192 height 24
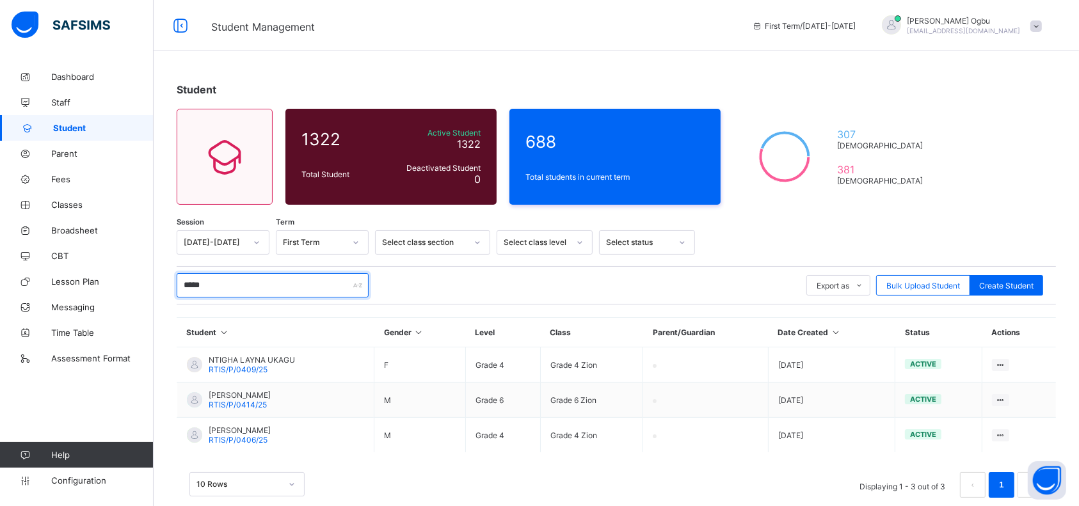
type input "*****"
click at [234, 400] on span "RTIS/P/0414/25" at bounding box center [238, 405] width 58 height 10
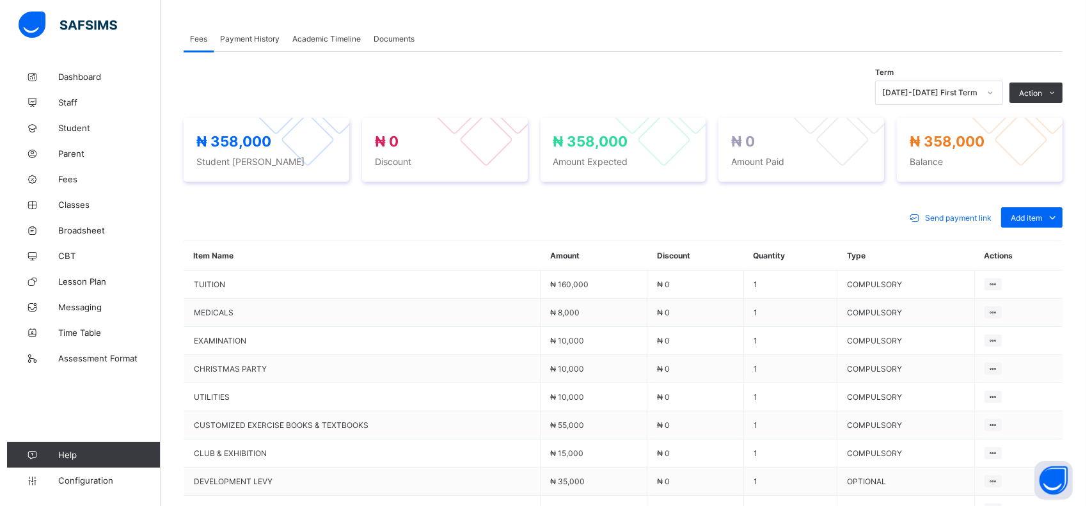
scroll to position [385, 0]
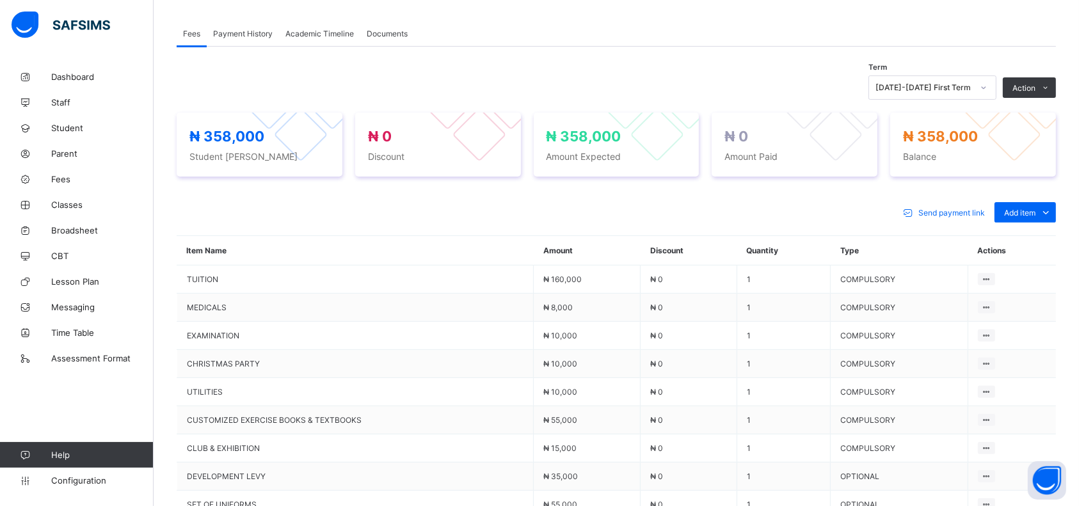
click at [0, 0] on li "Manage Discount" at bounding box center [0, 0] width 0 height 0
click at [0, 0] on button "Manage Discount" at bounding box center [0, 0] width 0 height 0
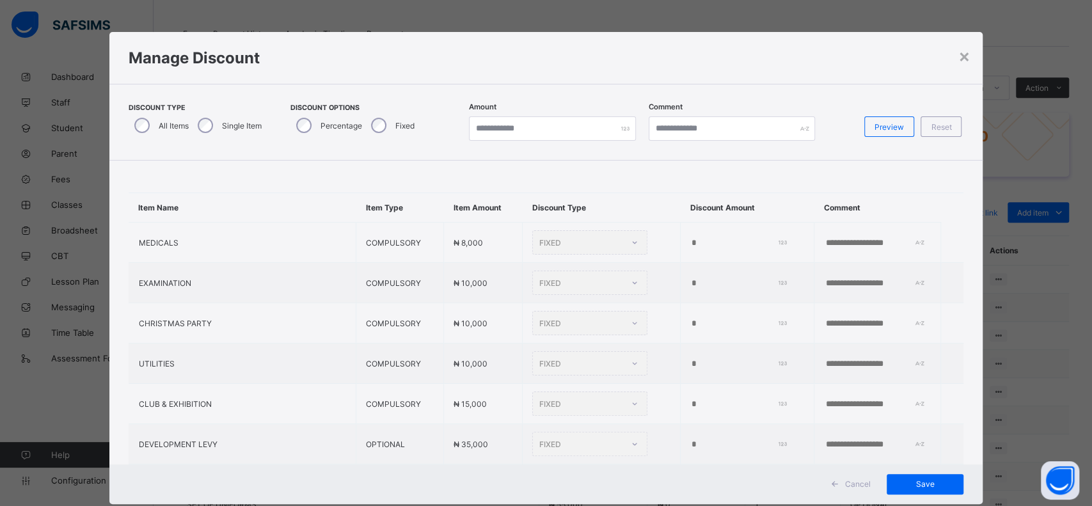
type input "*"
click at [230, 125] on label "Single Item" at bounding box center [242, 126] width 40 height 10
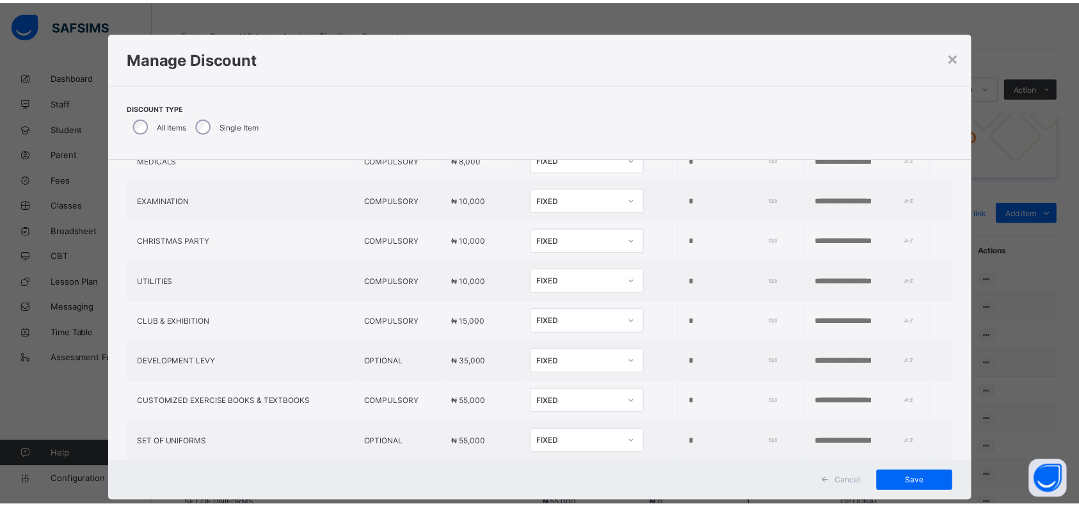
scroll to position [151, 0]
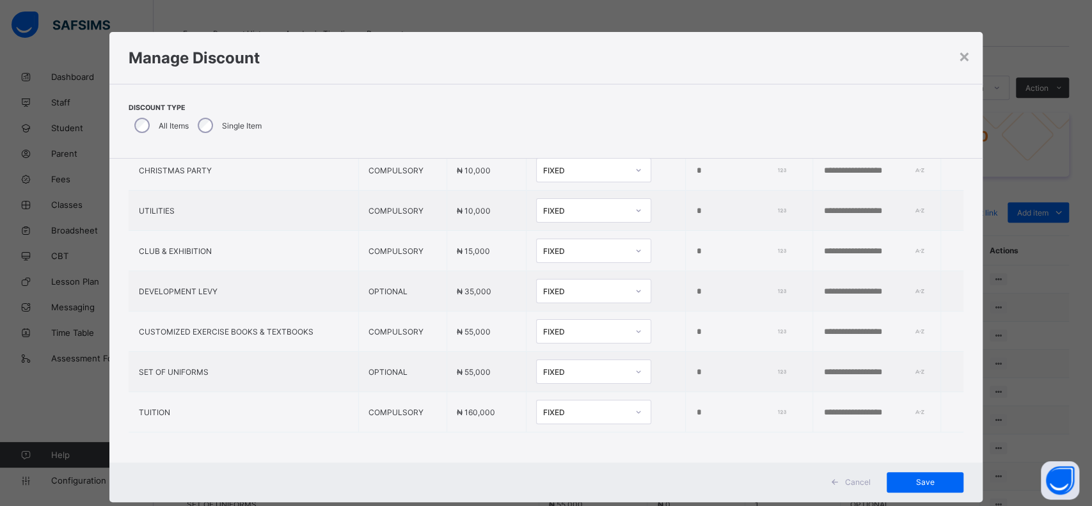
click at [568, 408] on div "FIXED" at bounding box center [585, 413] width 84 height 10
click at [544, 438] on div "Percentage" at bounding box center [594, 440] width 114 height 20
click at [697, 409] on input "*" at bounding box center [743, 413] width 93 height 10
type input "*"
click at [713, 423] on td "% *" at bounding box center [747, 412] width 134 height 40
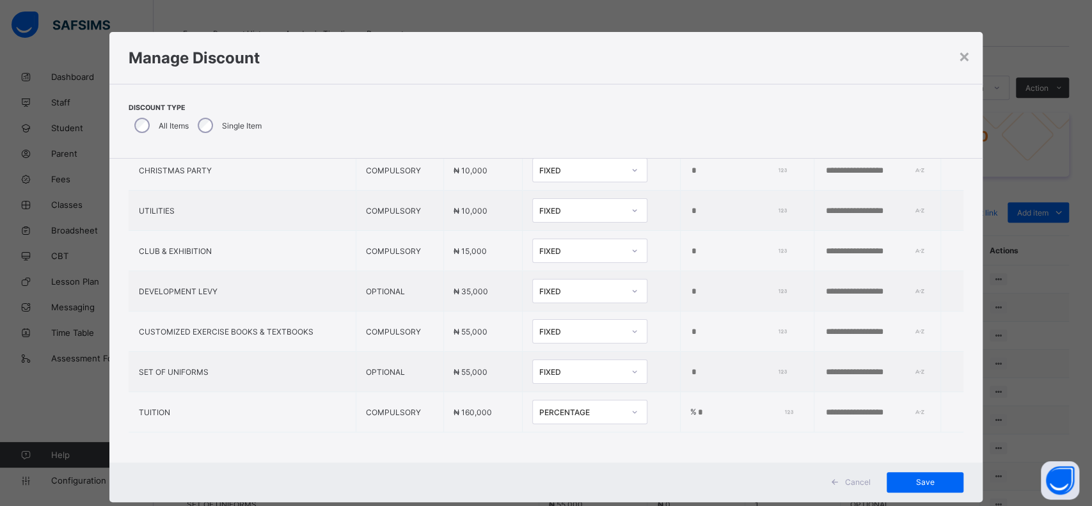
click at [692, 441] on div "Item Name Item Type Item Amount Discount Type Discount Amount Comment MEDICALS …" at bounding box center [546, 236] width 874 height 457
click at [739, 278] on td "*" at bounding box center [747, 291] width 134 height 40
click at [899, 482] on span "Save" at bounding box center [925, 482] width 58 height 10
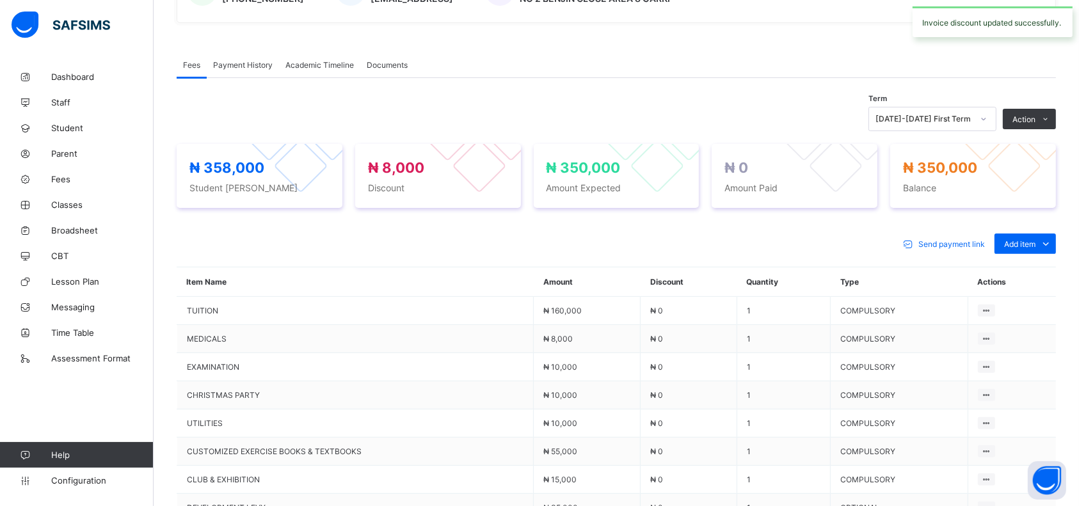
scroll to position [385, 0]
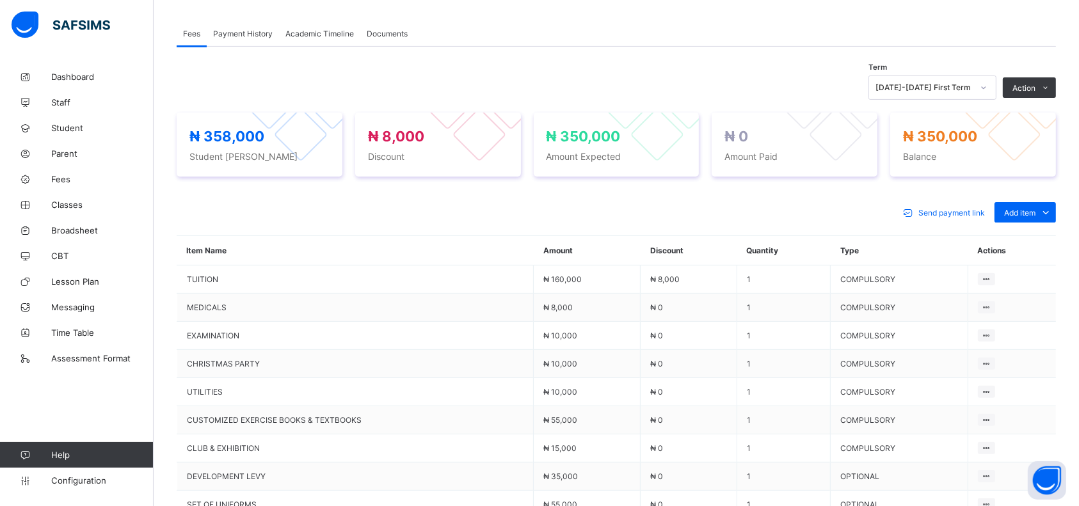
click at [755, 42] on div "Fees Payment History Academic Timeline Documents" at bounding box center [616, 33] width 879 height 26
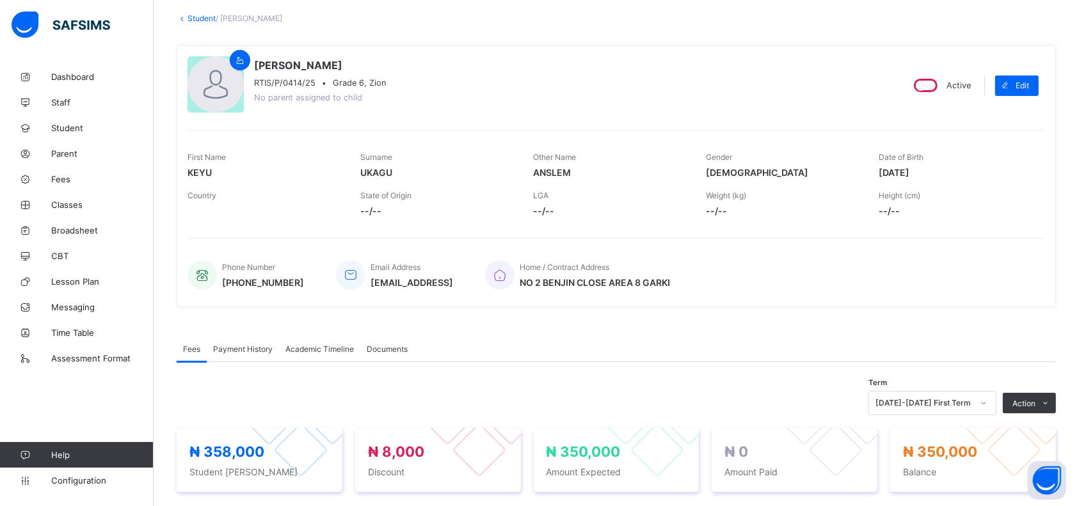
scroll to position [0, 0]
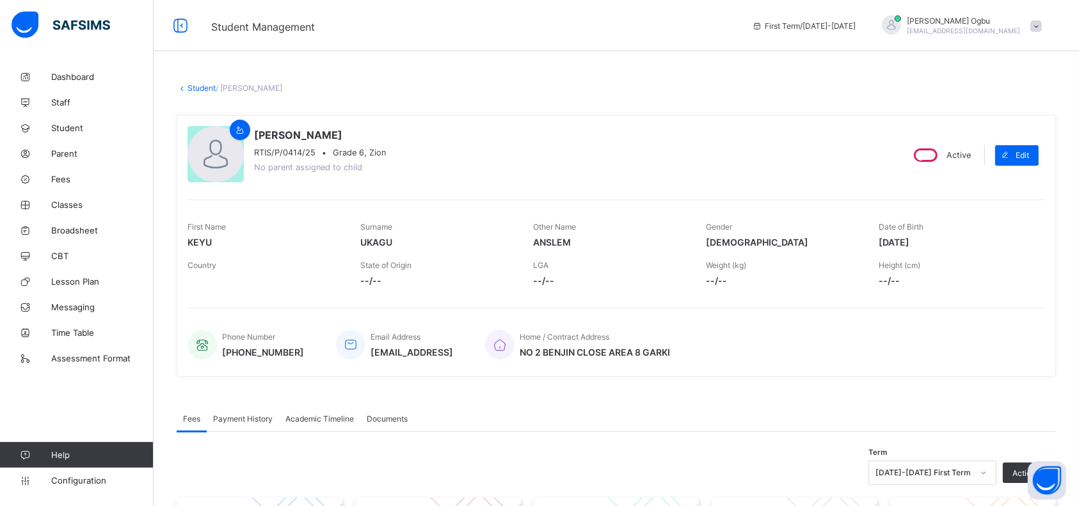
click at [197, 91] on link "Student" at bounding box center [201, 88] width 28 height 10
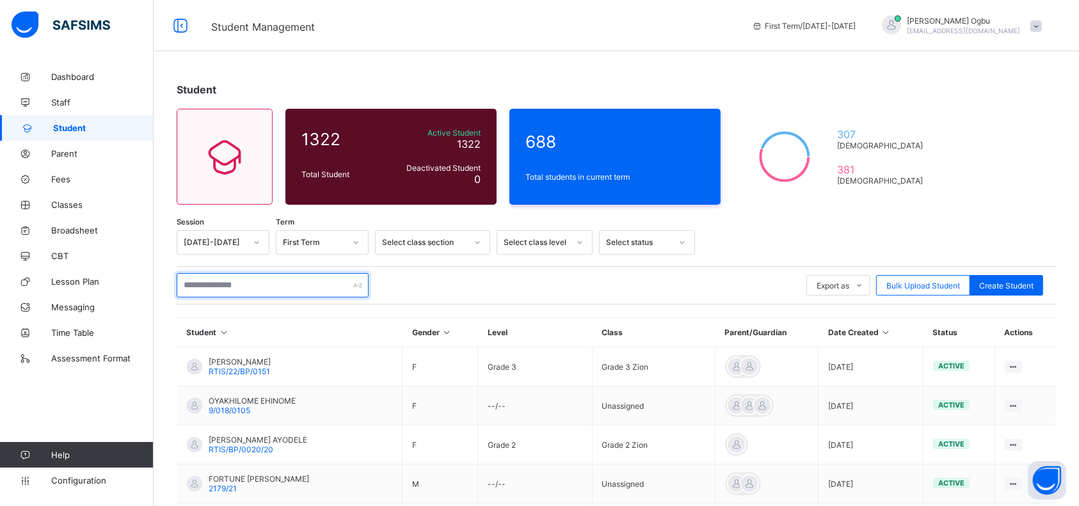
click at [260, 287] on input "text" at bounding box center [273, 285] width 192 height 24
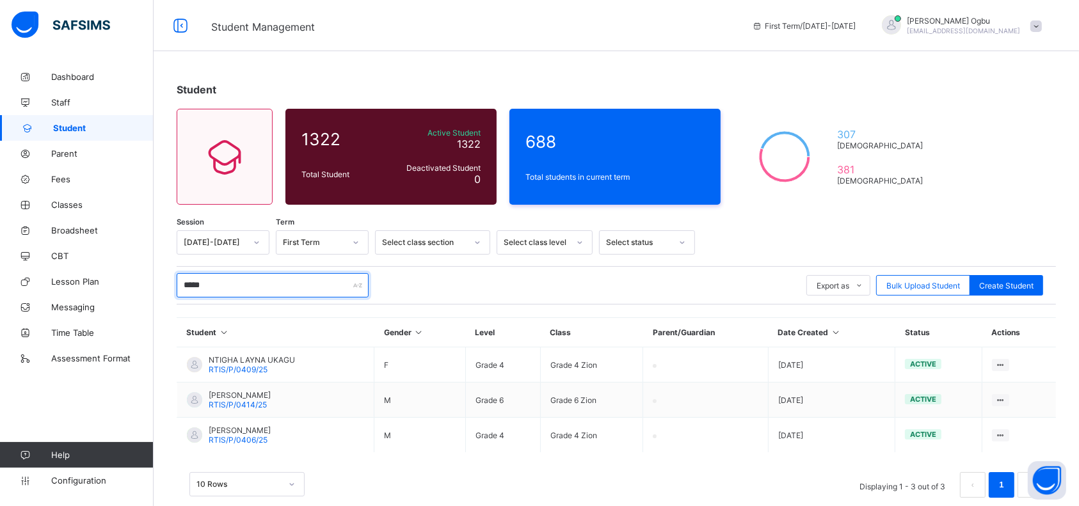
type input "*****"
click at [244, 365] on span "RTIS/P/0409/25" at bounding box center [238, 370] width 59 height 10
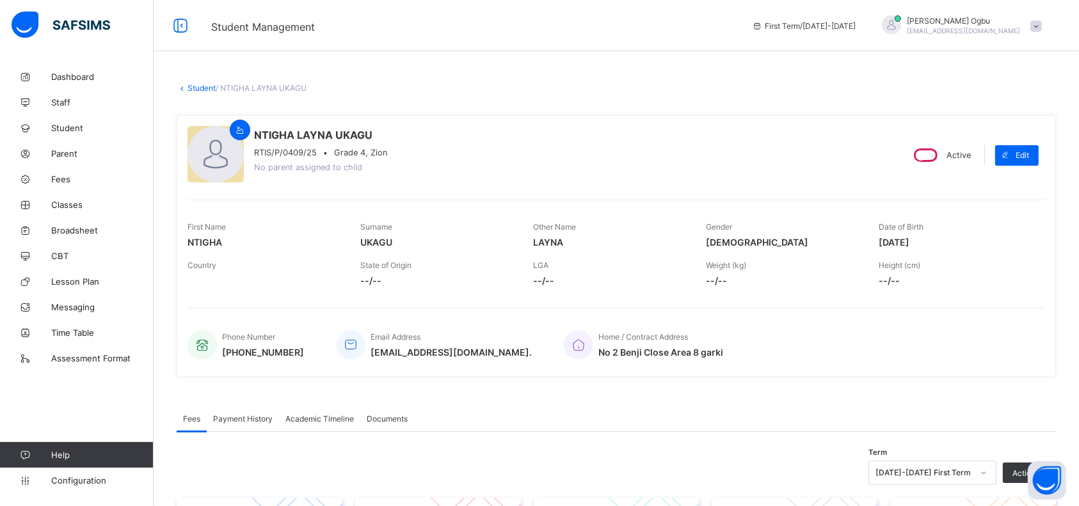
click at [1015, 149] on span at bounding box center [1005, 155] width 20 height 20
select select "**"
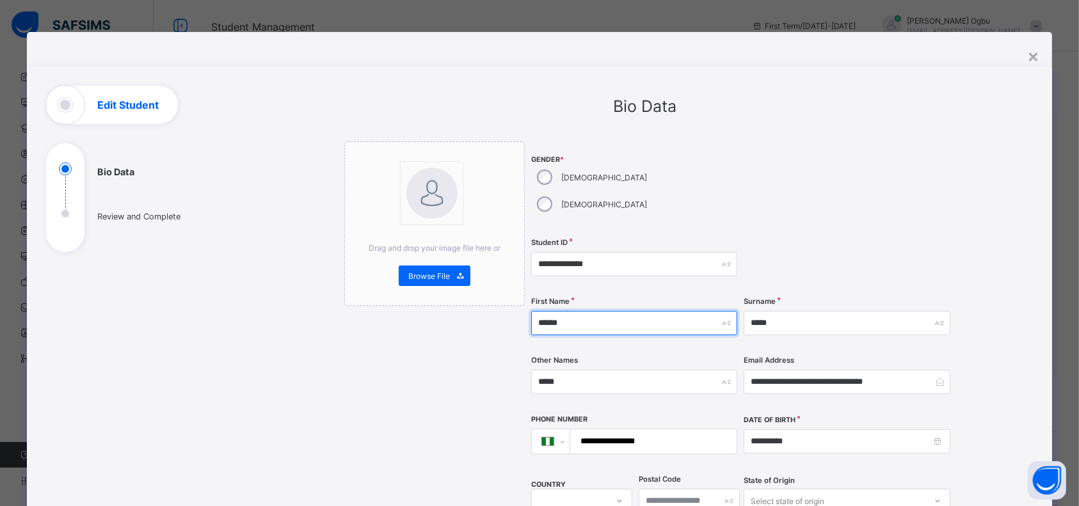
click at [547, 311] on input "******" at bounding box center [634, 323] width 206 height 24
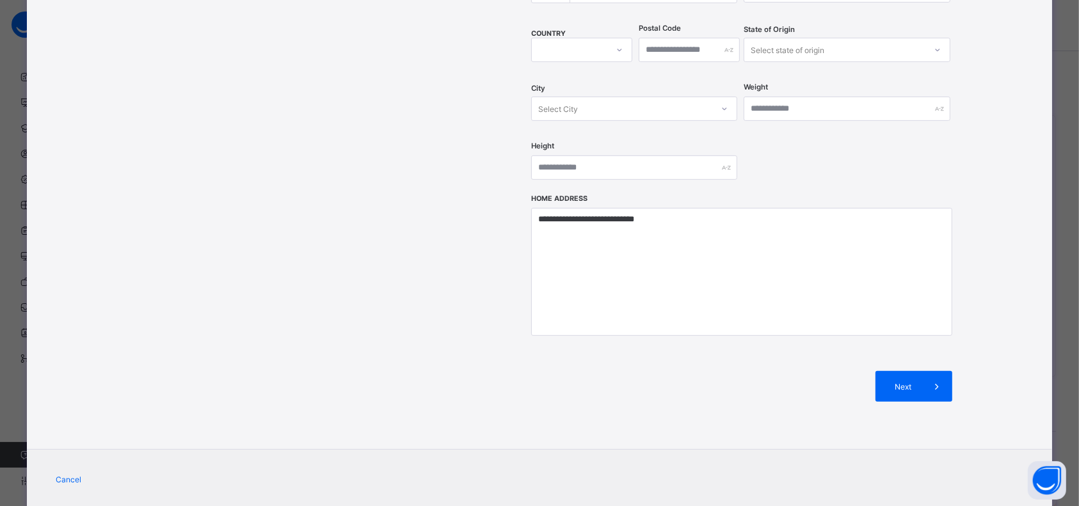
scroll to position [460, 0]
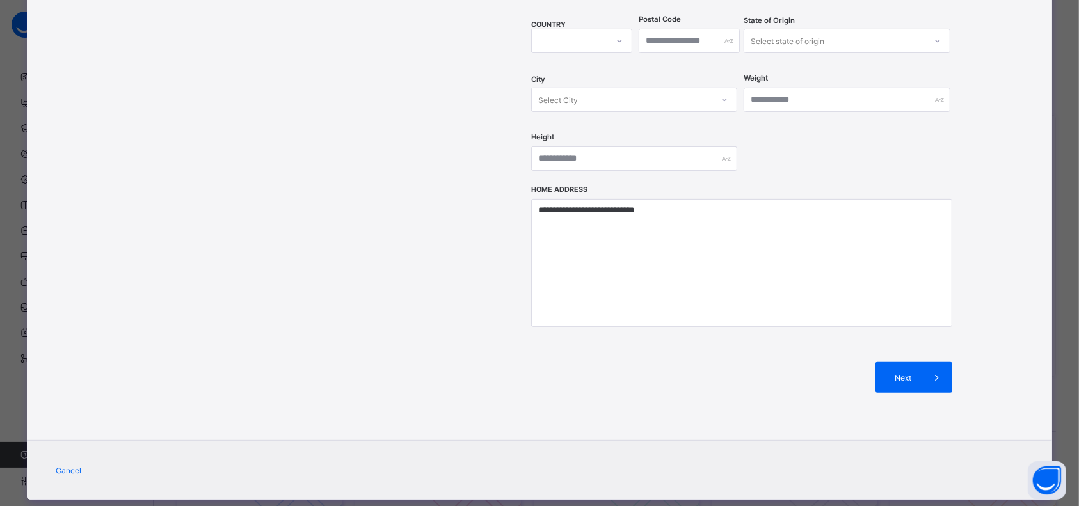
type input "******"
click at [903, 373] on span "Next" at bounding box center [903, 378] width 36 height 10
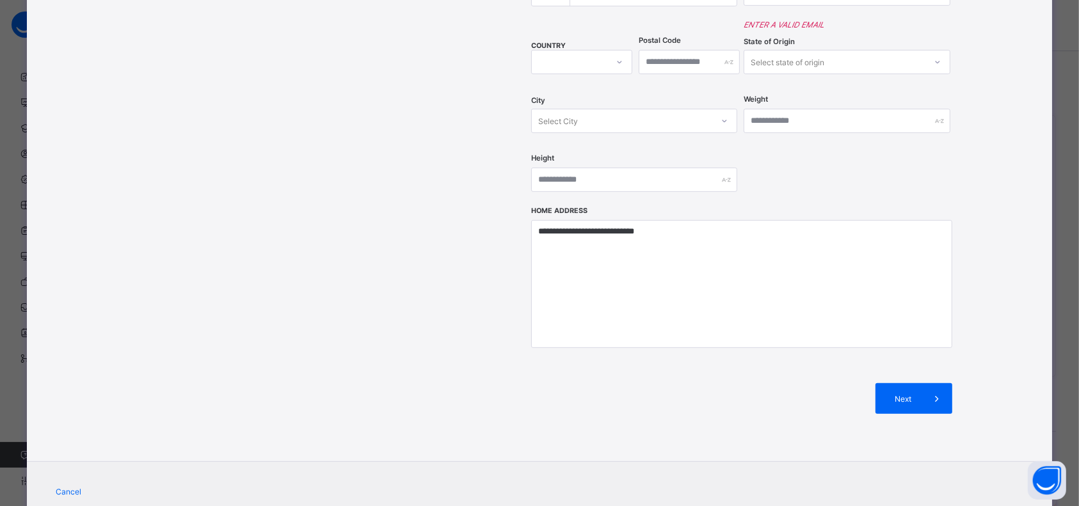
click at [907, 394] on span "Next" at bounding box center [903, 399] width 36 height 10
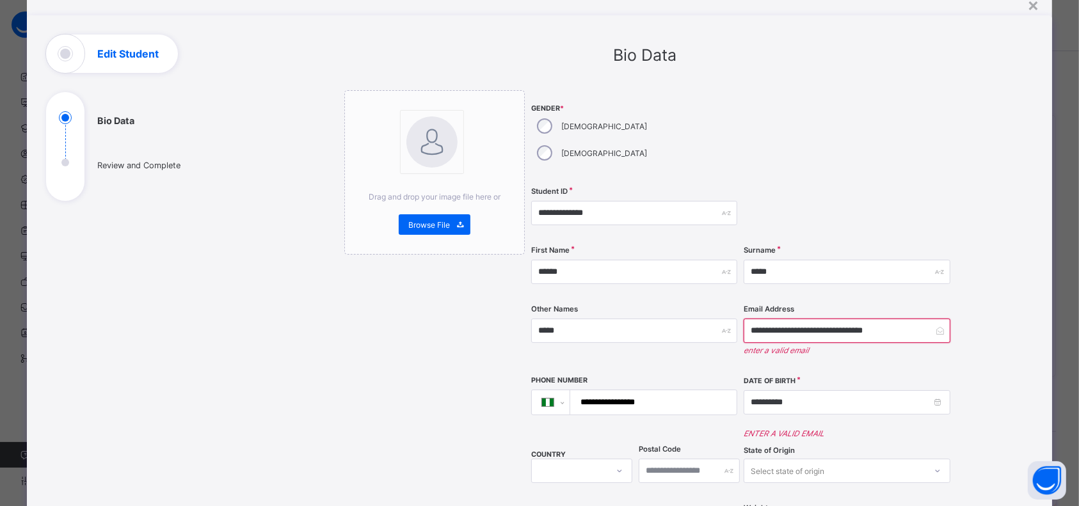
scroll to position [51, 0]
click at [912, 319] on input "**********" at bounding box center [846, 331] width 206 height 24
type input "*"
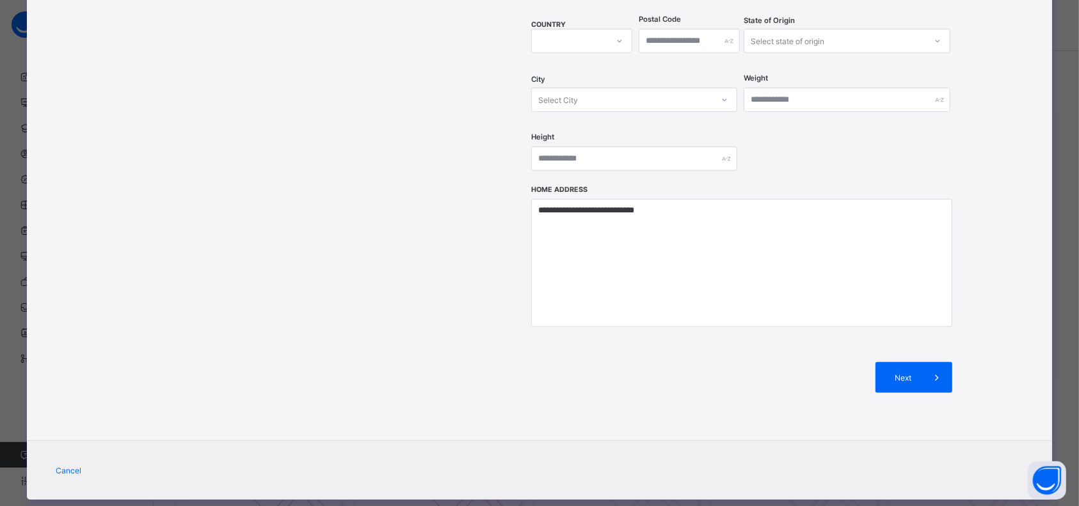
click at [901, 373] on span "Next" at bounding box center [903, 378] width 36 height 10
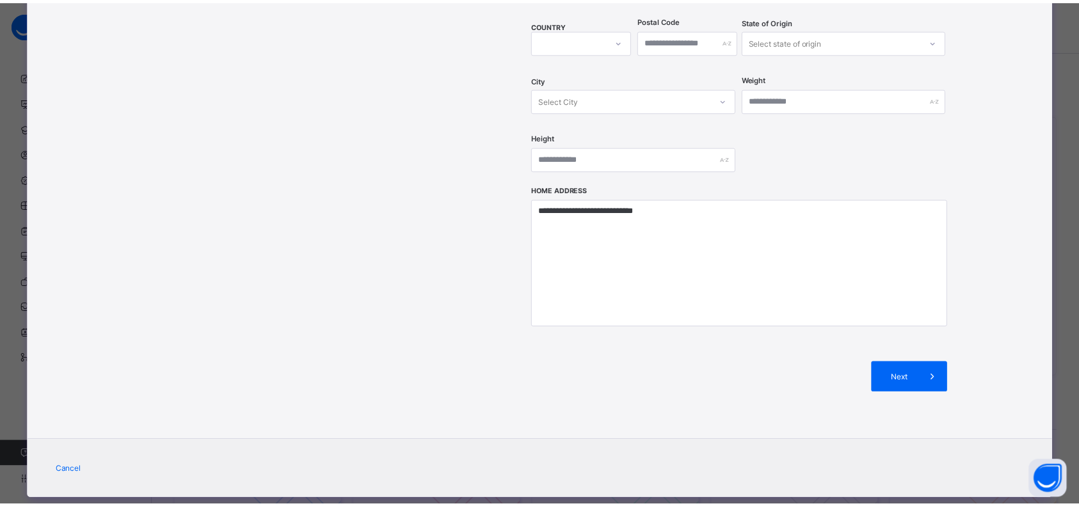
scroll to position [152, 0]
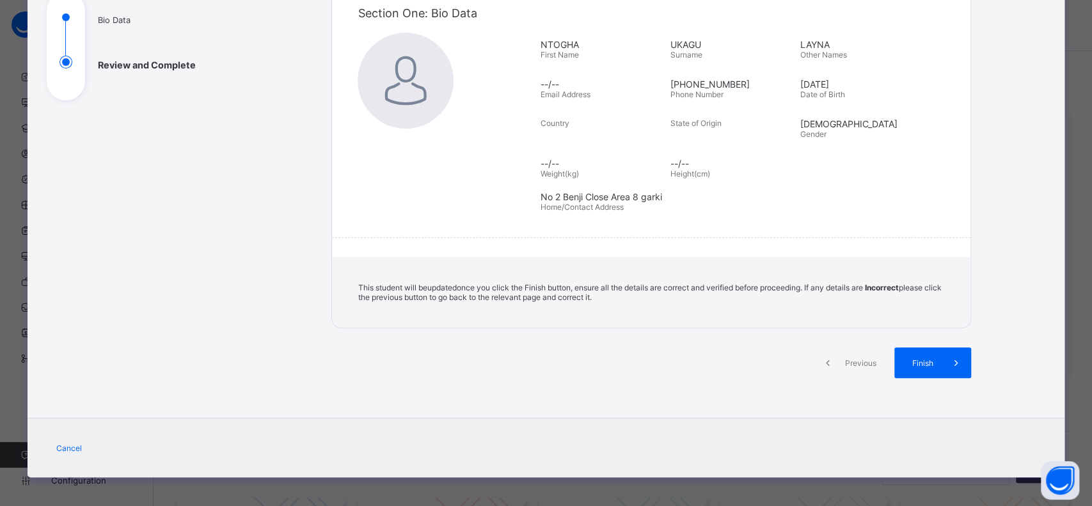
click at [935, 363] on span "Finish" at bounding box center [922, 363] width 36 height 10
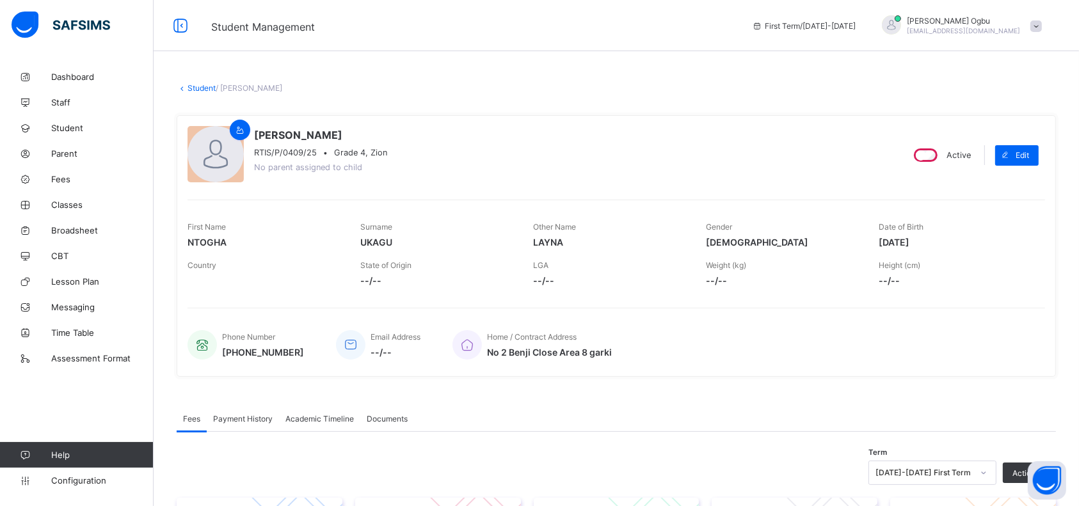
click at [77, 148] on span "Parent" at bounding box center [102, 153] width 102 height 10
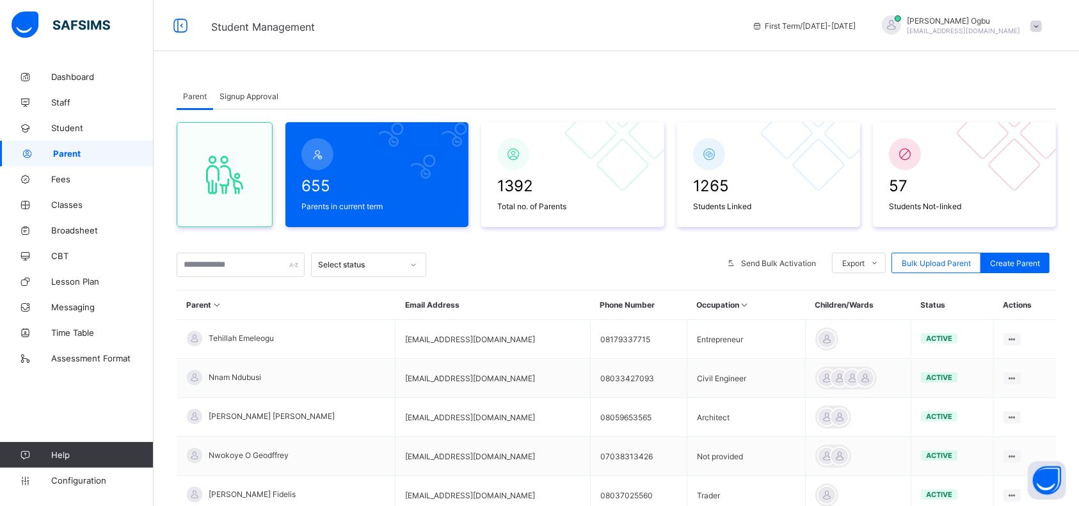
click at [255, 96] on span "Signup Approval" at bounding box center [248, 96] width 59 height 10
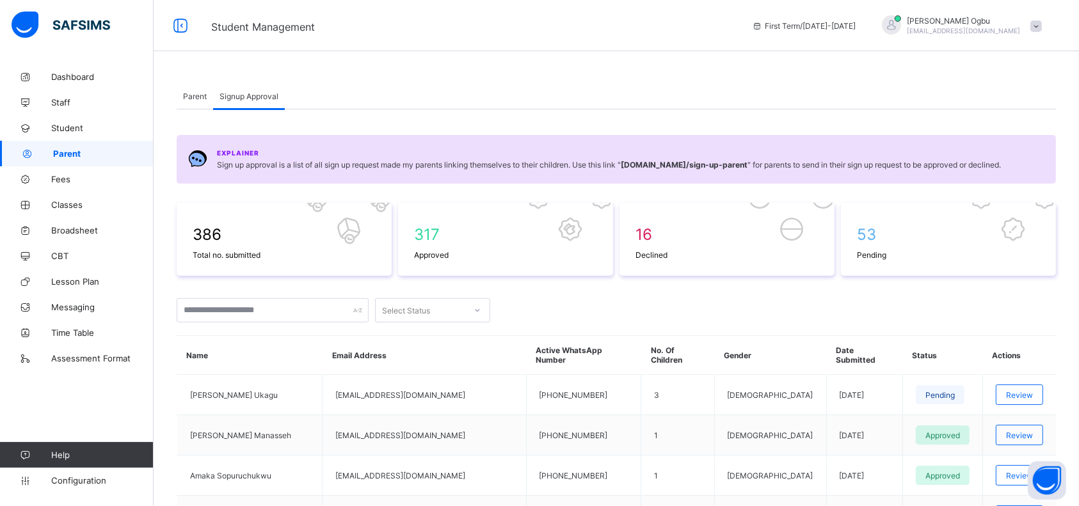
click at [1008, 385] on div "Review" at bounding box center [1018, 394] width 47 height 20
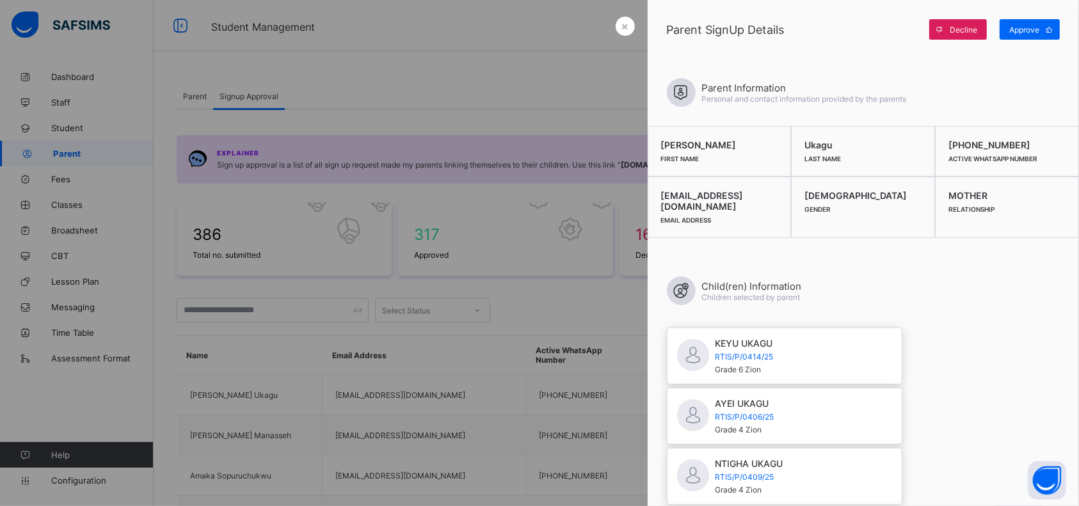
click at [1018, 38] on div "Approve" at bounding box center [1029, 29] width 60 height 20
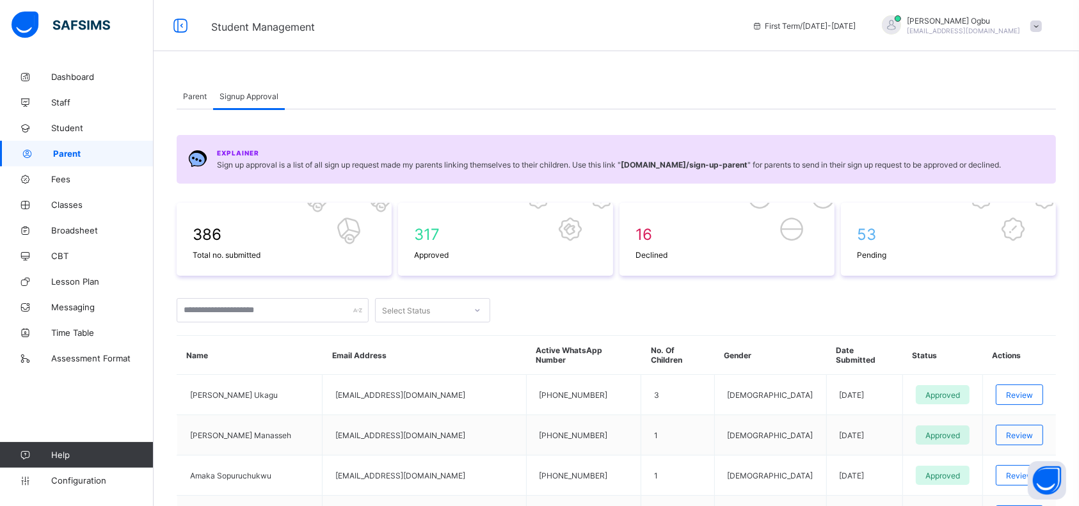
click at [196, 91] on span "Parent" at bounding box center [195, 96] width 24 height 10
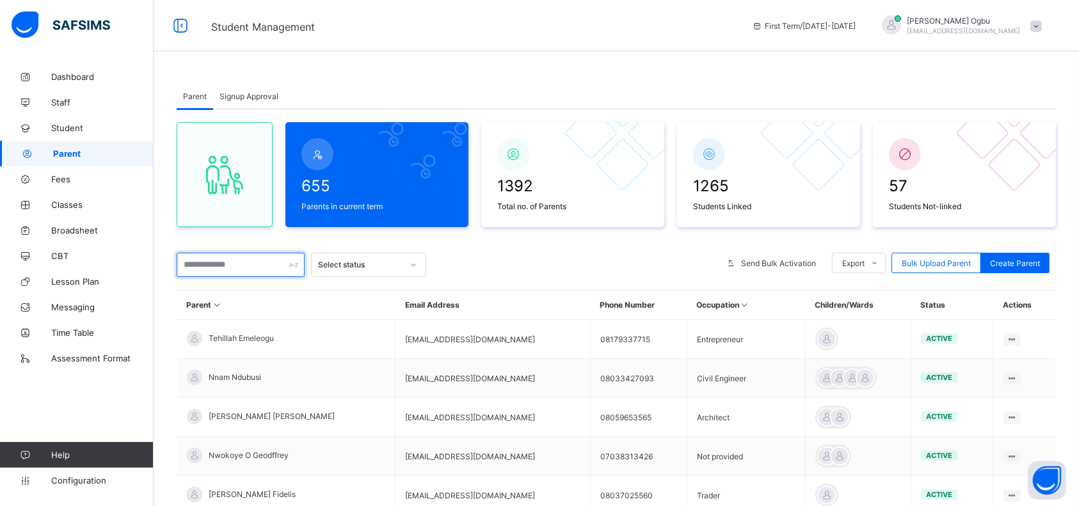
click at [262, 261] on input "text" at bounding box center [241, 265] width 128 height 24
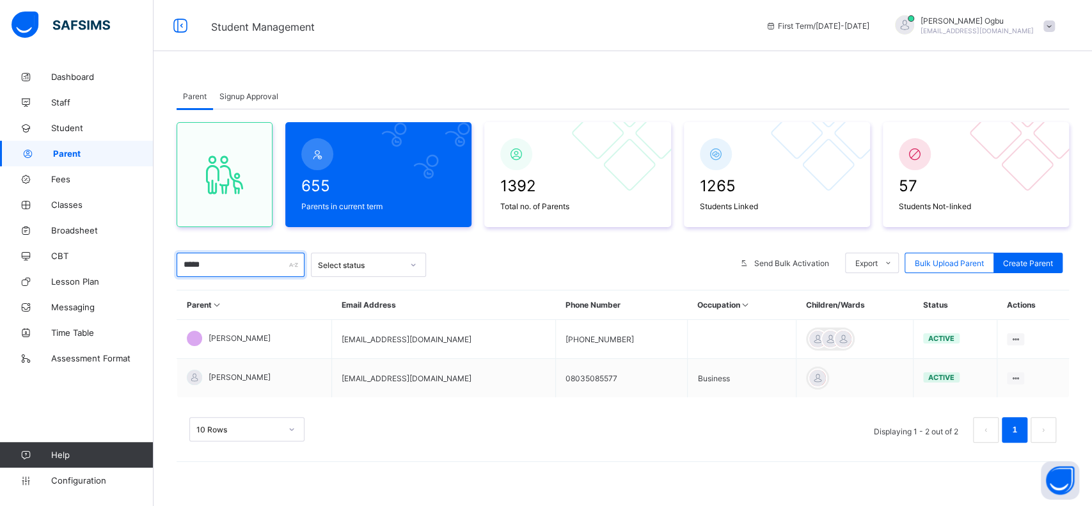
type input "*****"
click at [68, 127] on span "Student" at bounding box center [102, 128] width 102 height 10
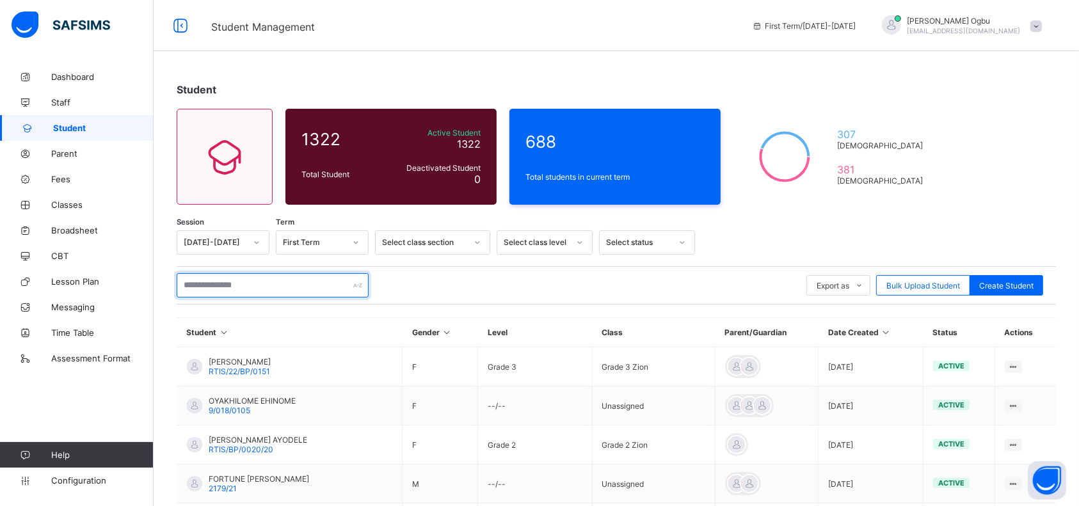
click at [225, 287] on input "text" at bounding box center [273, 285] width 192 height 24
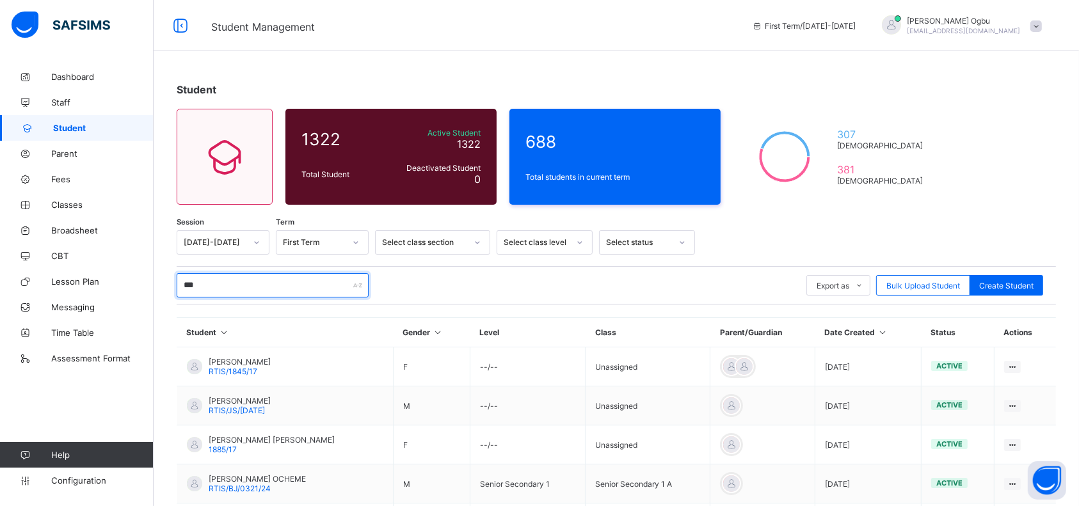
type input "*****"
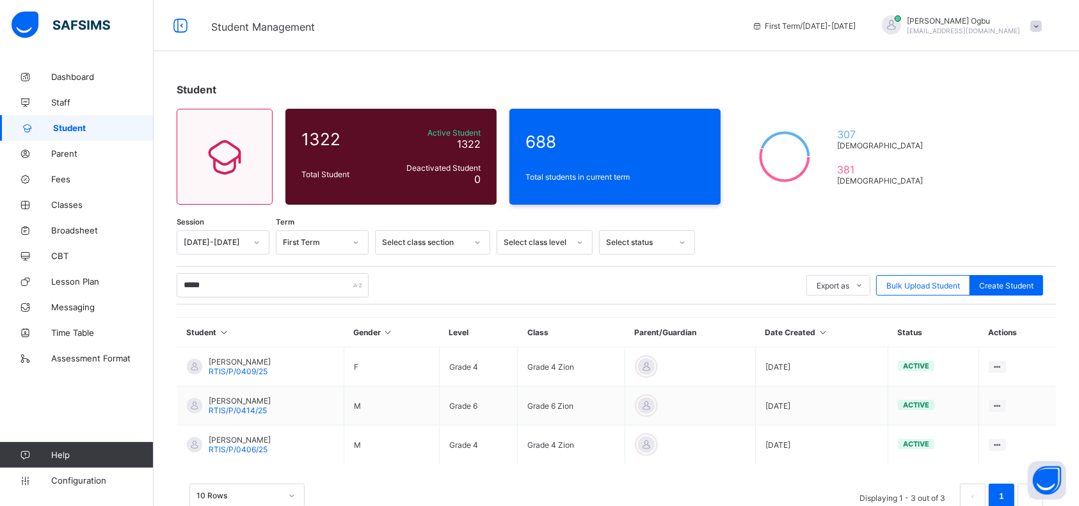
click at [235, 367] on span "RTIS/P/0409/25" at bounding box center [238, 372] width 59 height 10
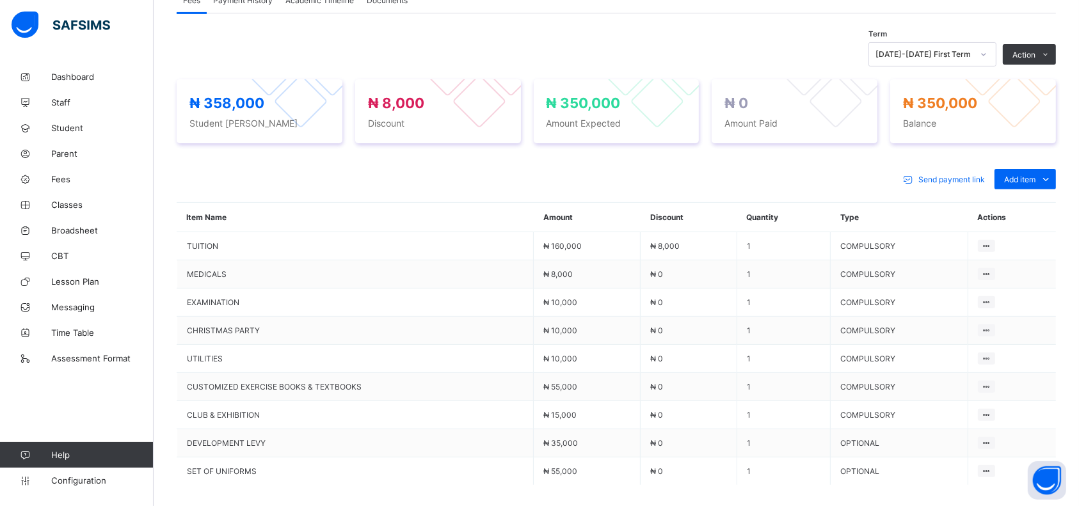
scroll to position [377, 0]
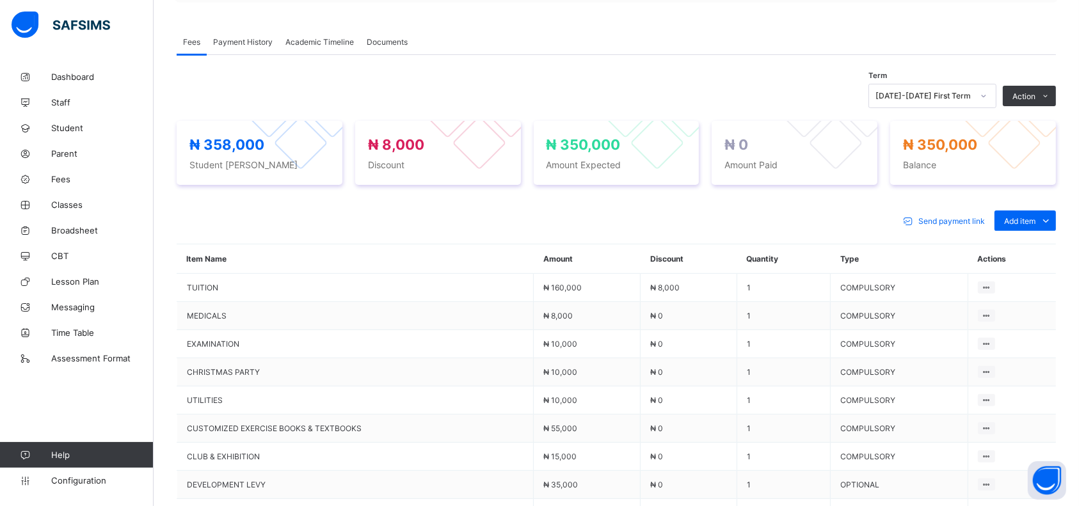
click at [1049, 214] on span at bounding box center [1045, 220] width 20 height 20
click at [0, 0] on div "Optional items" at bounding box center [0, 0] width 0 height 0
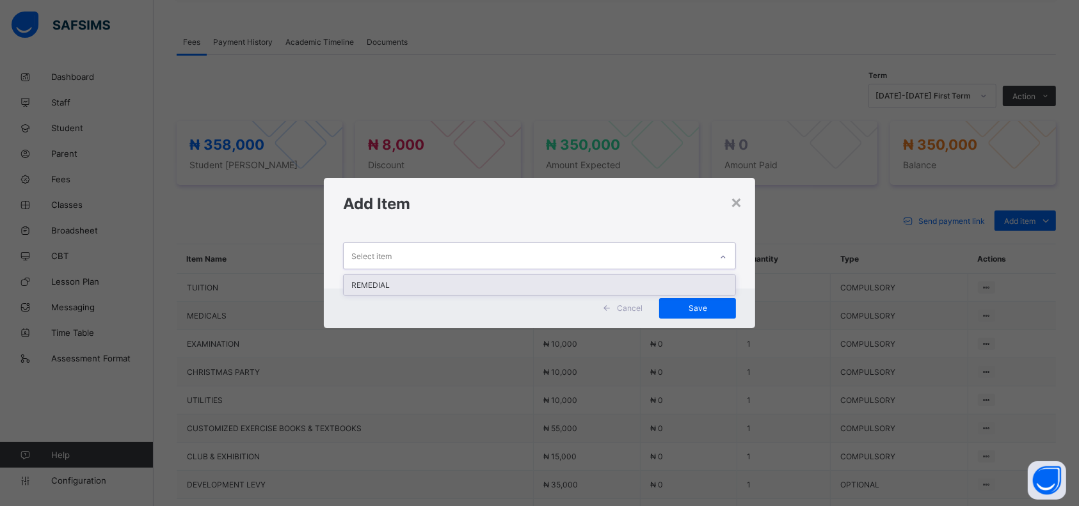
click at [629, 289] on div "REMEDIAL" at bounding box center [540, 285] width 392 height 20
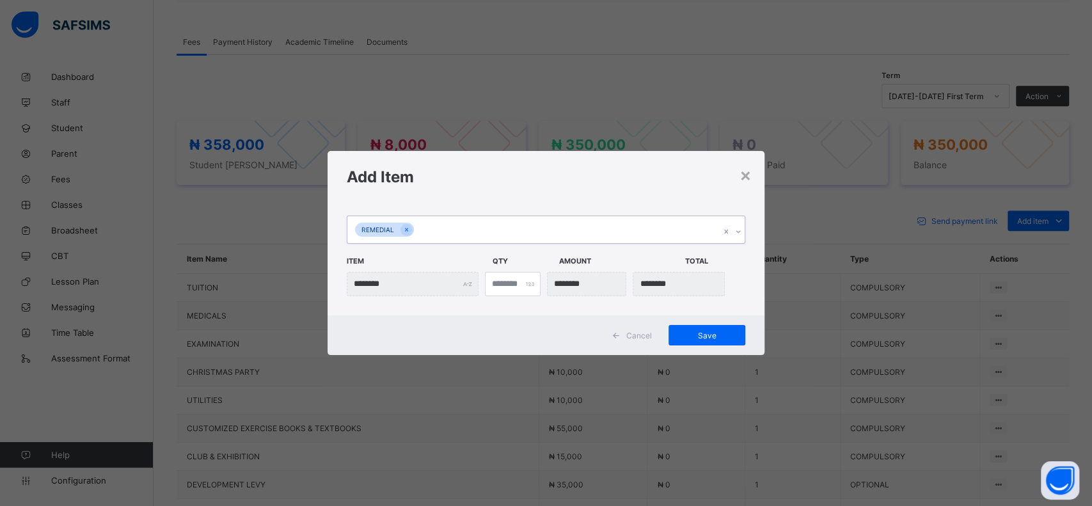
click at [715, 334] on span "Save" at bounding box center [707, 336] width 58 height 10
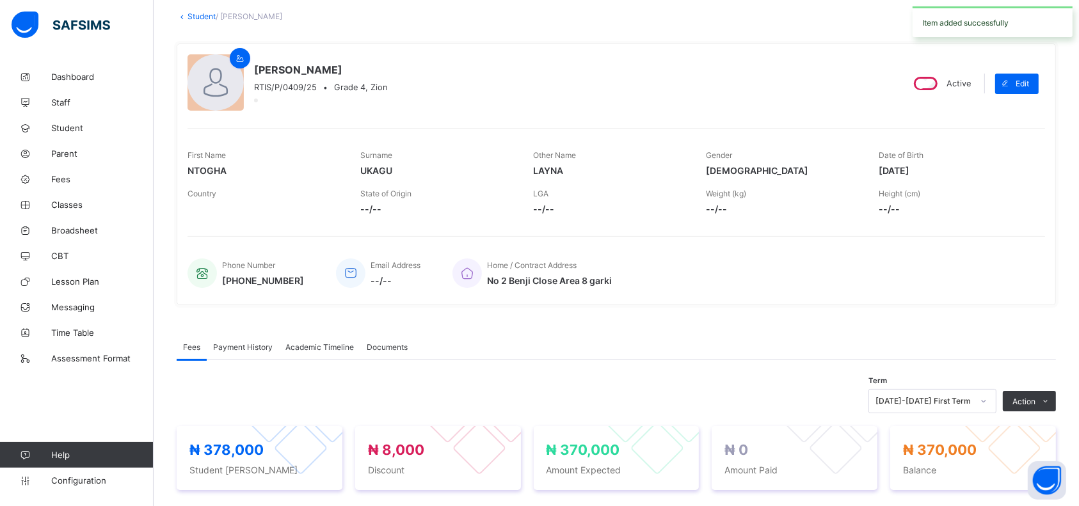
scroll to position [0, 0]
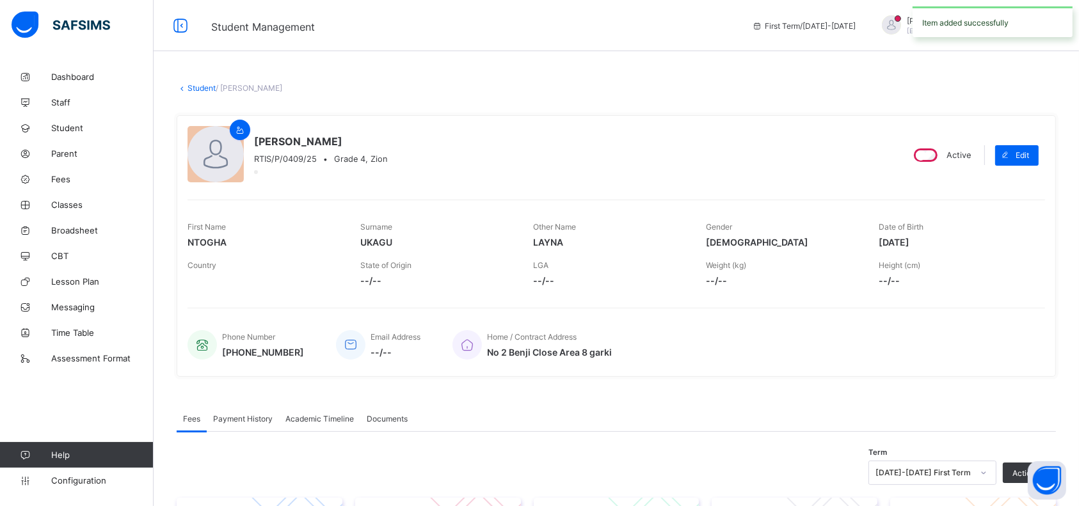
click at [205, 86] on link "Student" at bounding box center [201, 88] width 28 height 10
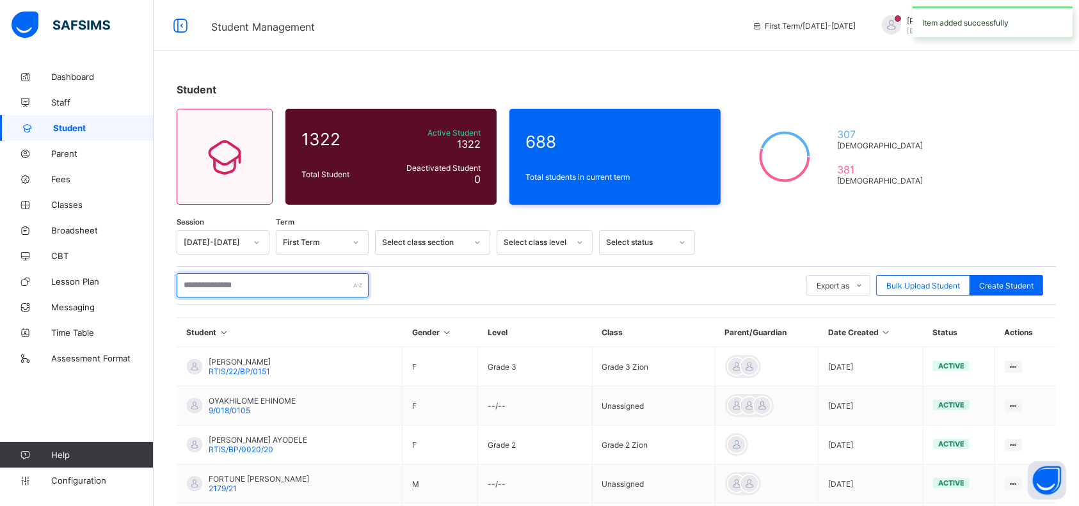
click at [303, 285] on input "text" at bounding box center [273, 285] width 192 height 24
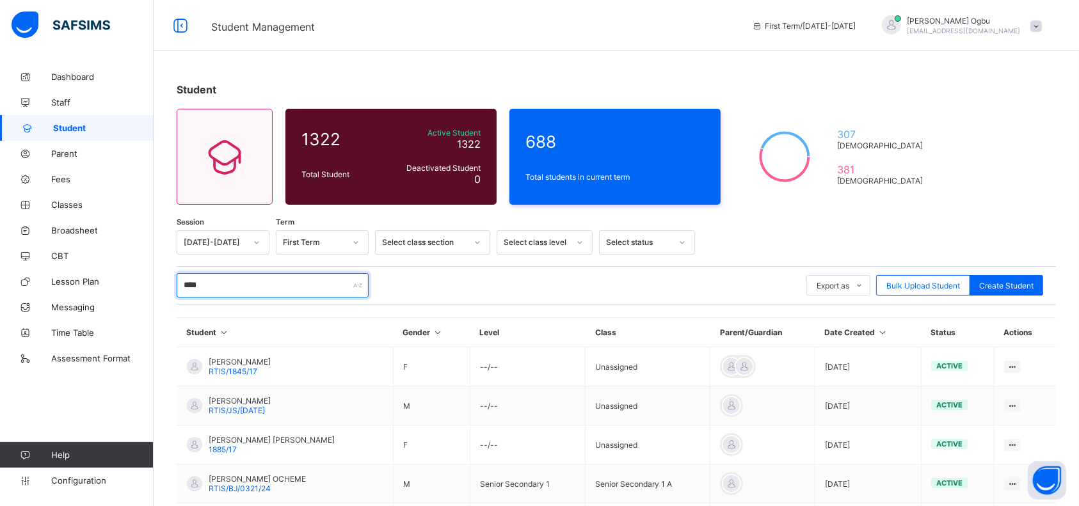
type input "*****"
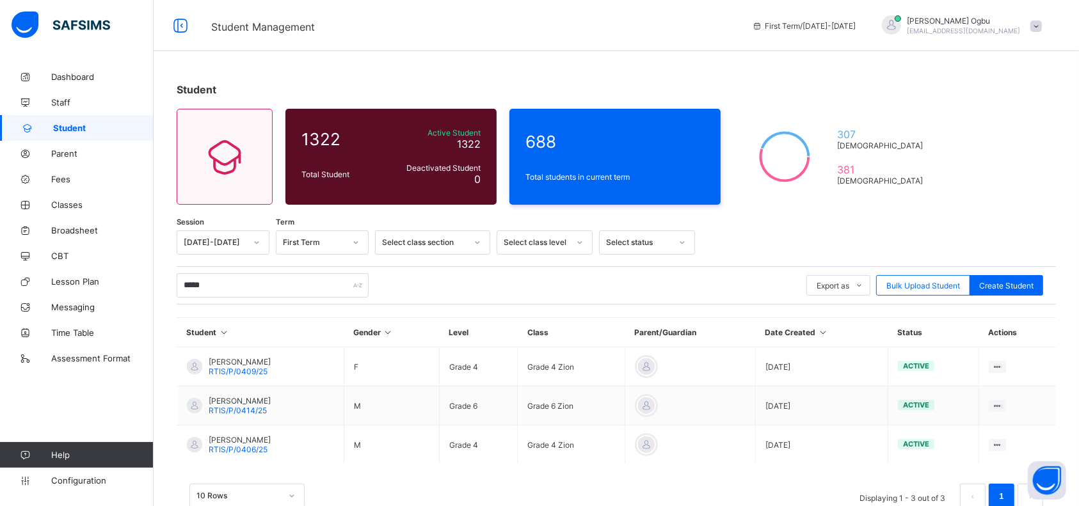
click at [271, 412] on div "[PERSON_NAME] UKAGU RTIS/P/0414/25" at bounding box center [240, 405] width 62 height 19
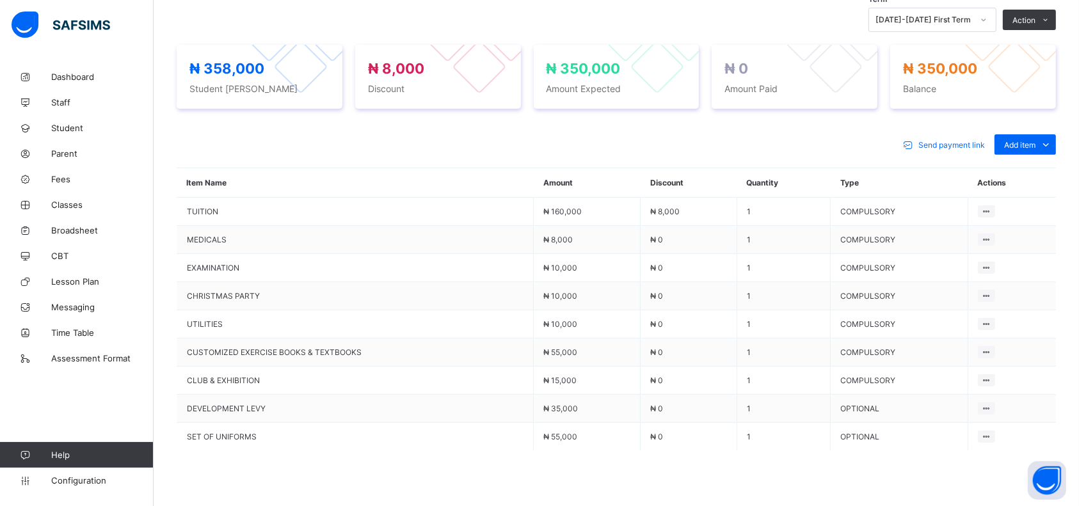
scroll to position [524, 0]
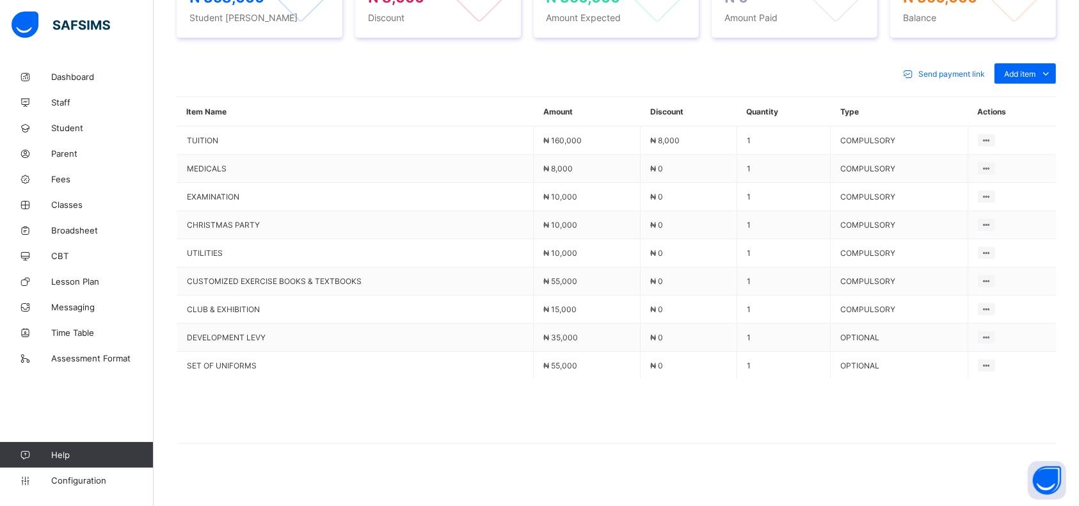
click at [1035, 73] on span "Add item" at bounding box center [1019, 74] width 31 height 10
click at [0, 0] on div "Optional items" at bounding box center [0, 0] width 0 height 0
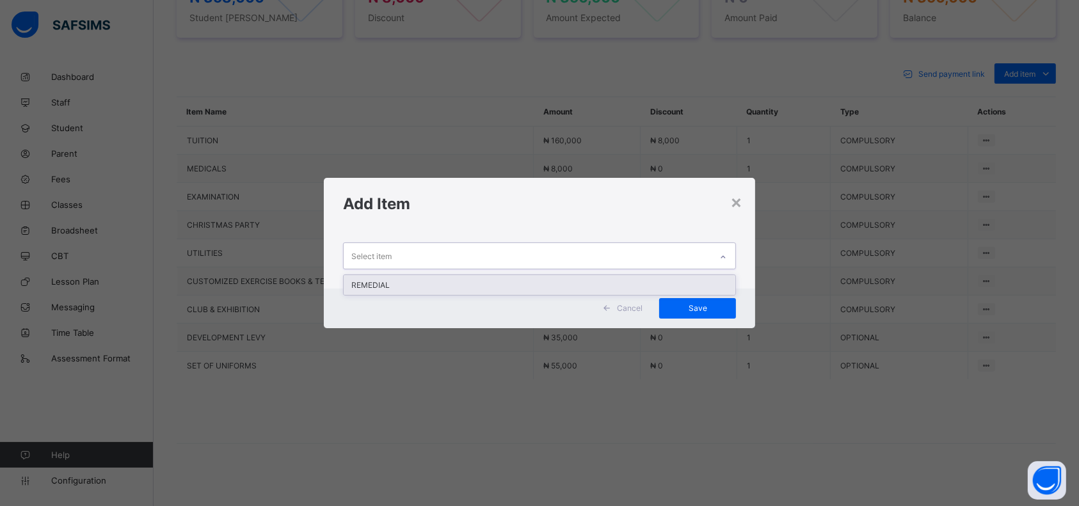
click at [516, 289] on div "REMEDIAL" at bounding box center [540, 285] width 392 height 20
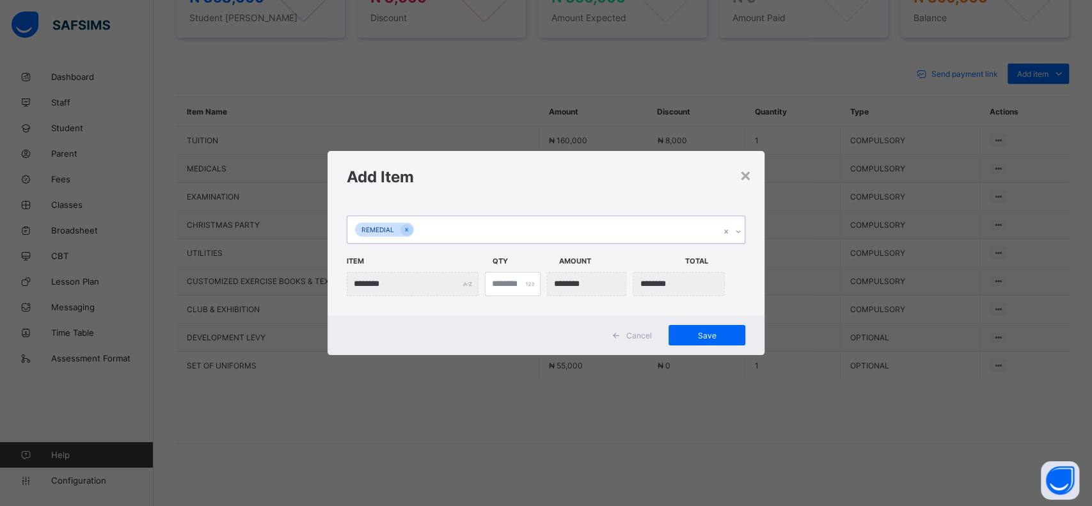
click at [712, 343] on div "Save" at bounding box center [707, 335] width 77 height 20
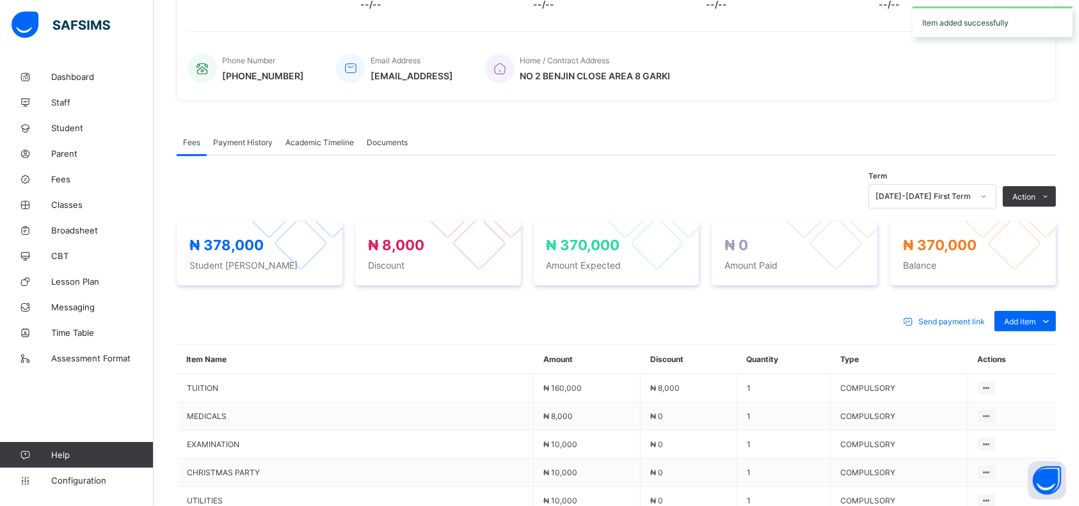
scroll to position [0, 0]
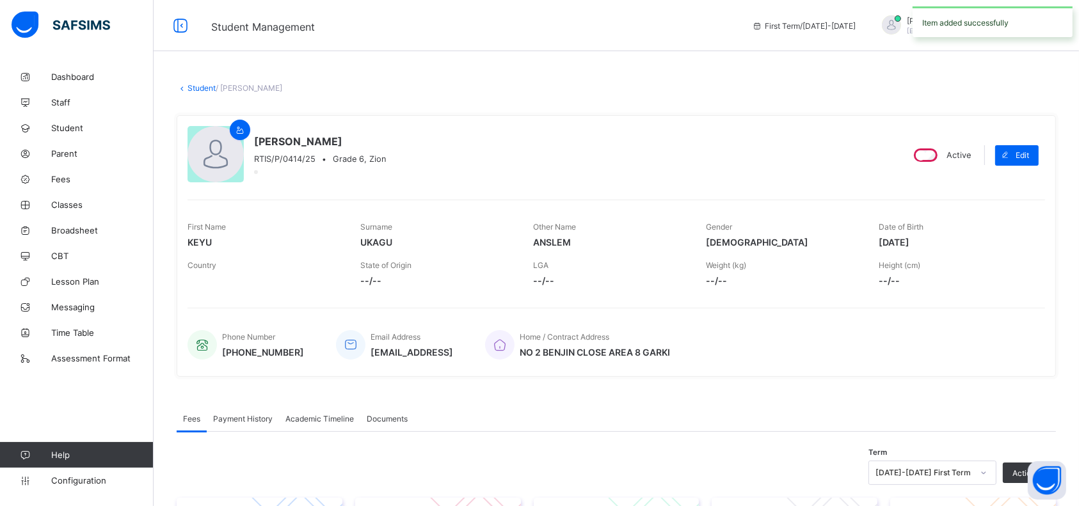
click at [201, 87] on link "Student" at bounding box center [201, 88] width 28 height 10
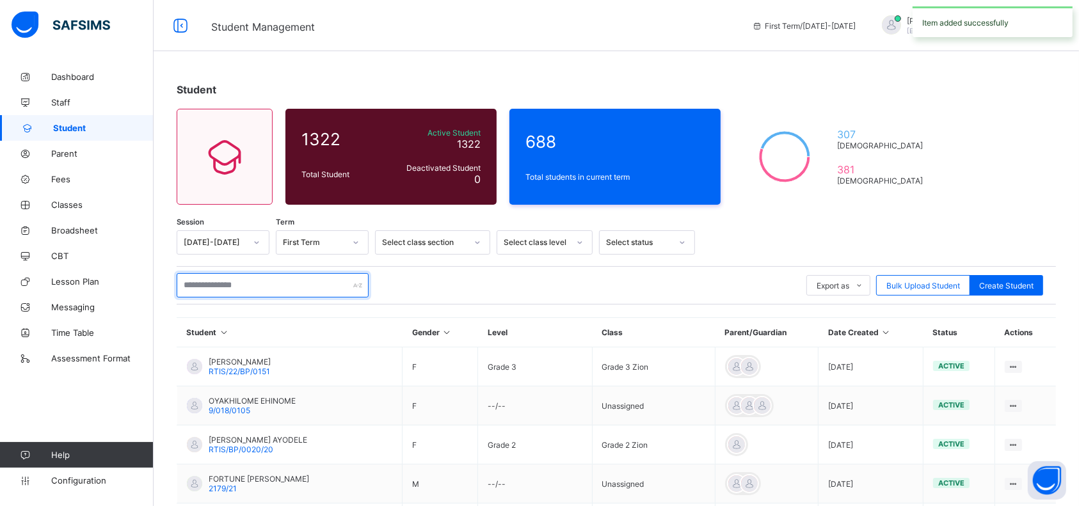
click at [297, 281] on input "text" at bounding box center [273, 285] width 192 height 24
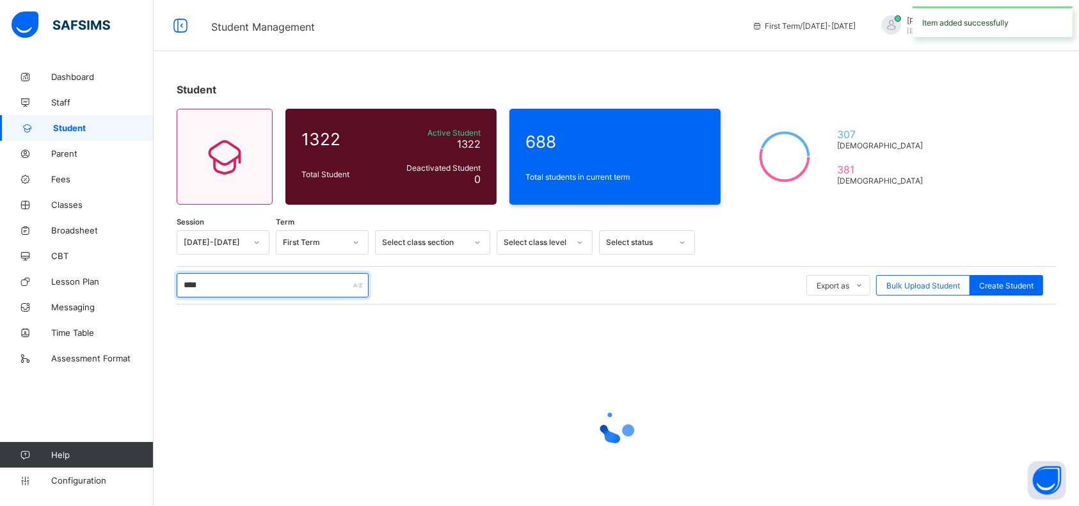
type input "*****"
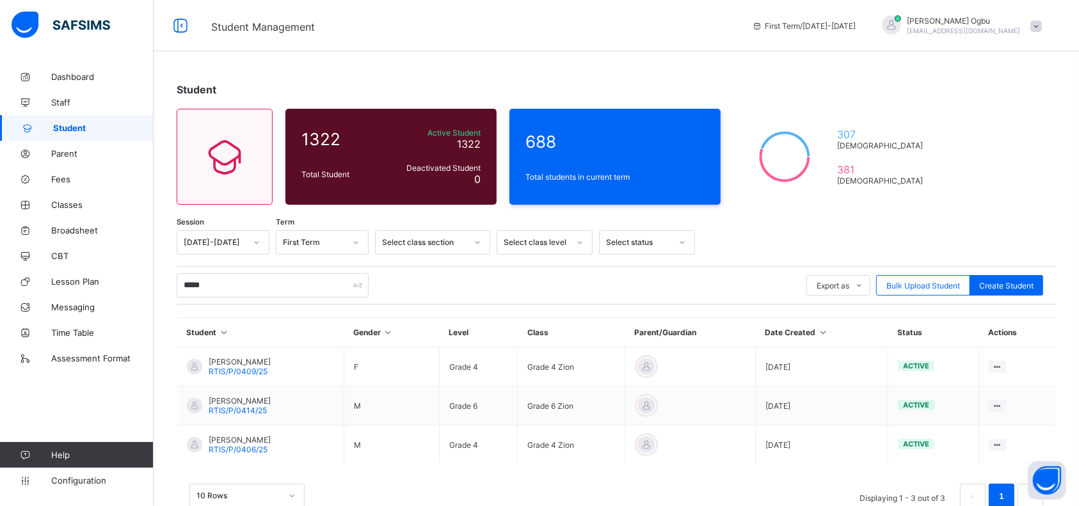
click at [255, 445] on span "RTIS/P/0406/25" at bounding box center [238, 450] width 59 height 10
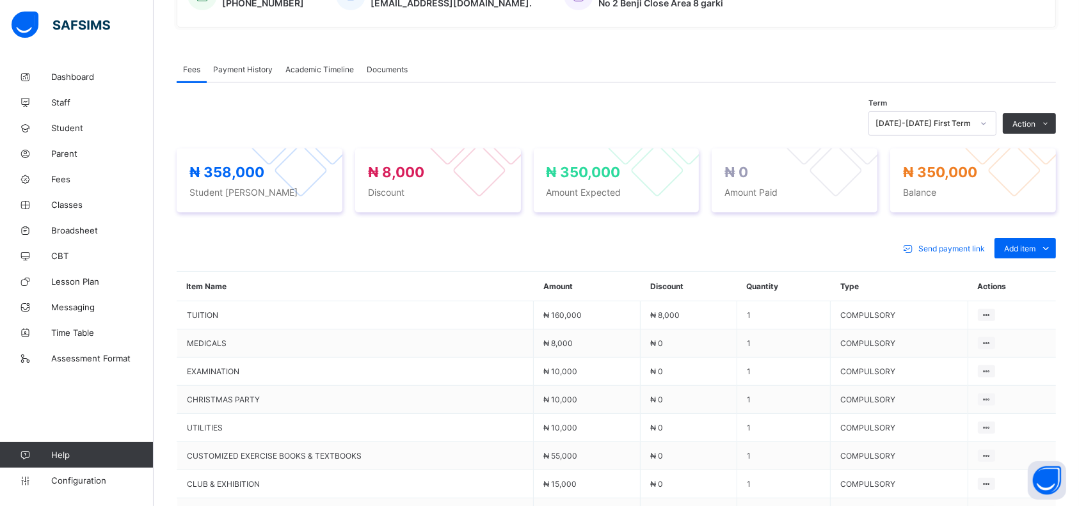
scroll to position [353, 0]
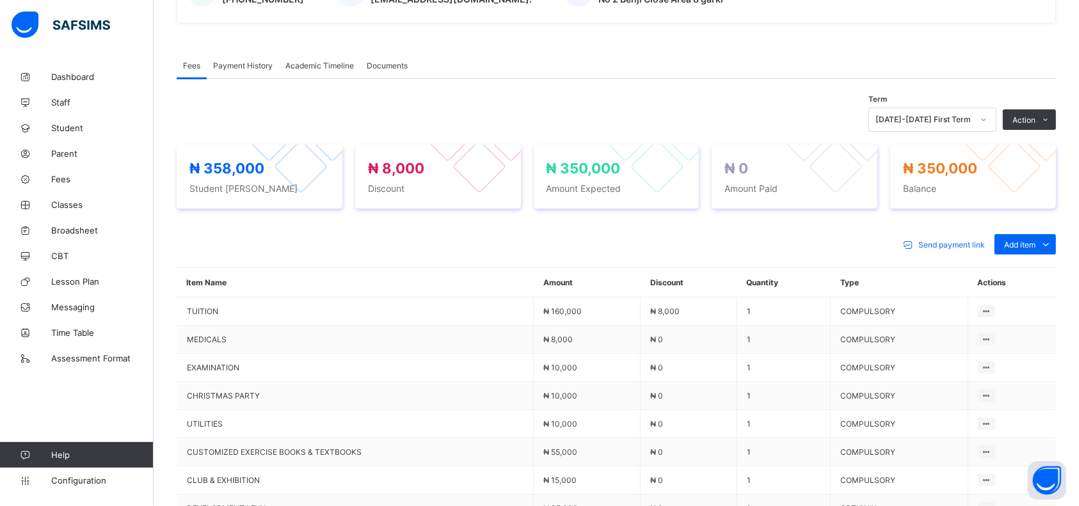
click at [1034, 244] on span "Add item" at bounding box center [1019, 245] width 31 height 10
click at [0, 0] on div "Optional items" at bounding box center [0, 0] width 0 height 0
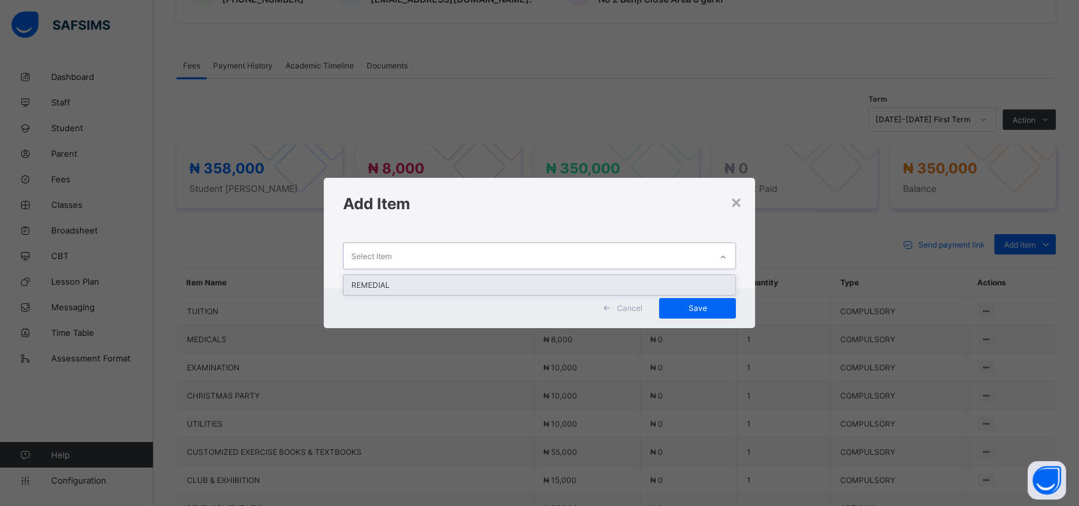
click at [638, 283] on div "REMEDIAL" at bounding box center [540, 285] width 392 height 20
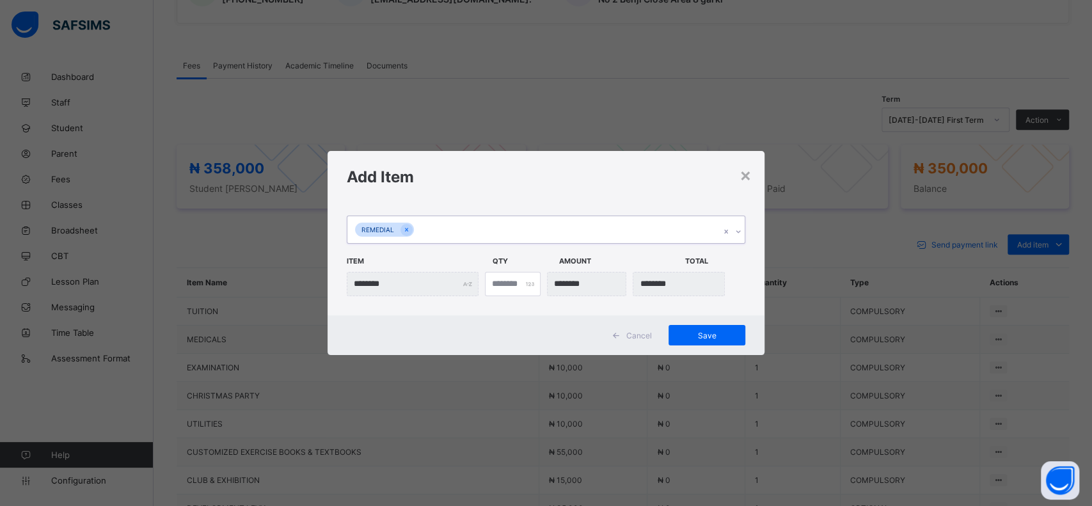
click at [719, 337] on span "Save" at bounding box center [707, 336] width 58 height 10
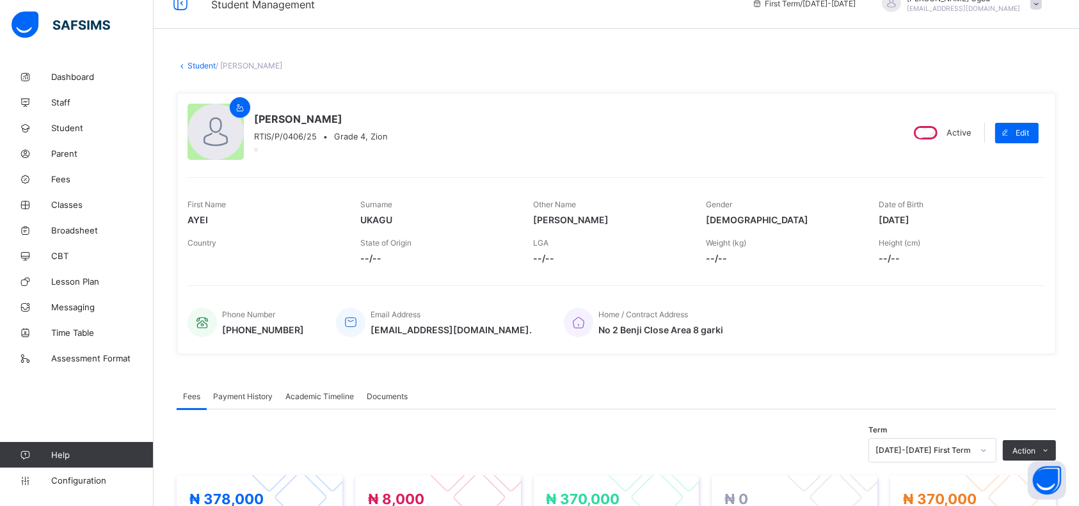
scroll to position [0, 0]
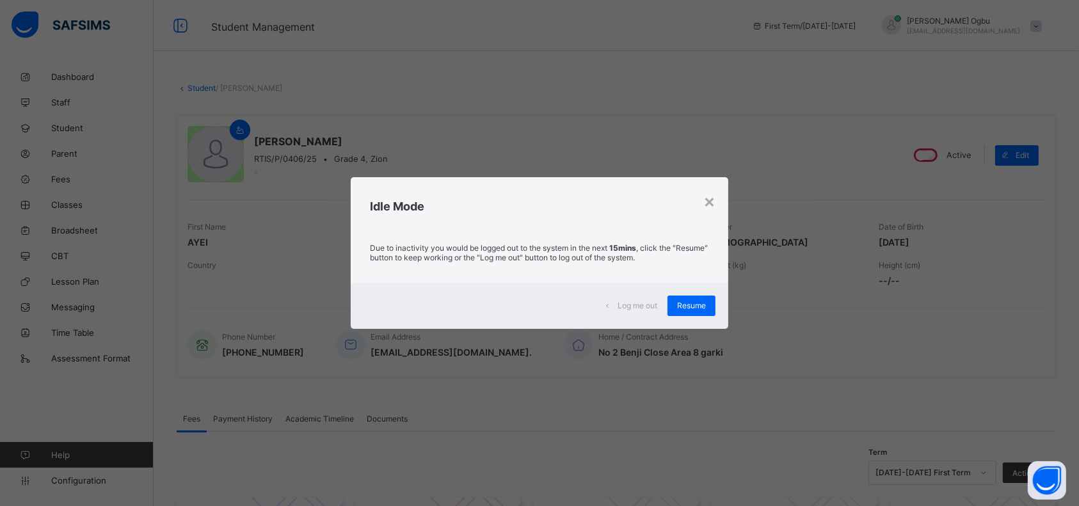
click at [691, 305] on span "Resume" at bounding box center [691, 306] width 29 height 10
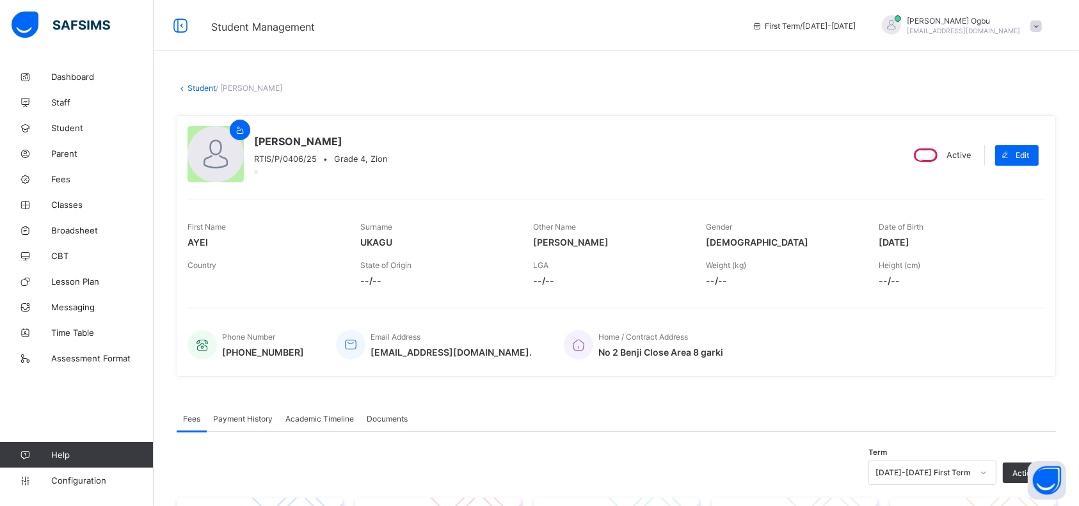
click at [200, 86] on link "Student" at bounding box center [201, 88] width 28 height 10
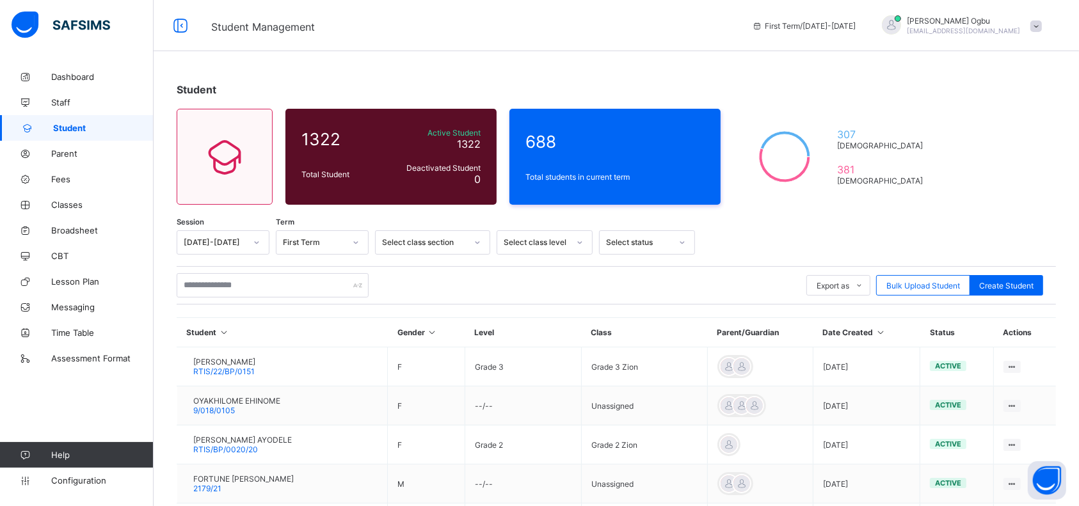
click at [59, 186] on link "Fees" at bounding box center [77, 179] width 154 height 26
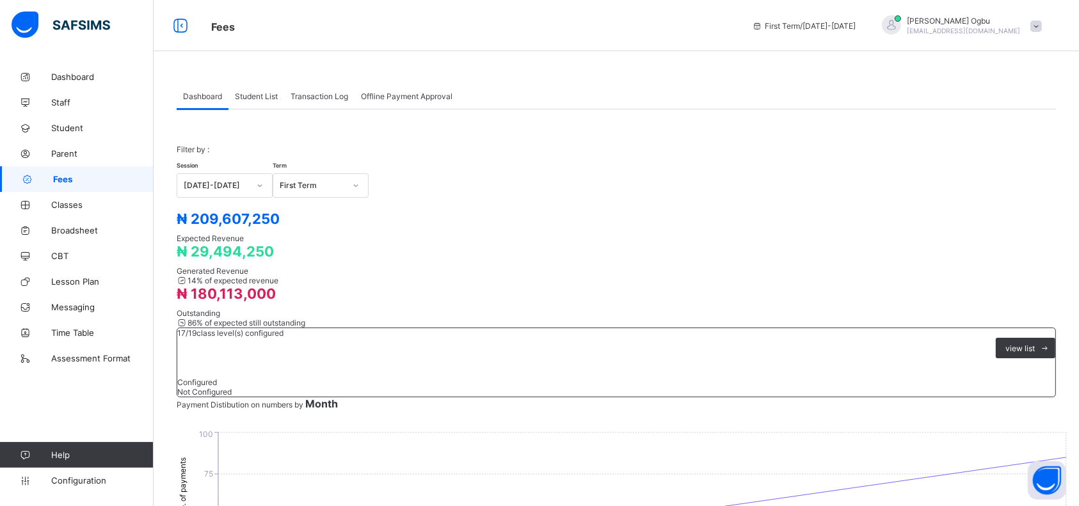
click at [257, 99] on span "Student List" at bounding box center [256, 96] width 43 height 10
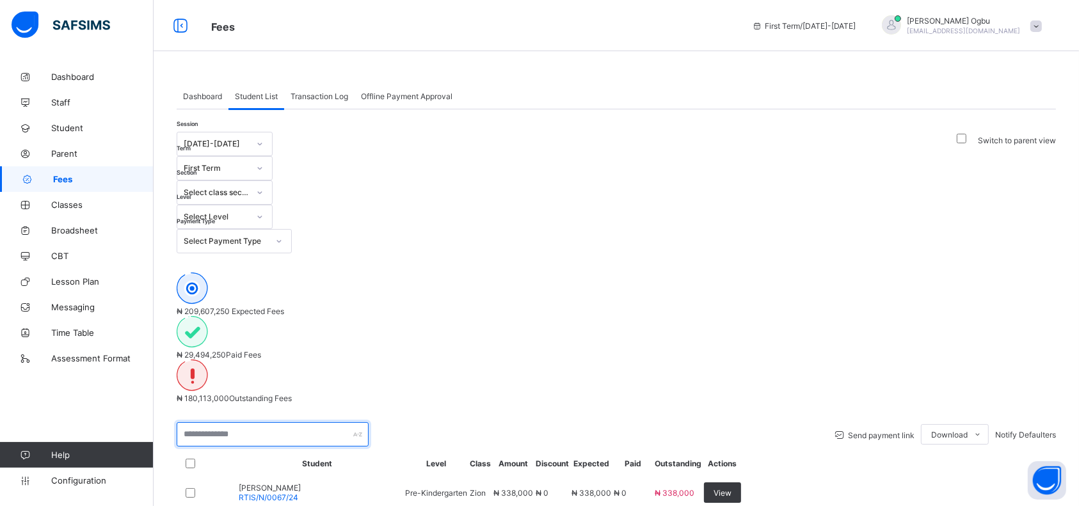
click at [200, 422] on input "text" at bounding box center [273, 434] width 192 height 24
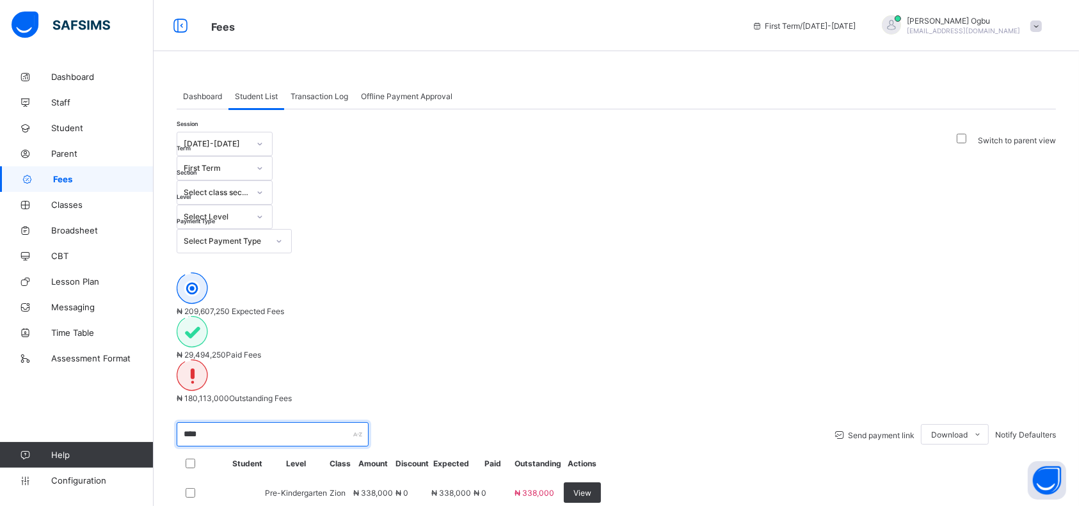
type input "*****"
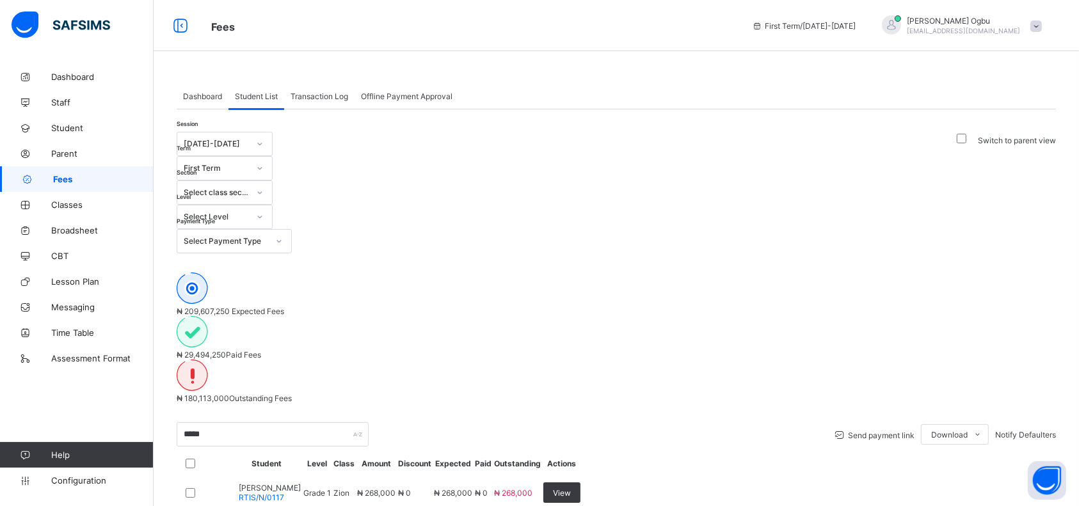
click at [571, 488] on span "View" at bounding box center [562, 493] width 18 height 10
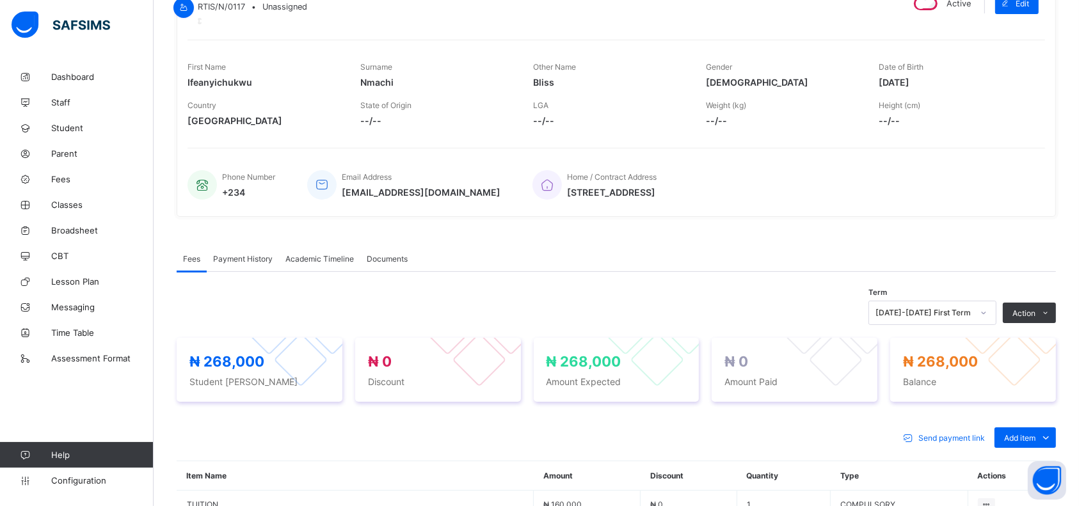
scroll to position [144, 0]
click at [250, 271] on div "Payment History" at bounding box center [243, 258] width 72 height 26
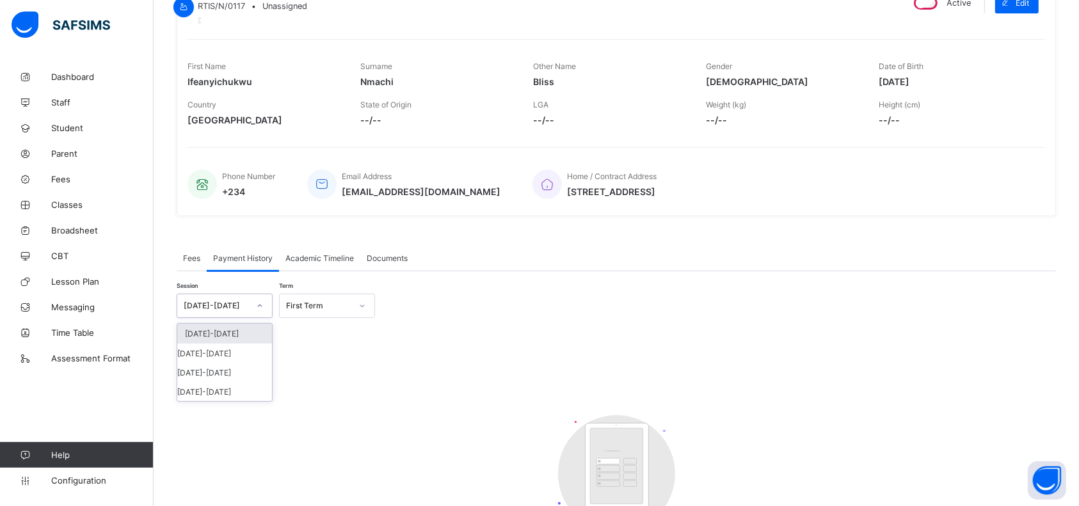
click at [197, 363] on div "[DATE]-[DATE]" at bounding box center [224, 353] width 95 height 19
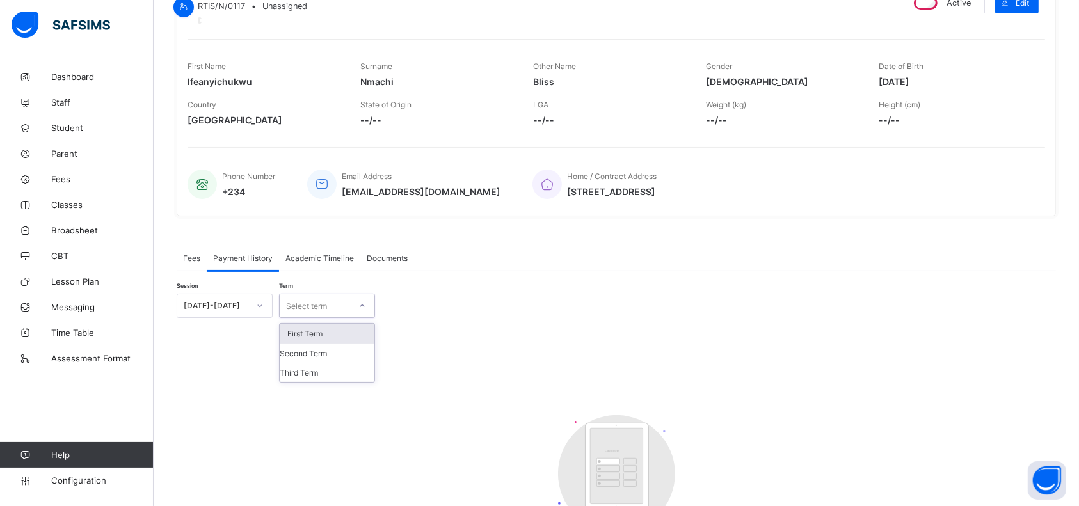
click at [297, 382] on div "Third Term" at bounding box center [327, 372] width 95 height 19
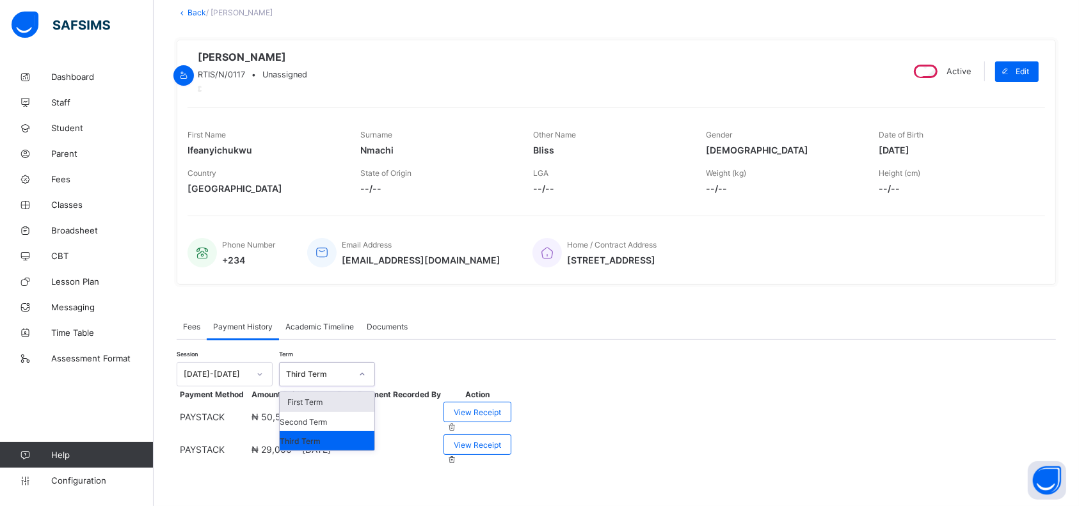
click at [295, 392] on div "First Term" at bounding box center [327, 402] width 95 height 20
click at [511, 446] on div "View Receipt" at bounding box center [477, 444] width 68 height 20
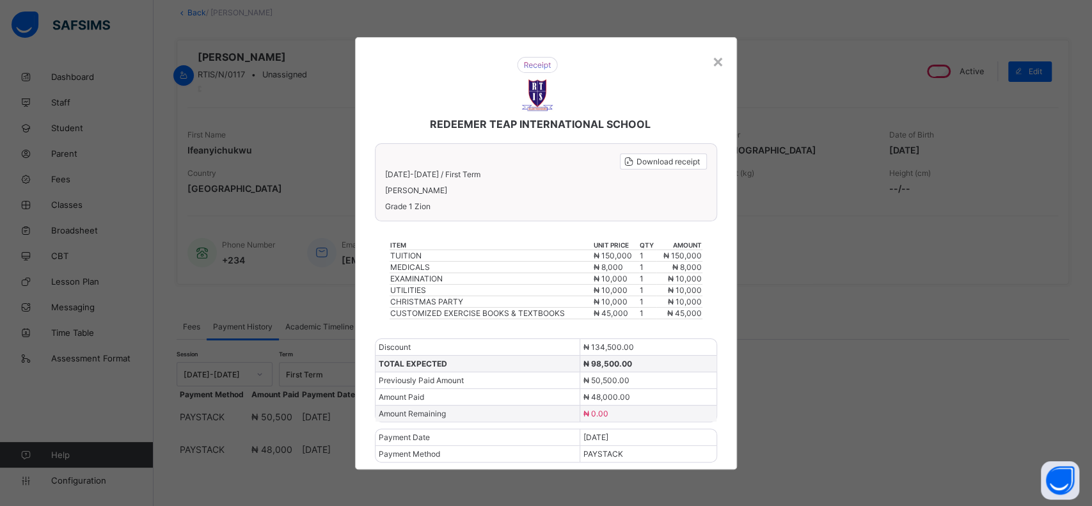
click at [722, 63] on div "×" at bounding box center [718, 61] width 12 height 22
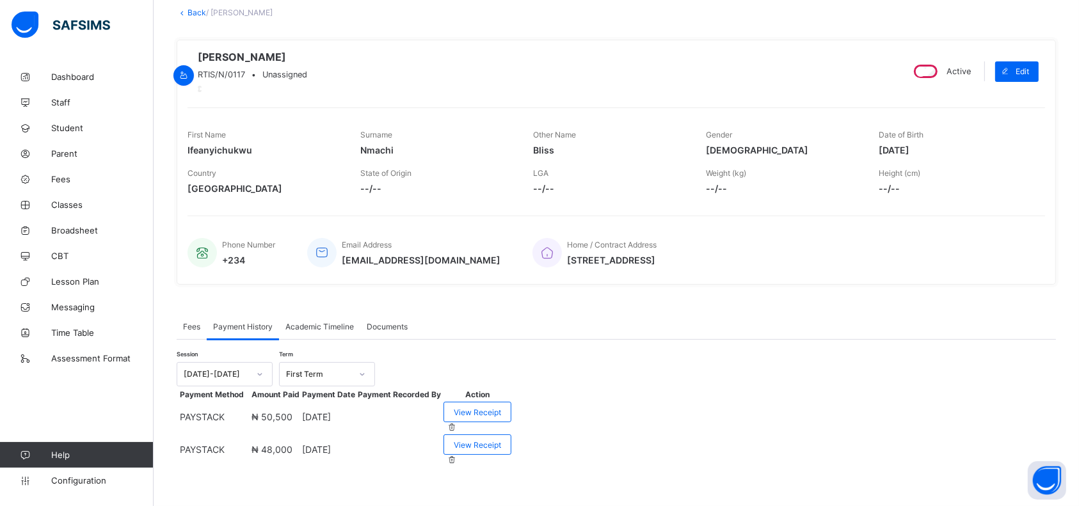
scroll to position [0, 0]
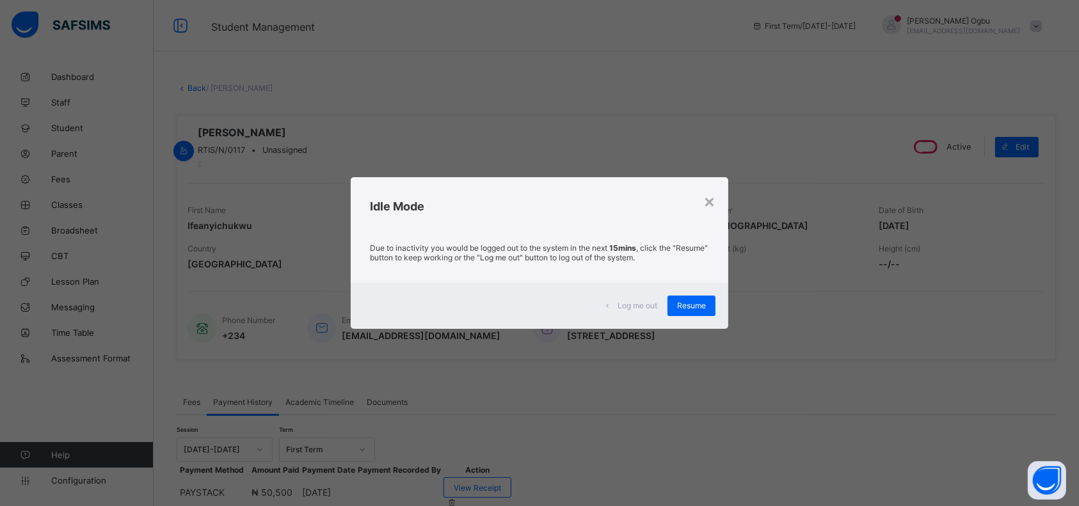
click at [686, 304] on span "Resume" at bounding box center [691, 306] width 29 height 10
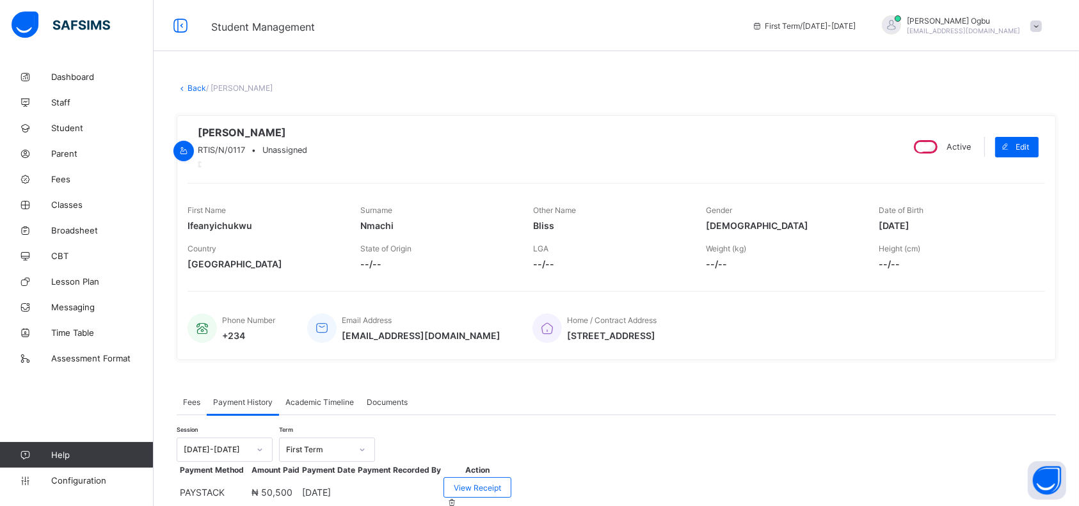
click at [194, 88] on link "Back" at bounding box center [196, 88] width 19 height 10
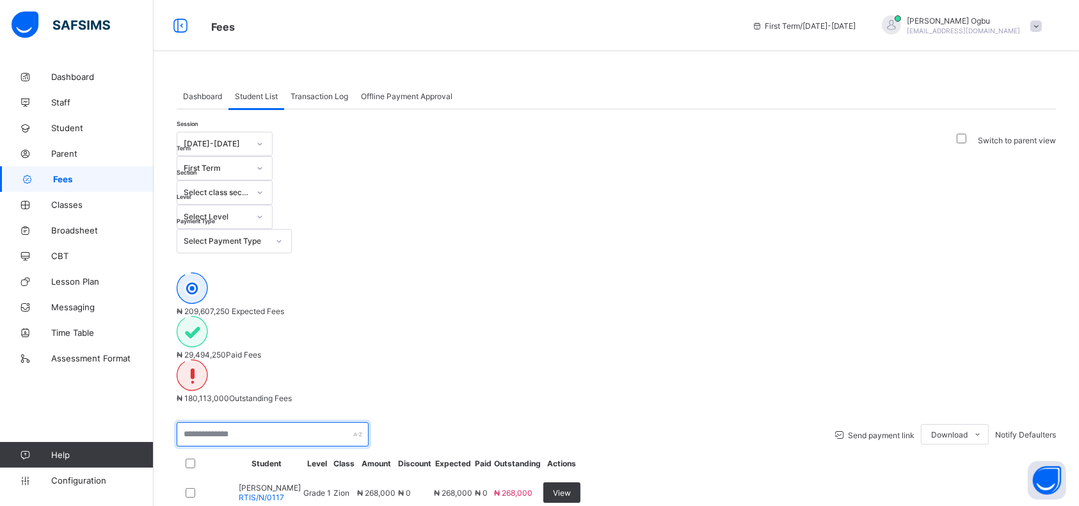
click at [258, 422] on input "text" at bounding box center [273, 434] width 192 height 24
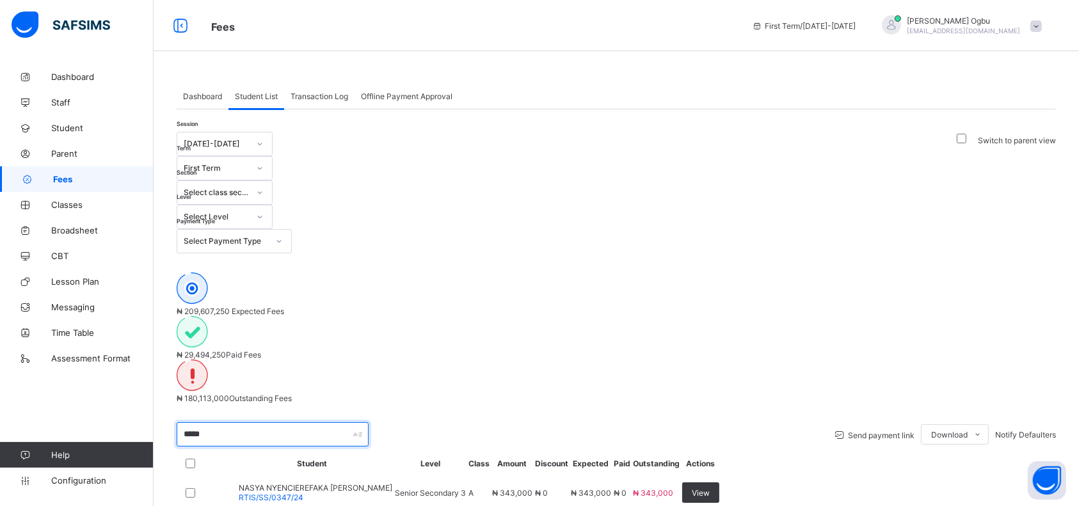
type input "*****"
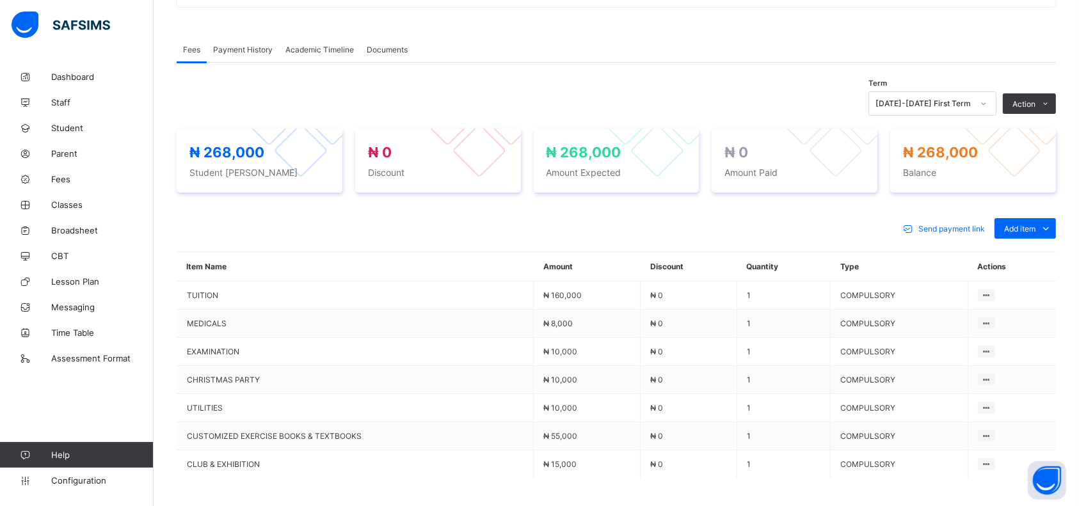
scroll to position [469, 0]
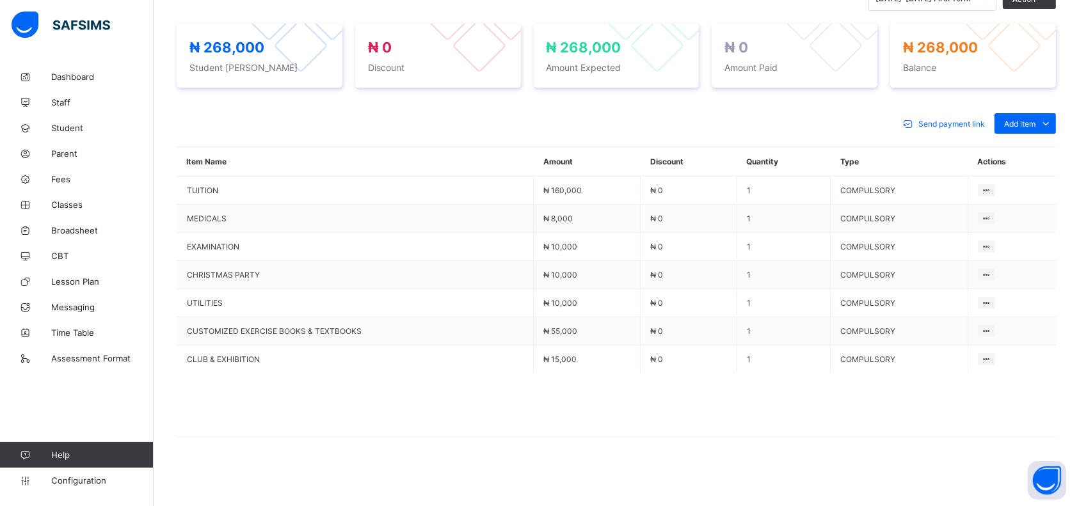
click at [0, 0] on div "Optional items" at bounding box center [0, 0] width 0 height 0
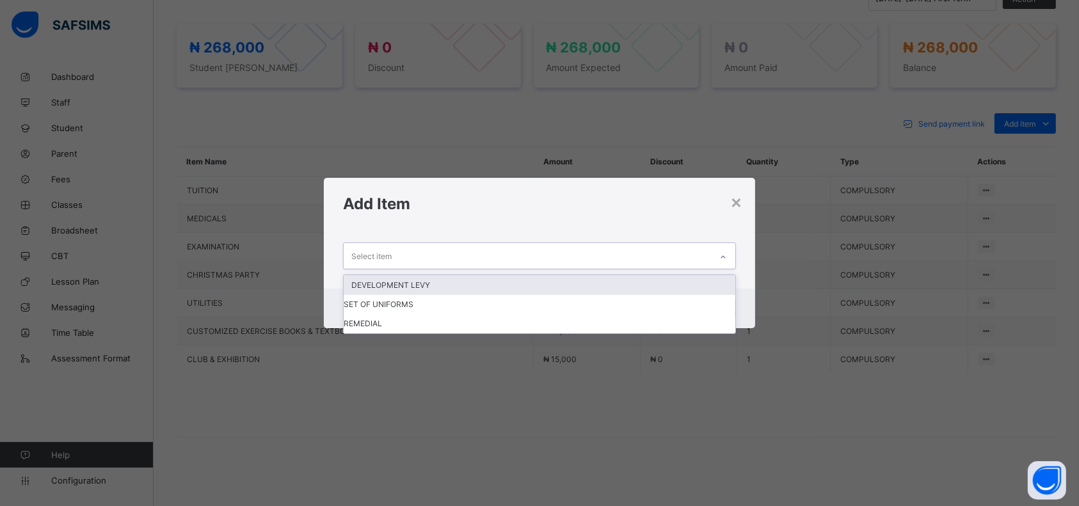
click at [648, 253] on div "Select item" at bounding box center [527, 255] width 367 height 25
click at [627, 287] on div "DEVELOPMENT LEVY" at bounding box center [540, 285] width 392 height 20
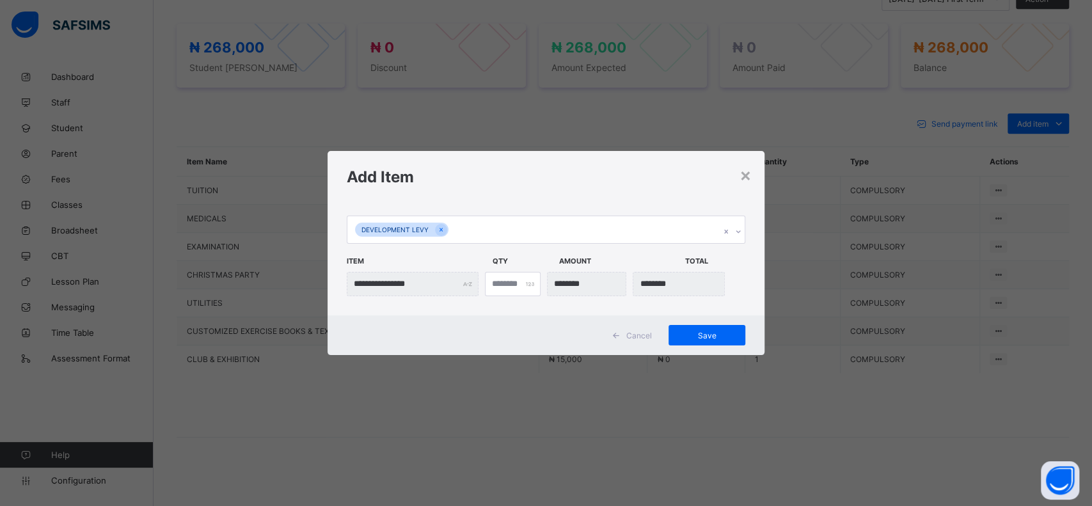
click at [694, 335] on span "Save" at bounding box center [707, 336] width 58 height 10
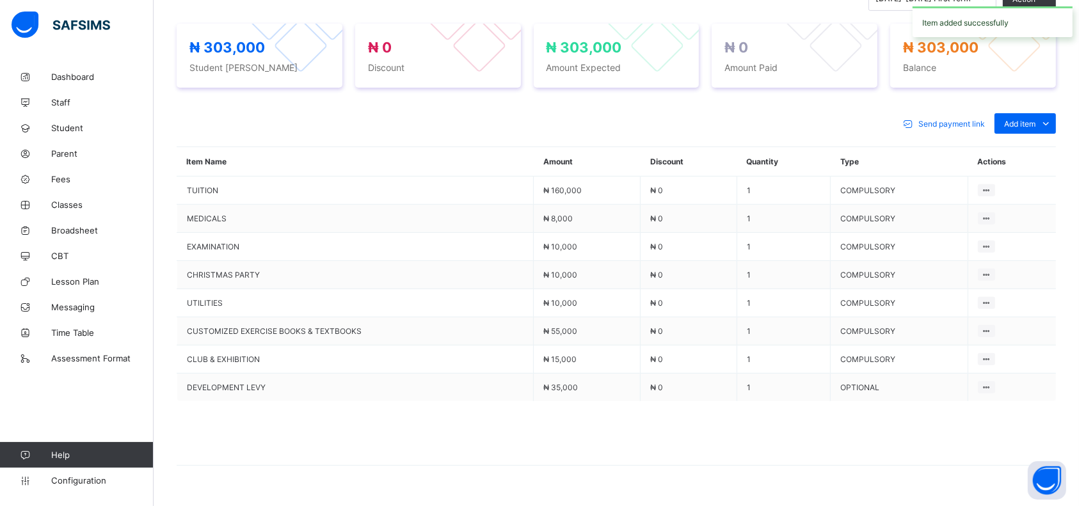
click at [0, 0] on div "Optional items" at bounding box center [0, 0] width 0 height 0
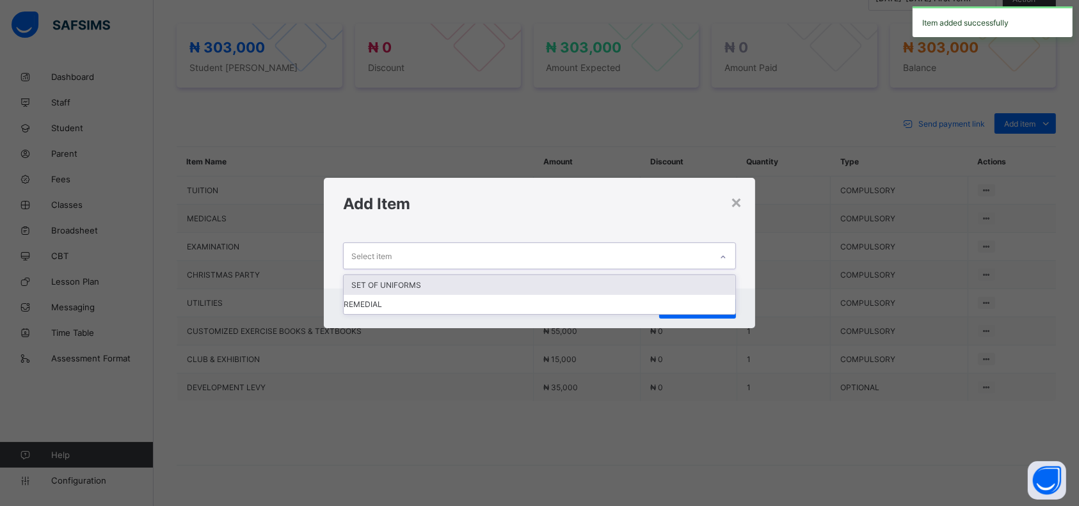
click at [667, 268] on div "Select item" at bounding box center [539, 255] width 393 height 26
click at [644, 291] on div "SET OF UNIFORMS" at bounding box center [540, 285] width 392 height 20
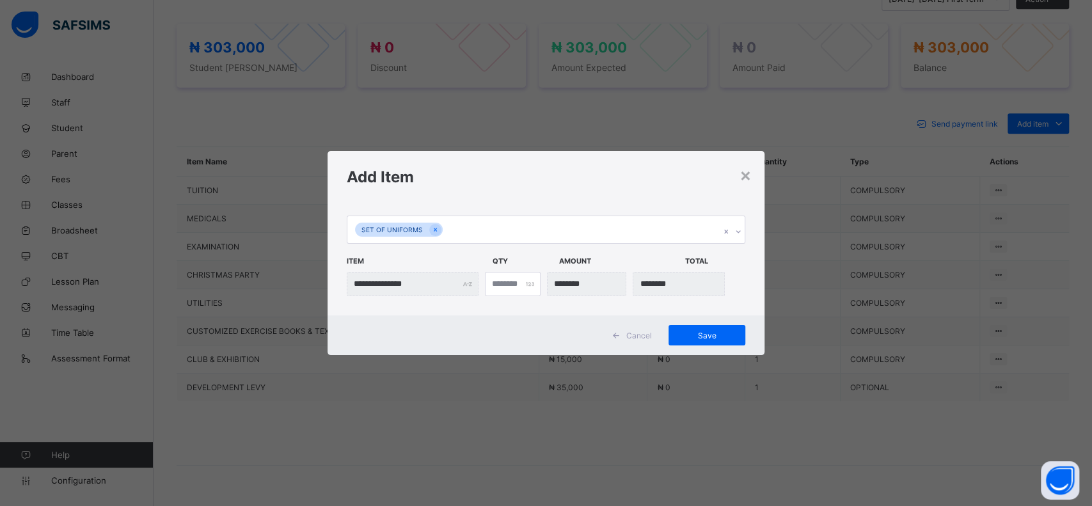
click at [688, 335] on span "Save" at bounding box center [707, 336] width 58 height 10
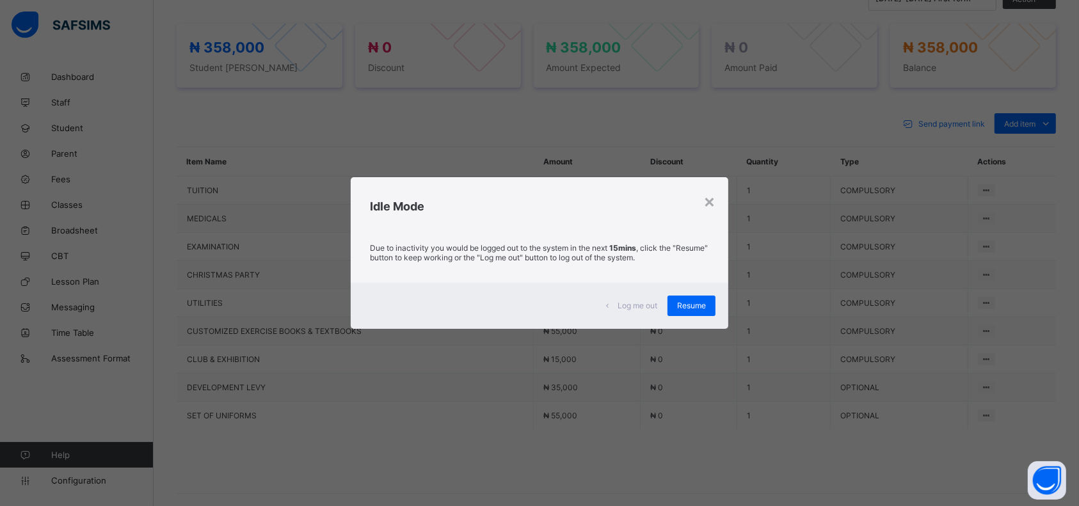
scroll to position [524, 0]
